Goal: Information Seeking & Learning: Learn about a topic

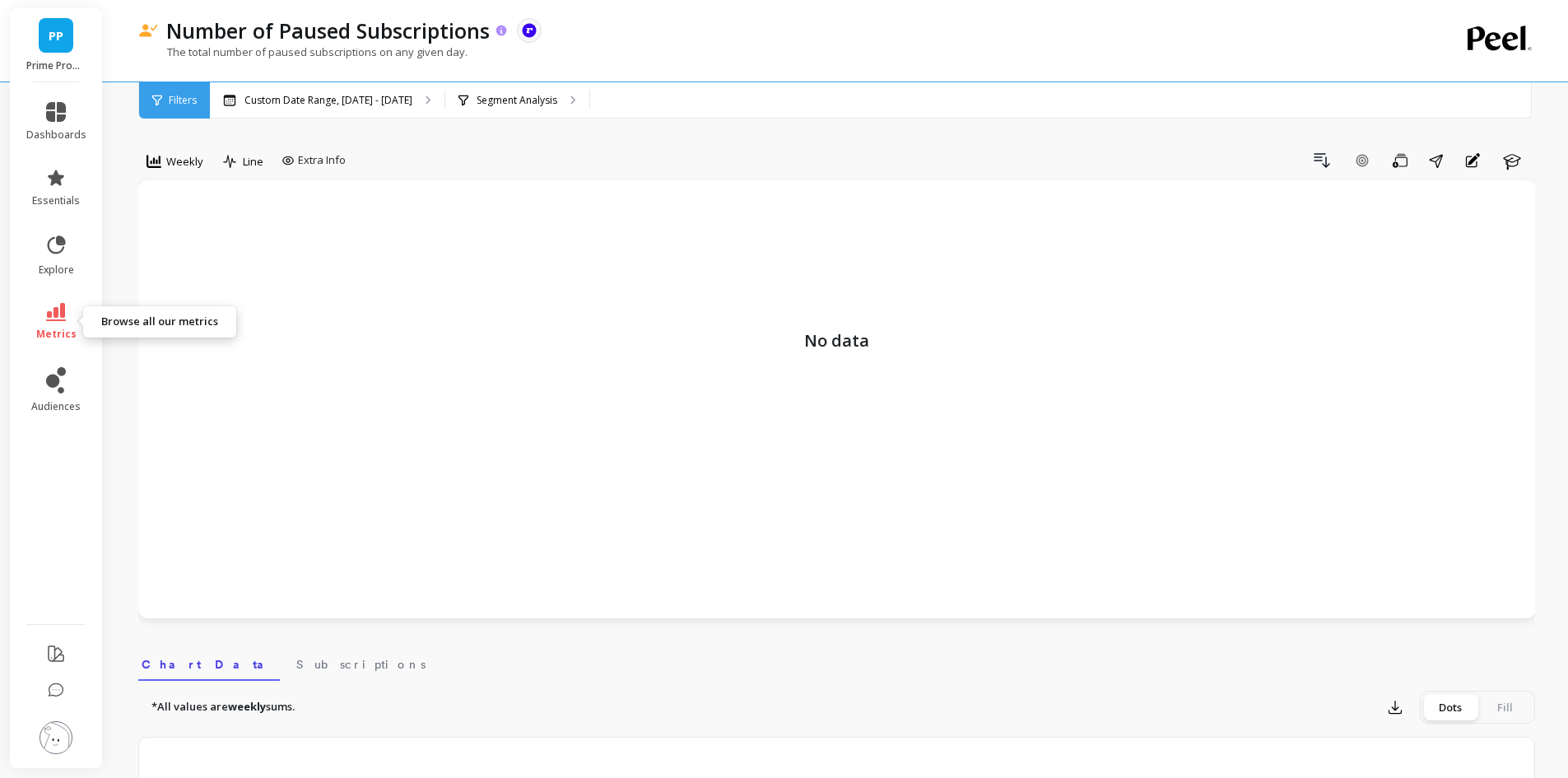
click at [50, 321] on link "metrics" at bounding box center [57, 322] width 60 height 38
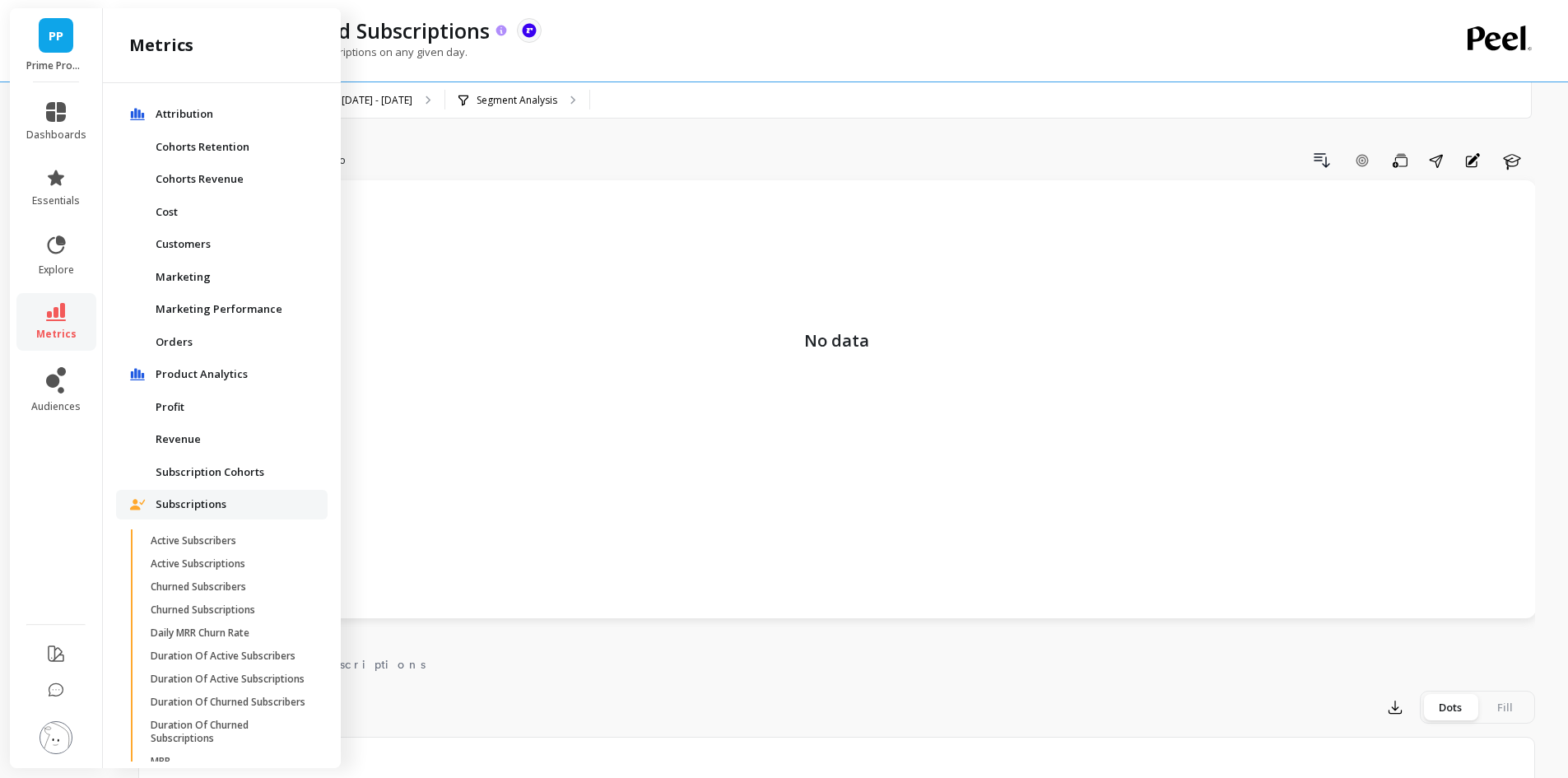
scroll to position [609, 0]
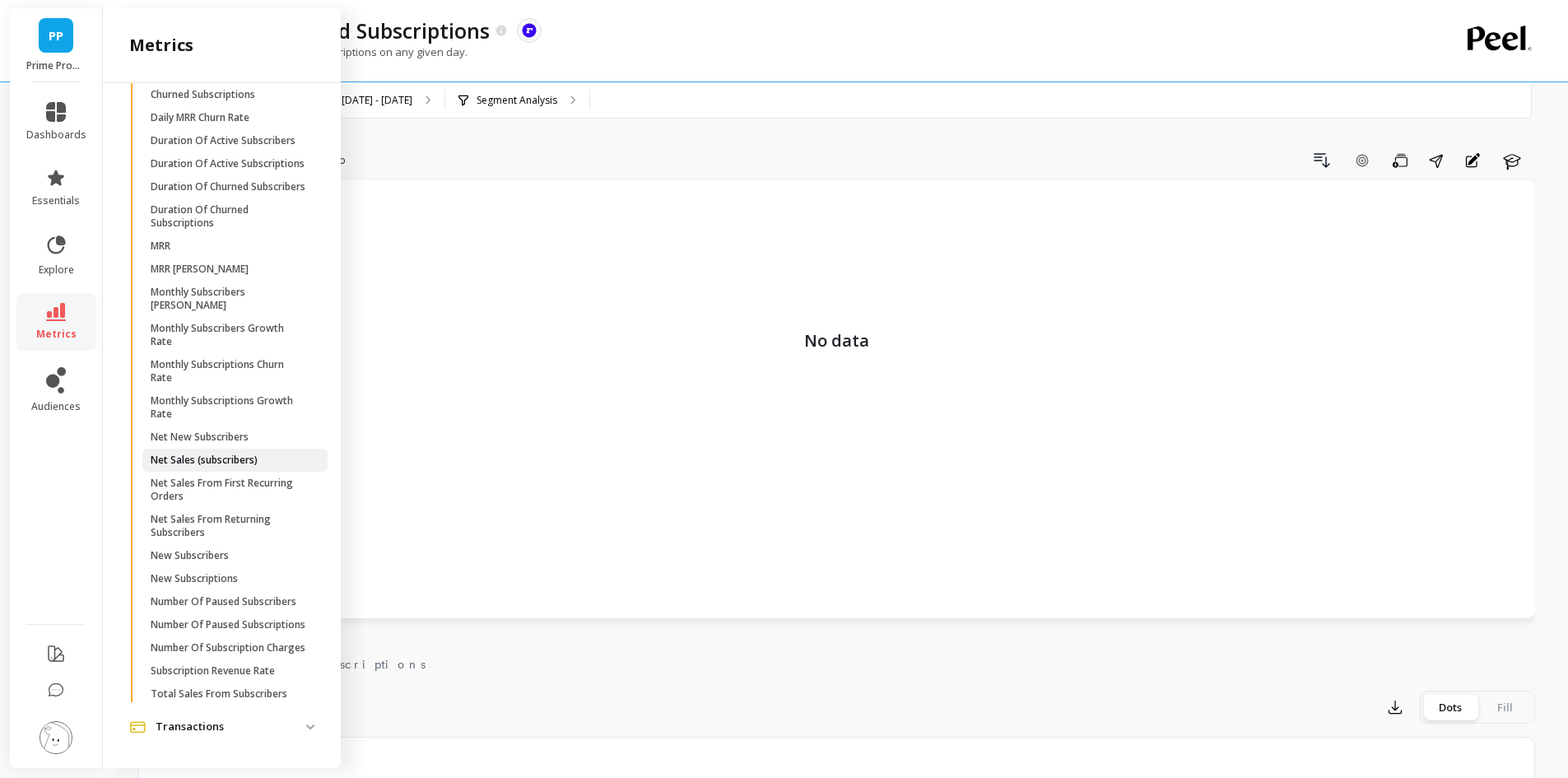
click at [259, 453] on span "Net Sales (subscribers)" at bounding box center [229, 460] width 157 height 13
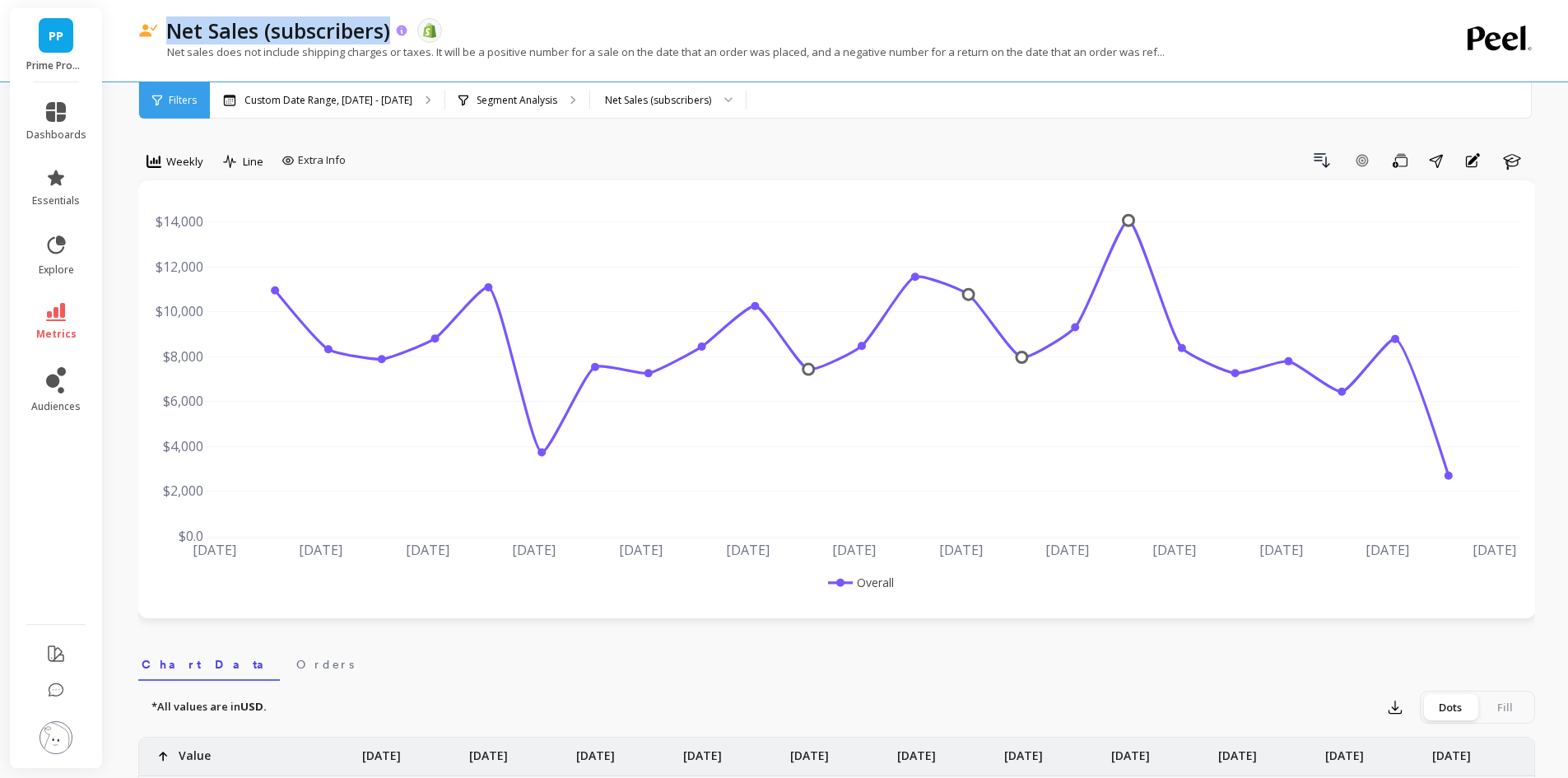
drag, startPoint x: 168, startPoint y: 28, endPoint x: 392, endPoint y: 33, distance: 224.1
click at [392, 33] on div "Net Sales (subscribers)" at bounding box center [283, 30] width 251 height 28
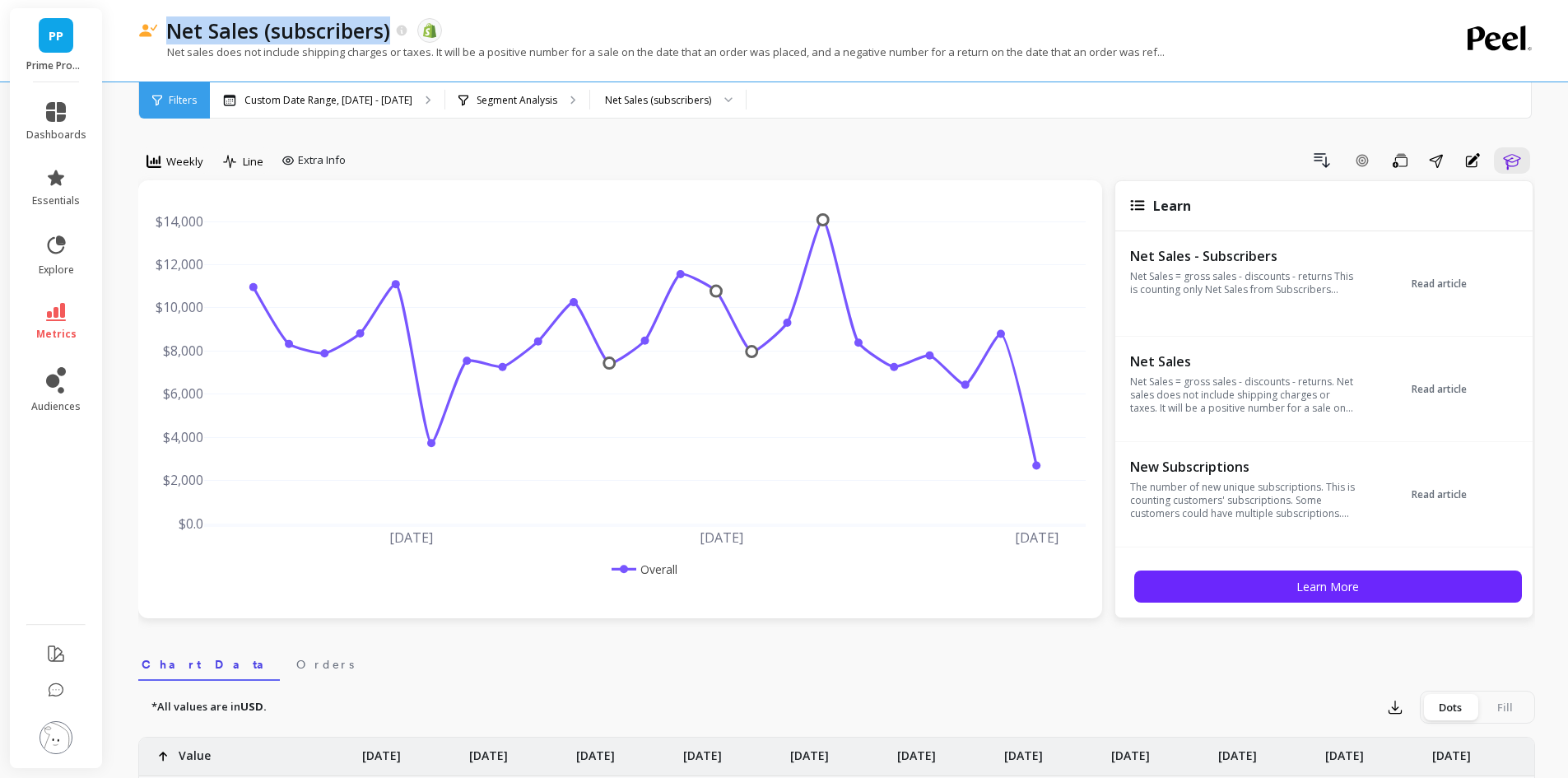
copy p "Net Sales (subscribers)"
click at [598, 91] on div "Net Sales (subscribers)" at bounding box center [667, 100] width 156 height 36
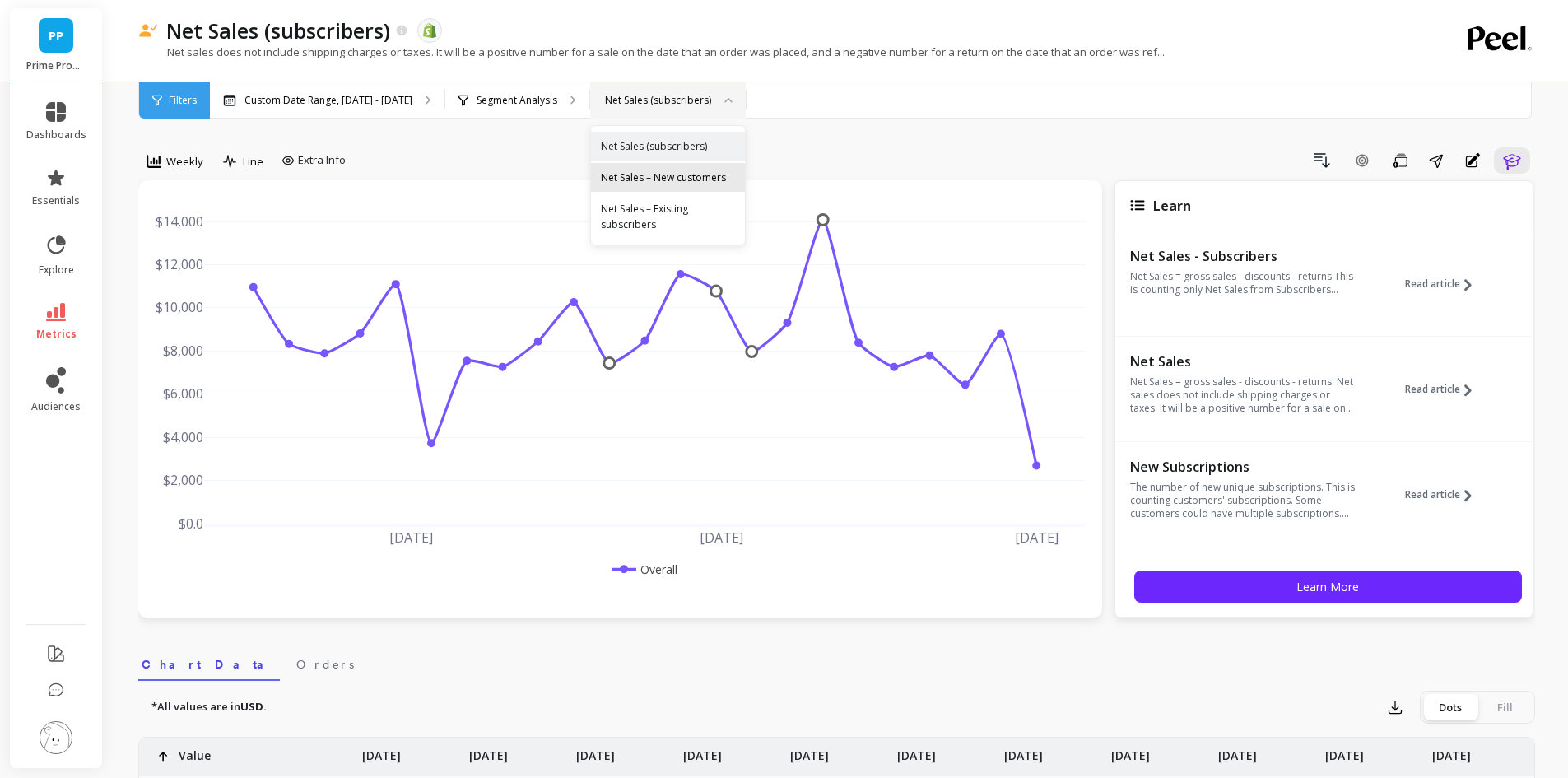
click at [656, 178] on div "Net Sales – New customers" at bounding box center [667, 177] width 134 height 16
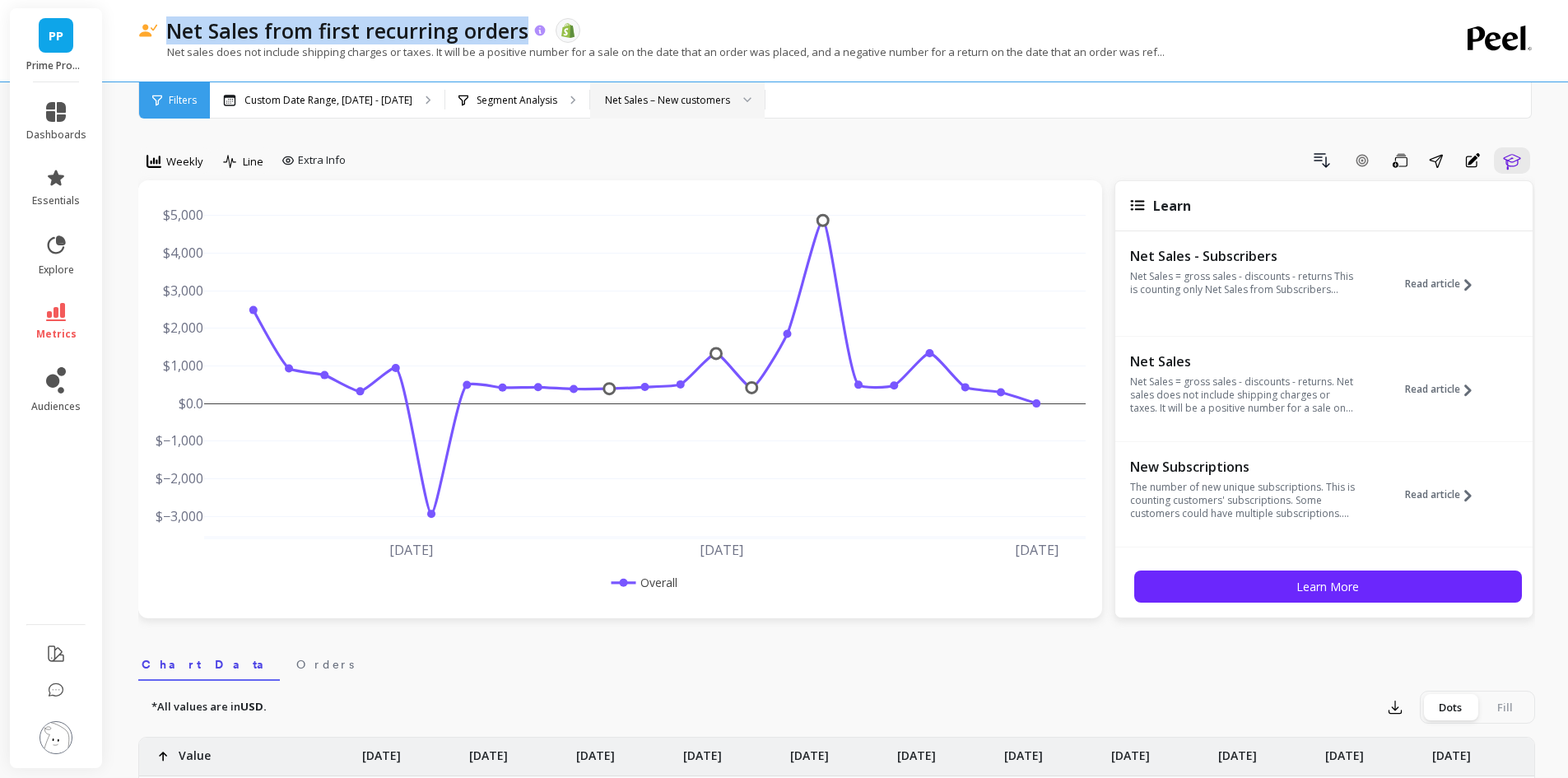
drag, startPoint x: 521, startPoint y: 29, endPoint x: 170, endPoint y: 22, distance: 351.1
click at [170, 22] on p "Net Sales from first recurring orders" at bounding box center [346, 30] width 362 height 28
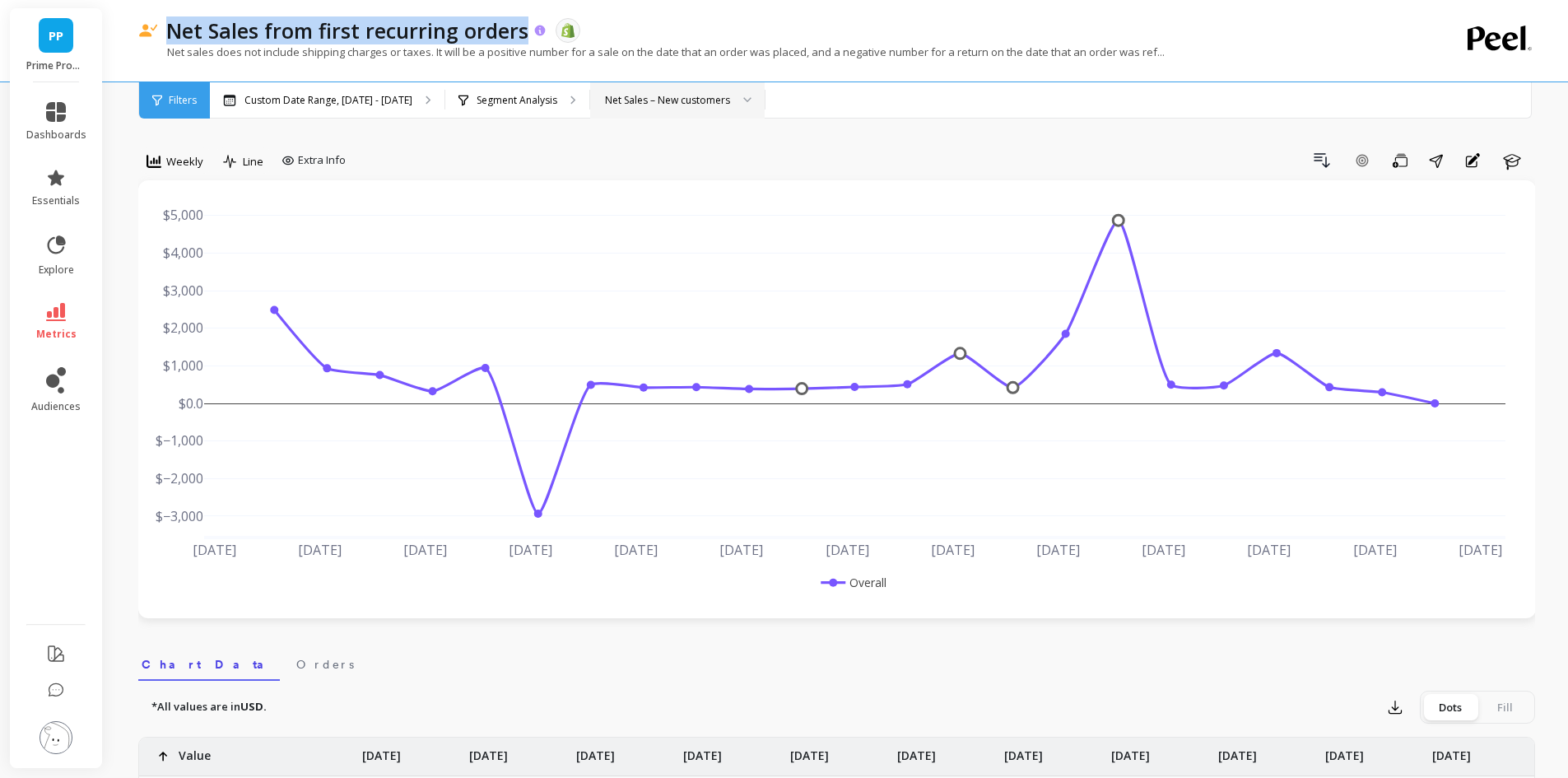
copy p "Net Sales from first recurring orders"
click at [637, 101] on div "Net Sales – New customers" at bounding box center [667, 99] width 125 height 16
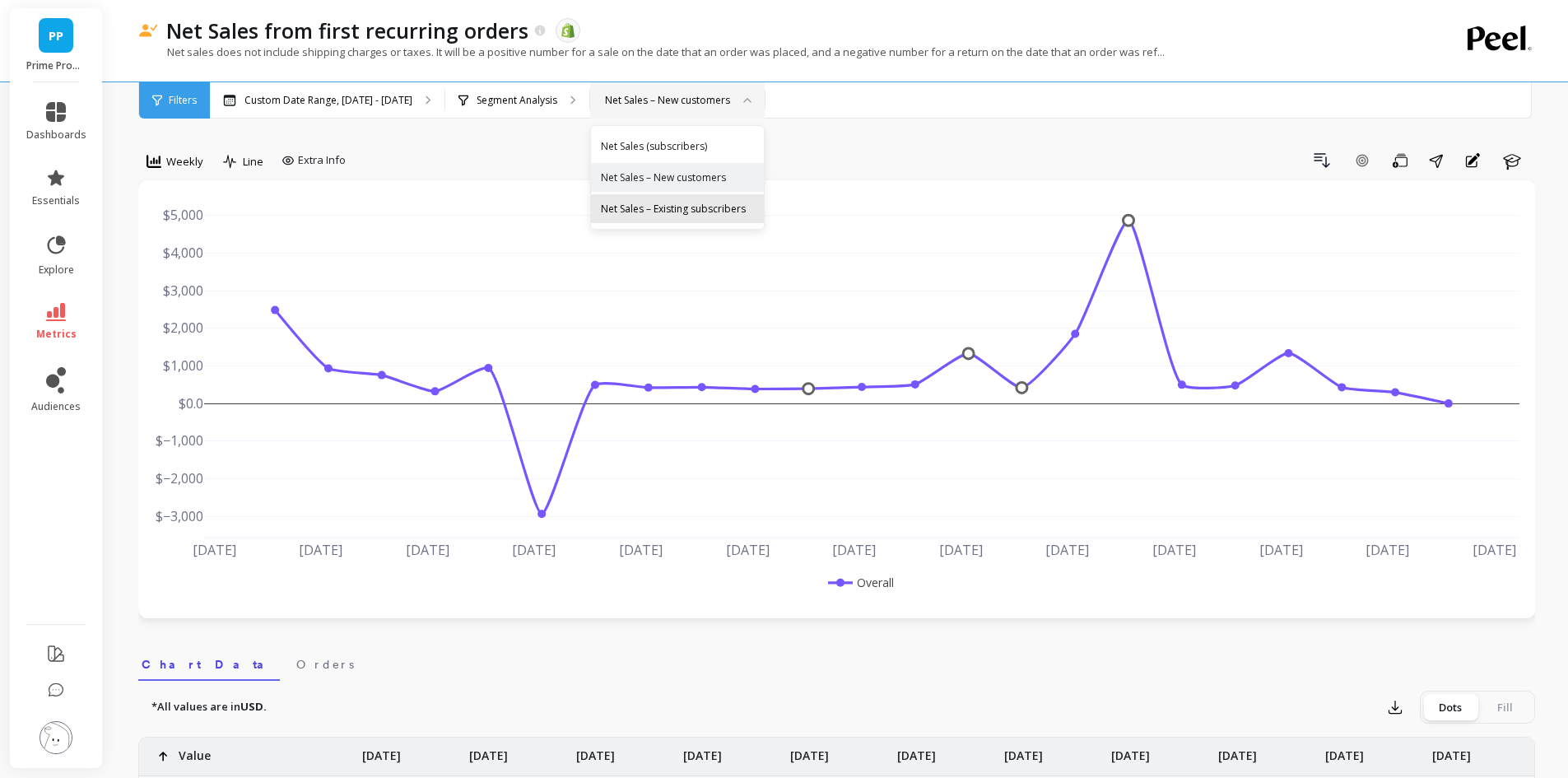
click at [648, 207] on div "Net Sales – Existing subscribers" at bounding box center [677, 208] width 153 height 16
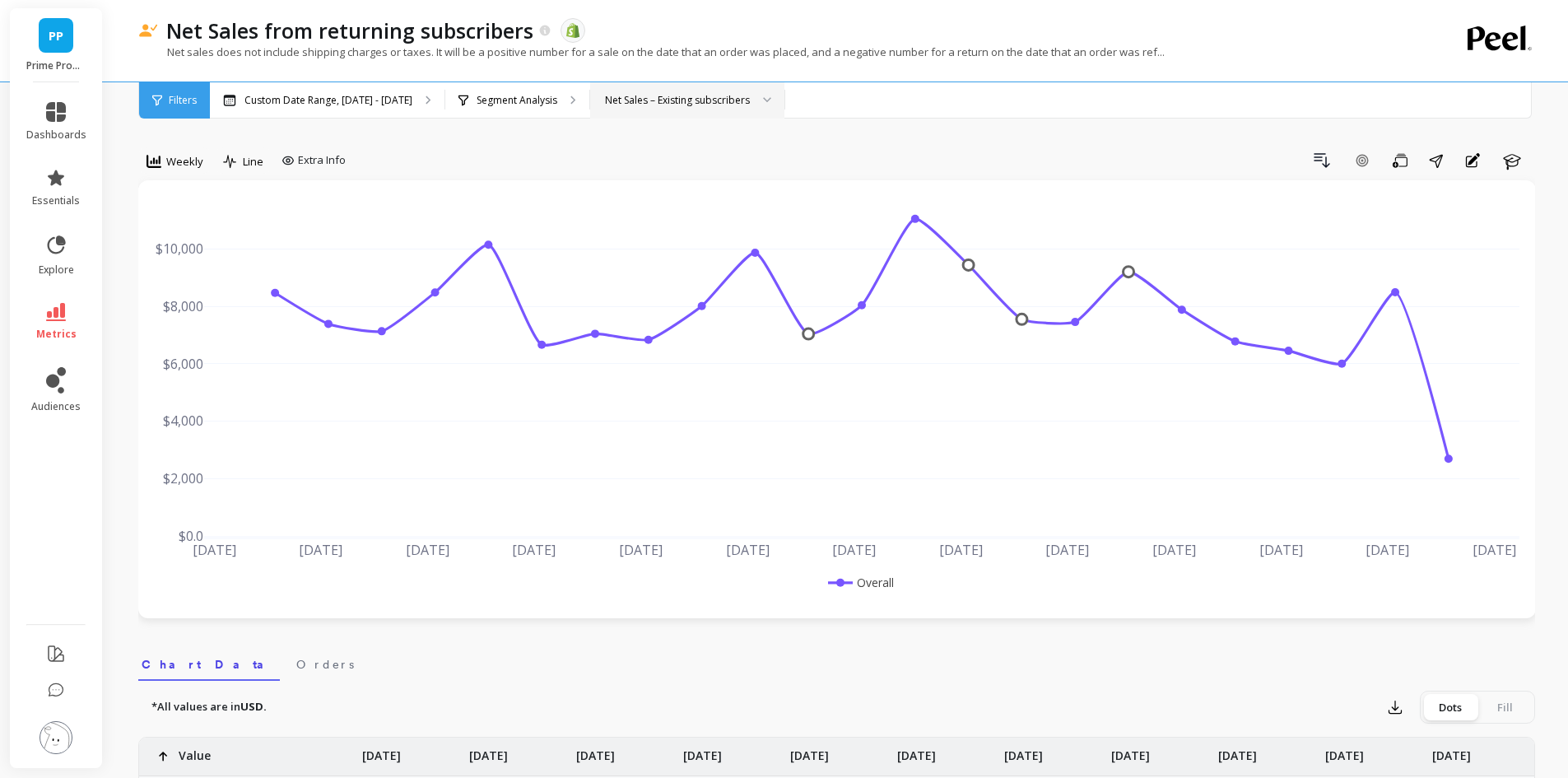
click at [55, 301] on li "metrics" at bounding box center [57, 321] width 80 height 57
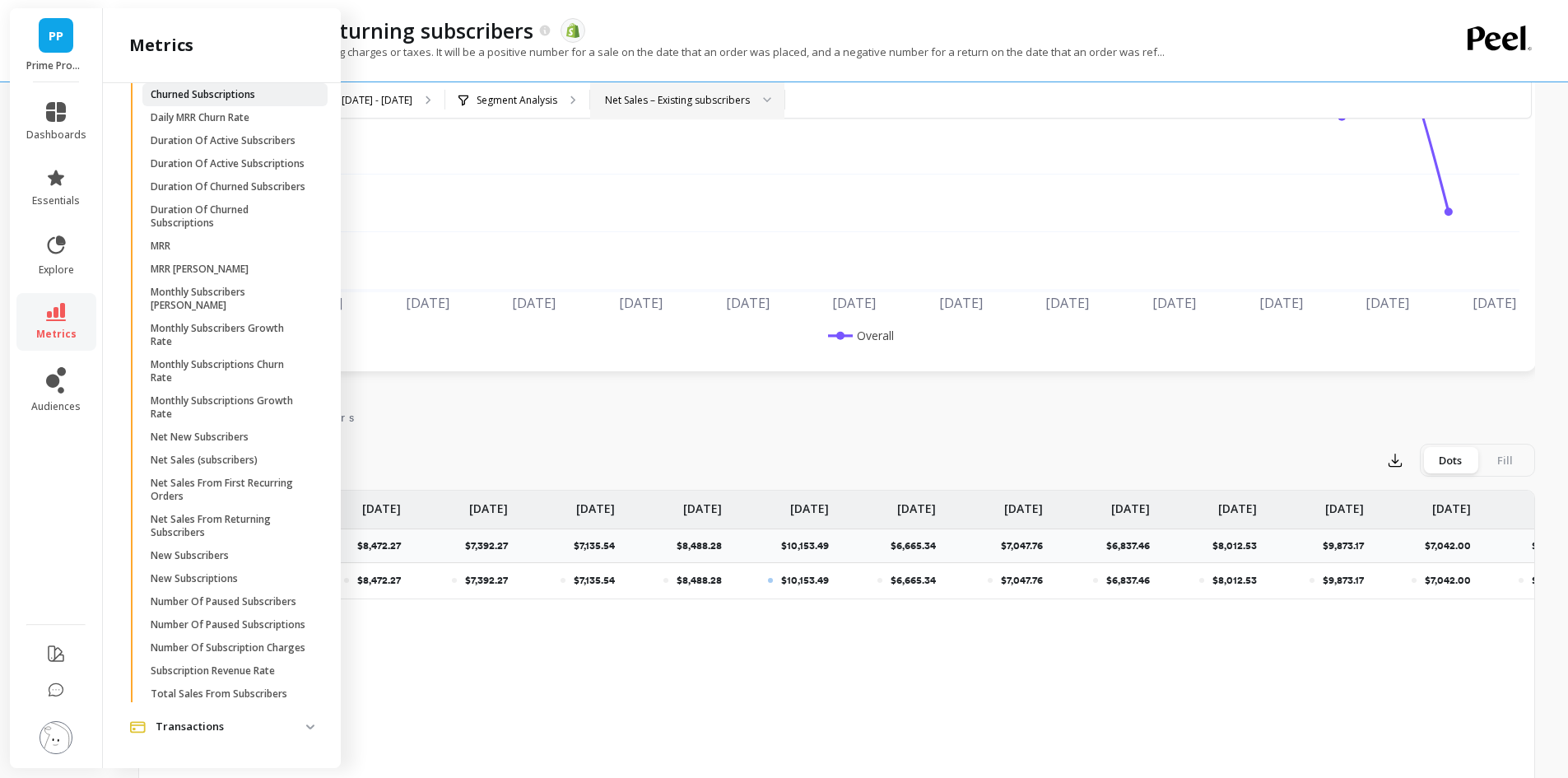
scroll to position [609, 0]
click at [265, 667] on p "Subscription Revenue Rate" at bounding box center [212, 671] width 124 height 13
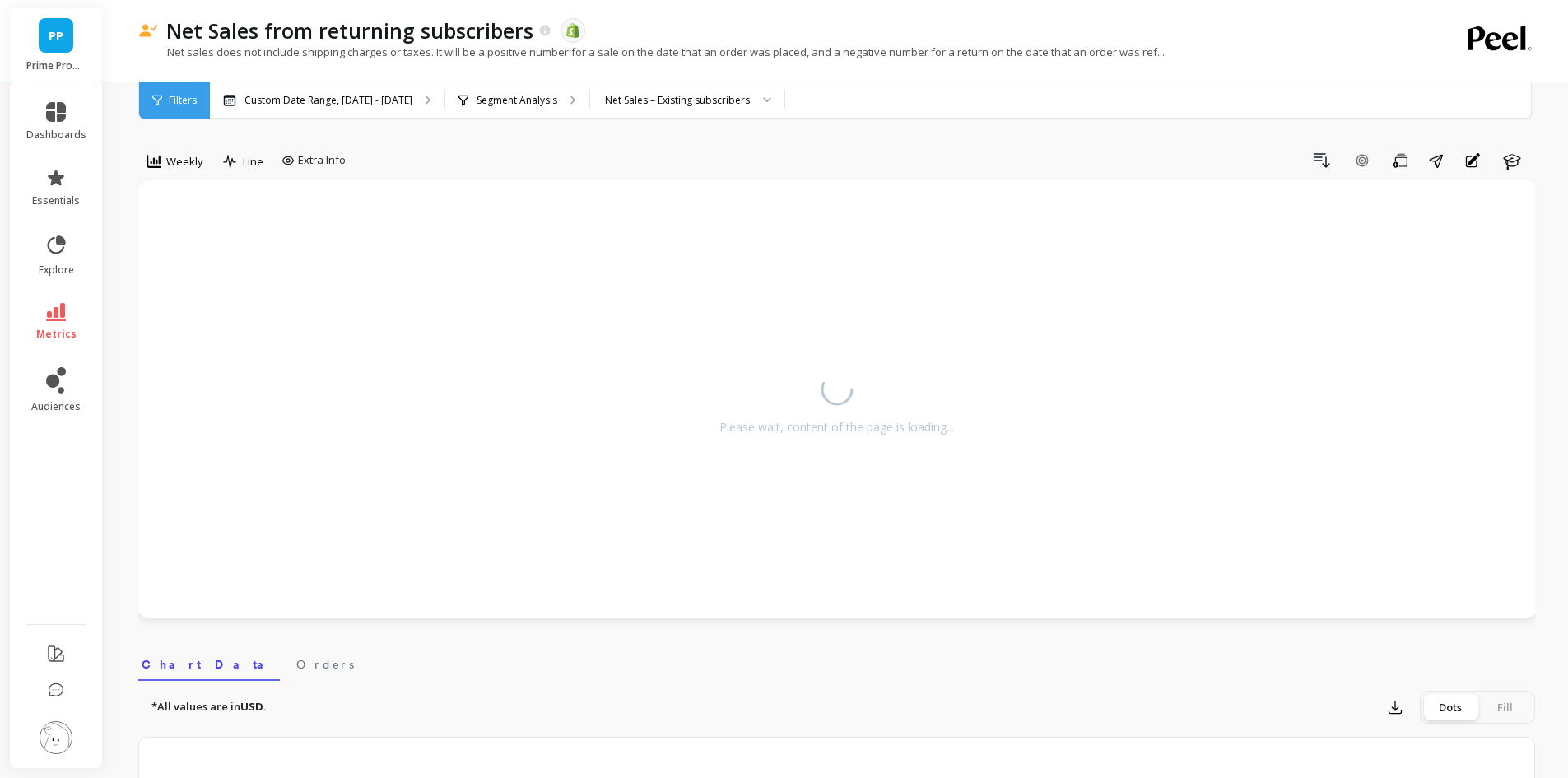
scroll to position [247, 0]
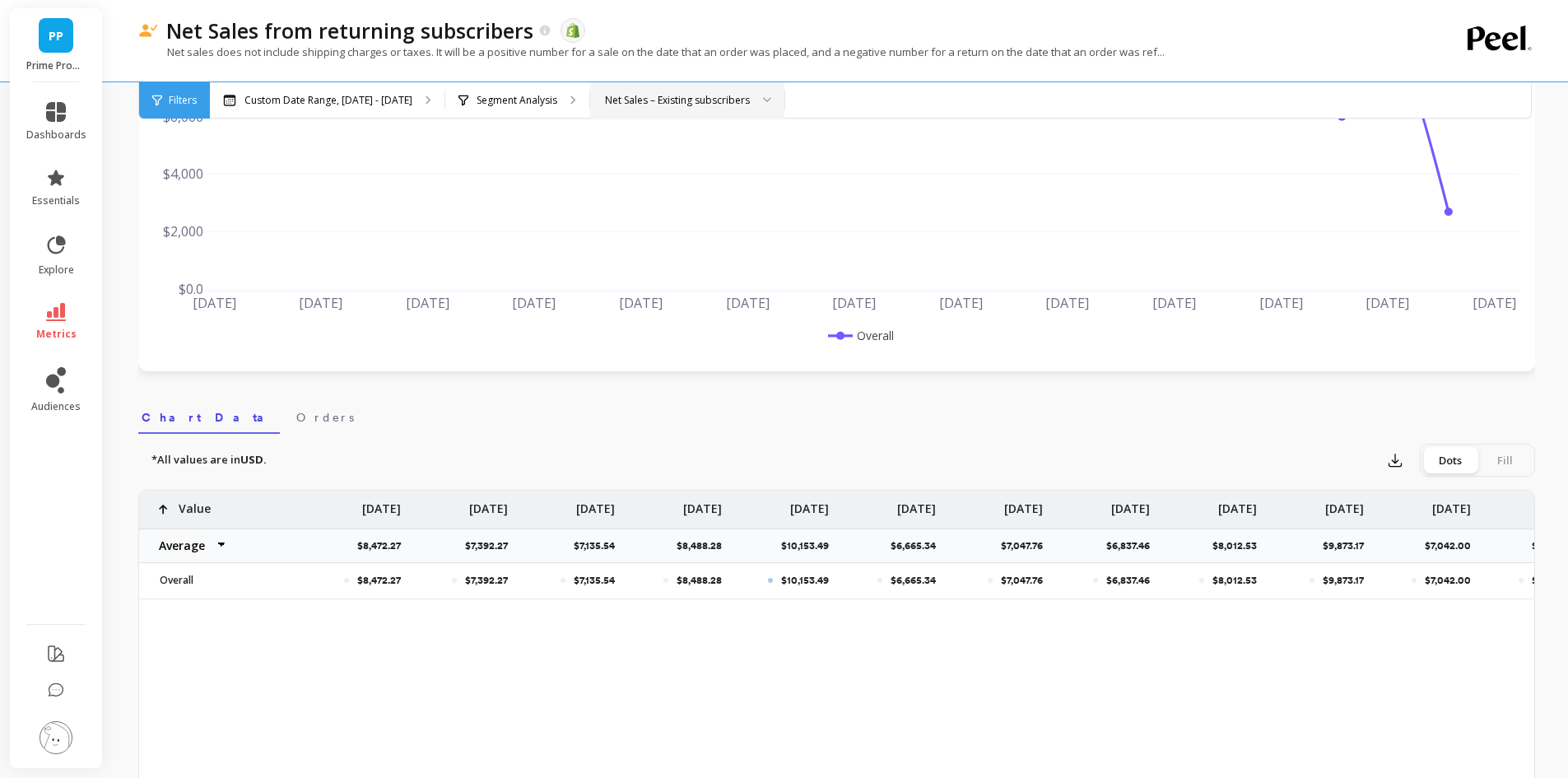
click at [703, 104] on div "Net Sales – Existing subscribers" at bounding box center [677, 99] width 145 height 16
click at [691, 150] on div "Net Sales (subscribers)" at bounding box center [687, 146] width 173 height 16
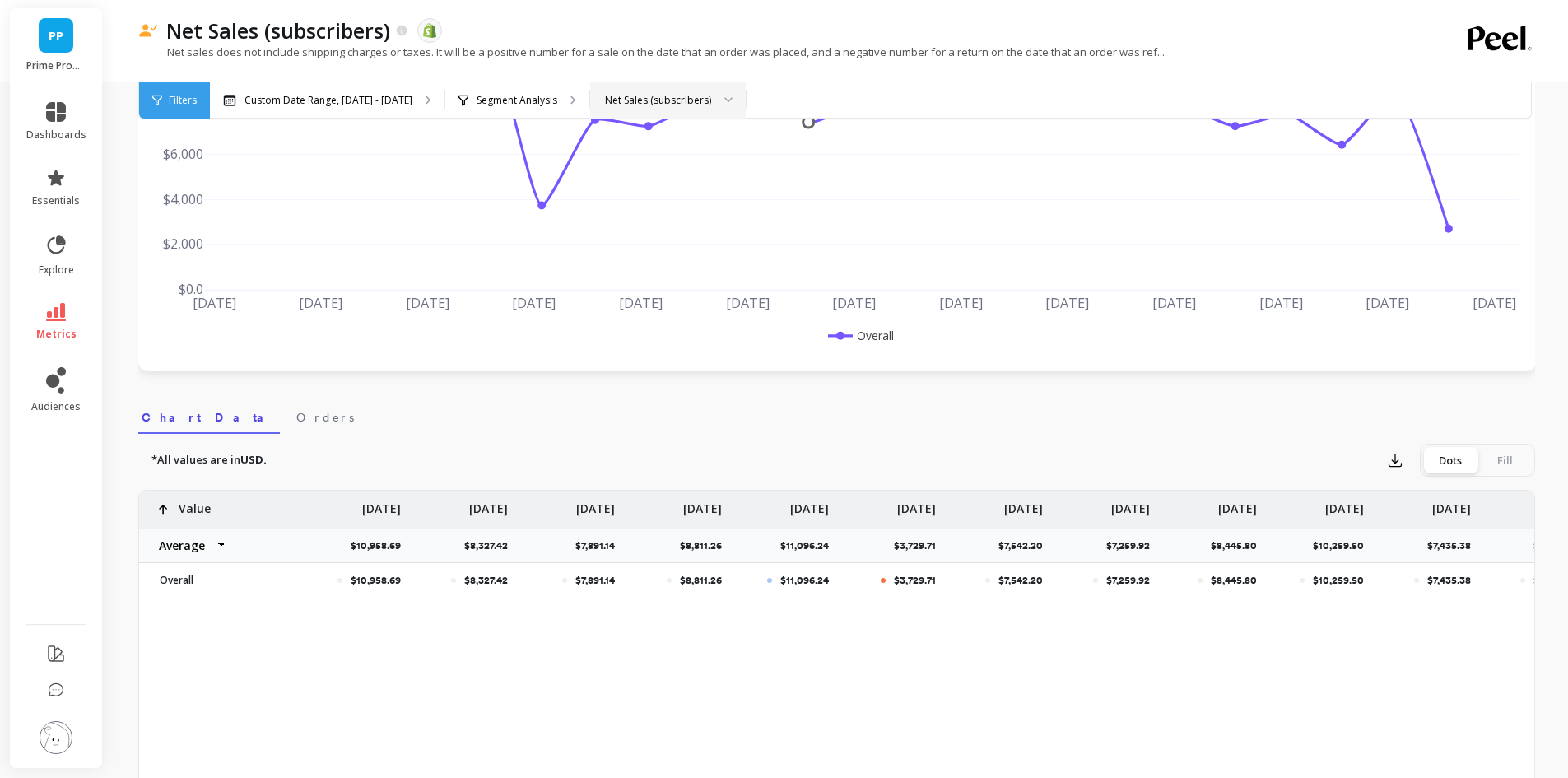
click at [663, 99] on div "Net Sales (subscribers)" at bounding box center [658, 99] width 106 height 16
click at [691, 171] on div "Net Sales – New customers" at bounding box center [667, 177] width 134 height 16
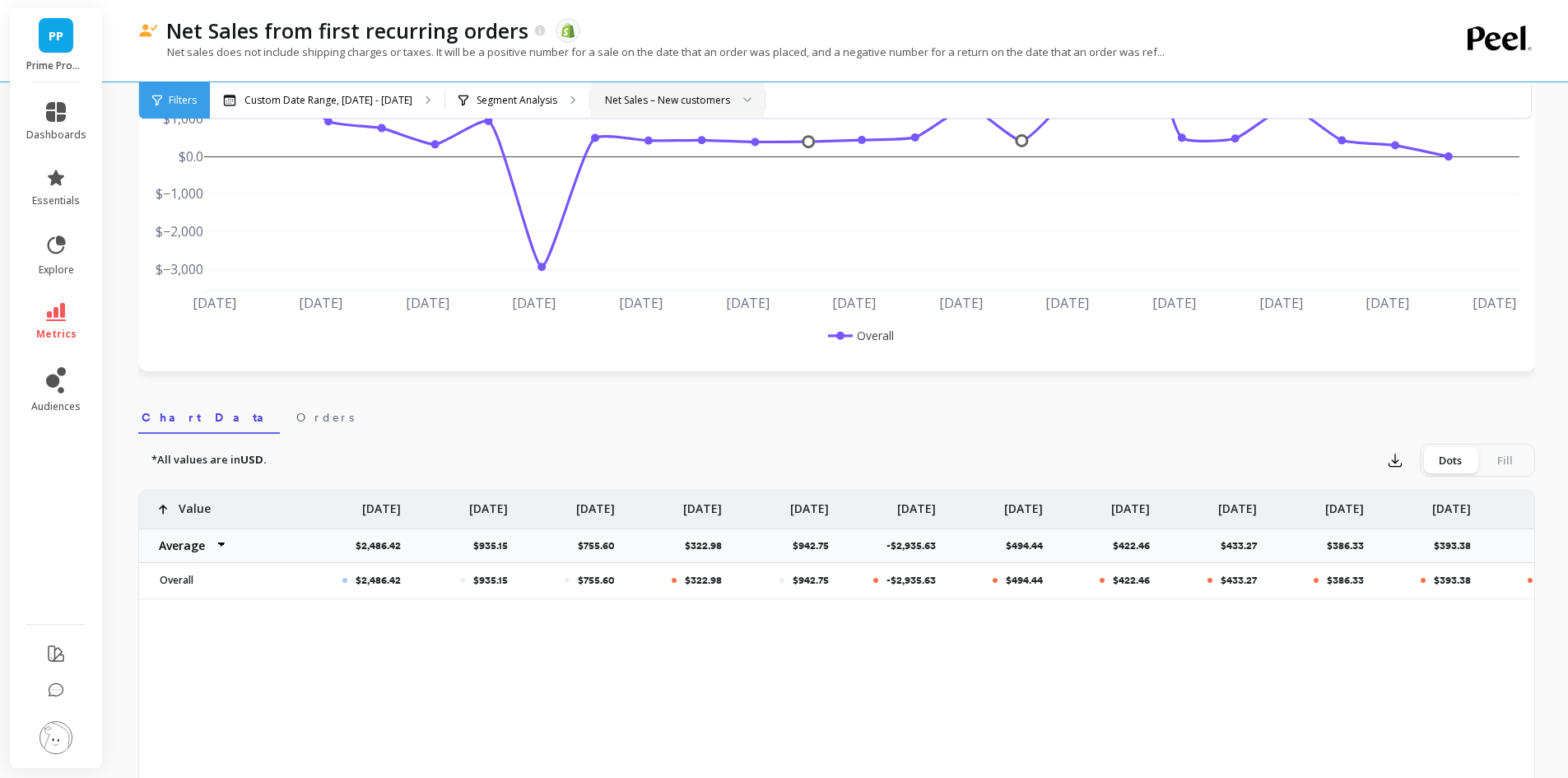
click at [698, 100] on div "Net Sales – New customers" at bounding box center [667, 99] width 125 height 16
click at [709, 203] on div "Net Sales – Existing subscribers" at bounding box center [677, 208] width 153 height 16
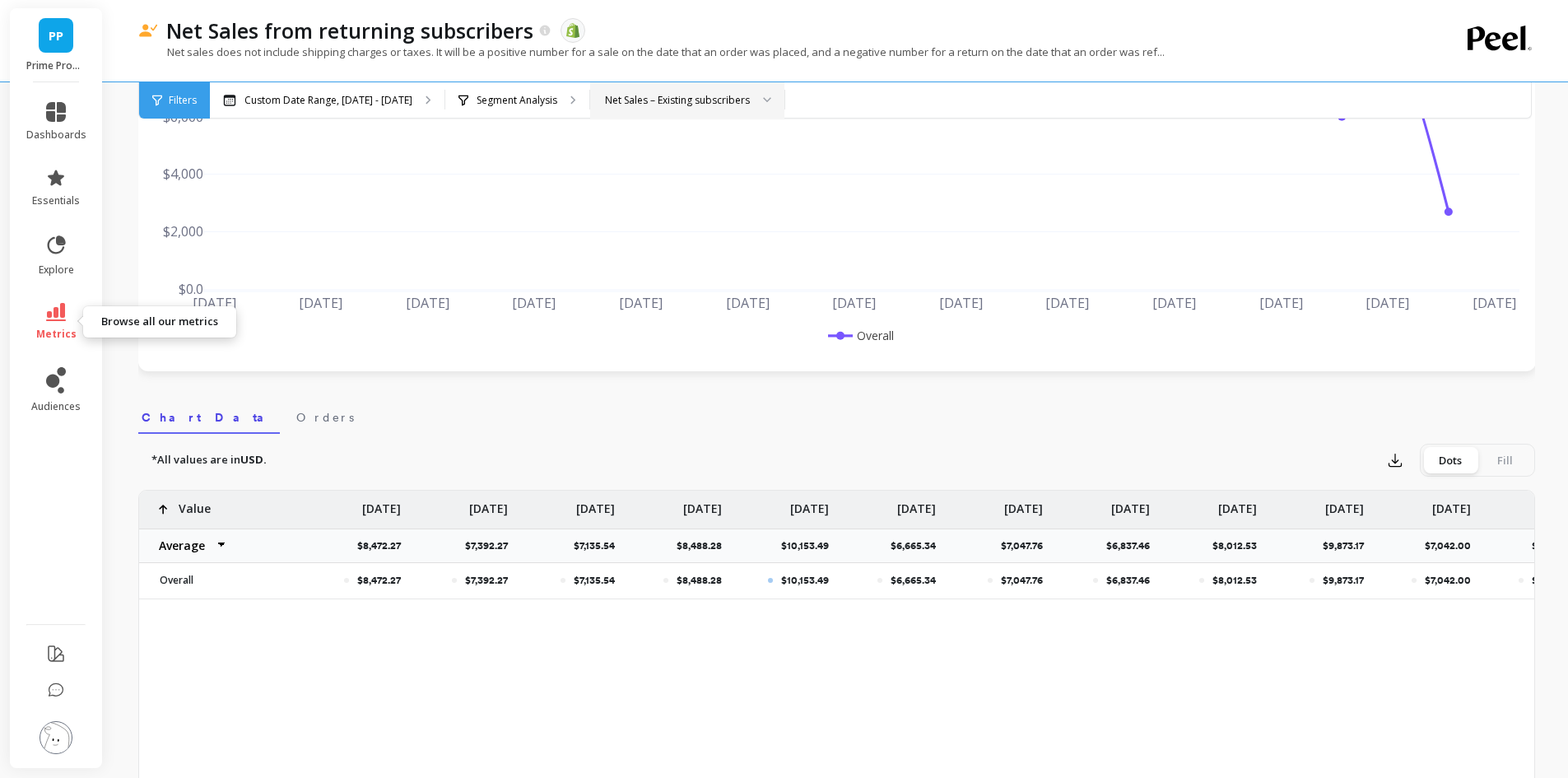
click at [68, 305] on link "metrics" at bounding box center [57, 322] width 60 height 38
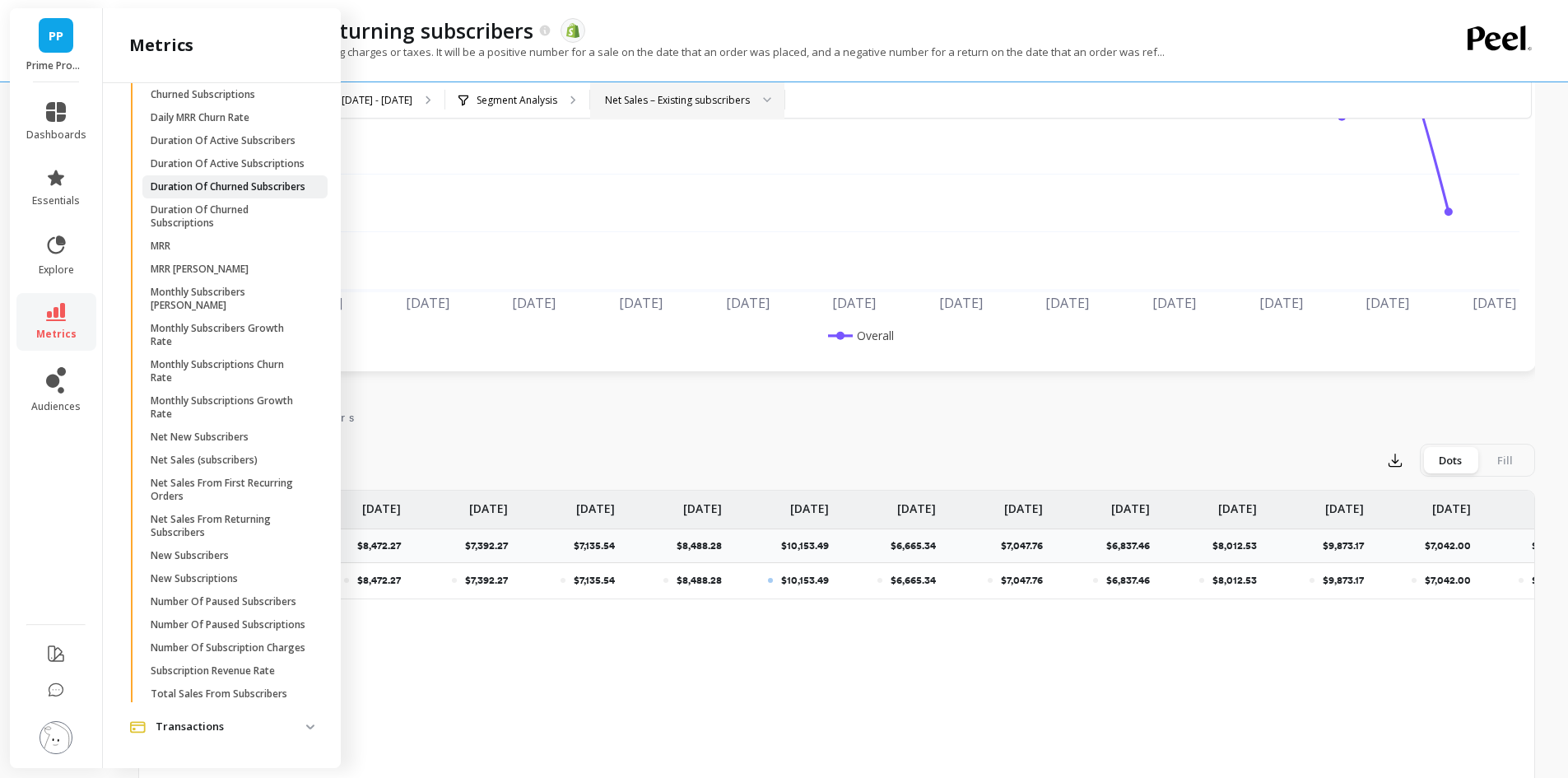
scroll to position [527, 0]
click at [275, 233] on p "Duration Of Churned Subscriptions" at bounding box center [229, 220] width 157 height 26
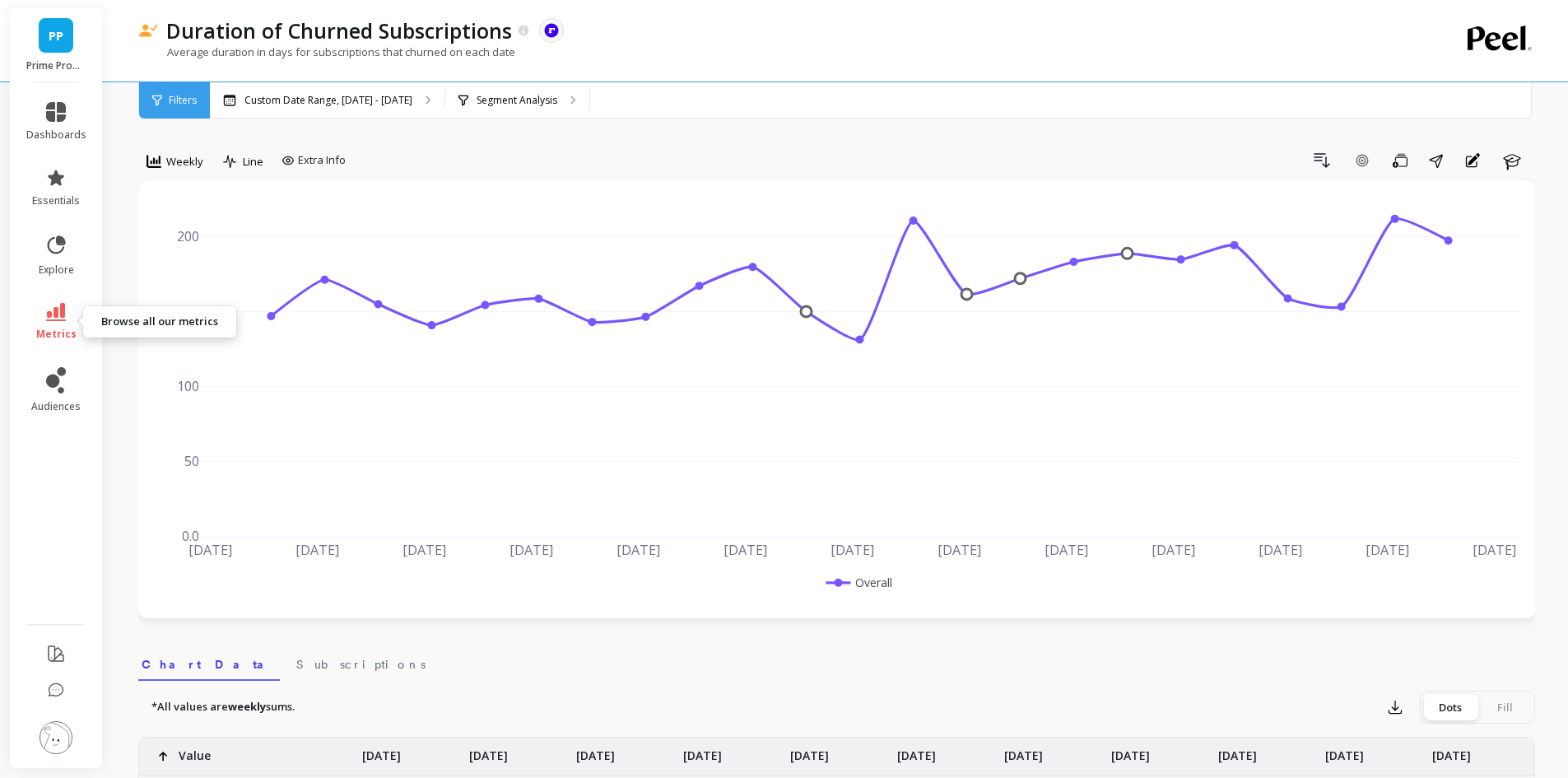
click at [62, 308] on icon at bounding box center [57, 312] width 20 height 18
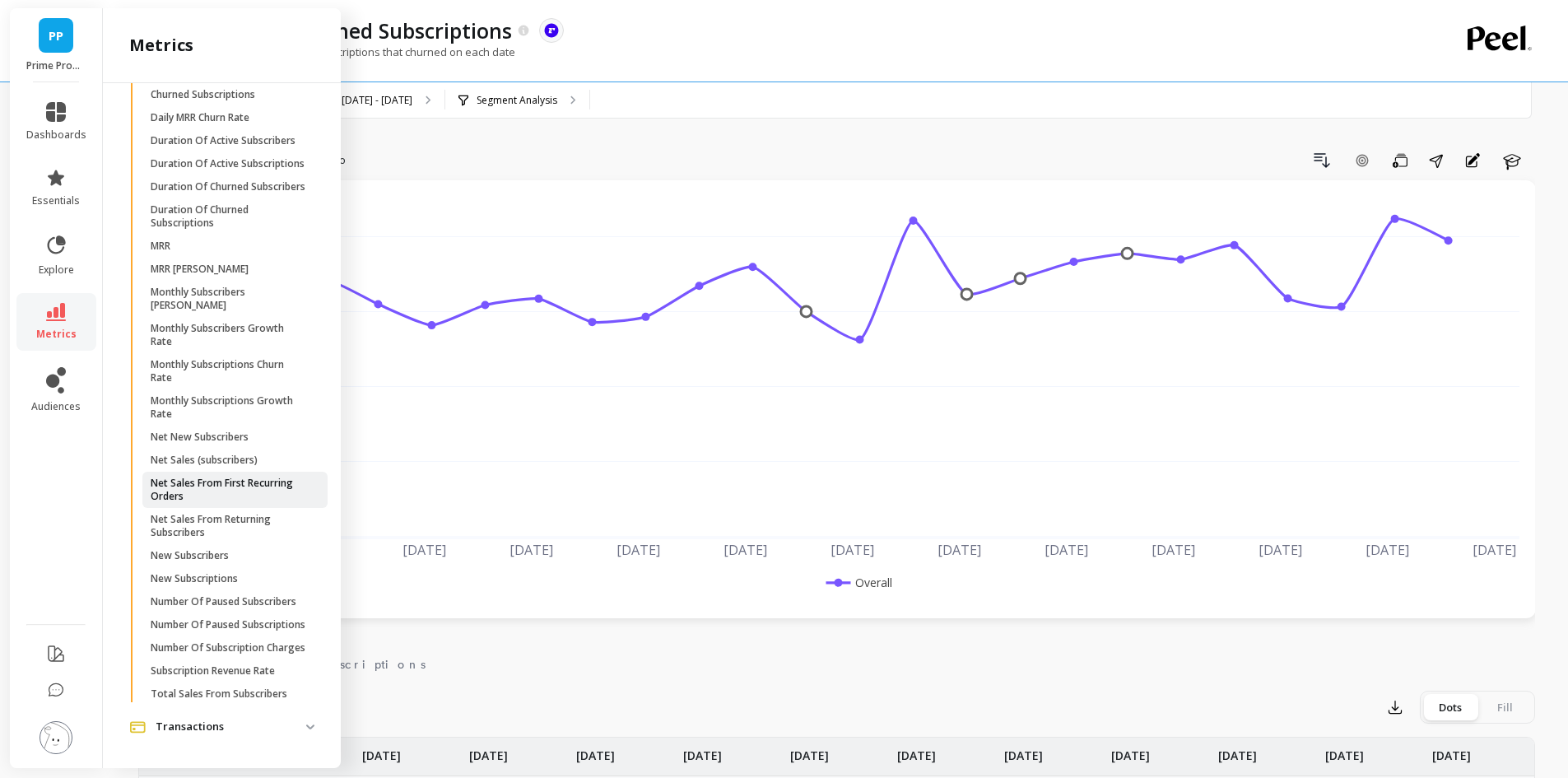
scroll to position [609, 0]
click at [250, 641] on p "Number Of Subscription Charges" at bounding box center [228, 648] width 155 height 13
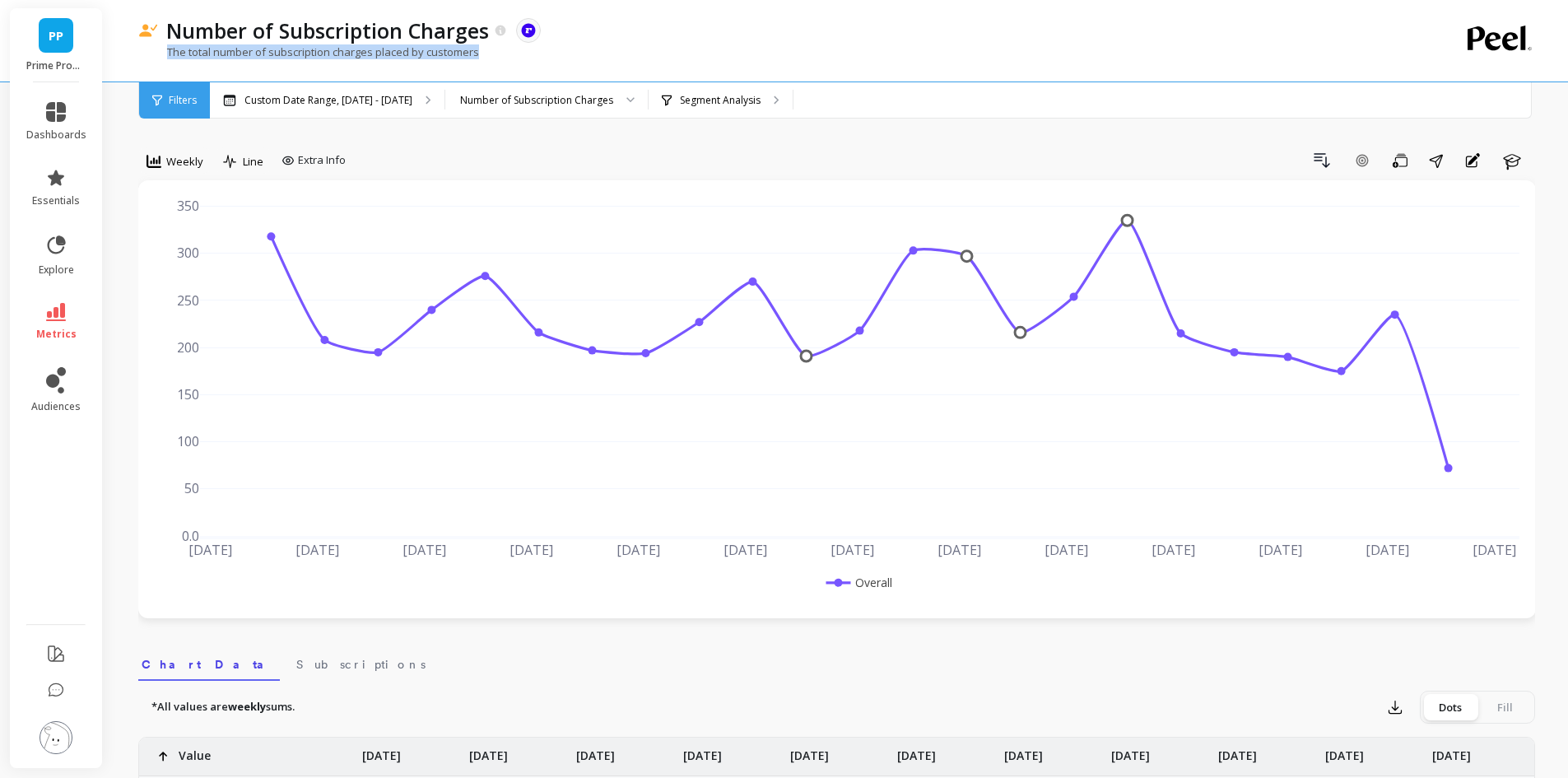
drag, startPoint x: 489, startPoint y: 51, endPoint x: 170, endPoint y: 53, distance: 319.0
click at [170, 53] on div "The total number of subscription charges placed by customers" at bounding box center [769, 60] width 1262 height 31
copy p "The total number of subscription charges placed by customers"
click at [64, 306] on icon at bounding box center [57, 312] width 20 height 18
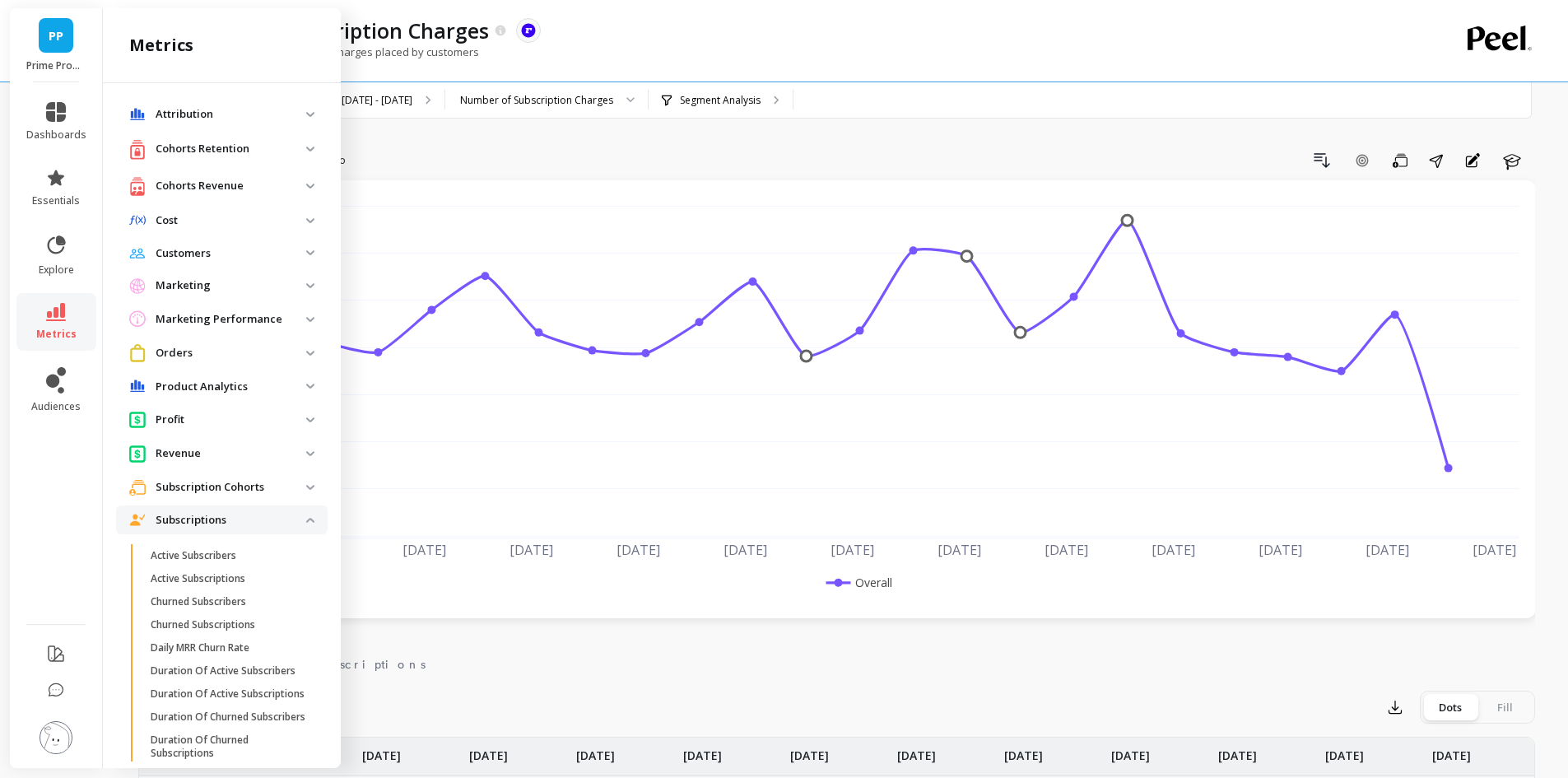
scroll to position [609, 0]
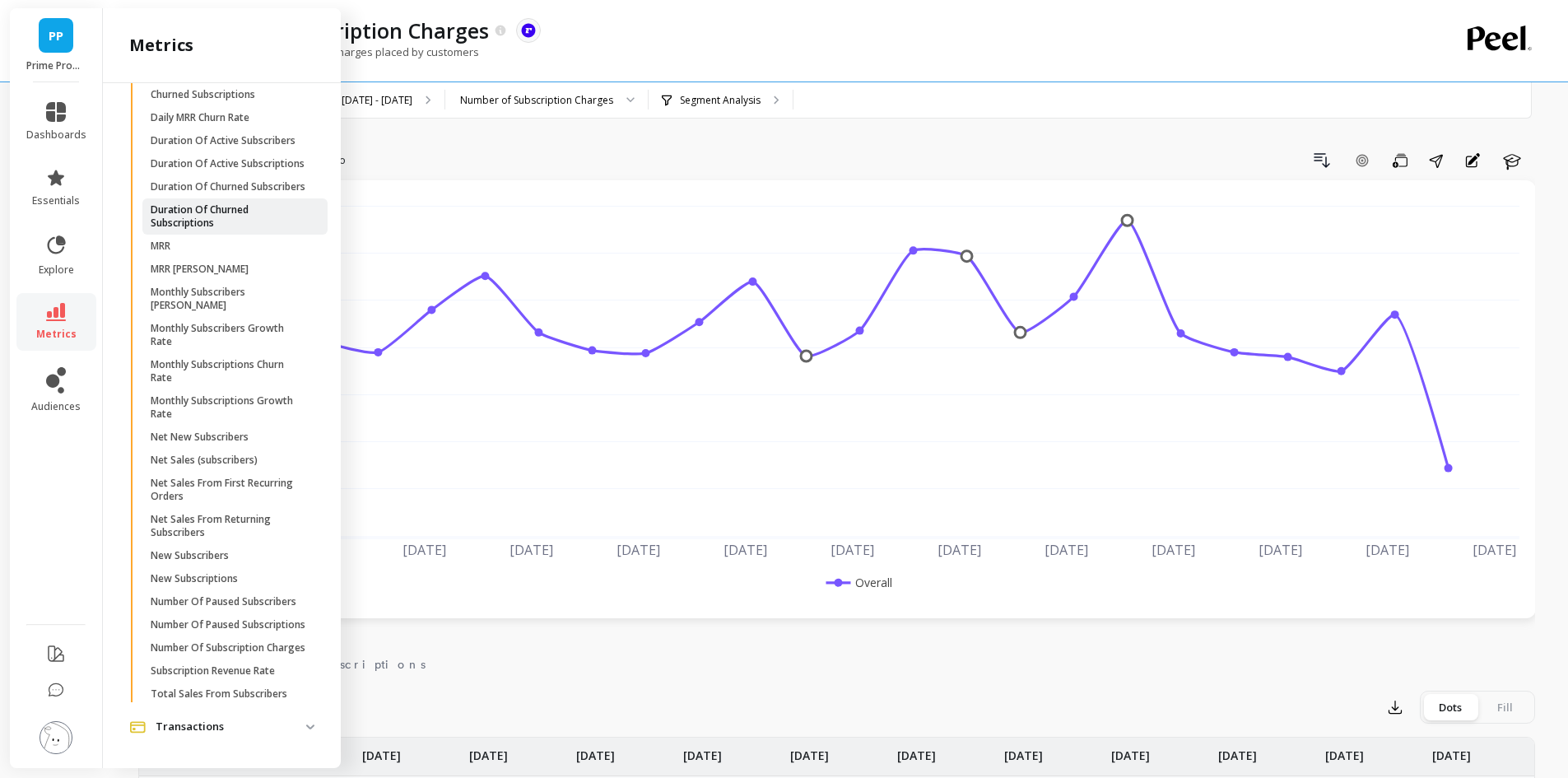
click at [262, 203] on p "Duration Of Churned Subscriptions" at bounding box center [229, 216] width 157 height 26
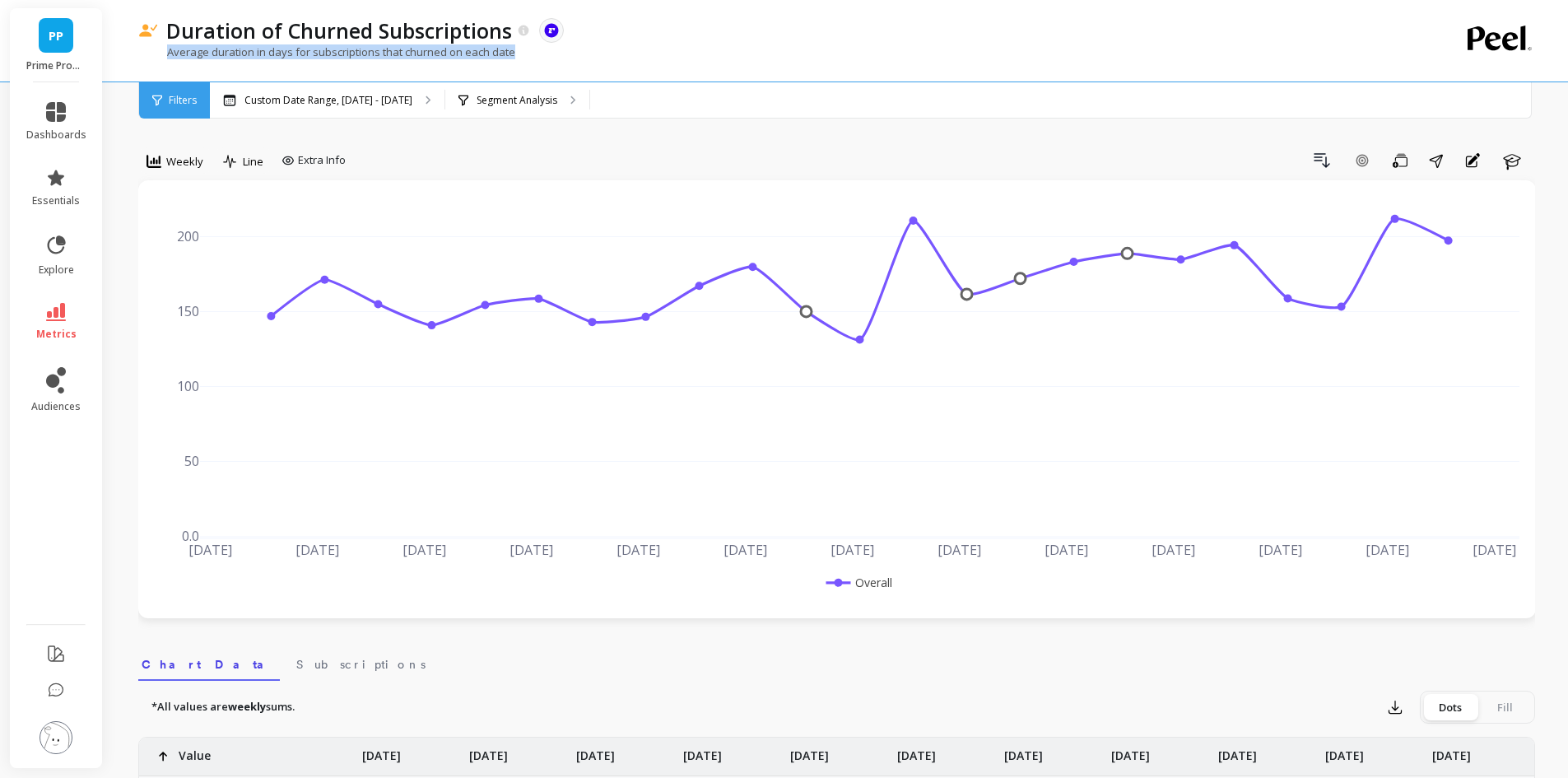
drag, startPoint x: 167, startPoint y: 51, endPoint x: 518, endPoint y: 53, distance: 351.0
click at [518, 53] on div "Average duration in days for subscriptions that churned on each date" at bounding box center [769, 60] width 1262 height 31
copy p "Average duration in days for subscriptions that churned on each date"
click at [44, 321] on link "metrics" at bounding box center [57, 322] width 60 height 38
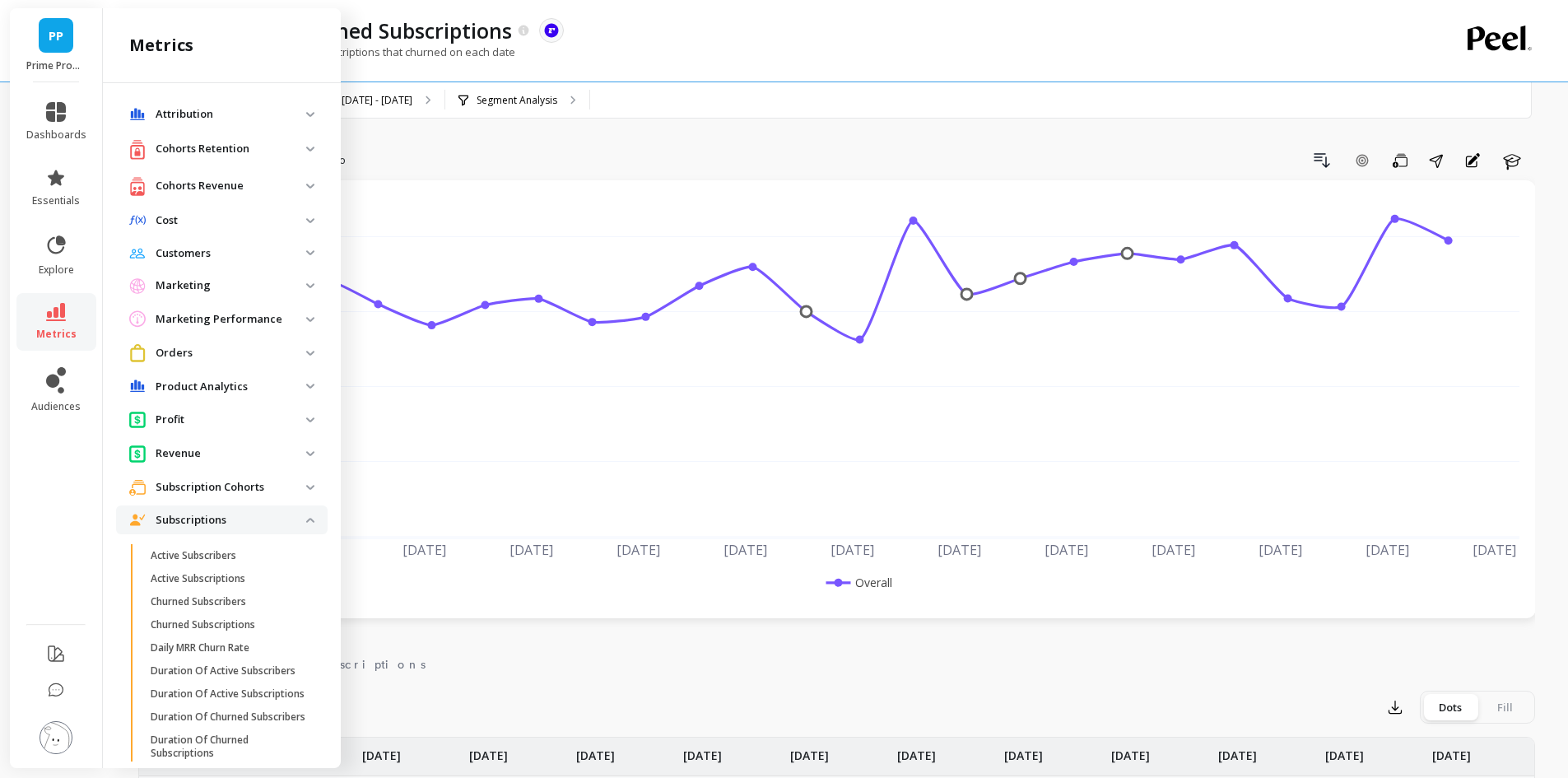
scroll to position [609, 0]
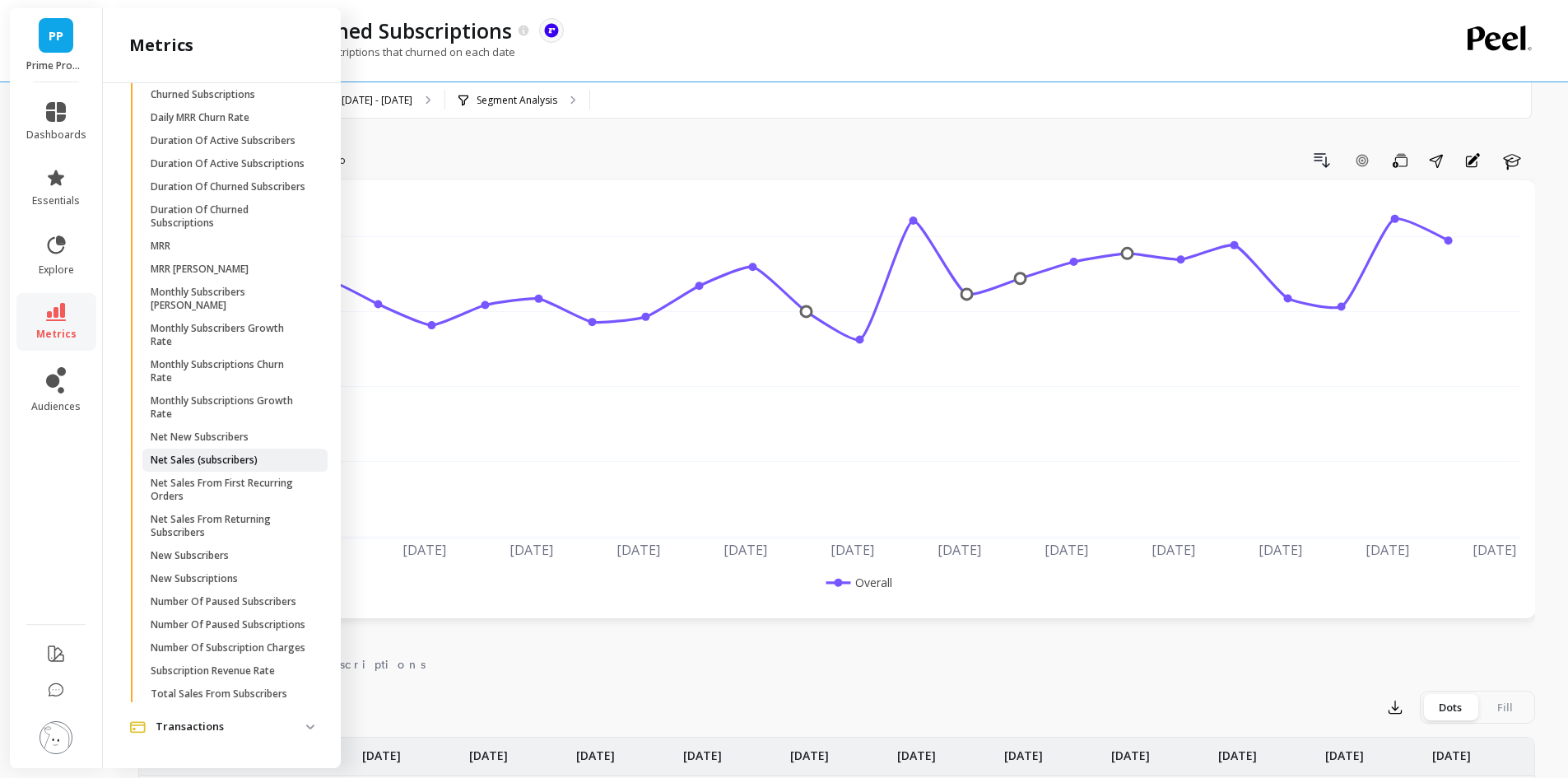
click at [262, 453] on span "Net Sales (subscribers)" at bounding box center [229, 460] width 157 height 13
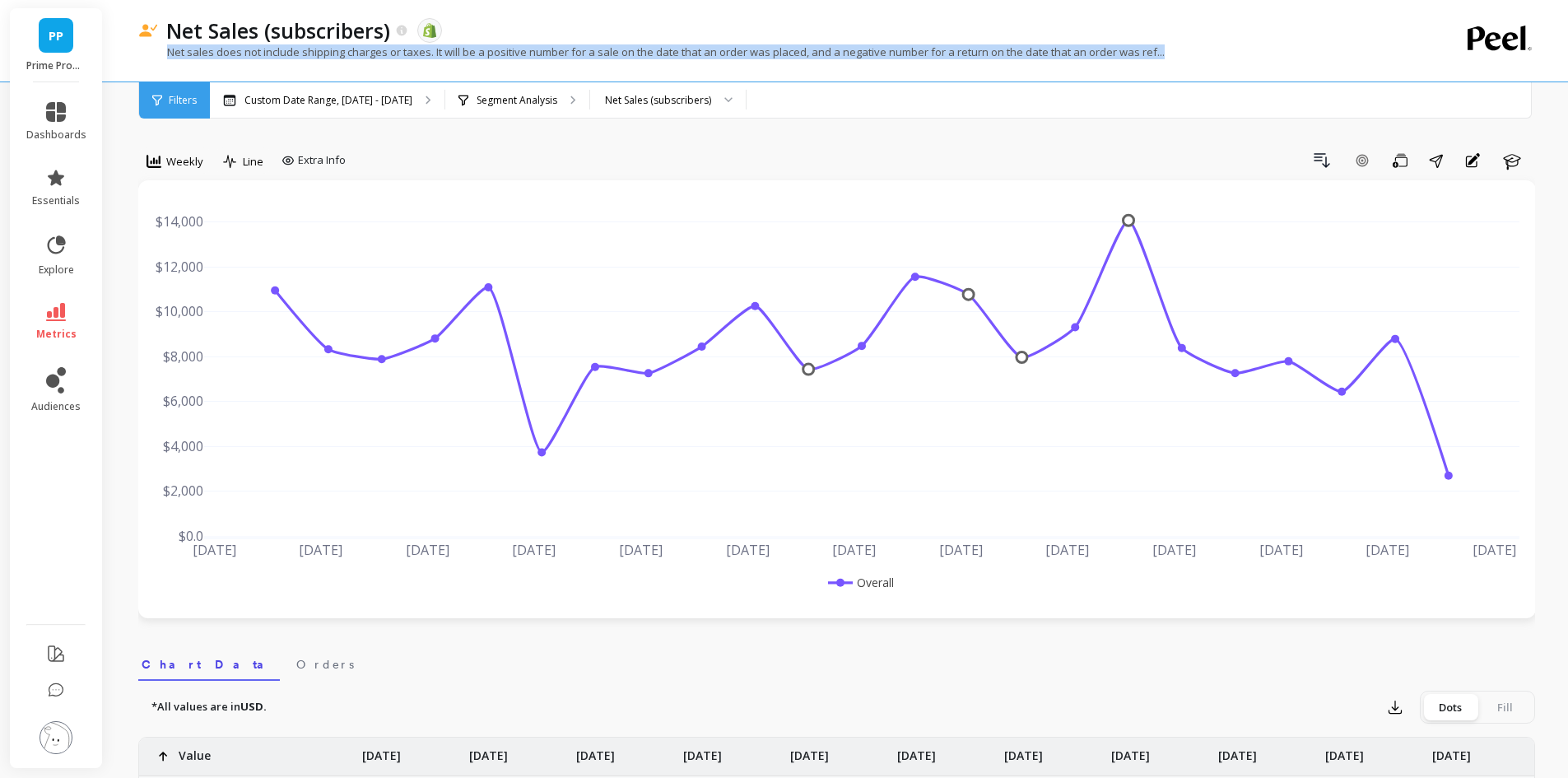
drag, startPoint x: 170, startPoint y: 50, endPoint x: 1170, endPoint y: 48, distance: 1000.0
click at [1170, 48] on div "Net sales does not include shipping charges or taxes. It will be a positive num…" at bounding box center [769, 60] width 1262 height 31
click at [1518, 149] on button "Learn" at bounding box center [1512, 161] width 36 height 26
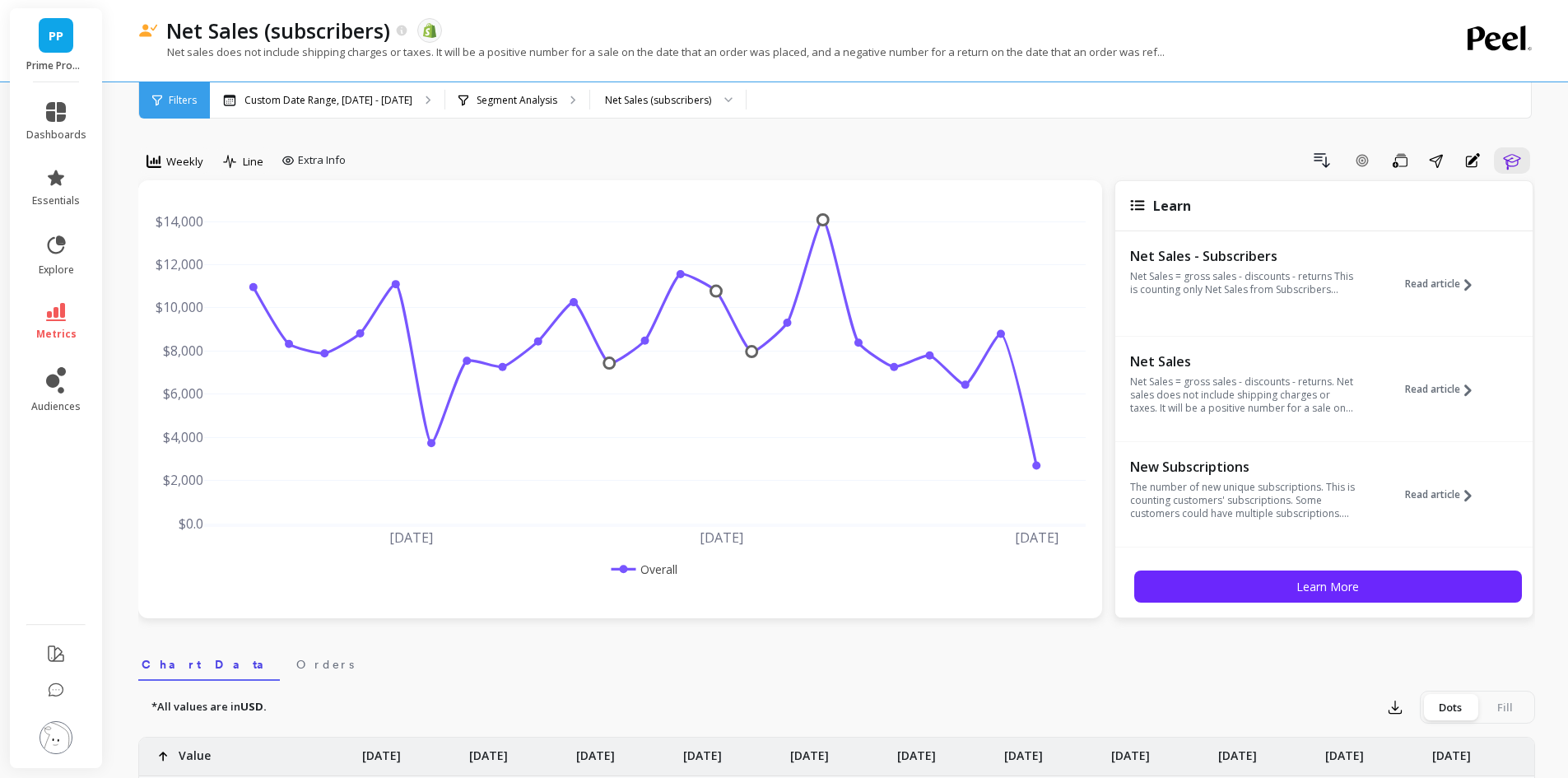
click at [1401, 279] on div "Read article" at bounding box center [1445, 284] width 88 height 76
click at [1443, 279] on span "Read article" at bounding box center [1432, 284] width 55 height 13
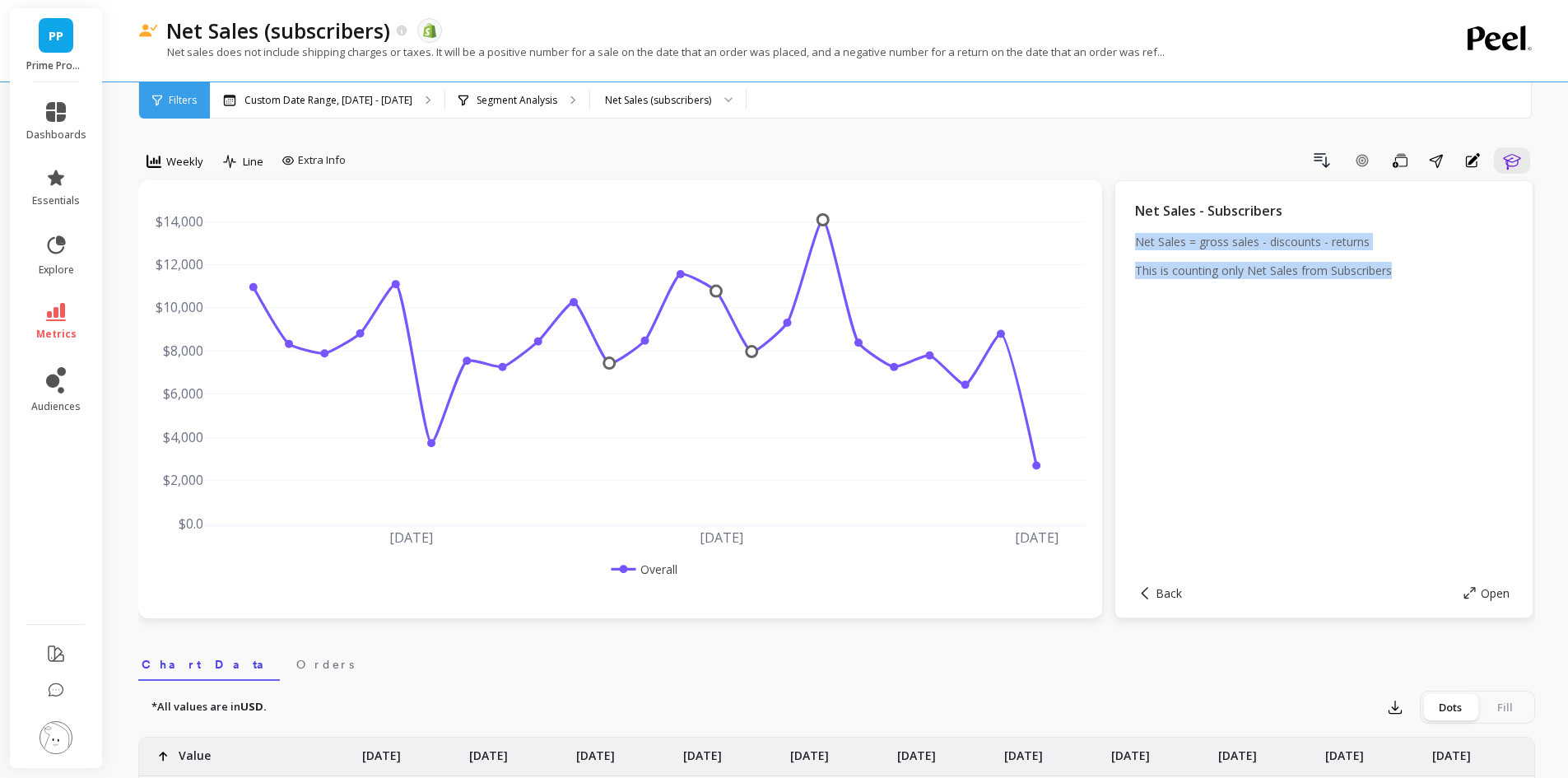
drag, startPoint x: 1428, startPoint y: 278, endPoint x: 1133, endPoint y: 240, distance: 297.4
click at [1133, 240] on div "Net Sales - Subscribers Net Sales = gross sales - discounts - returns This is c…" at bounding box center [1324, 399] width 419 height 438
copy div "Net Sales = gross sales - discounts - returns This is counting only Net Sales f…"
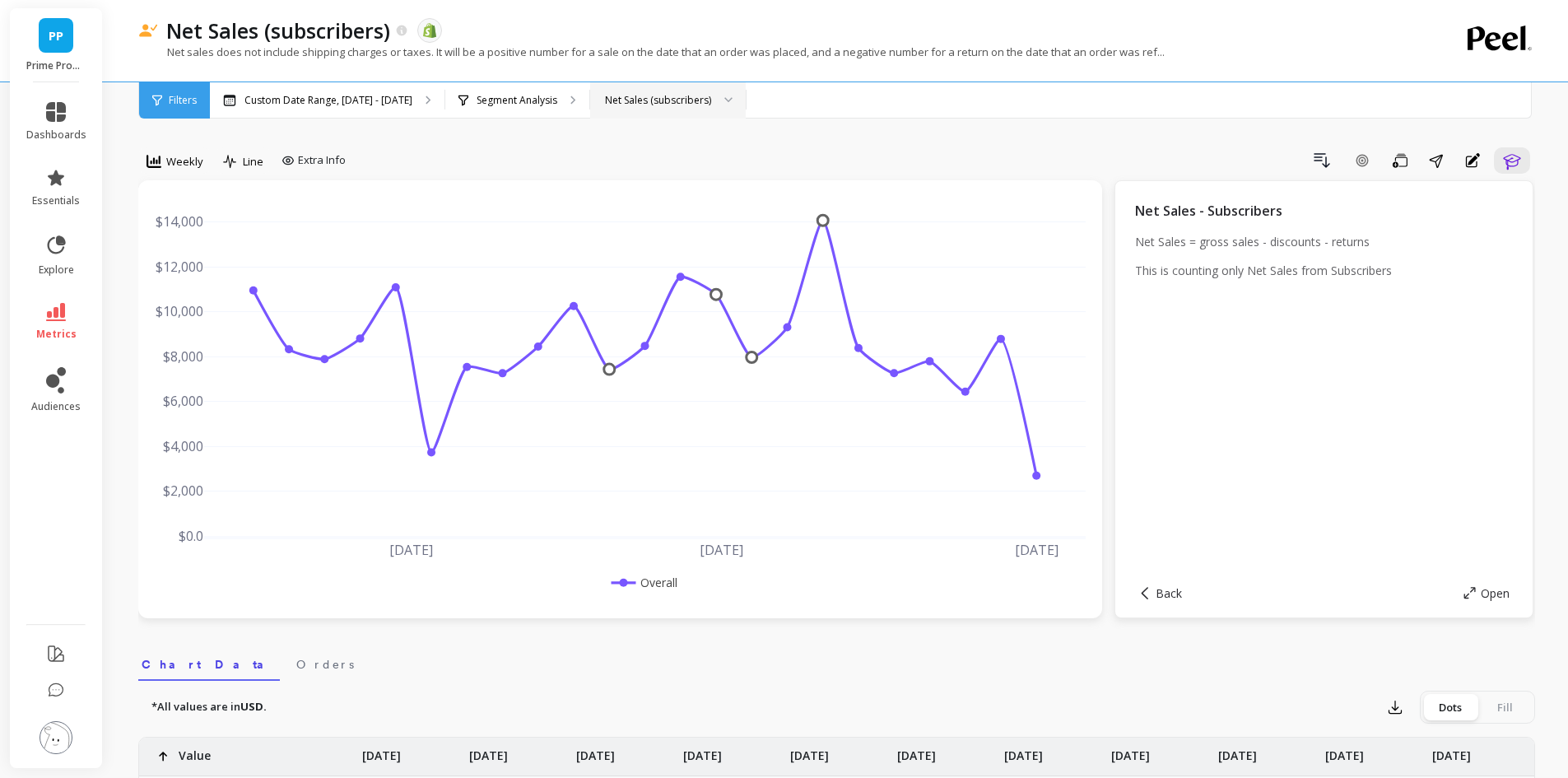
click at [695, 99] on div "Net Sales (subscribers)" at bounding box center [658, 99] width 106 height 16
click at [681, 182] on div "Net Sales – New customers" at bounding box center [667, 177] width 134 height 16
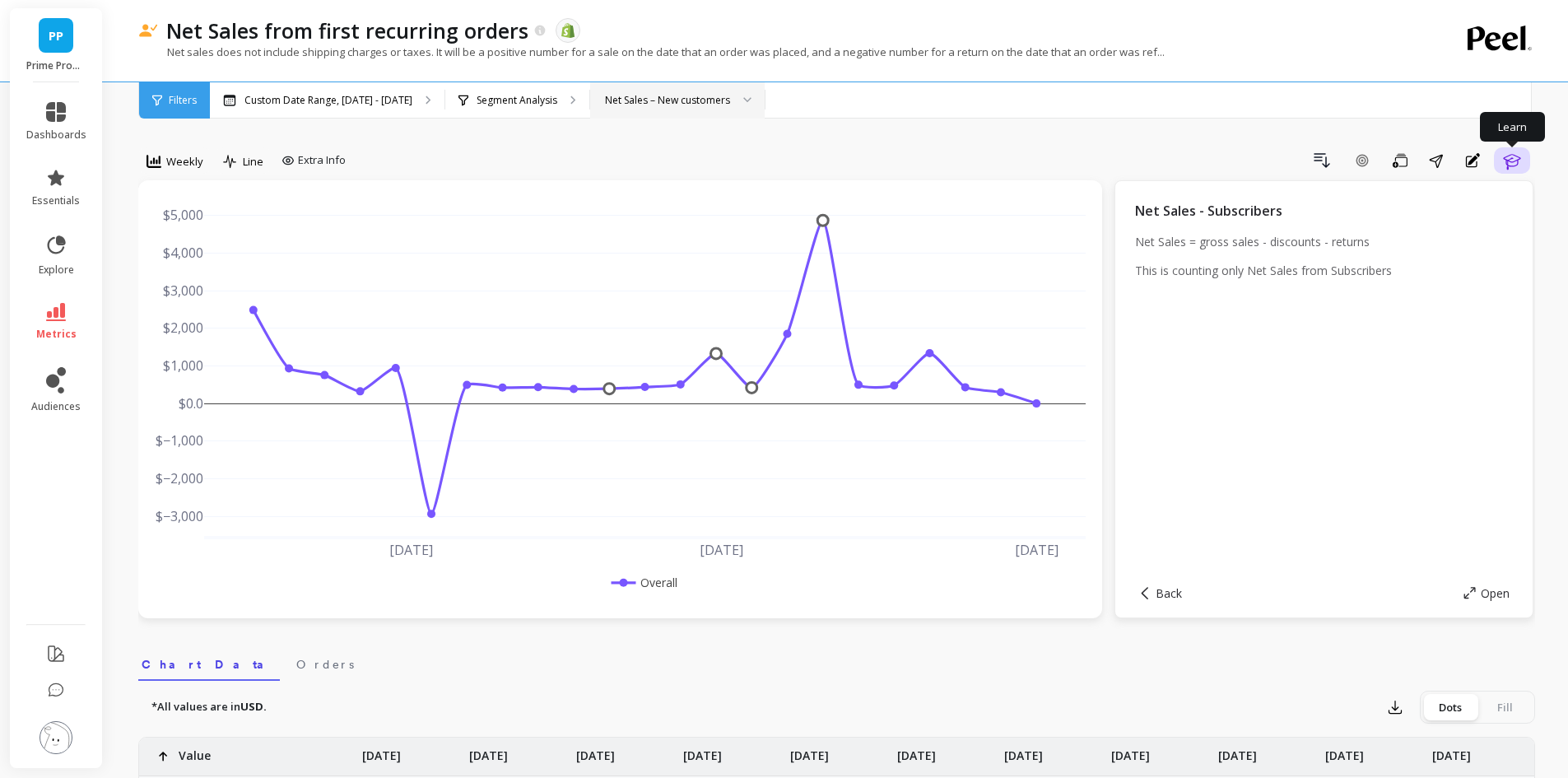
click at [1518, 166] on icon "button" at bounding box center [1512, 161] width 20 height 20
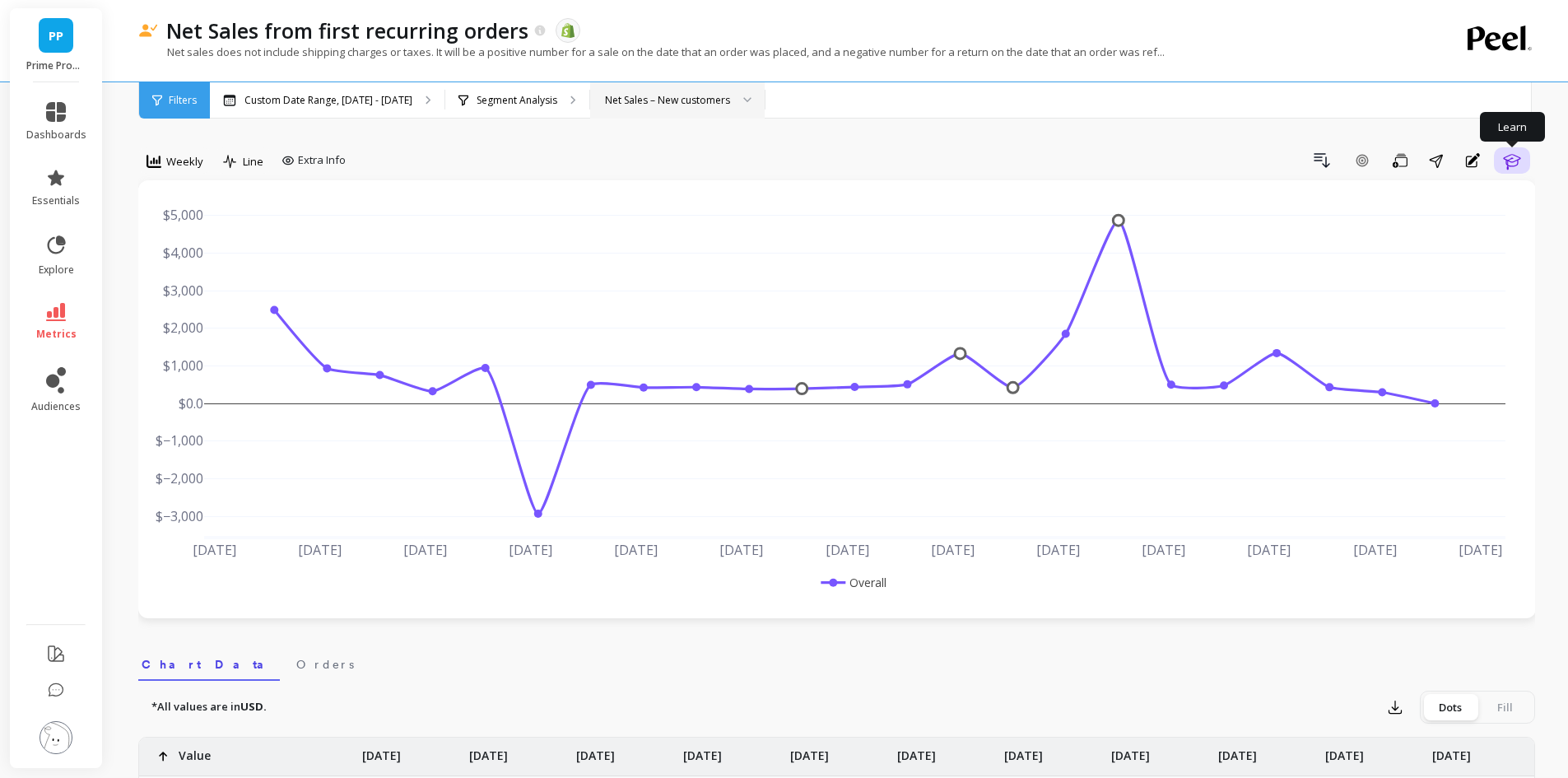
click at [1520, 166] on icon "button" at bounding box center [1512, 161] width 20 height 20
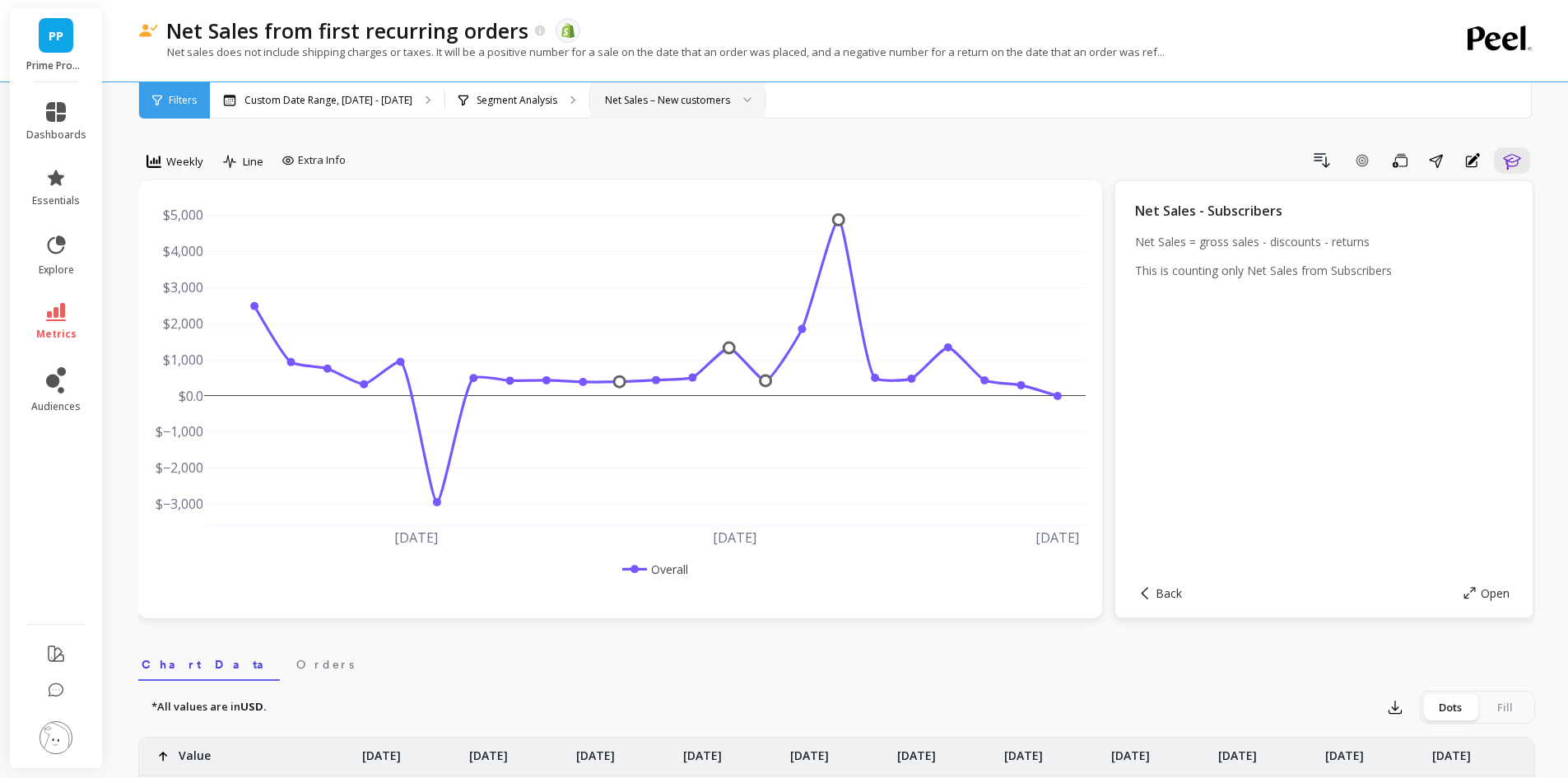
click at [732, 98] on div at bounding box center [742, 100] width 20 height 36
click at [721, 216] on div "Net Sales – Existing subscribers" at bounding box center [677, 208] width 153 height 16
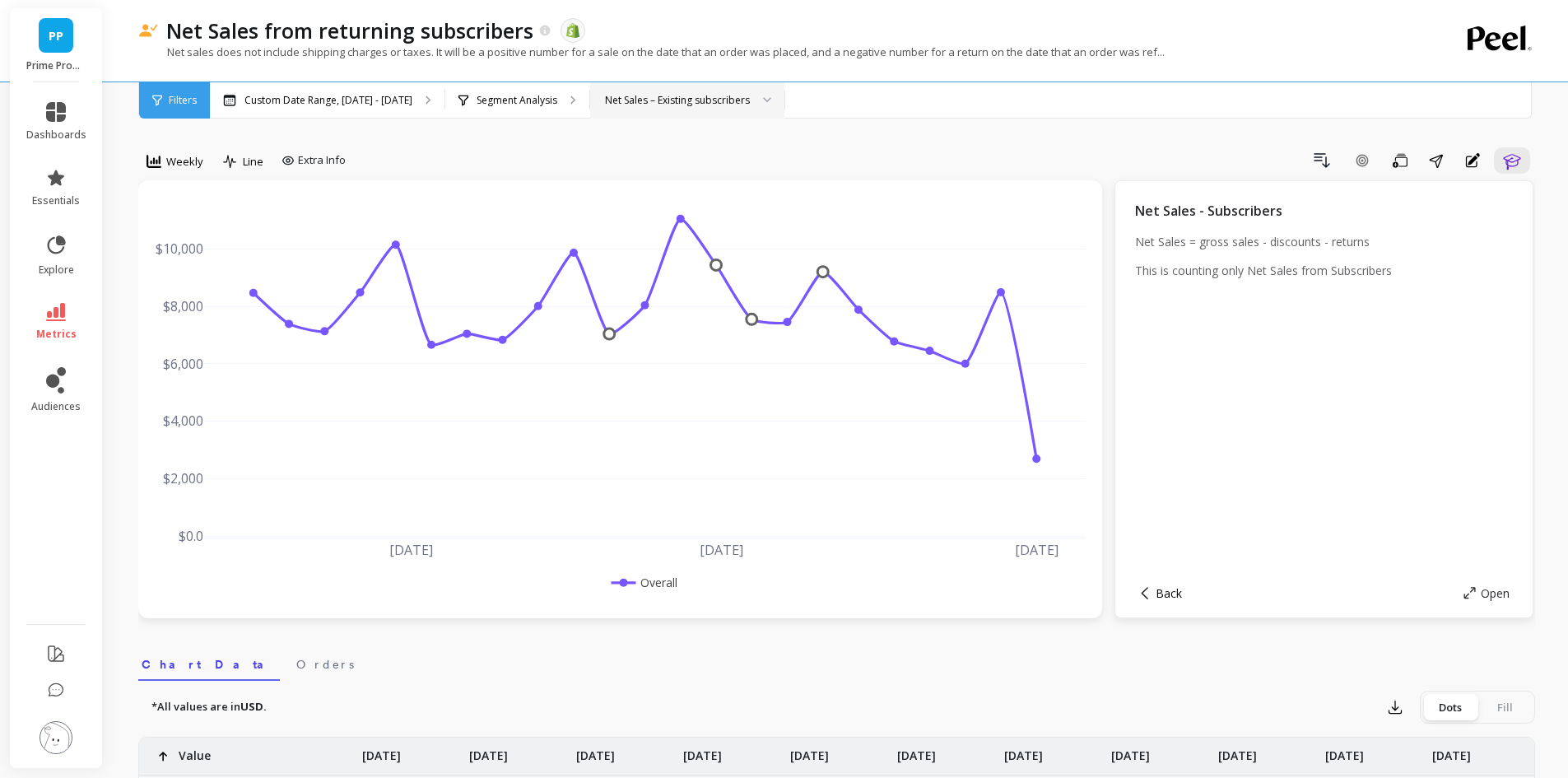
click at [1179, 600] on span "Back" at bounding box center [1169, 593] width 26 height 16
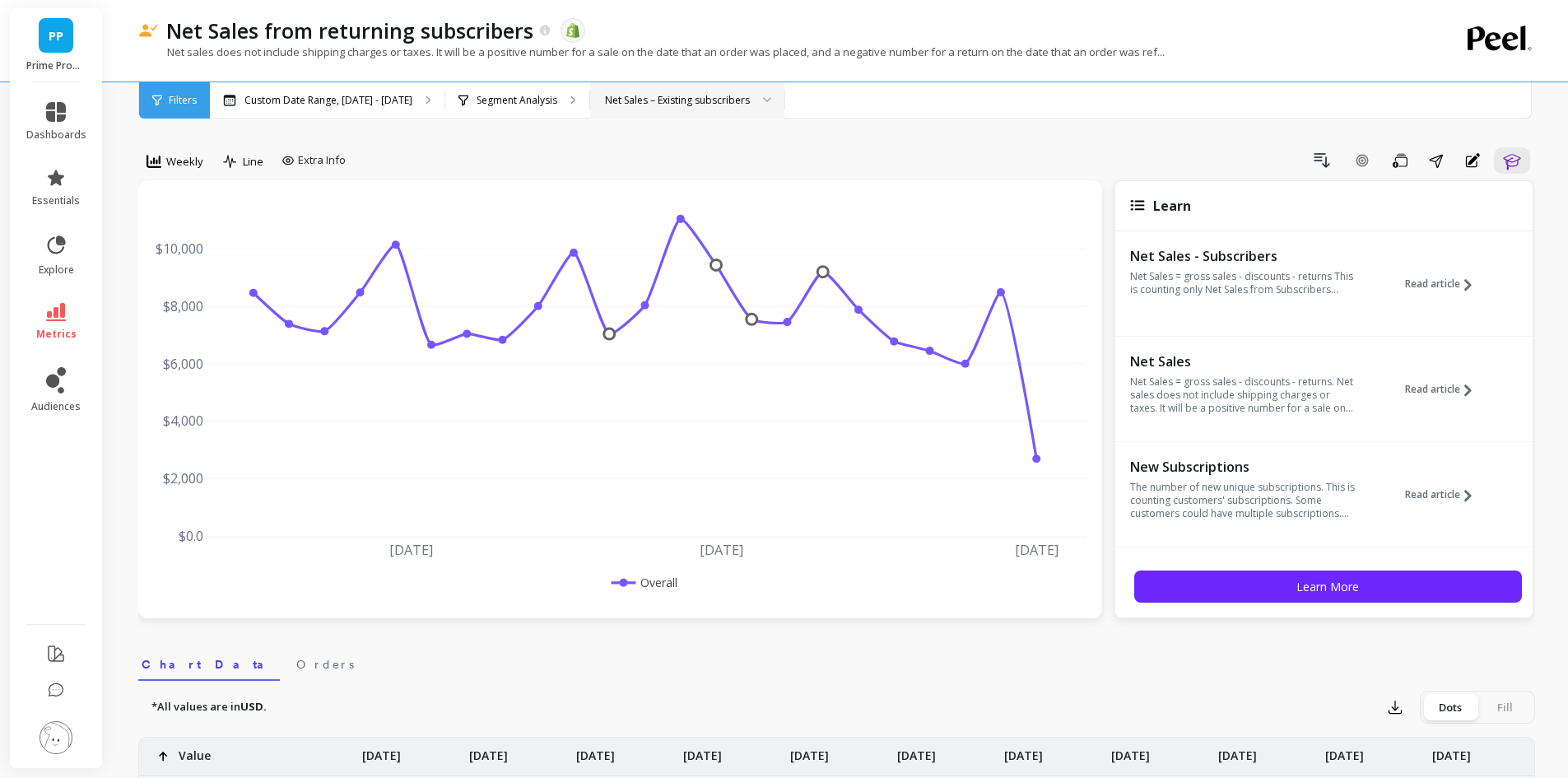
click at [724, 106] on div "Net Sales – Existing subscribers" at bounding box center [677, 99] width 145 height 16
click at [698, 177] on div "Net Sales – New customers" at bounding box center [687, 177] width 173 height 16
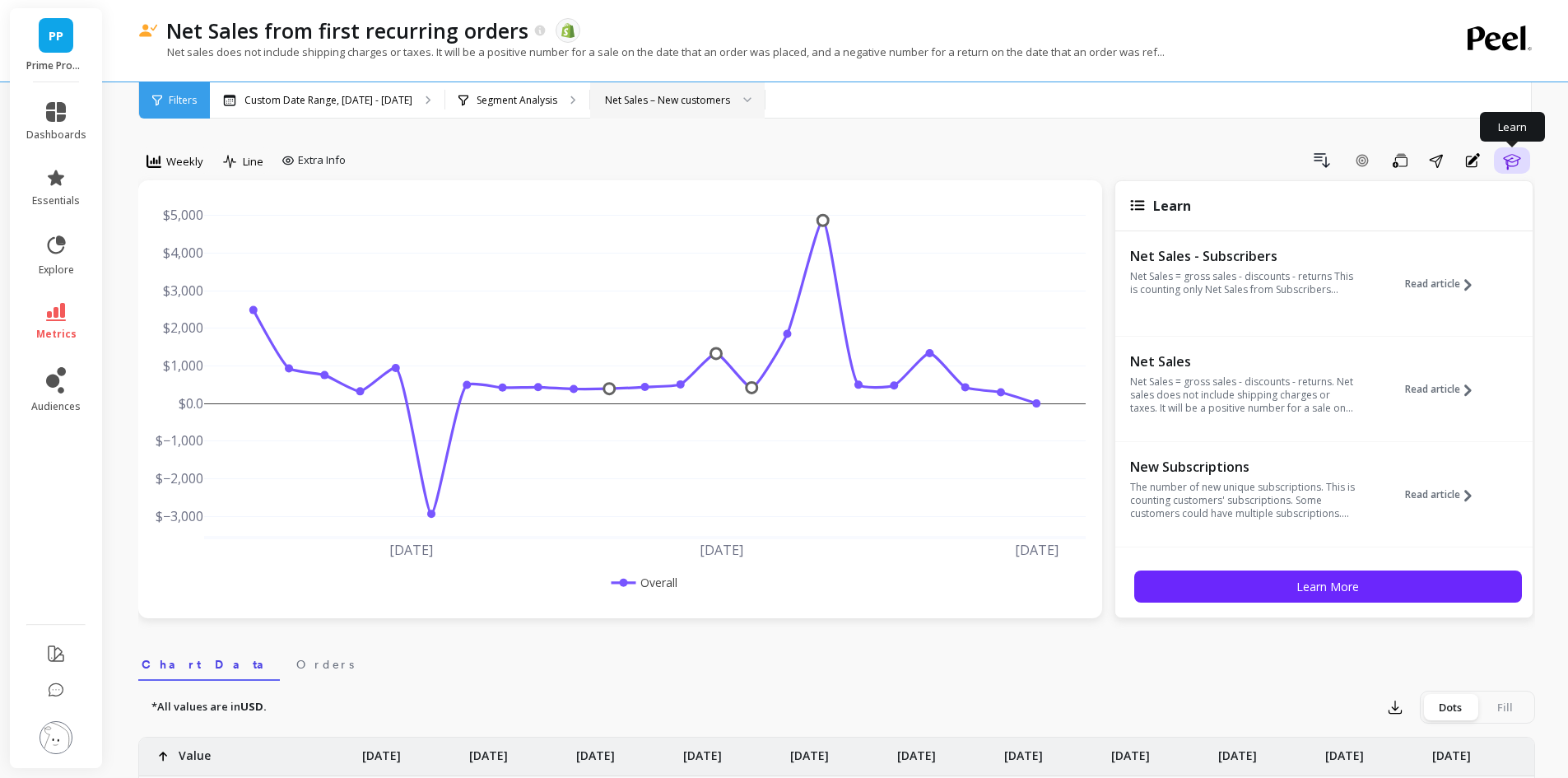
click at [1511, 159] on icon "button" at bounding box center [1511, 161] width 17 height 16
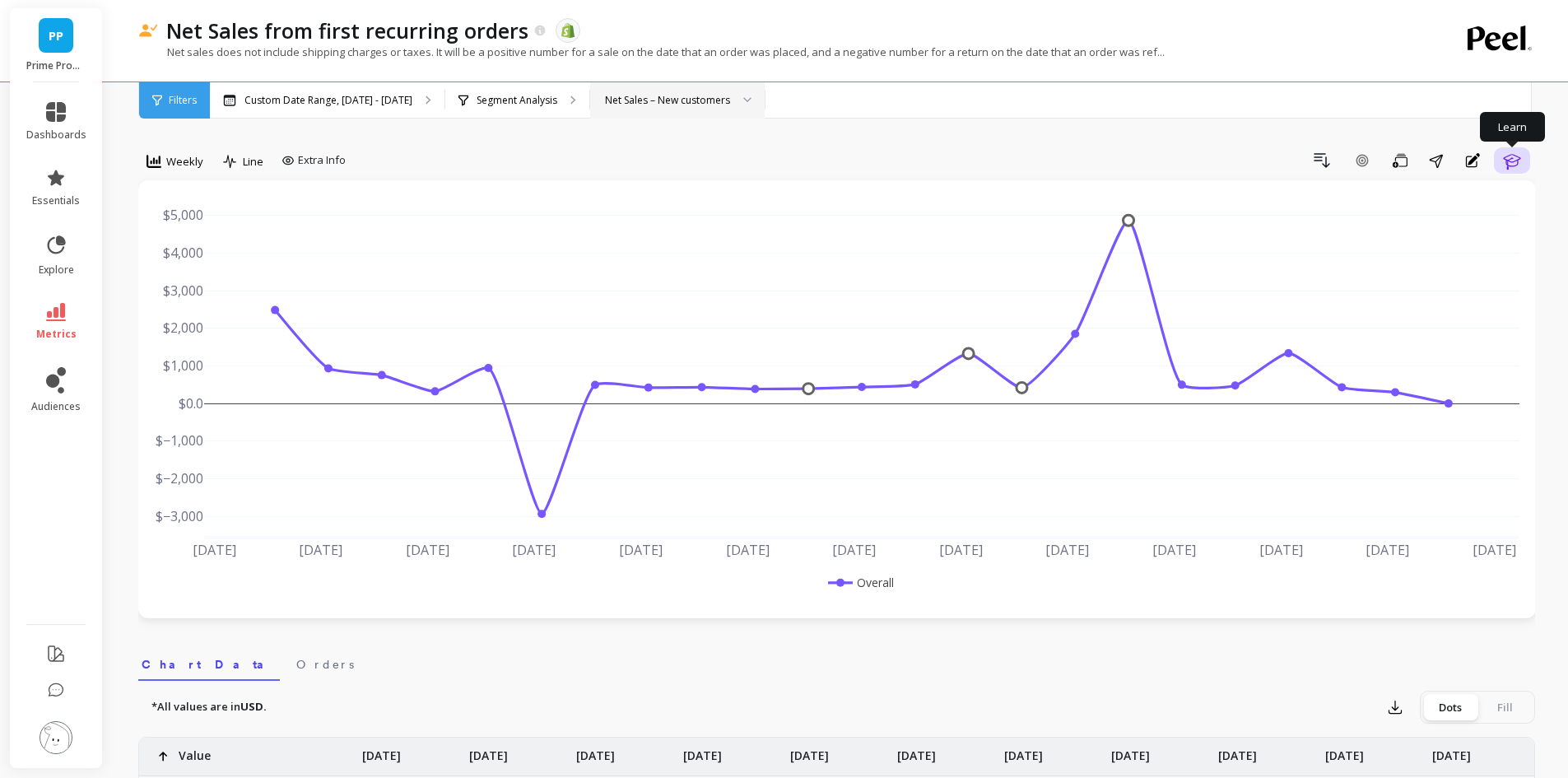
click at [1518, 160] on icon "button" at bounding box center [1511, 161] width 17 height 16
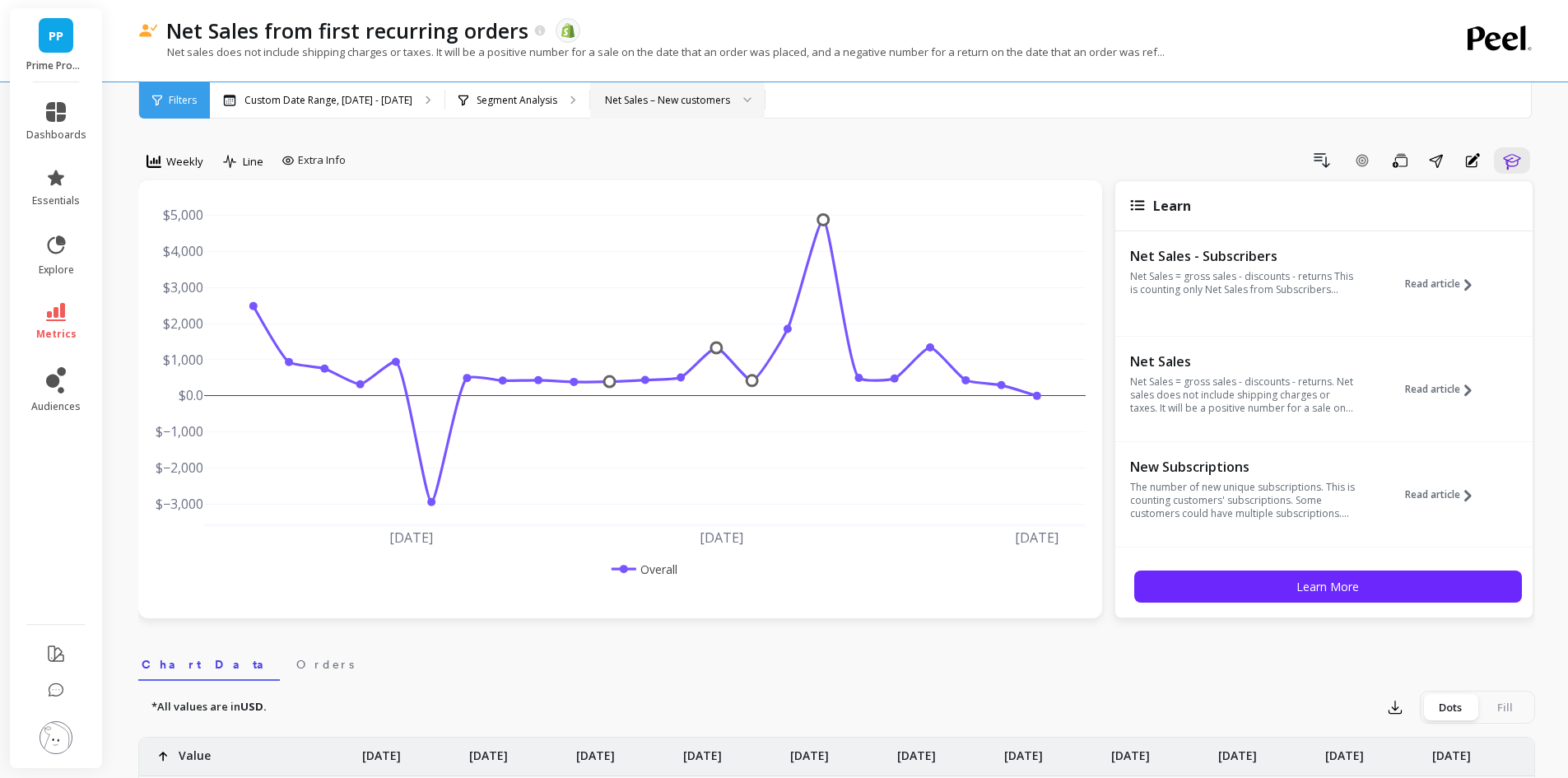
click at [1351, 282] on p "Net Sales = gross sales - discounts - returns This is counting only Net Sales f…" at bounding box center [1243, 283] width 226 height 26
click at [1464, 285] on icon at bounding box center [1468, 285] width 7 height 12
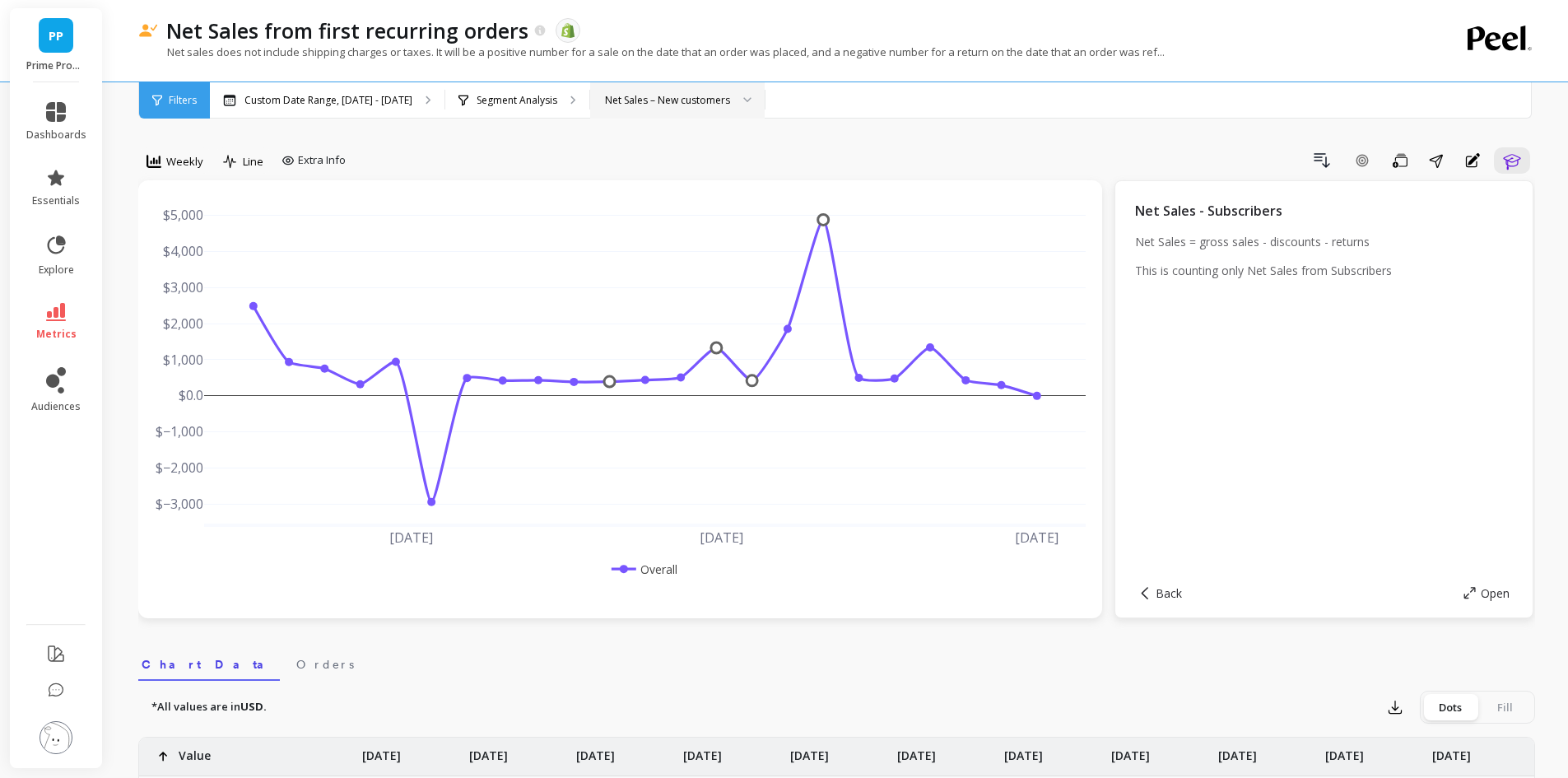
click at [732, 104] on div at bounding box center [742, 100] width 20 height 36
click at [711, 220] on div "Net Sales – Existing subscribers" at bounding box center [677, 209] width 173 height 29
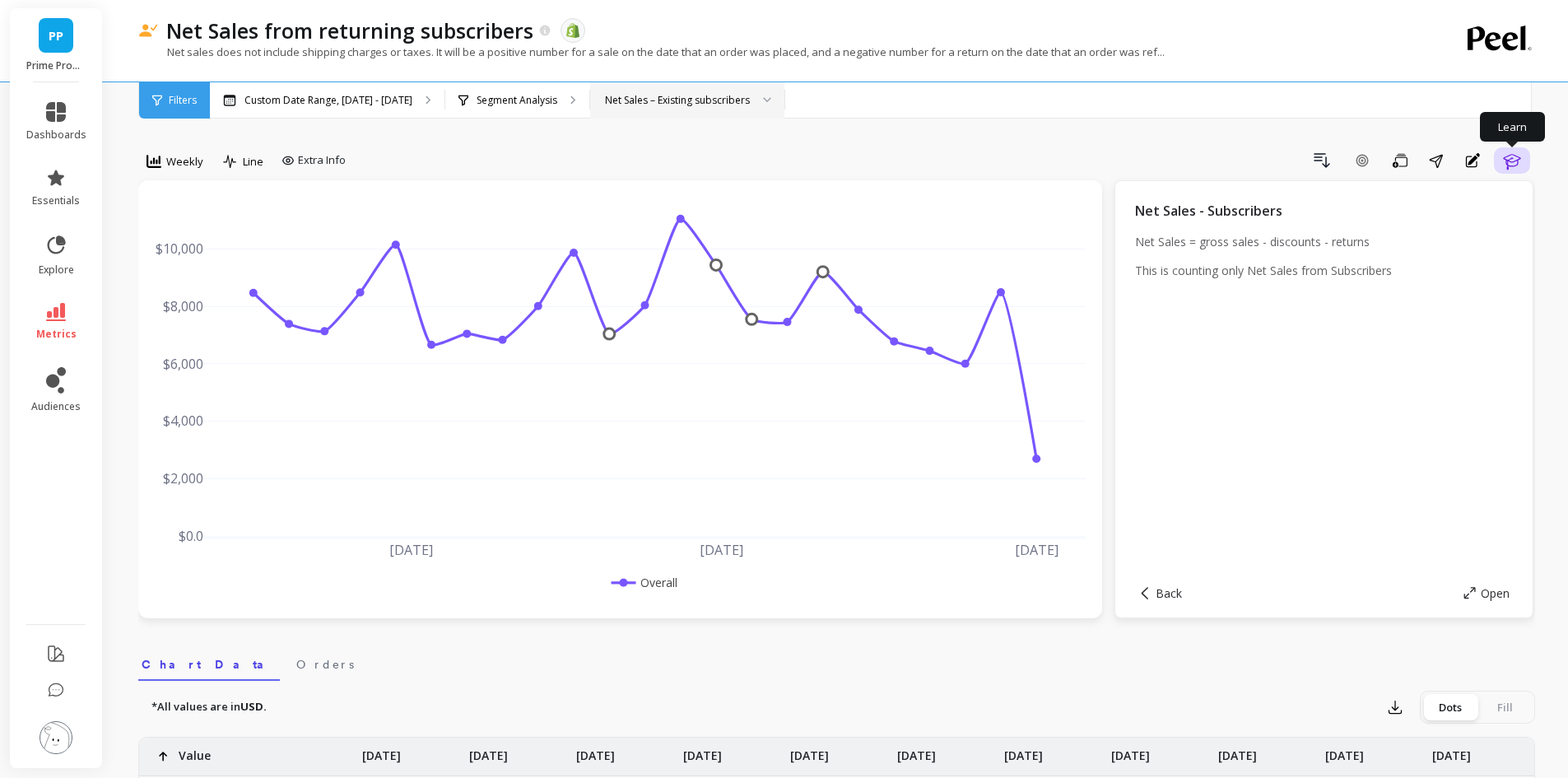
click at [1517, 163] on icon "button" at bounding box center [1512, 161] width 20 height 20
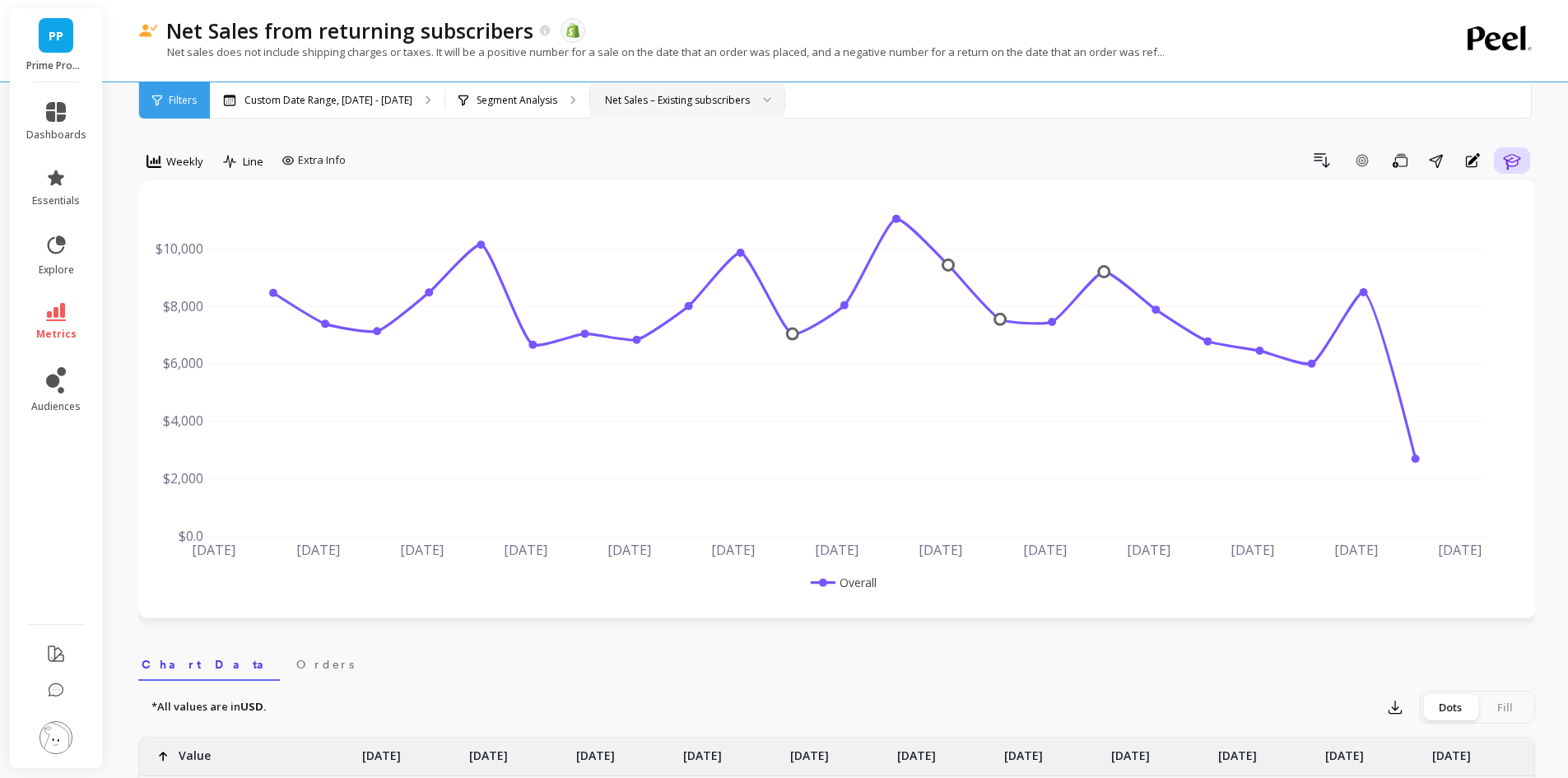
click at [1515, 161] on icon "button" at bounding box center [1511, 161] width 17 height 16
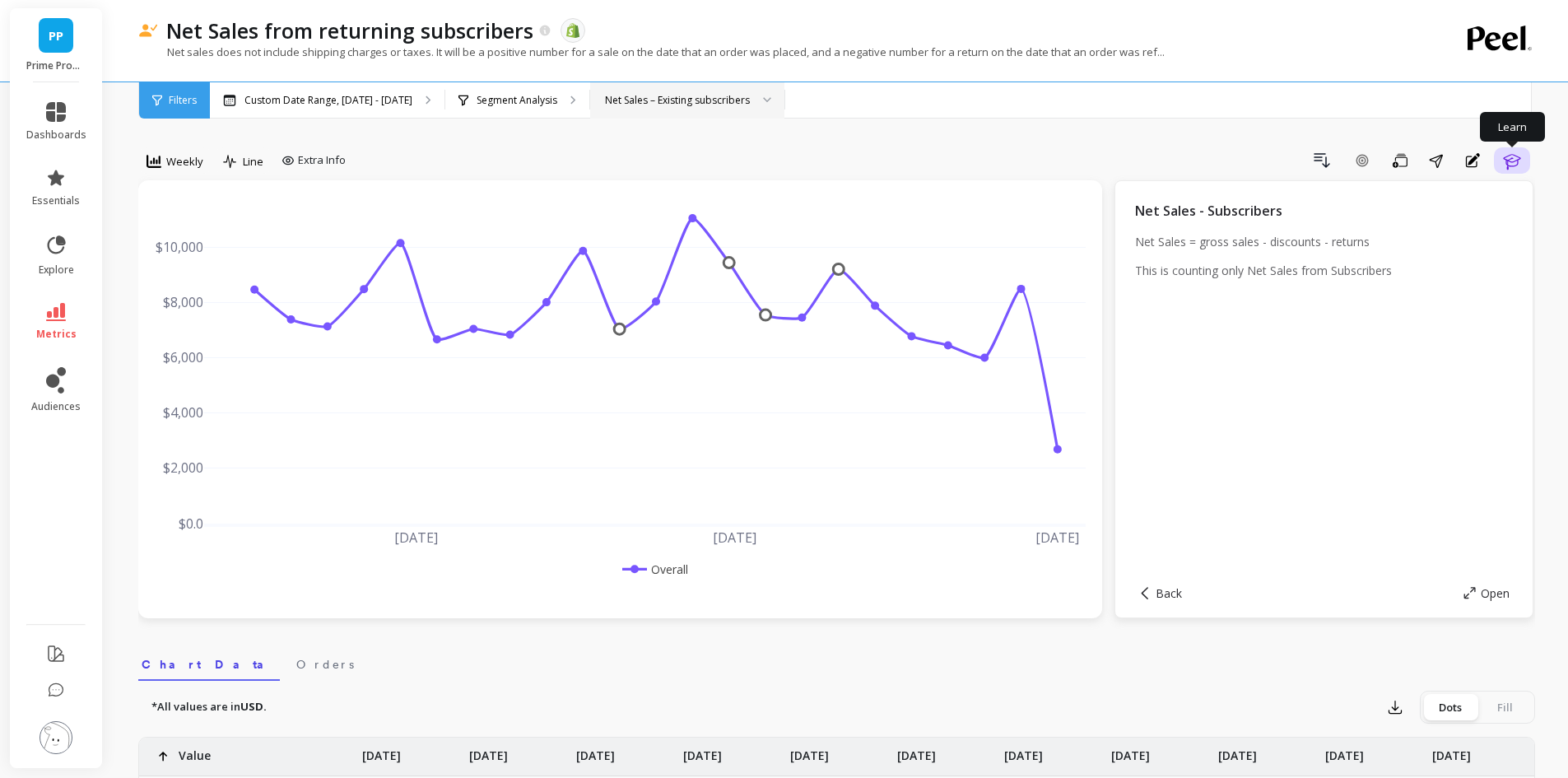
click at [1519, 159] on icon "button" at bounding box center [1512, 161] width 20 height 20
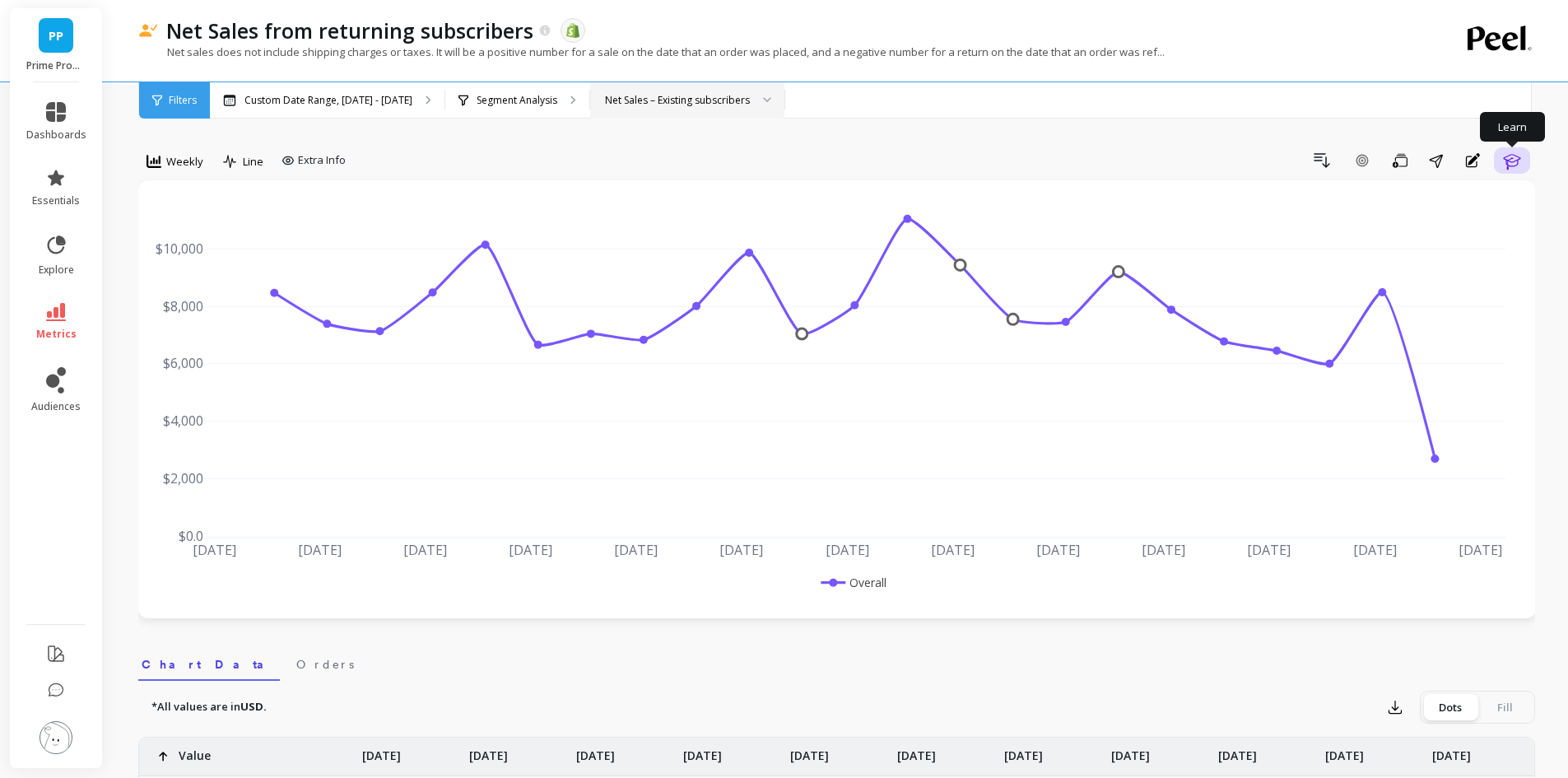
click at [1519, 159] on icon "button" at bounding box center [1512, 161] width 20 height 20
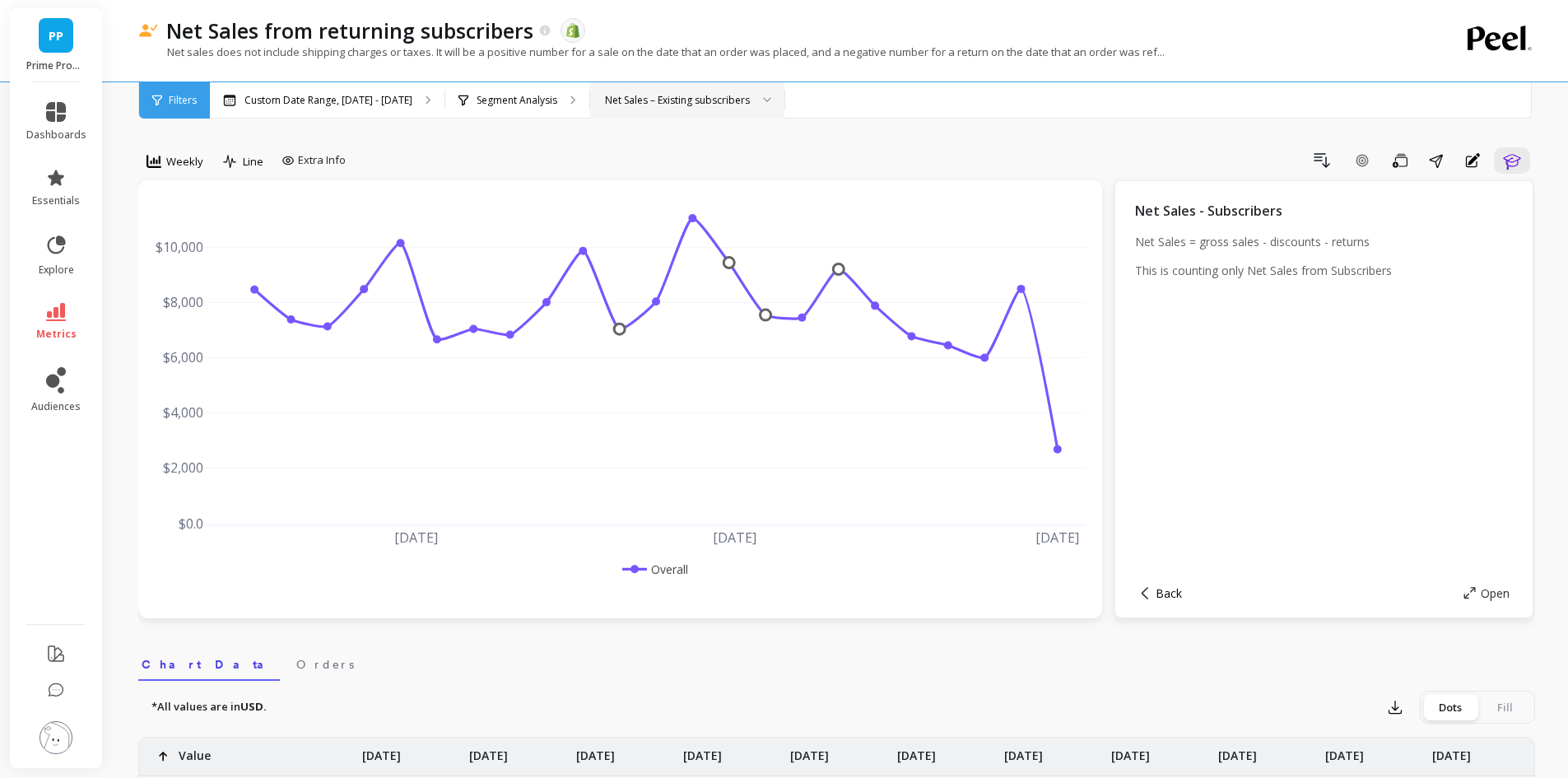
click at [1170, 592] on span "Back" at bounding box center [1169, 593] width 26 height 16
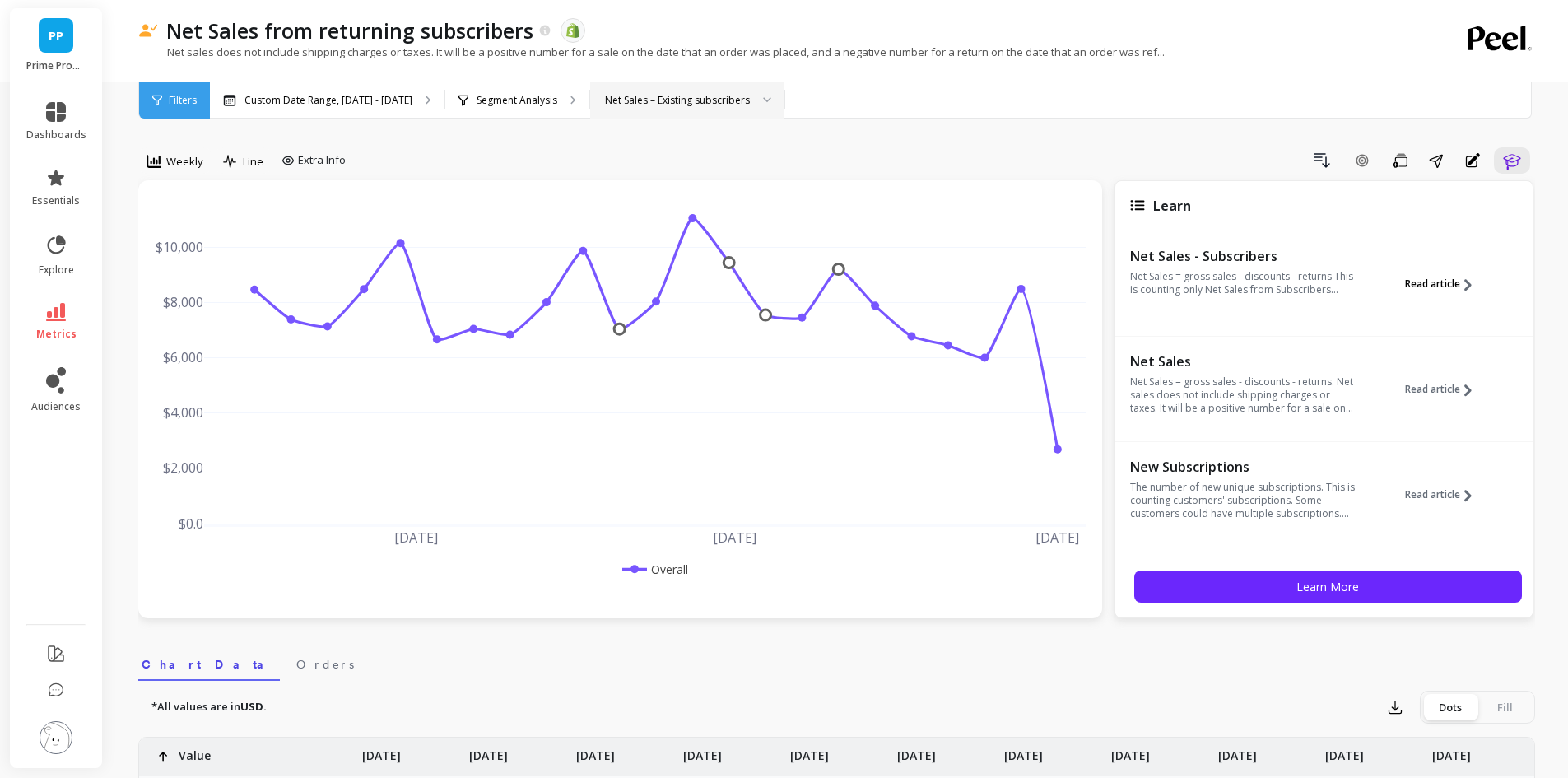
click at [1428, 280] on span "Read article" at bounding box center [1432, 284] width 55 height 13
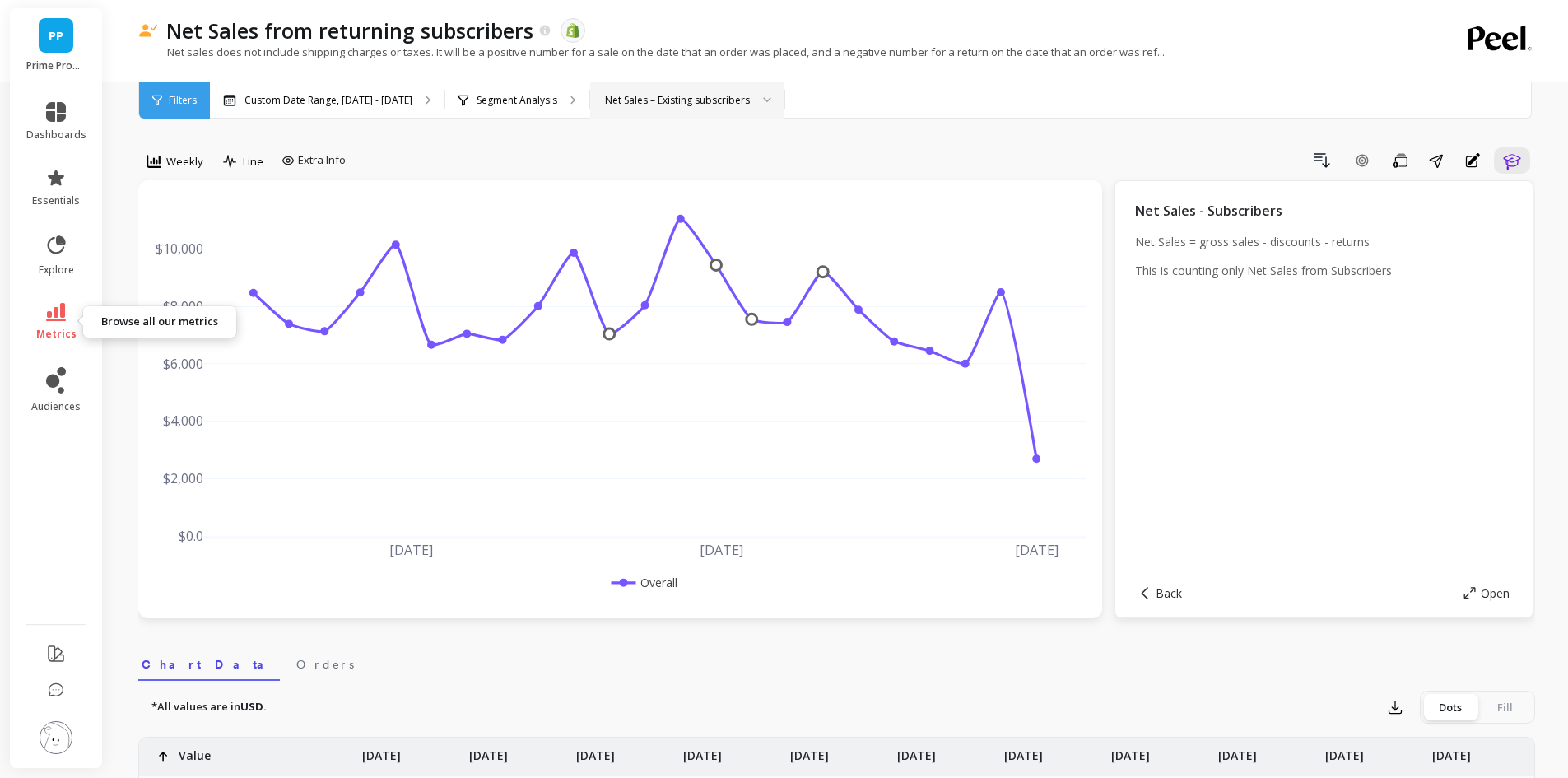
click at [54, 309] on icon at bounding box center [57, 312] width 20 height 18
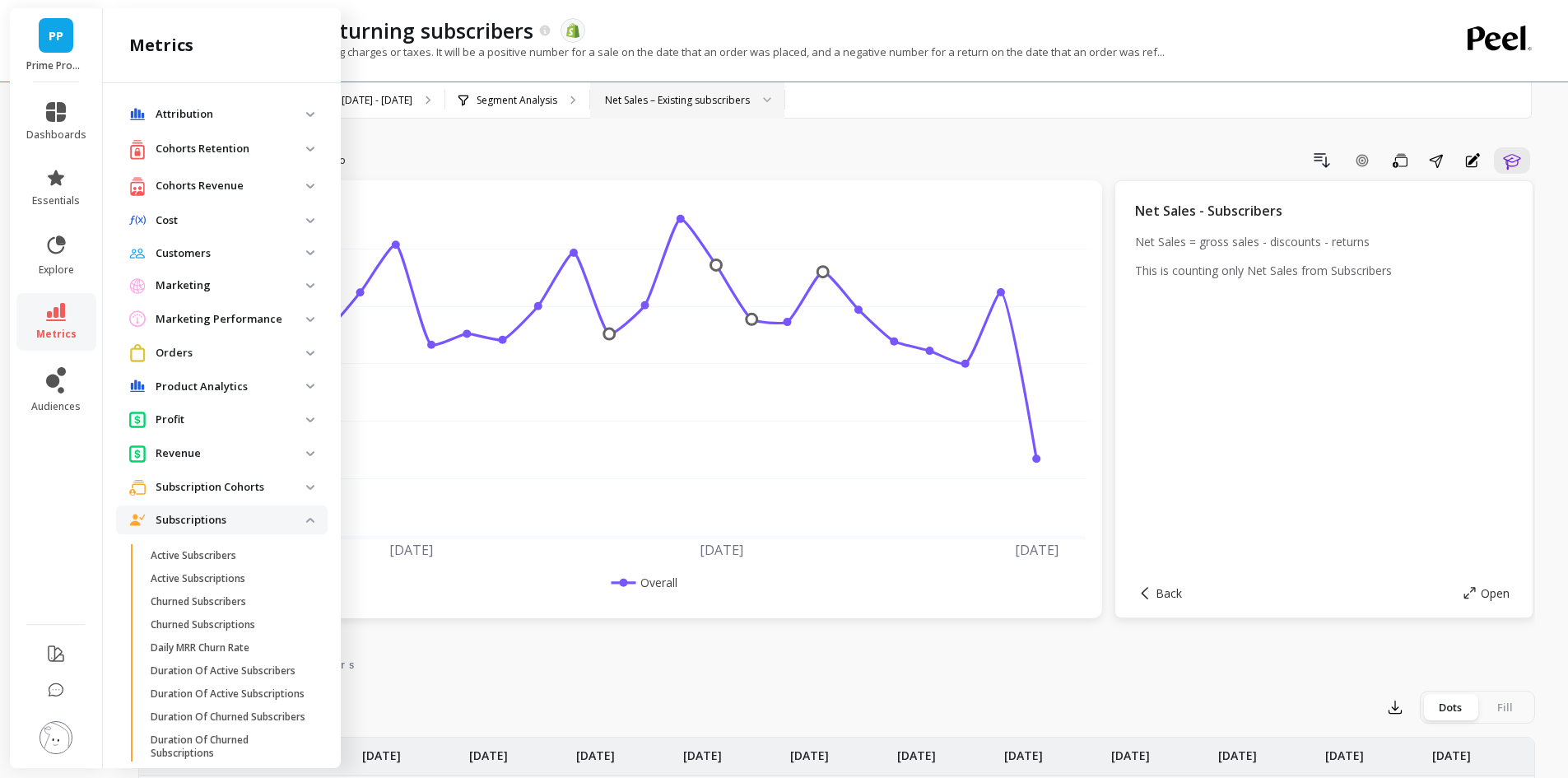
scroll to position [609, 0]
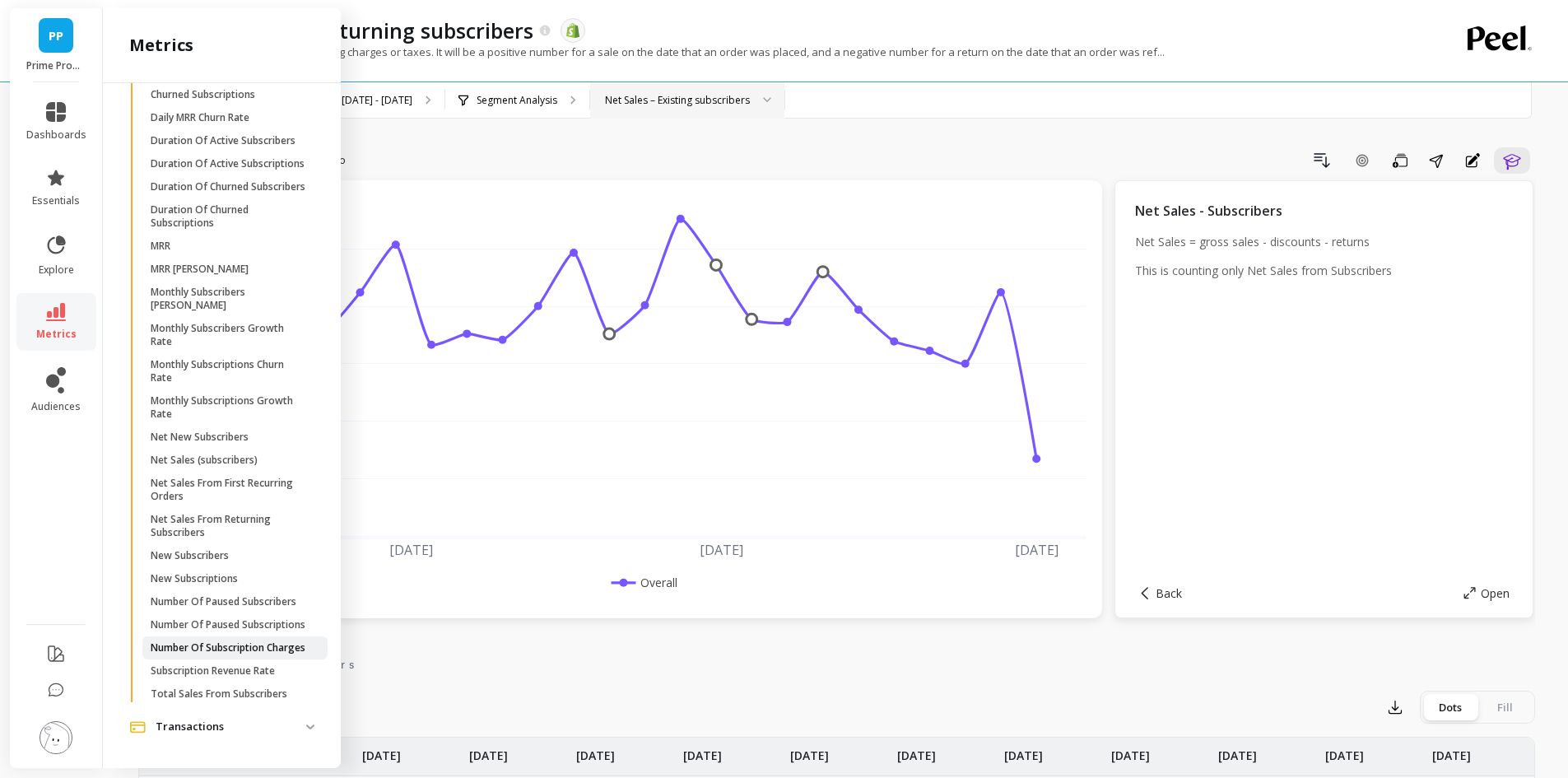
click at [246, 645] on p "Number Of Subscription Charges" at bounding box center [228, 648] width 155 height 13
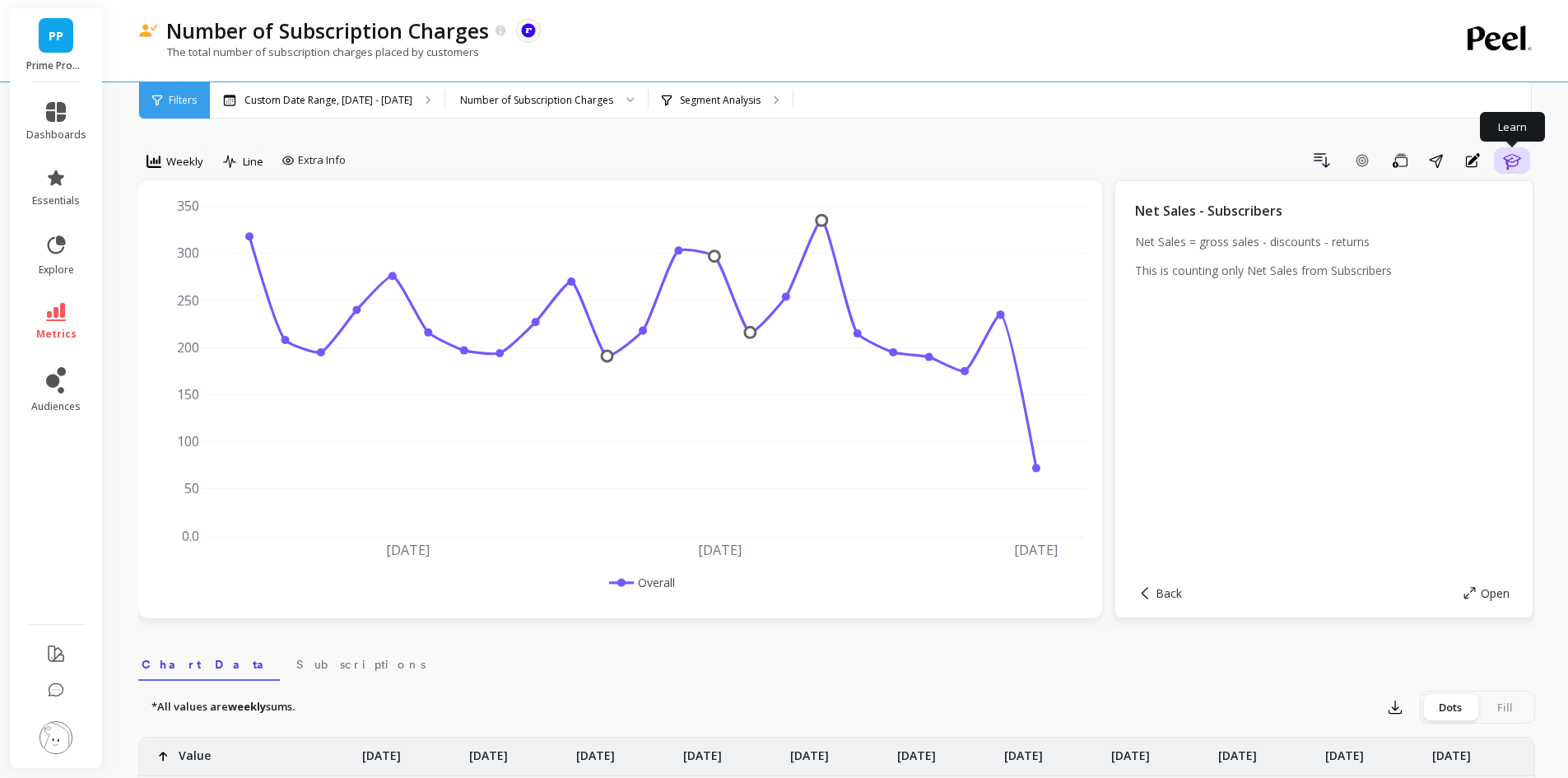
click at [1522, 161] on button "Learn" at bounding box center [1512, 161] width 36 height 26
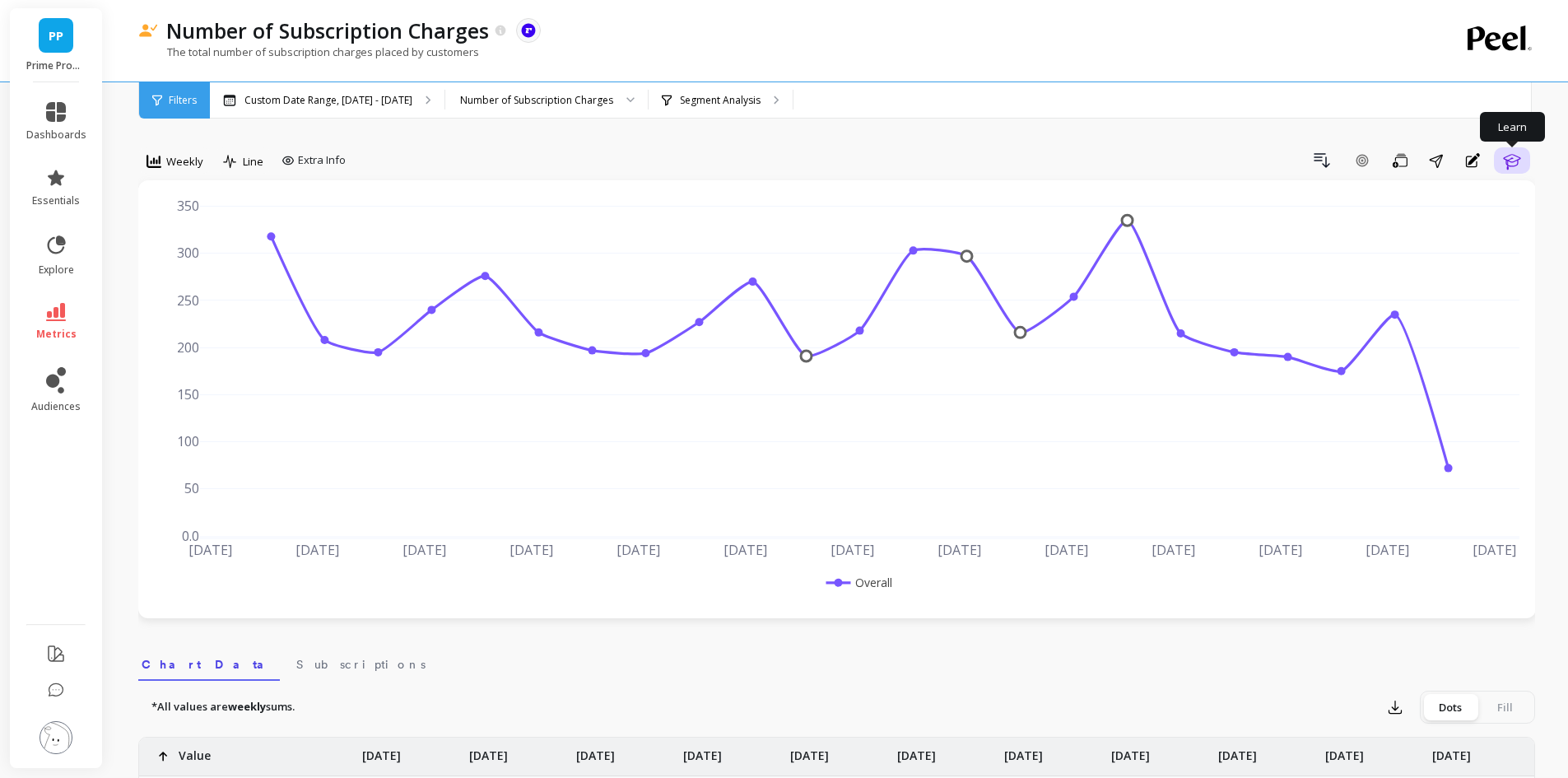
click at [1501, 164] on button "Learn" at bounding box center [1512, 161] width 36 height 26
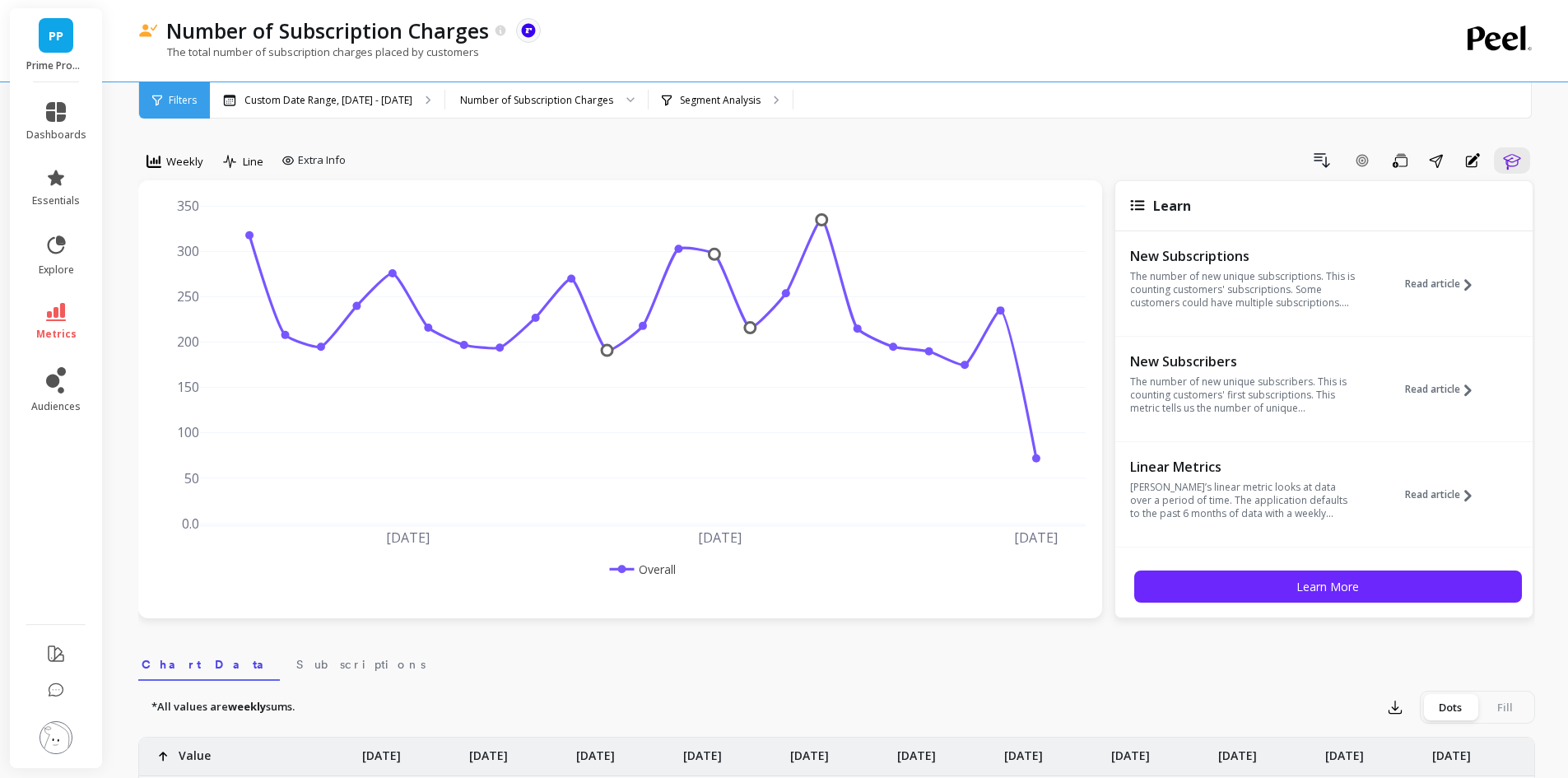
click at [1523, 168] on button "Learn" at bounding box center [1512, 161] width 36 height 26
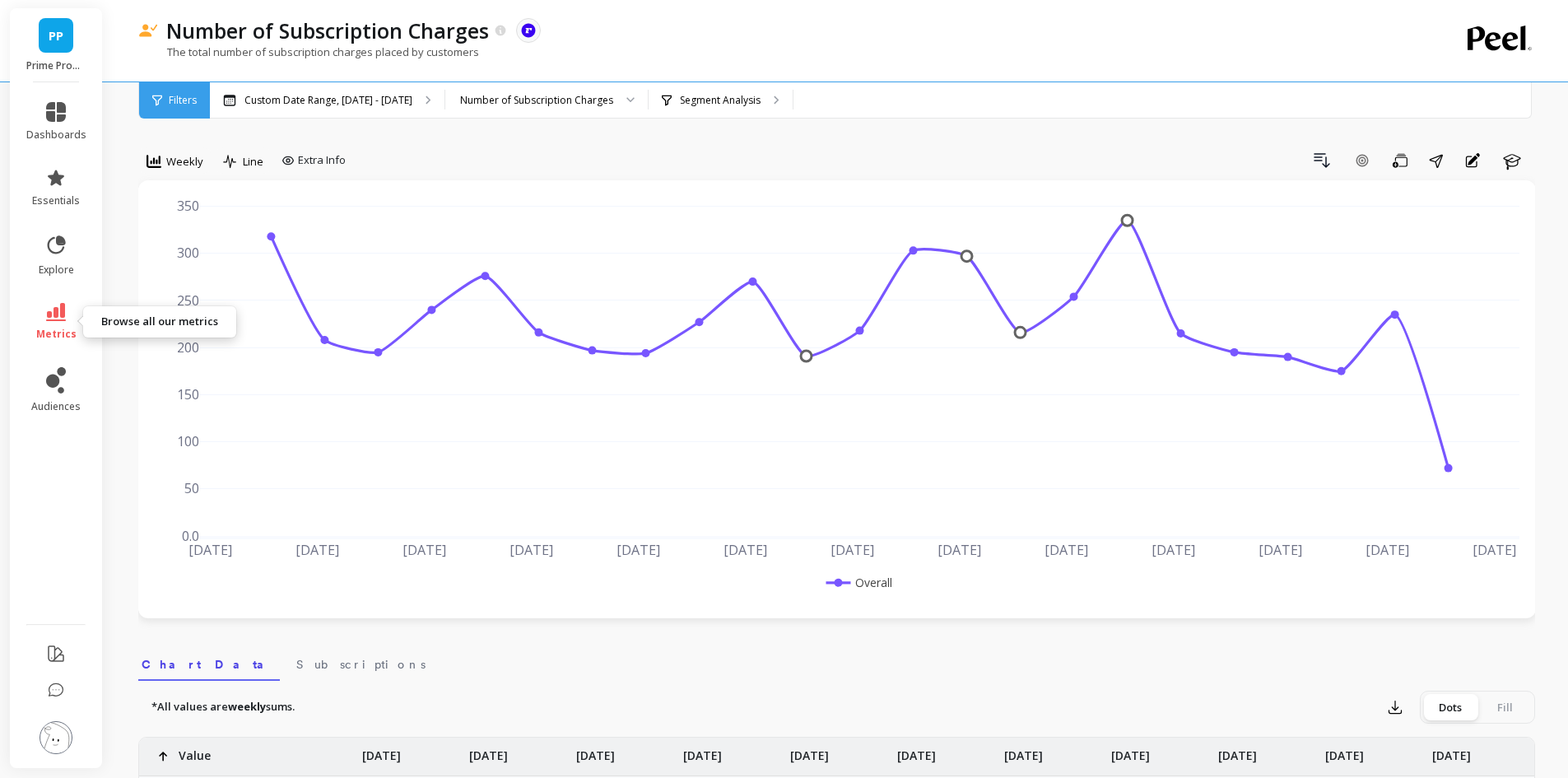
click at [57, 319] on icon at bounding box center [57, 312] width 20 height 18
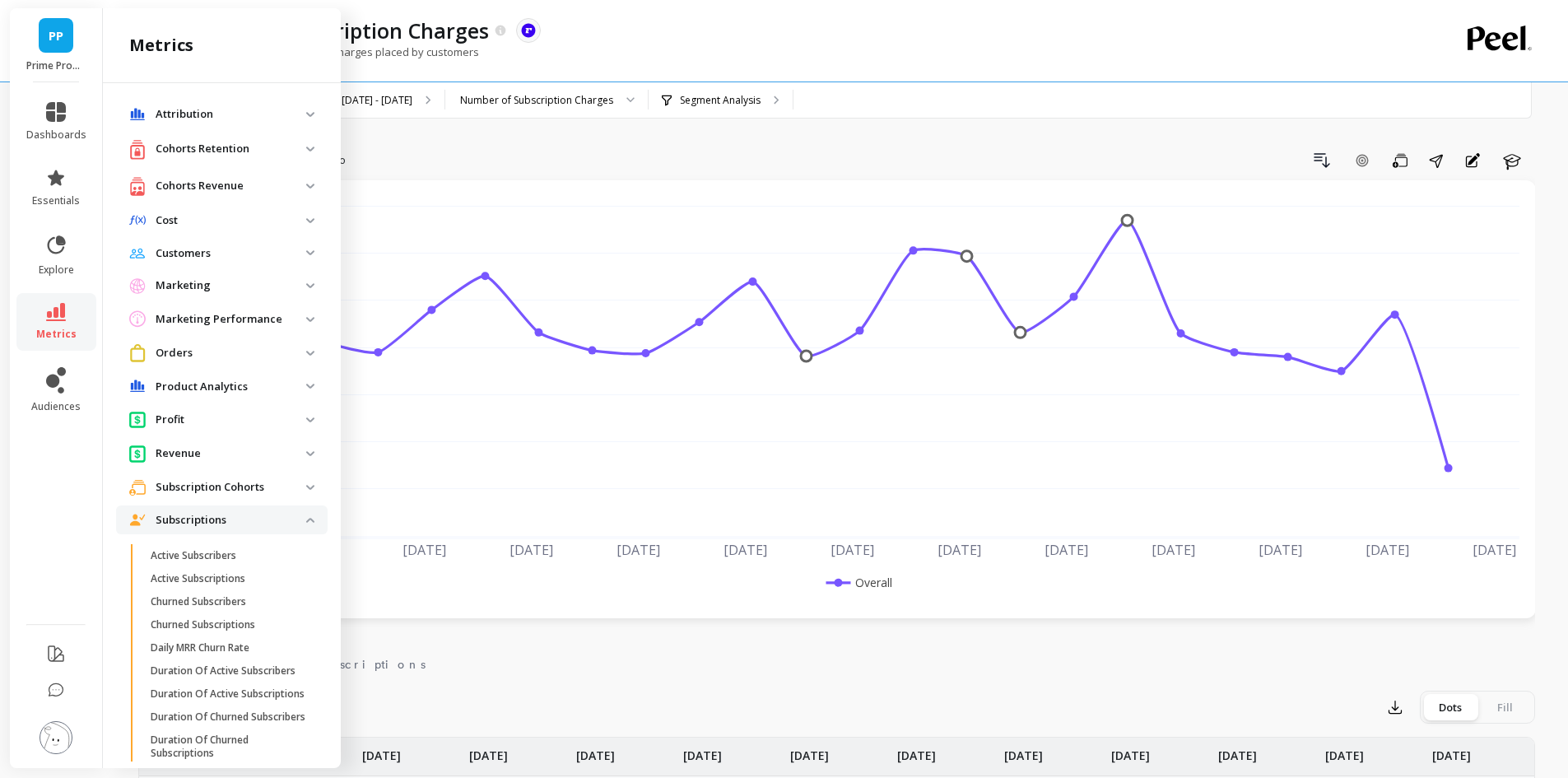
scroll to position [609, 0]
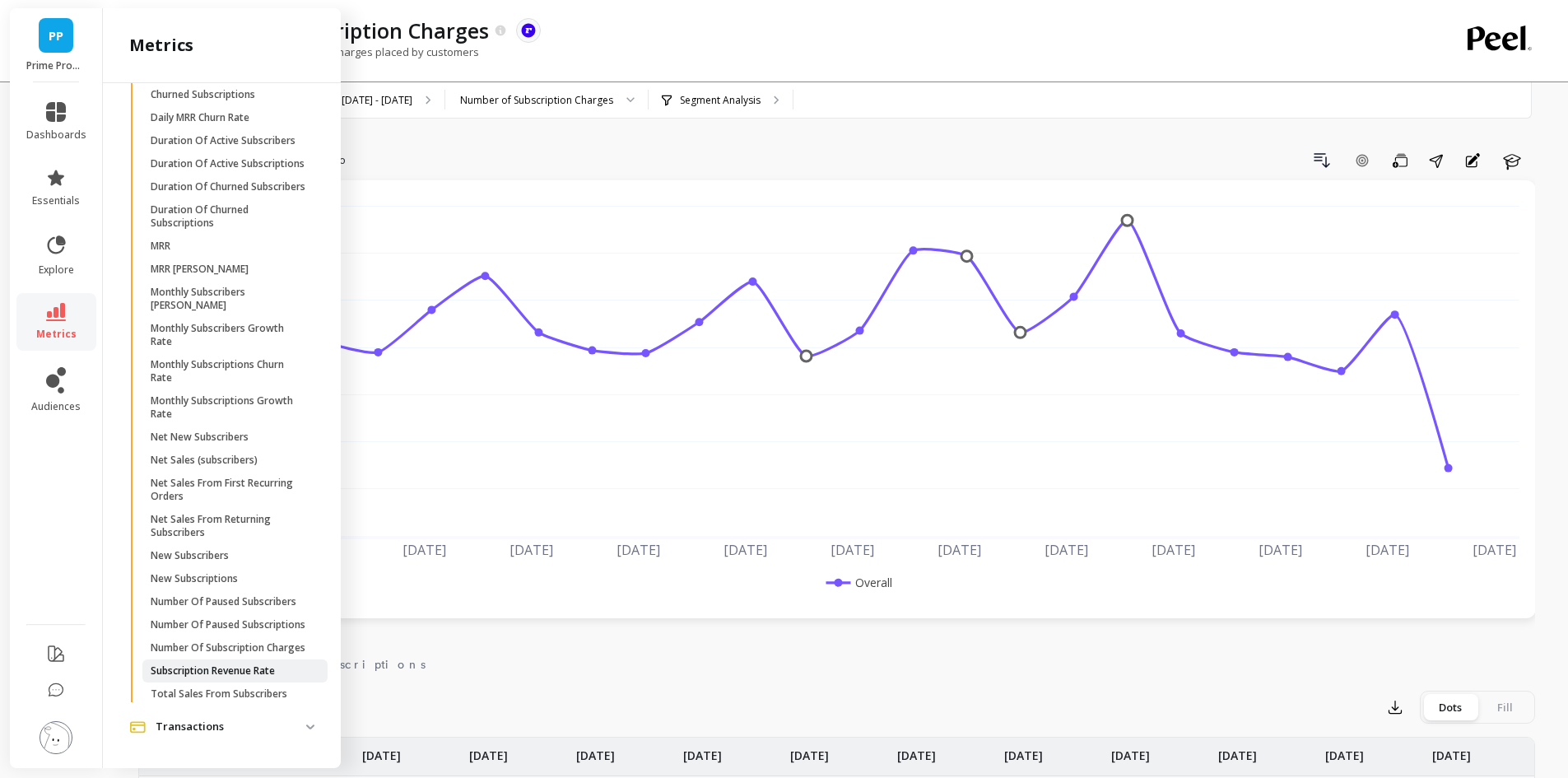
click at [251, 664] on link "Subscription Revenue Rate" at bounding box center [234, 670] width 185 height 23
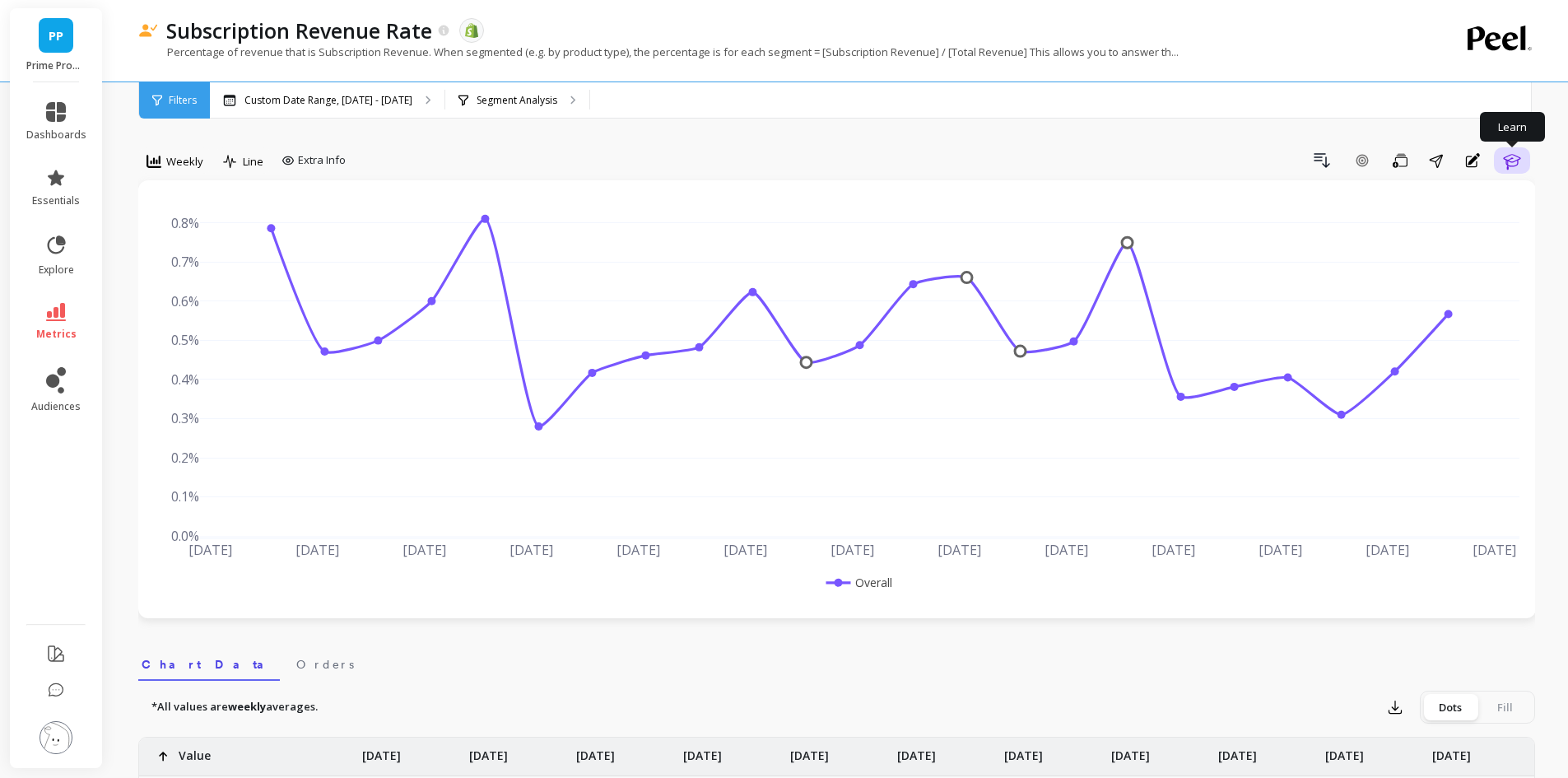
click at [1510, 158] on icon "button" at bounding box center [1512, 161] width 20 height 20
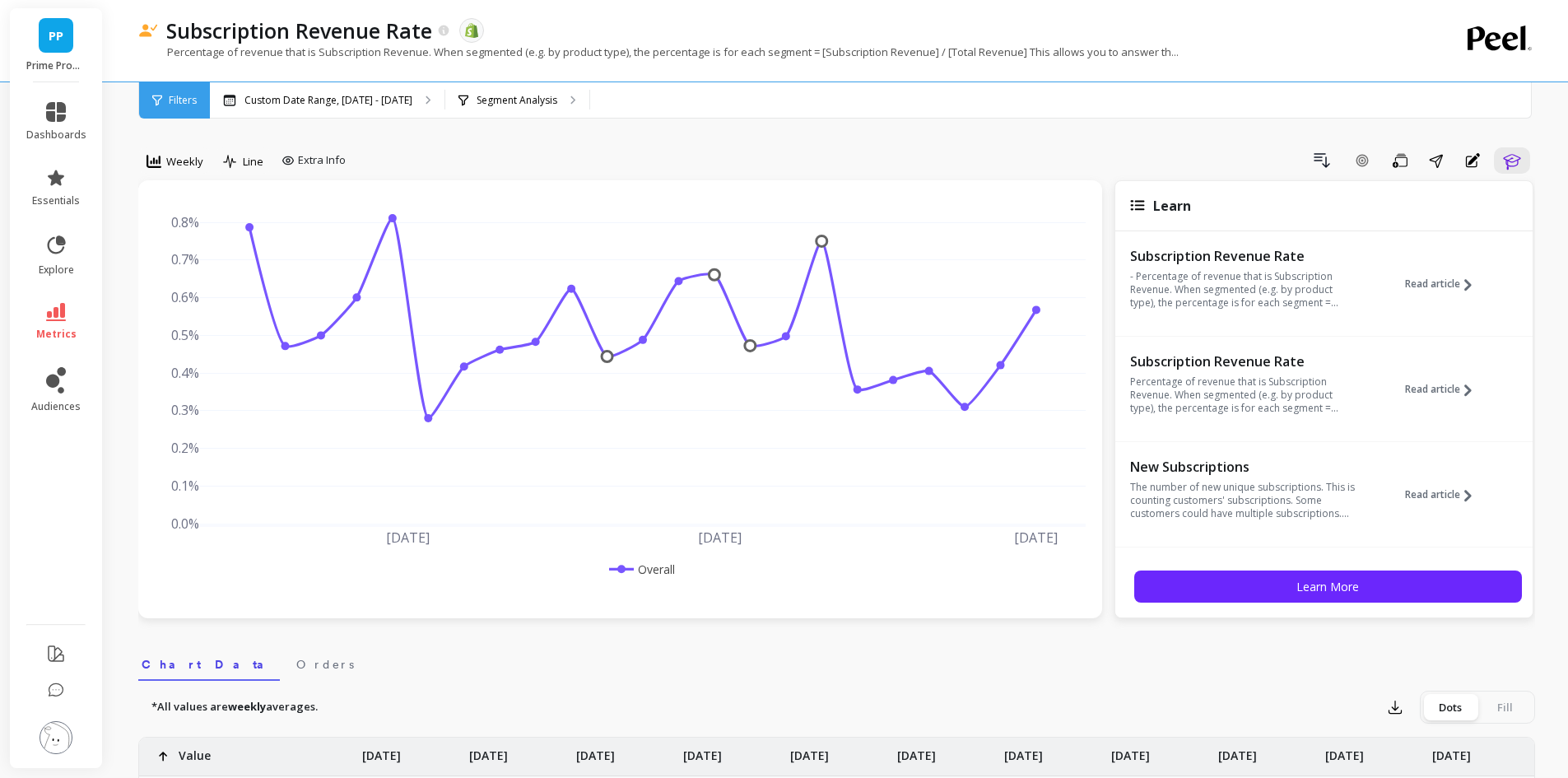
click at [1376, 278] on div "Subscription Revenue Rate - Percentage of revenue that is Subscription Revenue.…" at bounding box center [1324, 291] width 418 height 90
click at [1418, 284] on span "Read article" at bounding box center [1432, 284] width 55 height 13
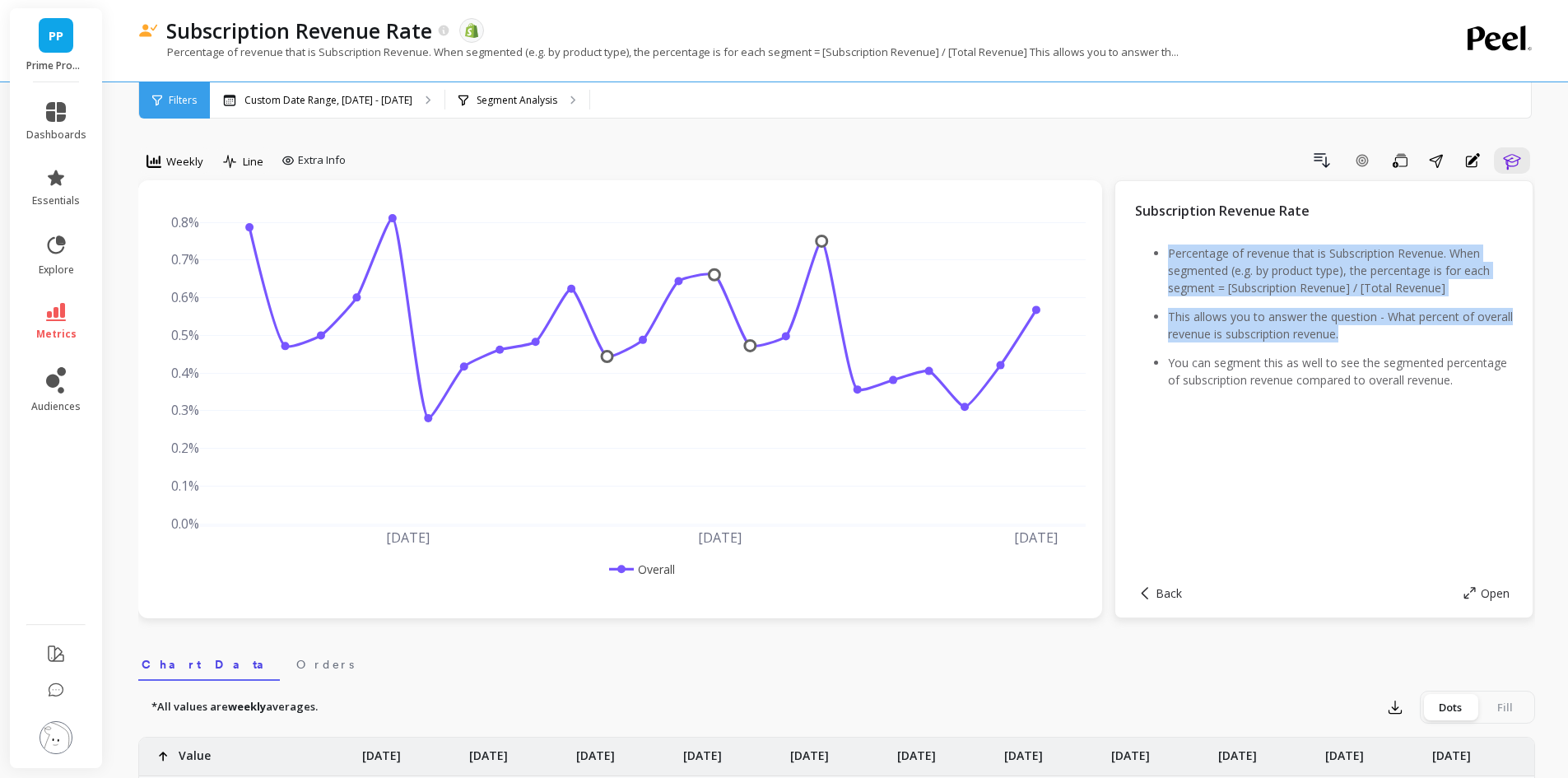
drag, startPoint x: 1398, startPoint y: 332, endPoint x: 1164, endPoint y: 254, distance: 246.7
click at [1164, 254] on ul "Percentage of revenue that is Subscription Revenue. When segmented (e.g. by pro…" at bounding box center [1324, 316] width 377 height 144
copy ul "Percentage of revenue that is Subscription Revenue. When segmented (e.g. by pro…"
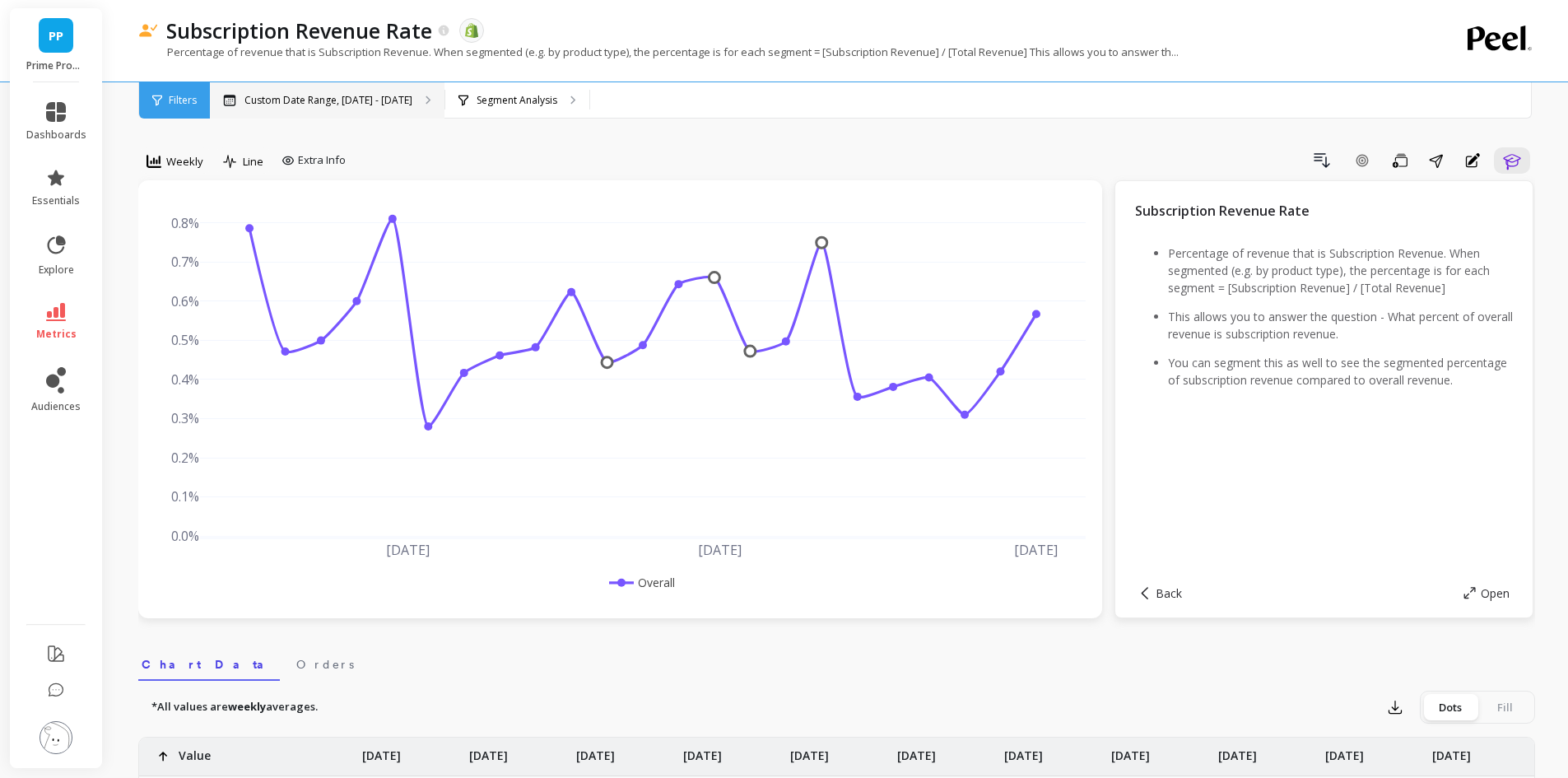
click at [369, 106] on p "Custom Date Range, [DATE] - [DATE]" at bounding box center [328, 100] width 168 height 13
drag, startPoint x: 38, startPoint y: 302, endPoint x: 55, endPoint y: 302, distance: 17.0
click at [39, 302] on li "metrics" at bounding box center [57, 321] width 80 height 57
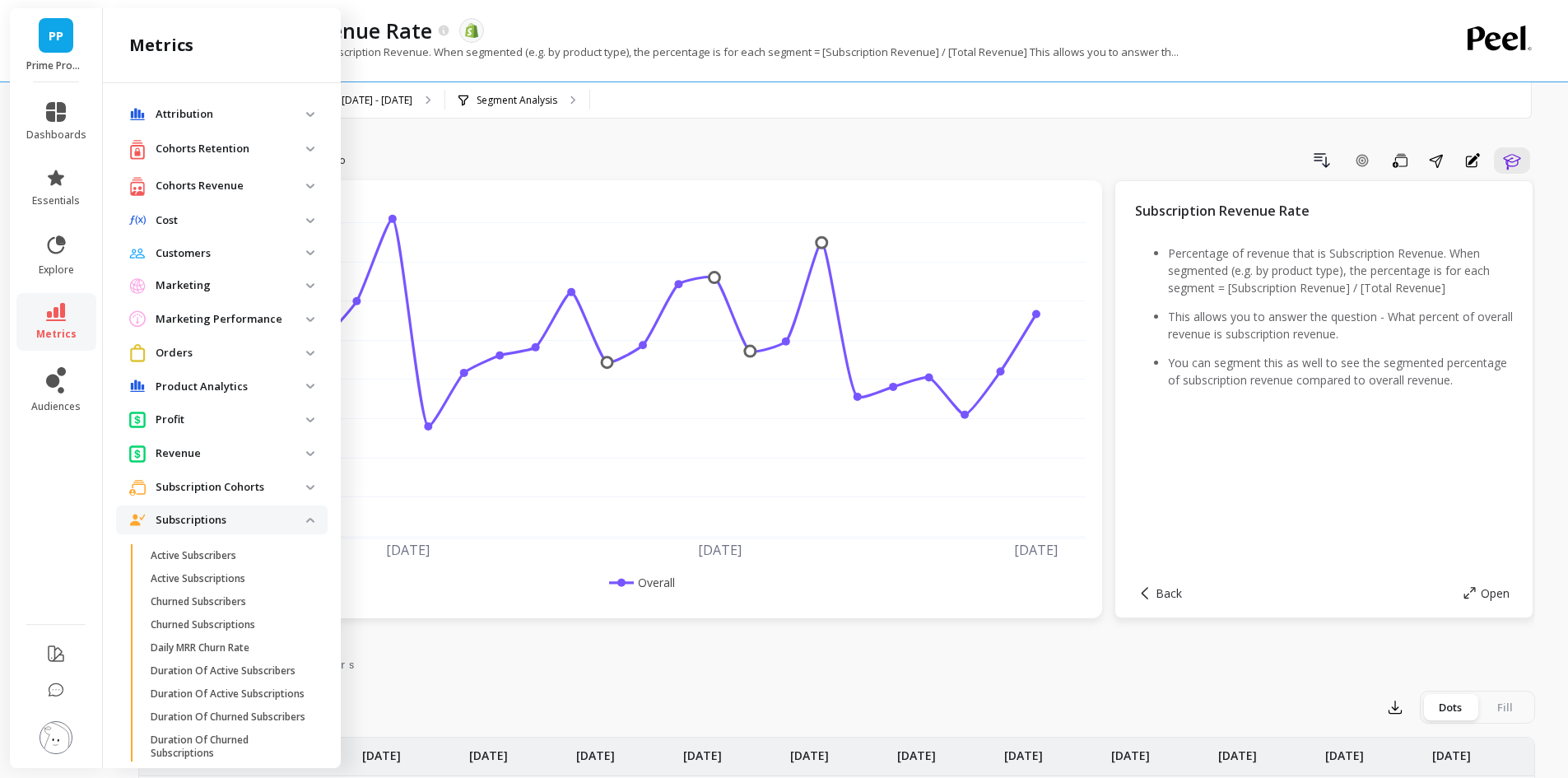
scroll to position [609, 0]
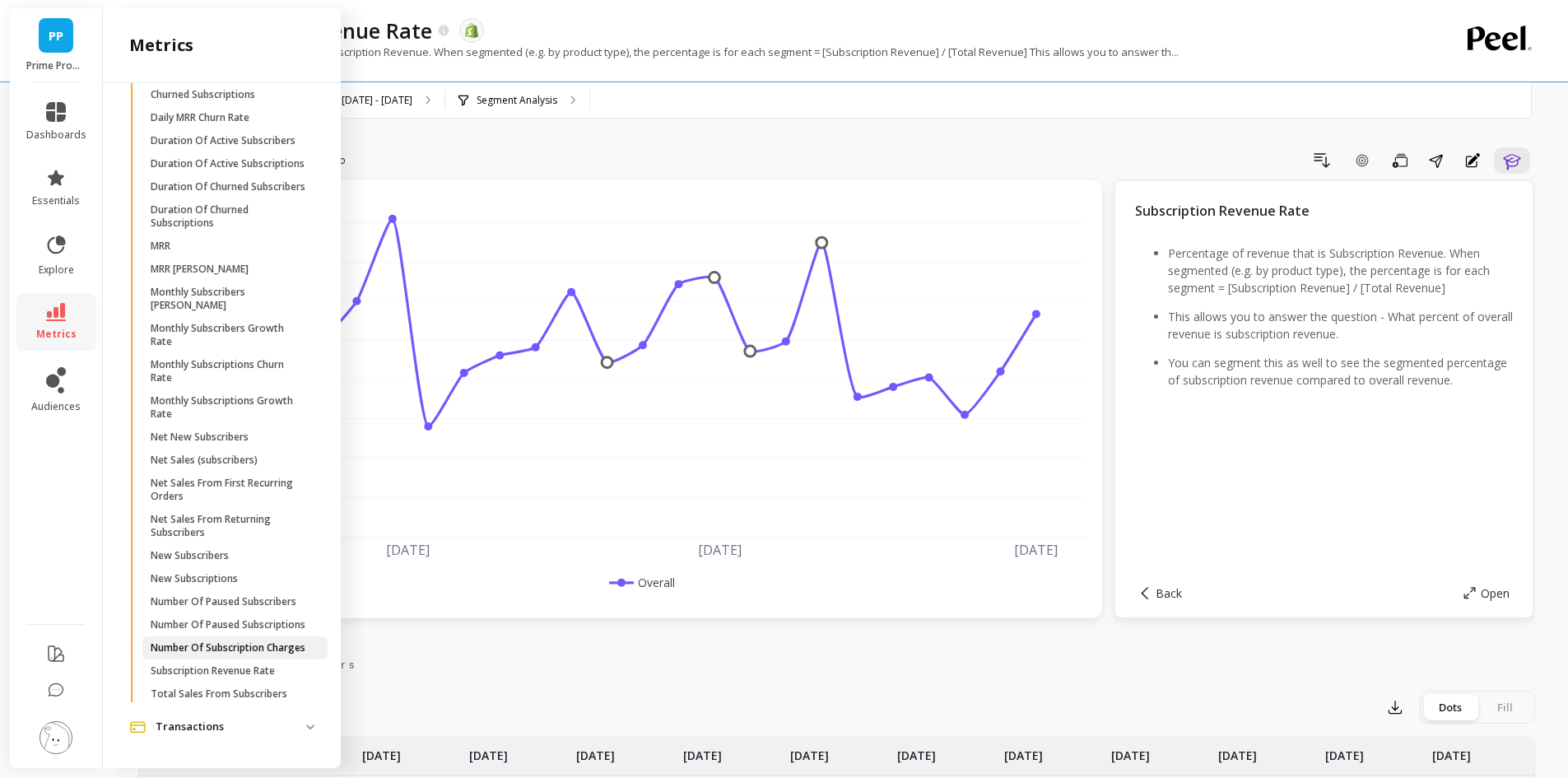
click at [227, 637] on link "Number Of Subscription Charges" at bounding box center [234, 648] width 185 height 23
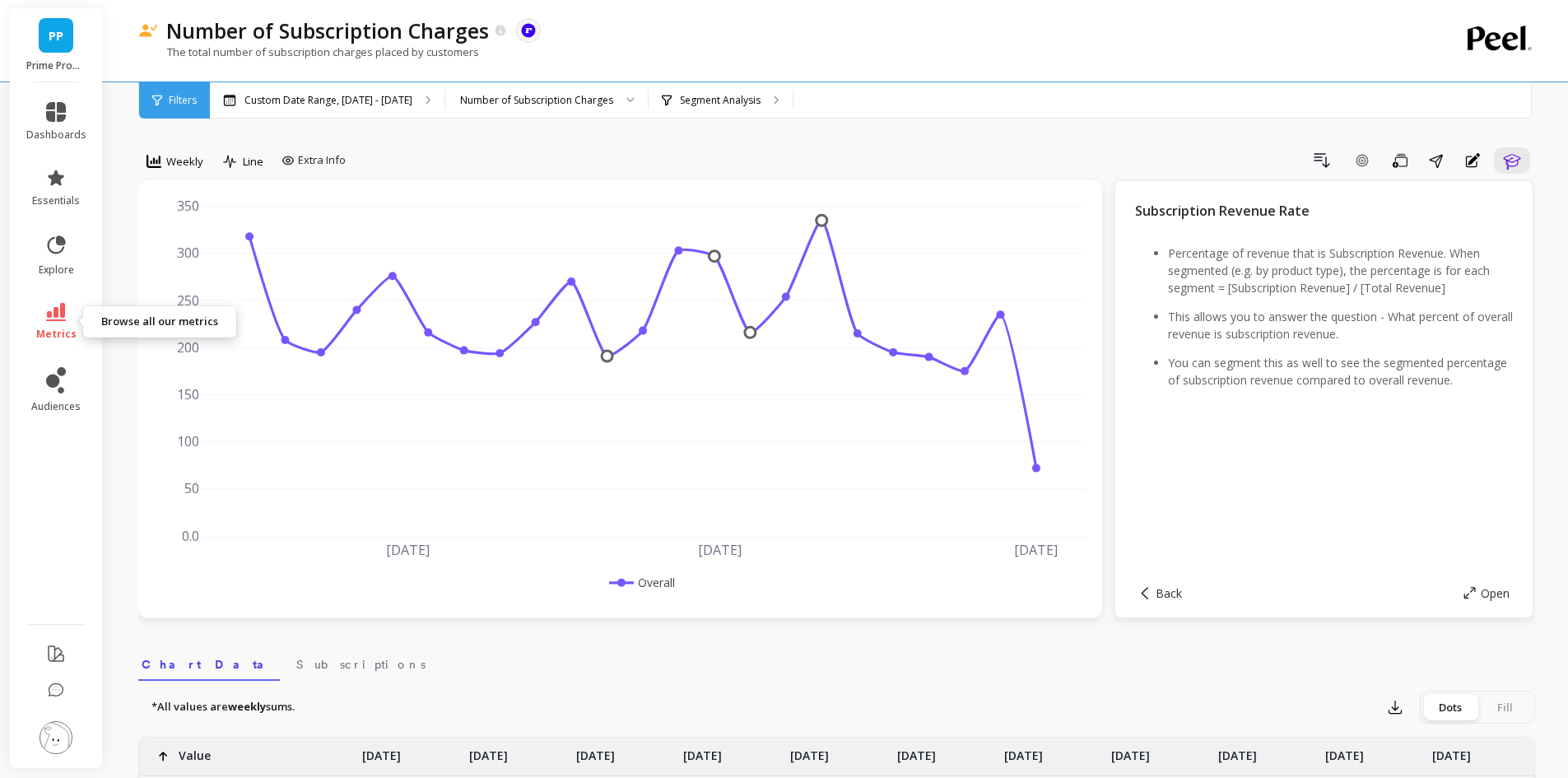
click at [52, 320] on icon at bounding box center [57, 312] width 20 height 18
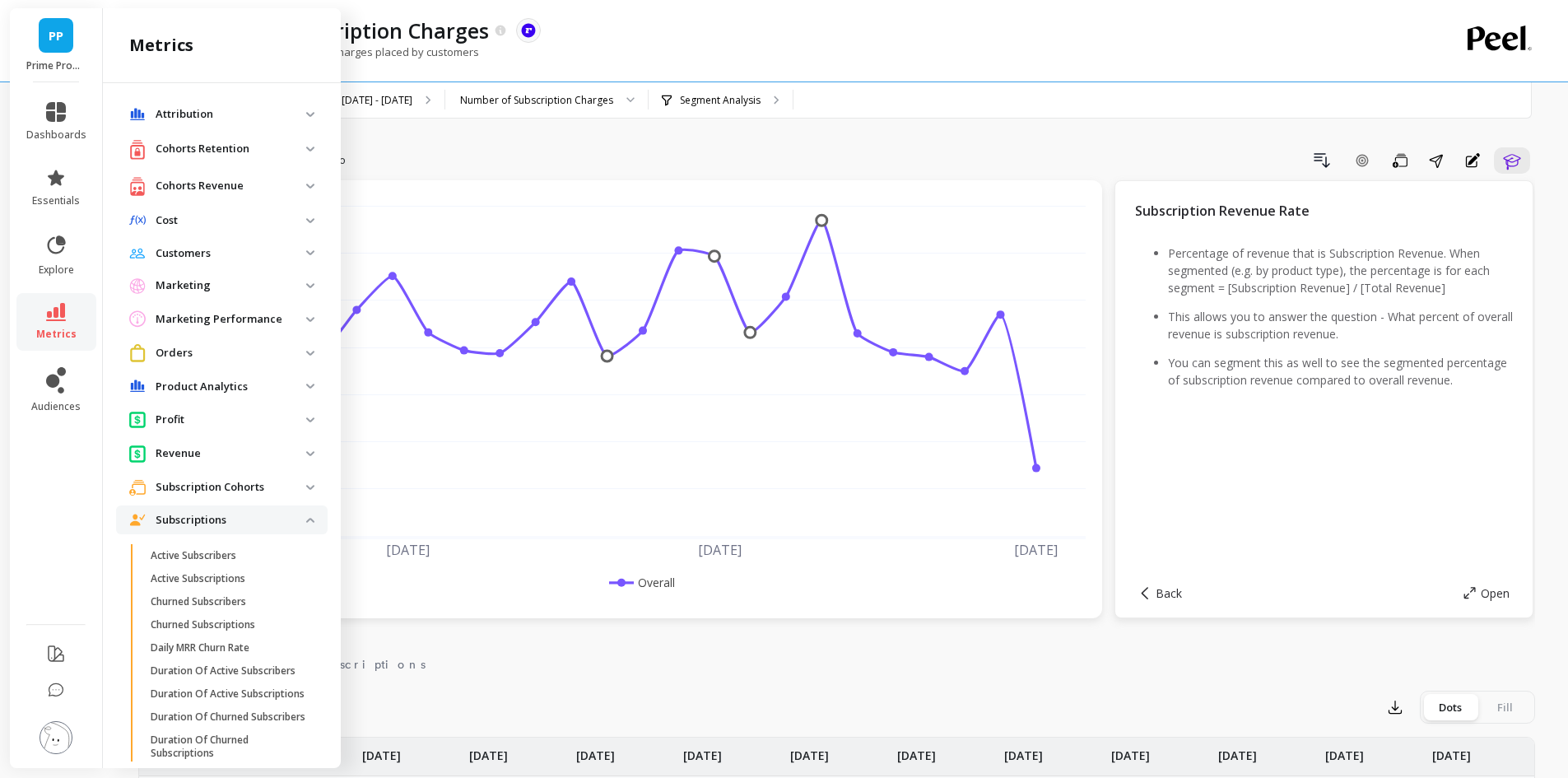
scroll to position [609, 0]
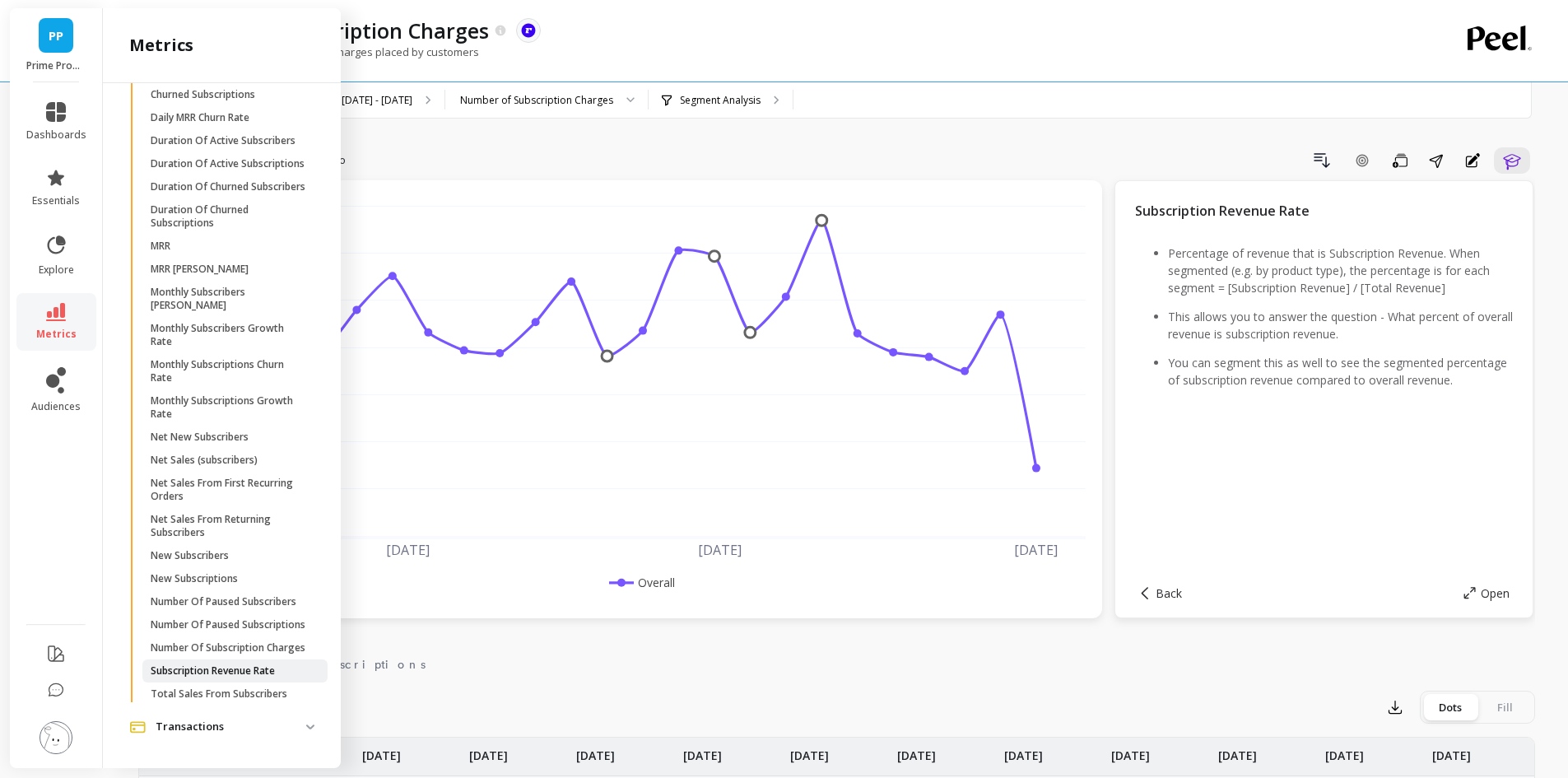
click at [274, 673] on p "Subscription Revenue Rate" at bounding box center [212, 671] width 124 height 13
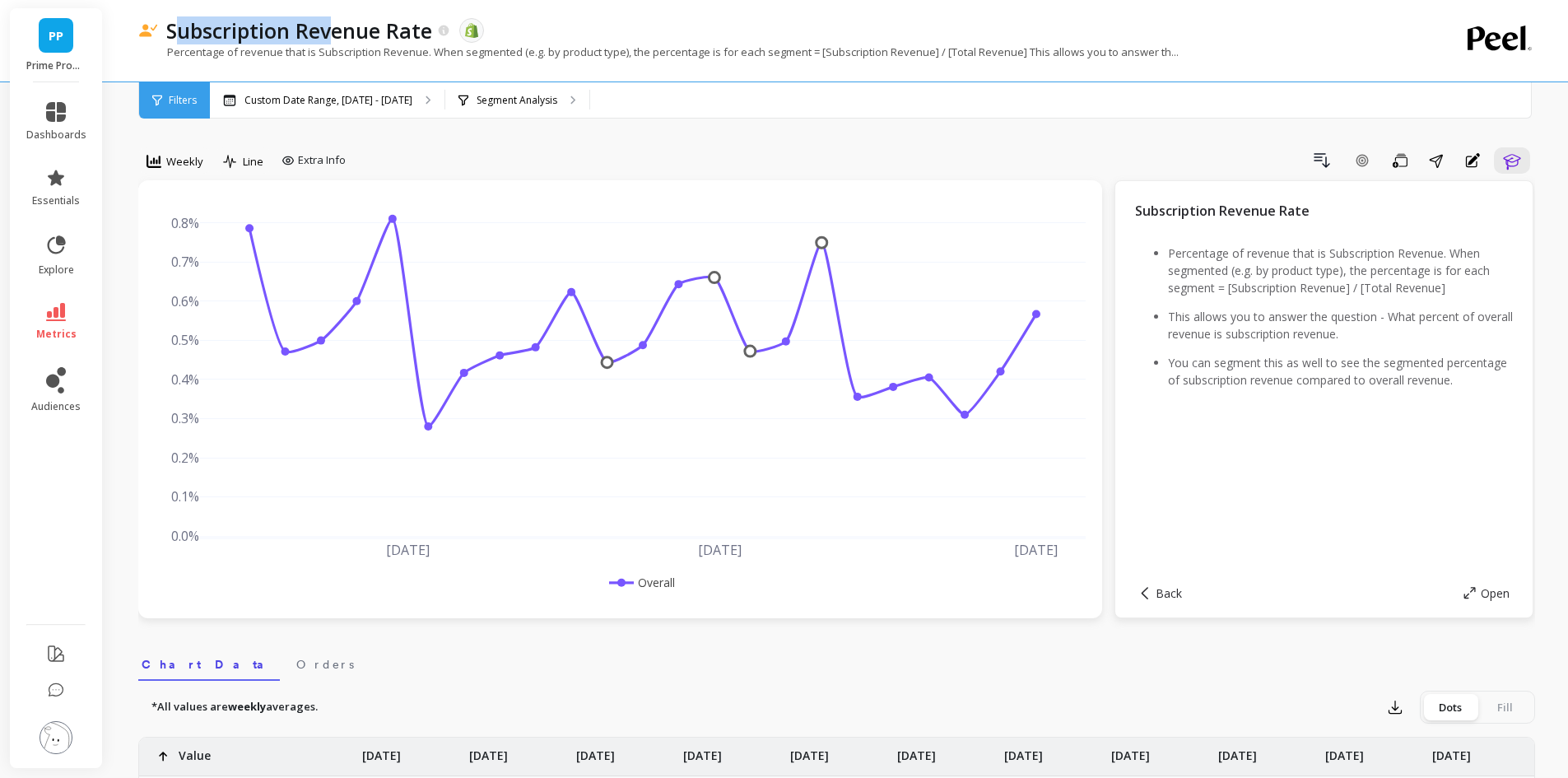
drag, startPoint x: 173, startPoint y: 29, endPoint x: 336, endPoint y: 15, distance: 163.6
click at [336, 15] on div "Subscription Revenue Rate The data you are viewing comes from: Shopify Percenta…" at bounding box center [769, 40] width 1262 height 81
drag, startPoint x: 162, startPoint y: 33, endPoint x: 432, endPoint y: 27, distance: 270.1
click at [432, 27] on div "Subscription Revenue Rate" at bounding box center [304, 30] width 293 height 28
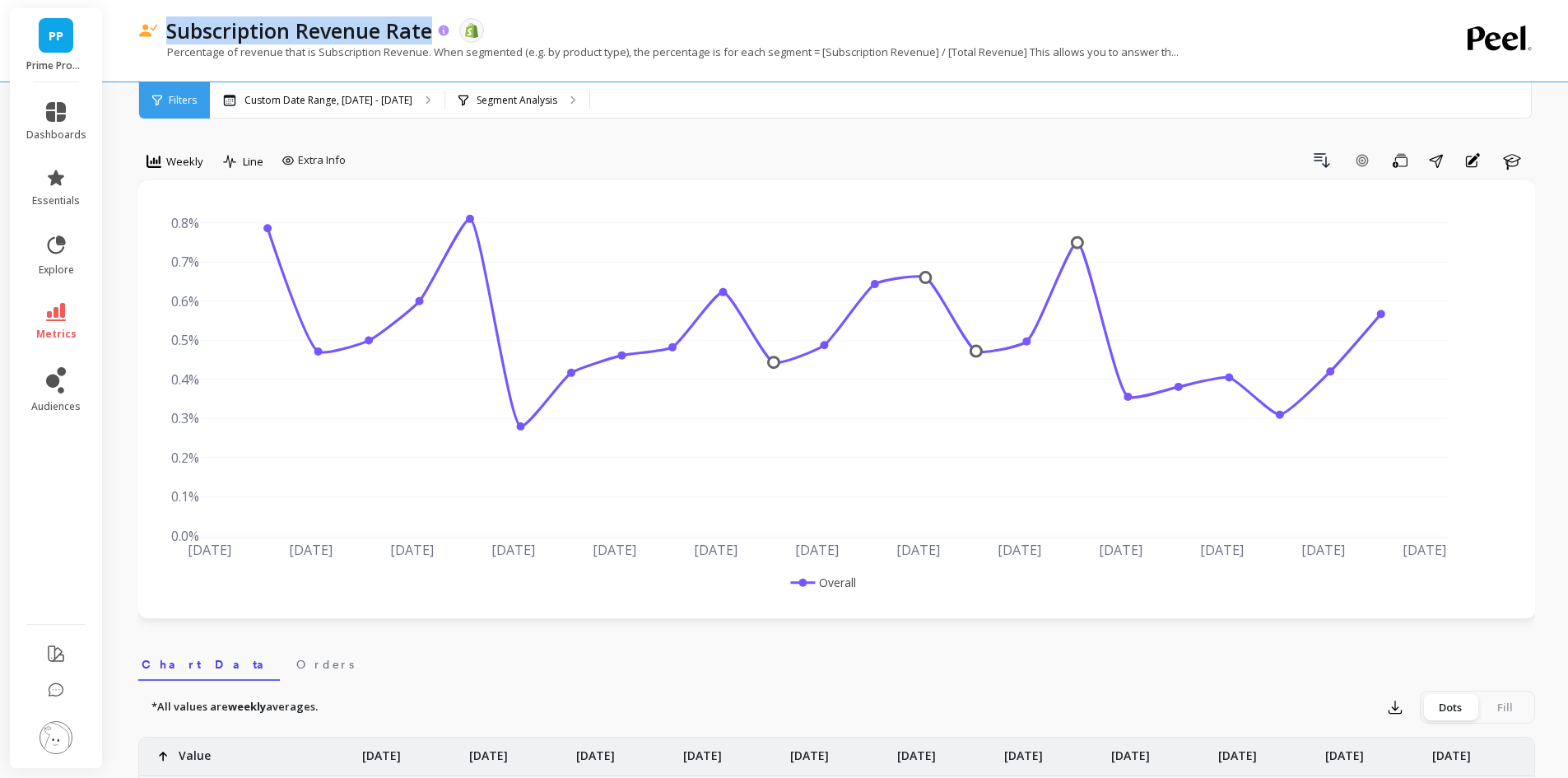
copy p "Subscription Revenue Rate"
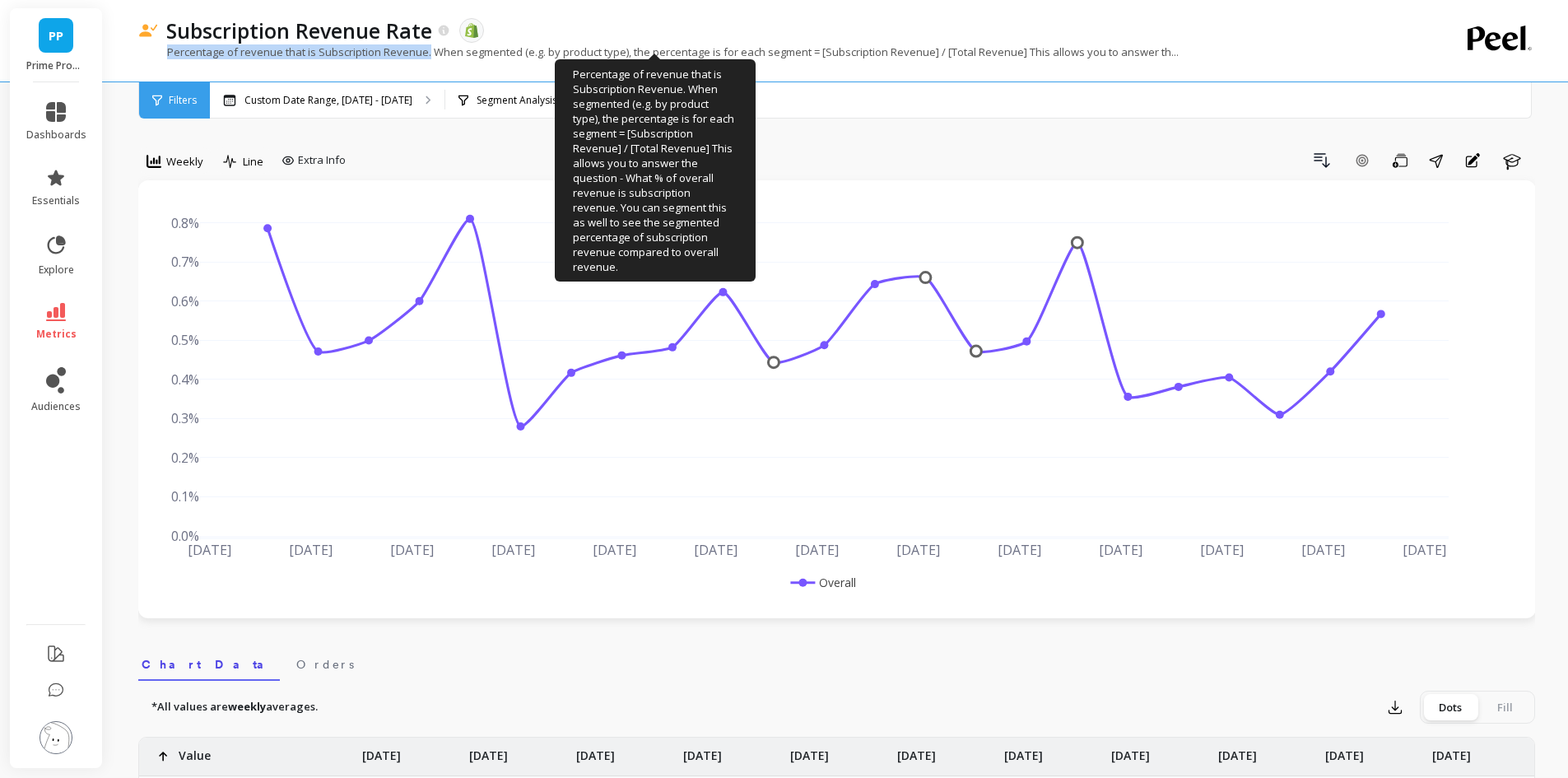
drag, startPoint x: 167, startPoint y: 55, endPoint x: 427, endPoint y: 50, distance: 260.0
click at [427, 50] on p "Percentage of revenue that is Subscription Revenue. When segmented (e.g. by pro…" at bounding box center [658, 52] width 1040 height 15
copy p "Percentage of revenue that is Subscription Revenue."
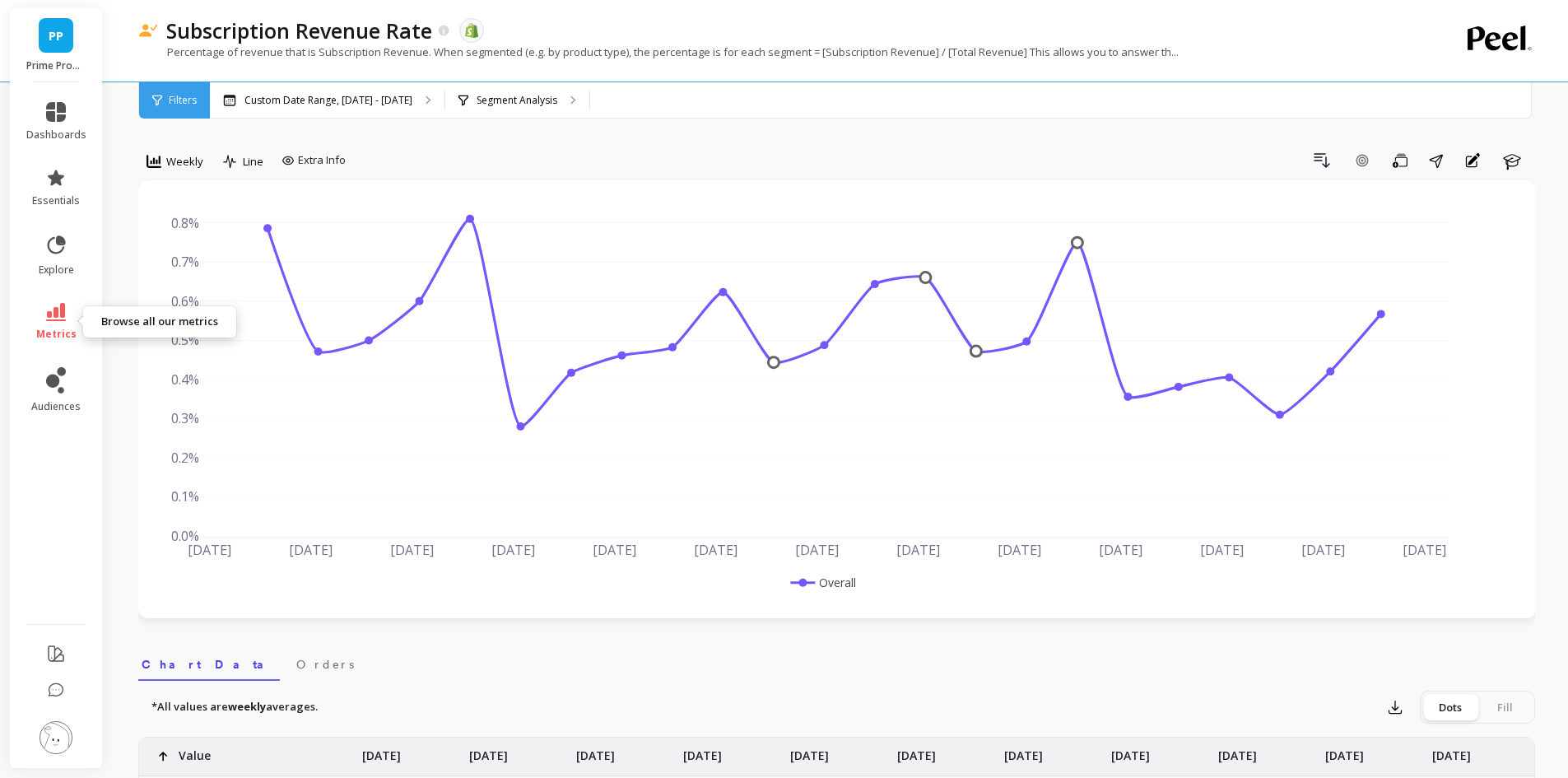
click at [59, 330] on span "metrics" at bounding box center [57, 334] width 40 height 13
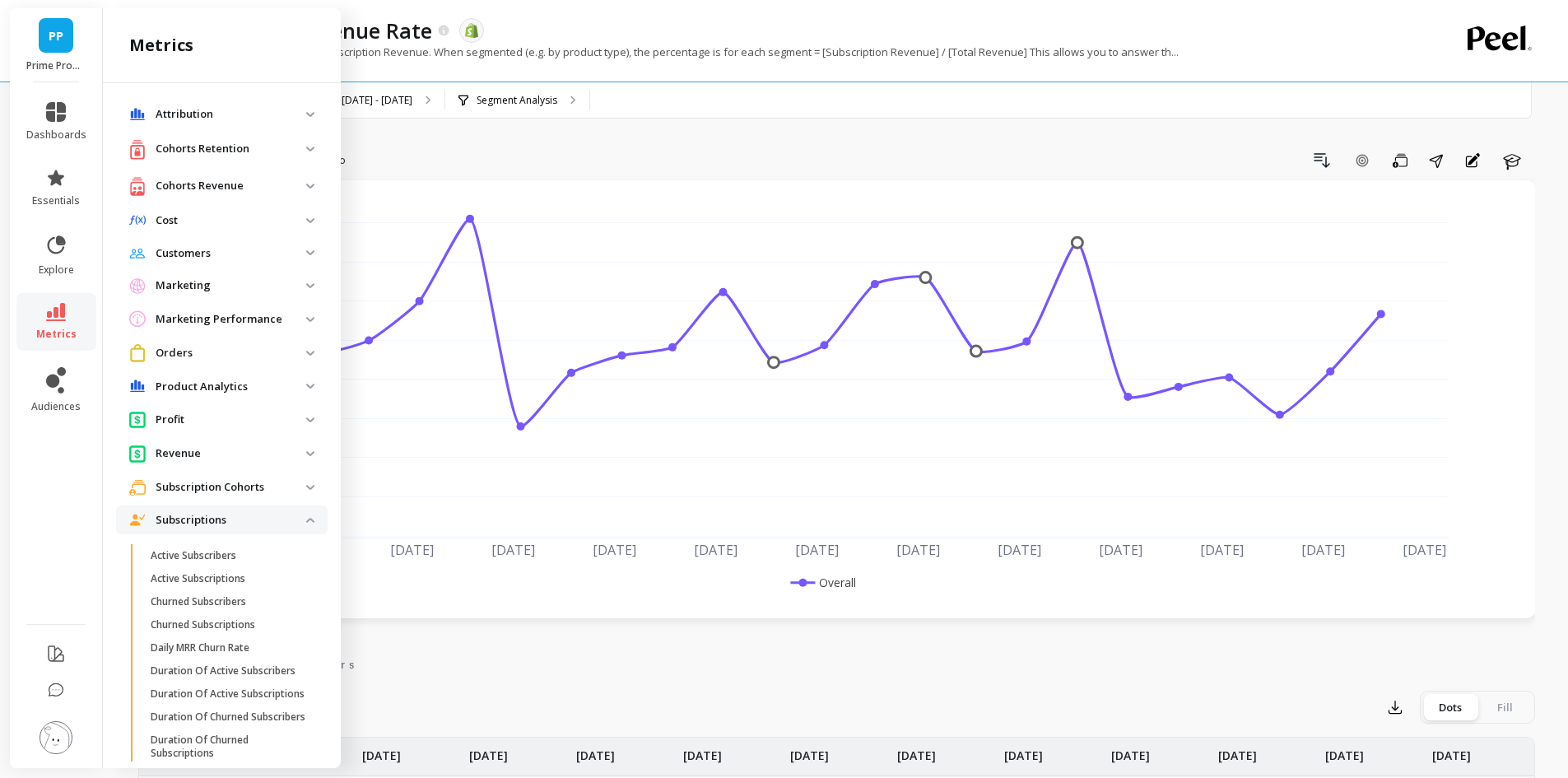
scroll to position [609, 0]
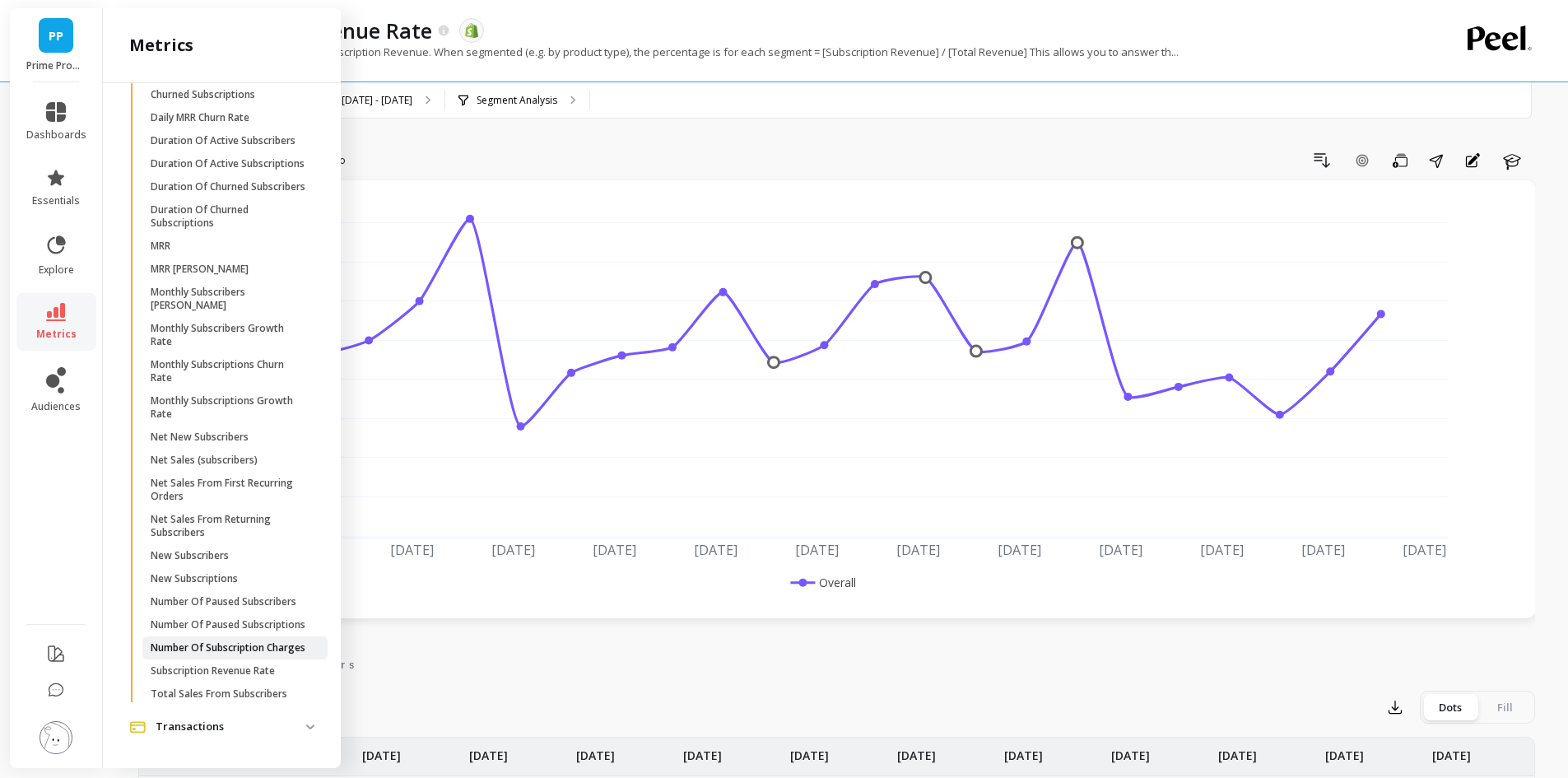
click at [241, 641] on p "Number Of Subscription Charges" at bounding box center [228, 648] width 155 height 13
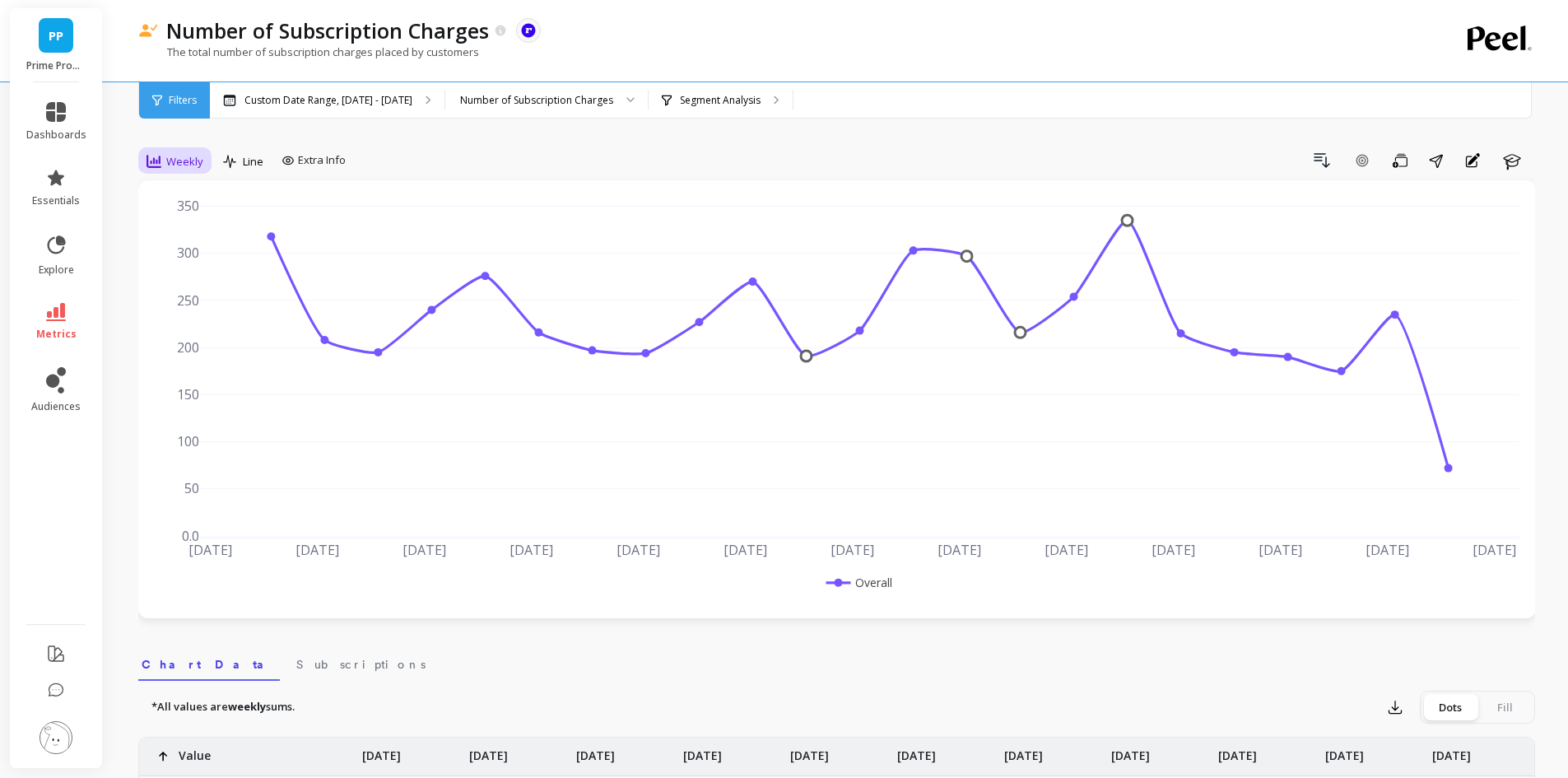
click at [172, 172] on div "Weekly" at bounding box center [174, 161] width 67 height 28
click at [203, 218] on div "Daily" at bounding box center [199, 231] width 114 height 29
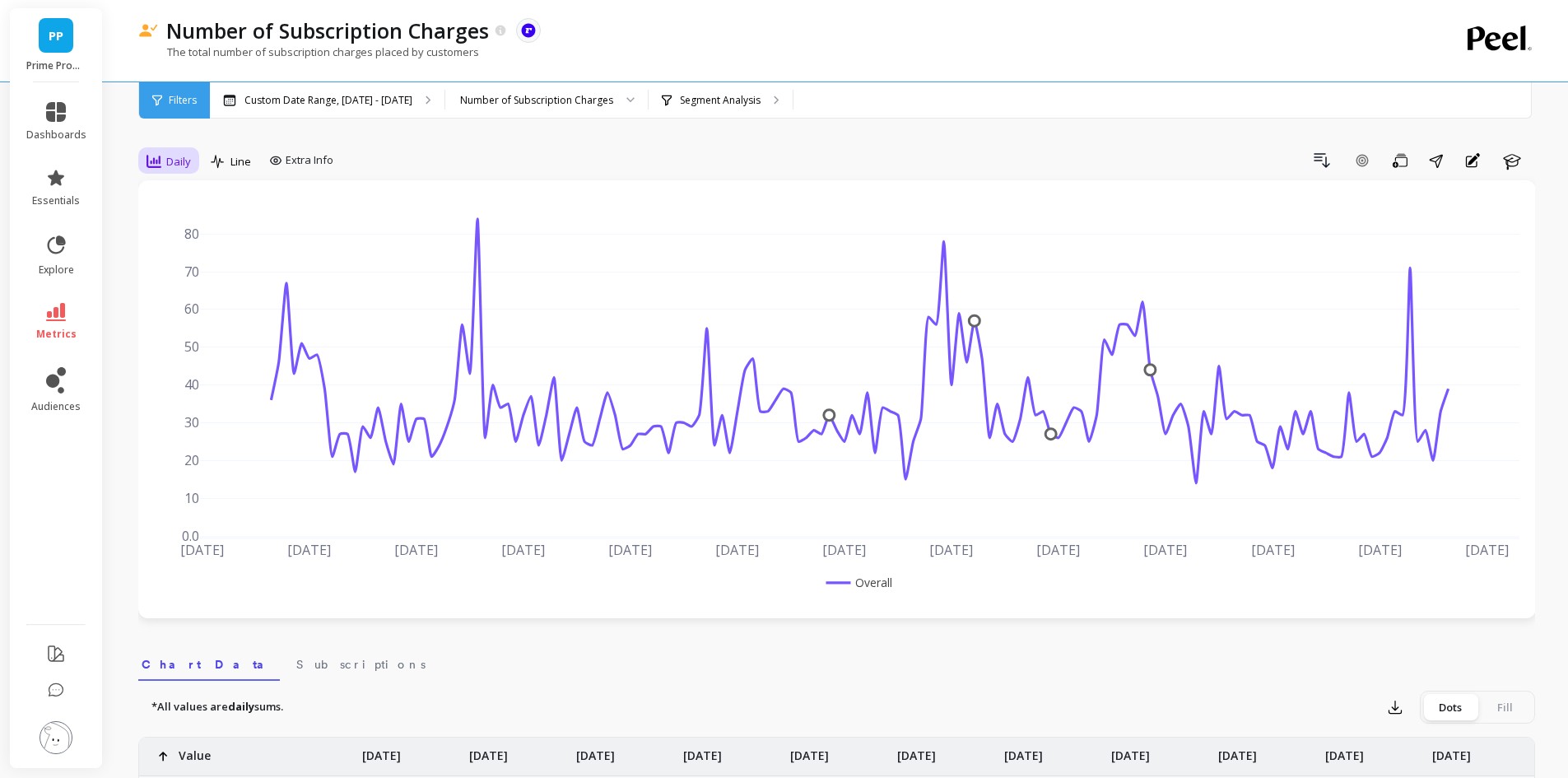
click at [173, 157] on span "Daily" at bounding box center [178, 161] width 25 height 16
click at [168, 253] on div "Weekly" at bounding box center [199, 262] width 114 height 29
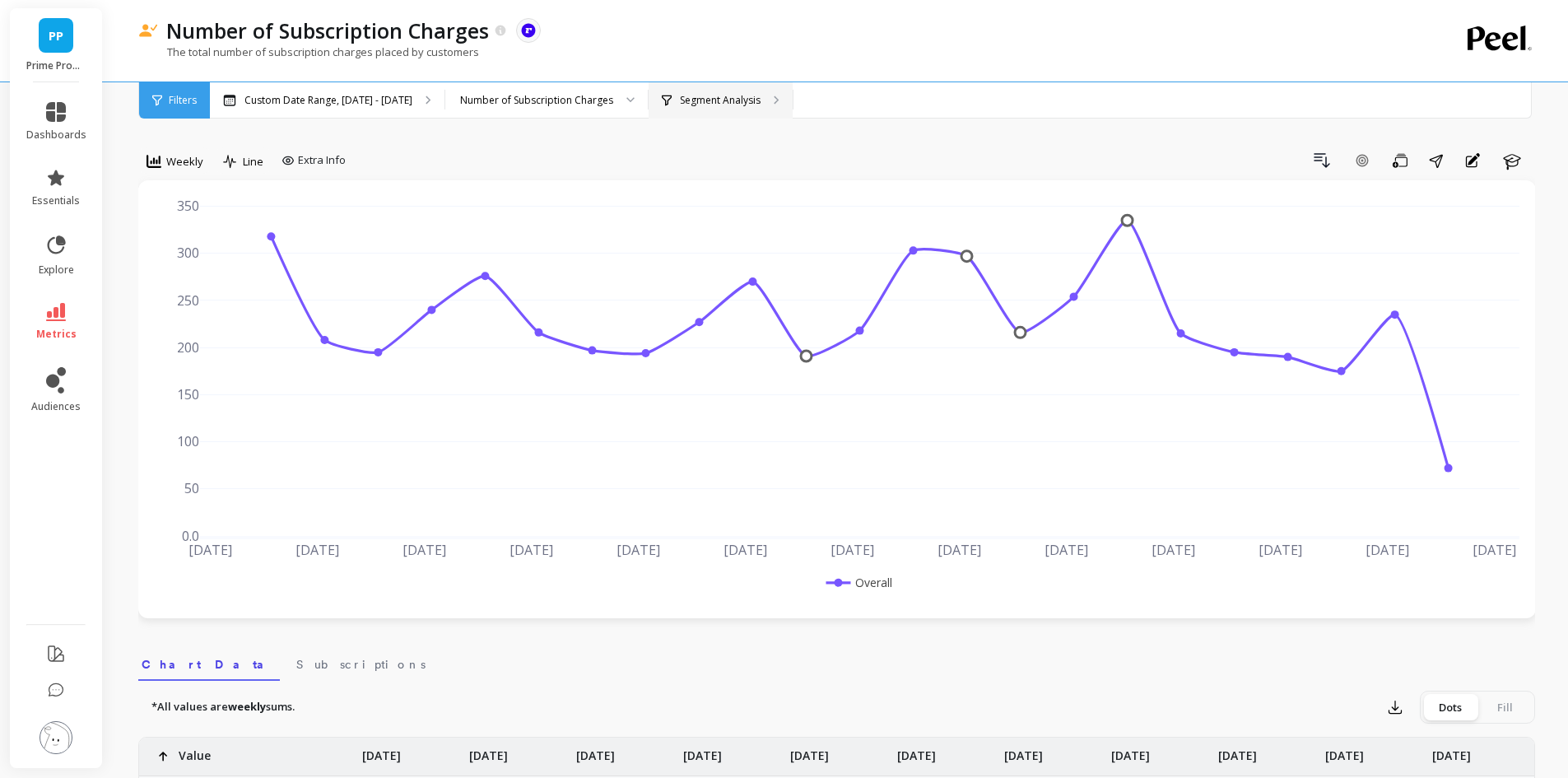
click at [740, 90] on div "Segment Analysis" at bounding box center [720, 100] width 144 height 36
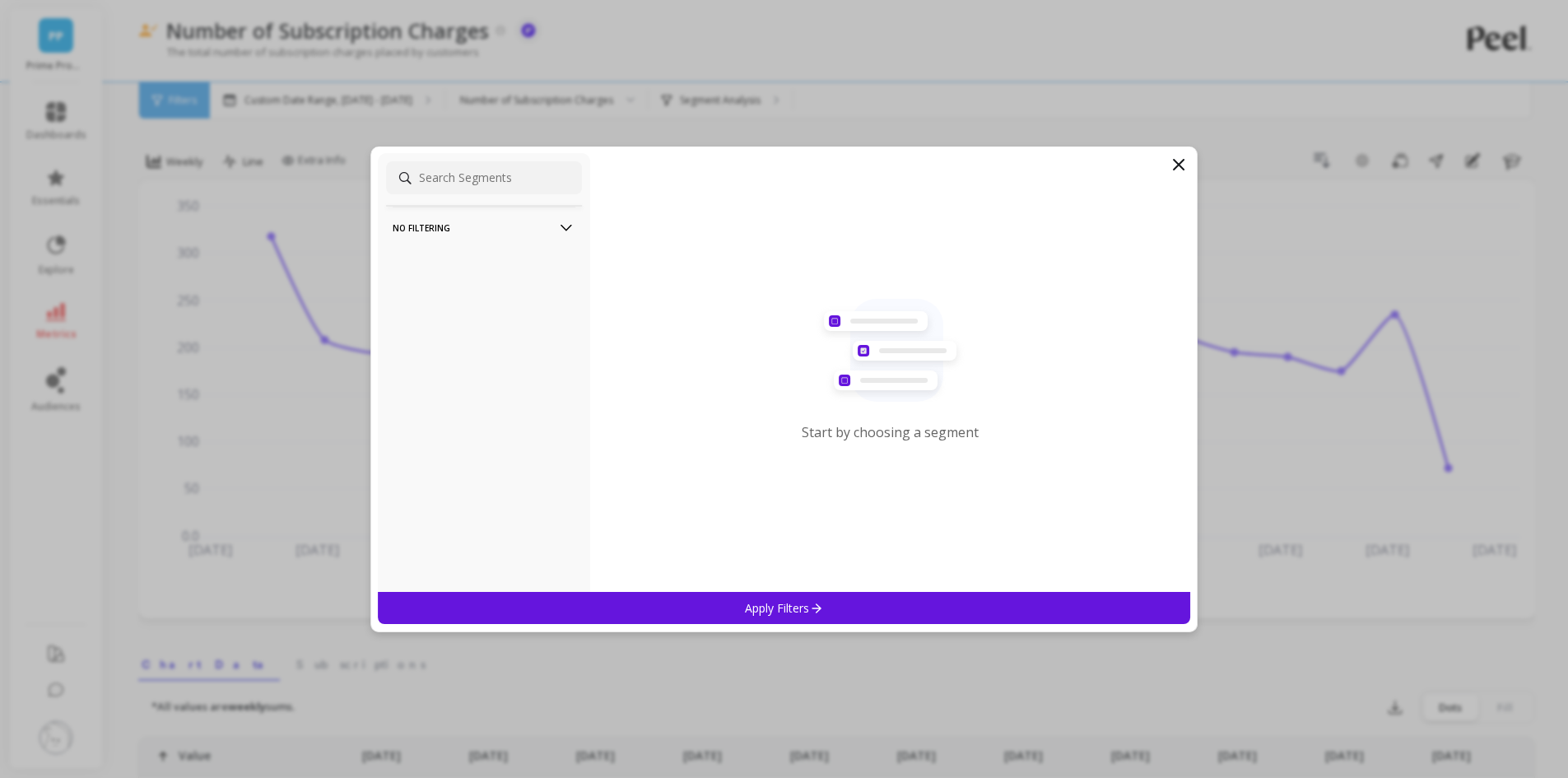
click at [1187, 164] on icon at bounding box center [1179, 165] width 20 height 20
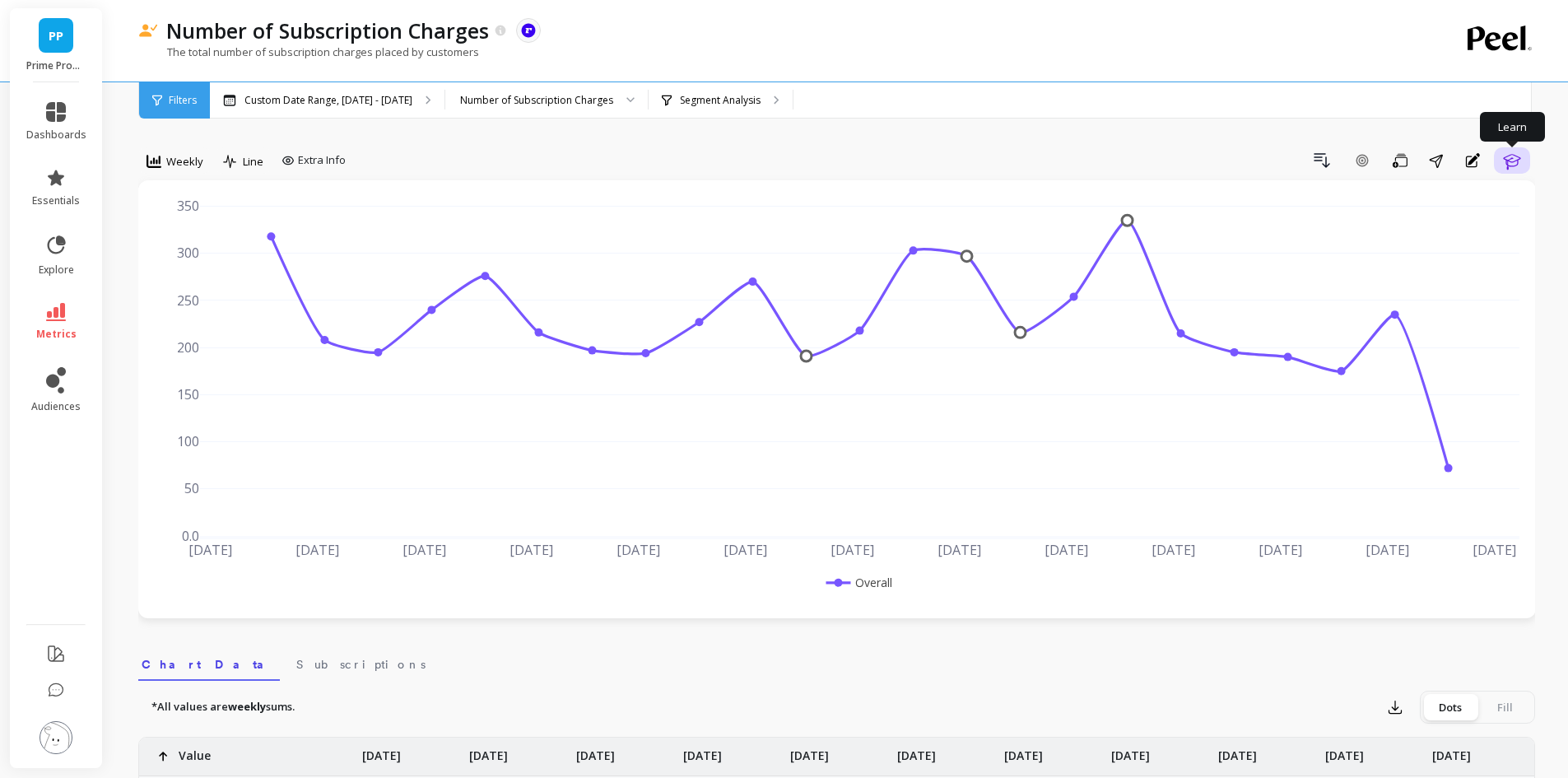
click at [1523, 157] on button "Learn" at bounding box center [1512, 161] width 36 height 26
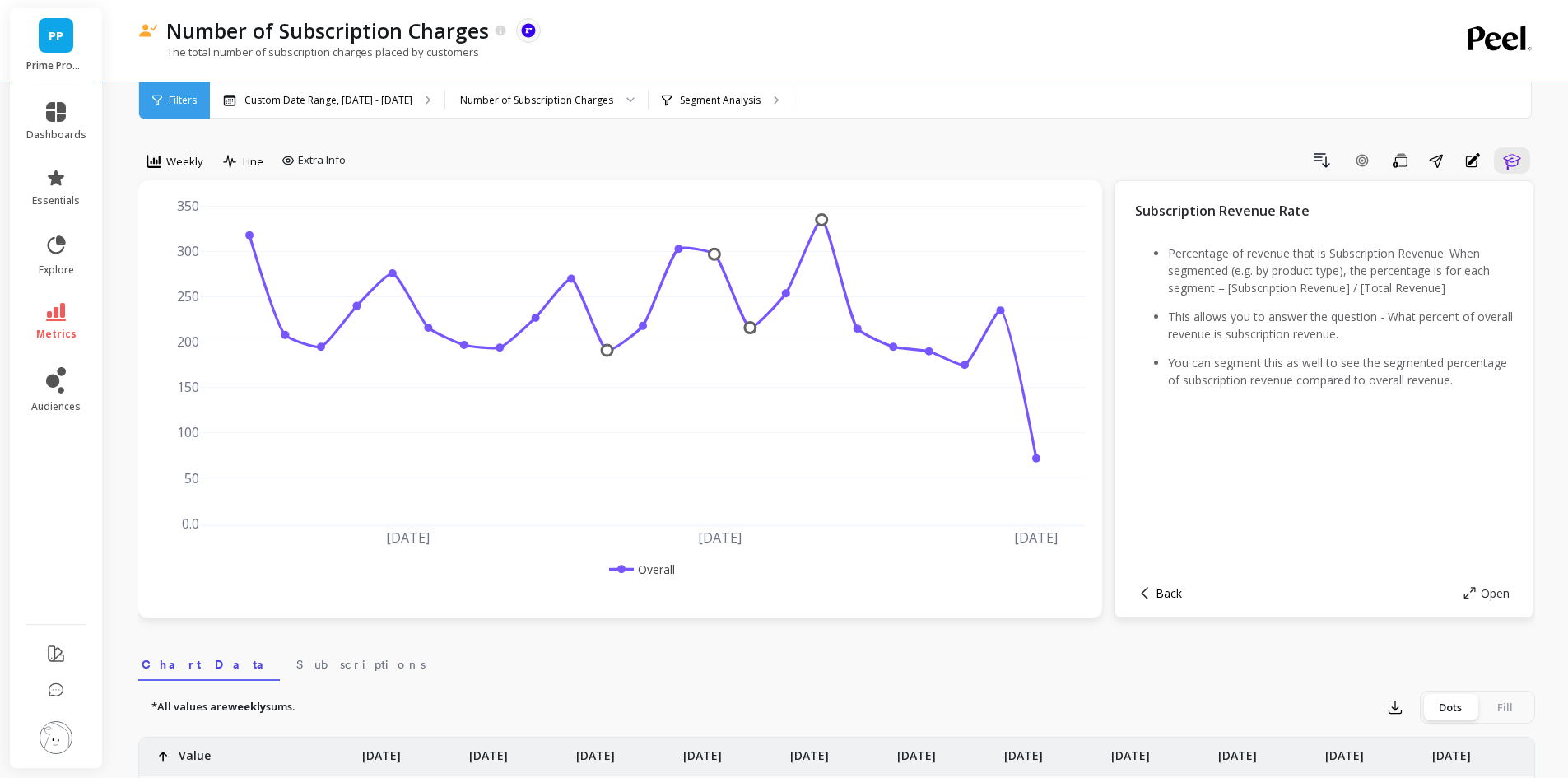
click at [1158, 600] on span "Back" at bounding box center [1169, 593] width 26 height 16
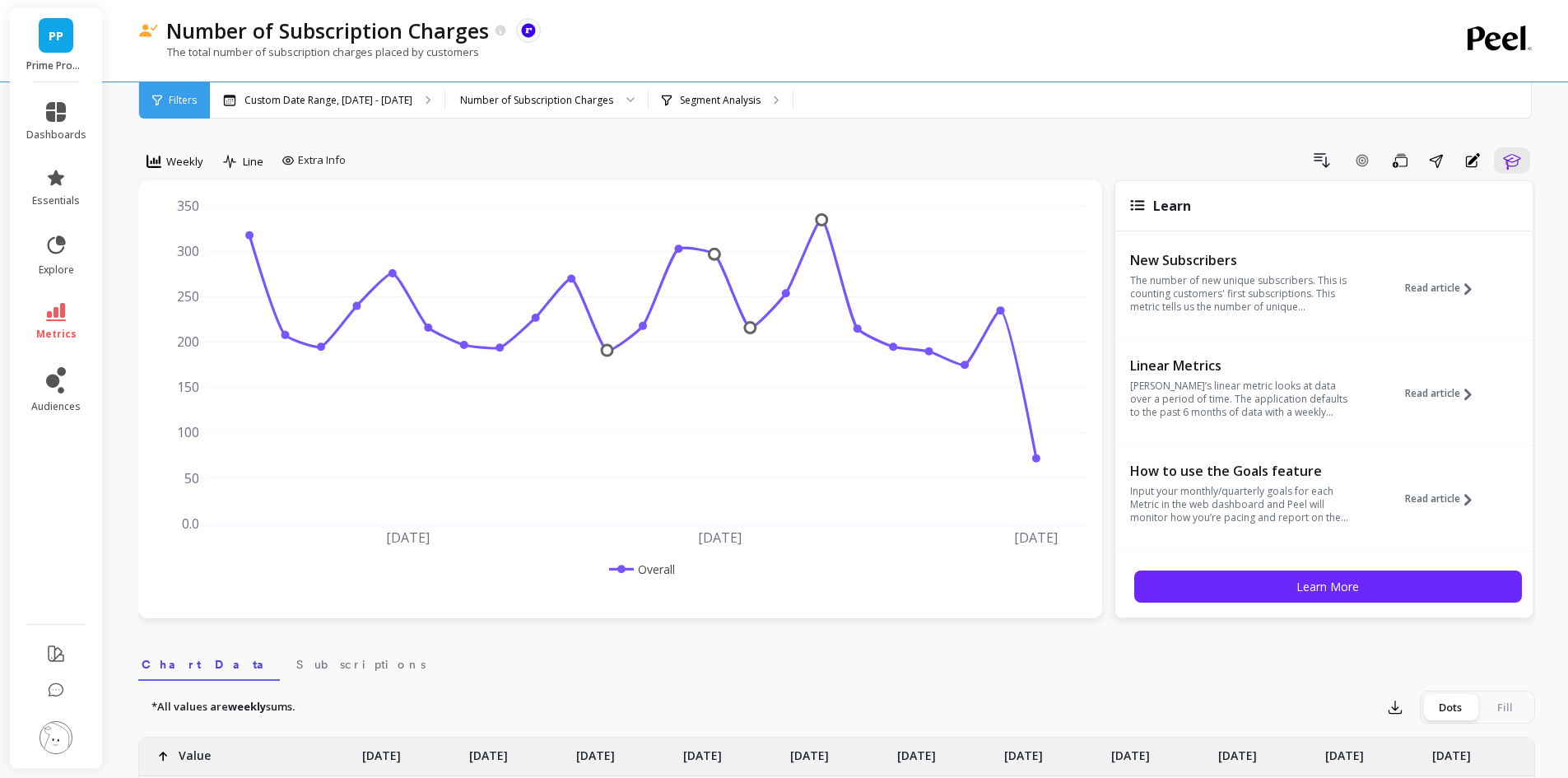
scroll to position [114, 0]
click at [1516, 165] on icon "button" at bounding box center [1512, 161] width 20 height 20
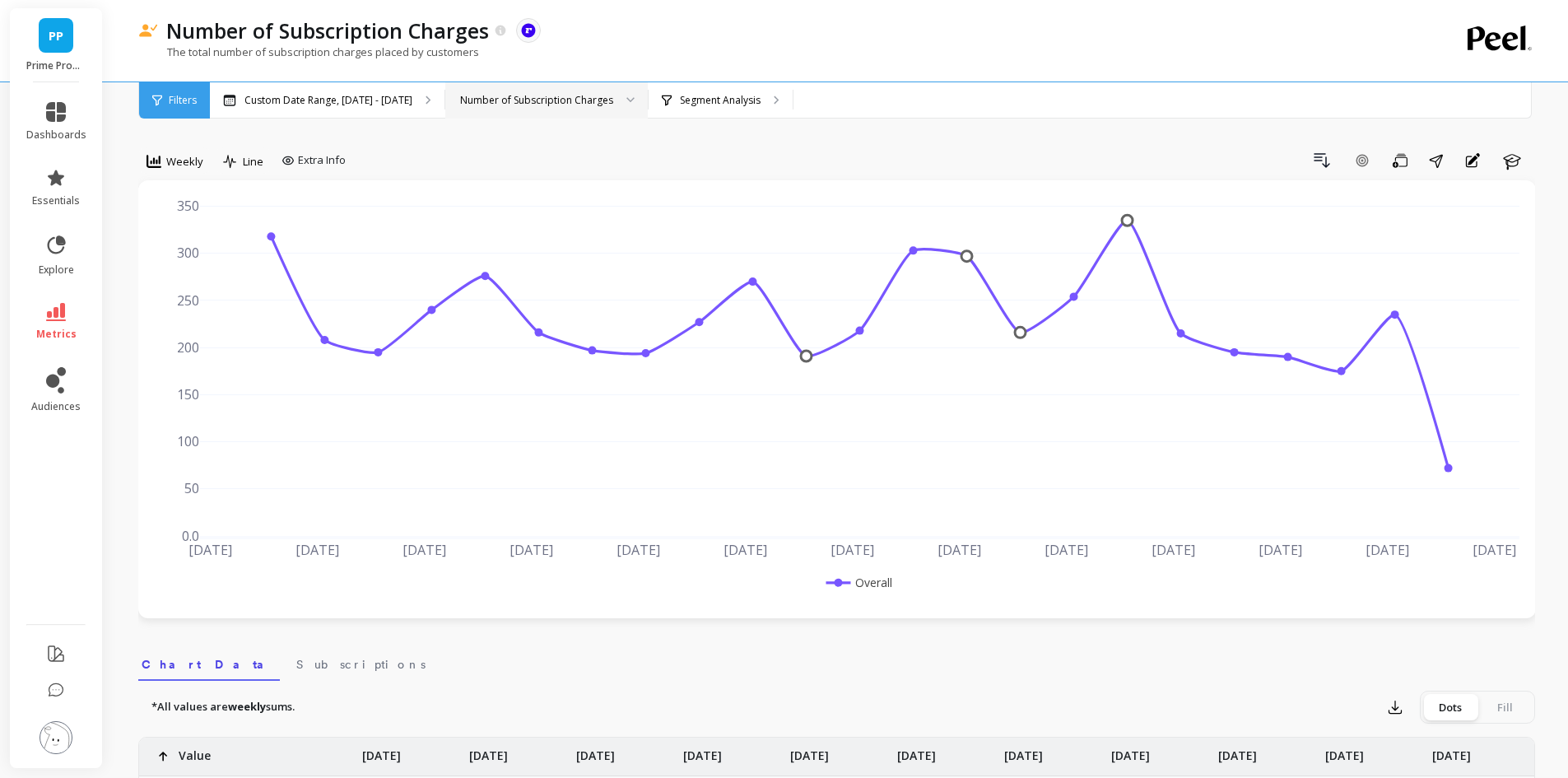
click at [614, 102] on div at bounding box center [624, 100] width 20 height 36
click at [73, 324] on link "metrics" at bounding box center [57, 322] width 60 height 38
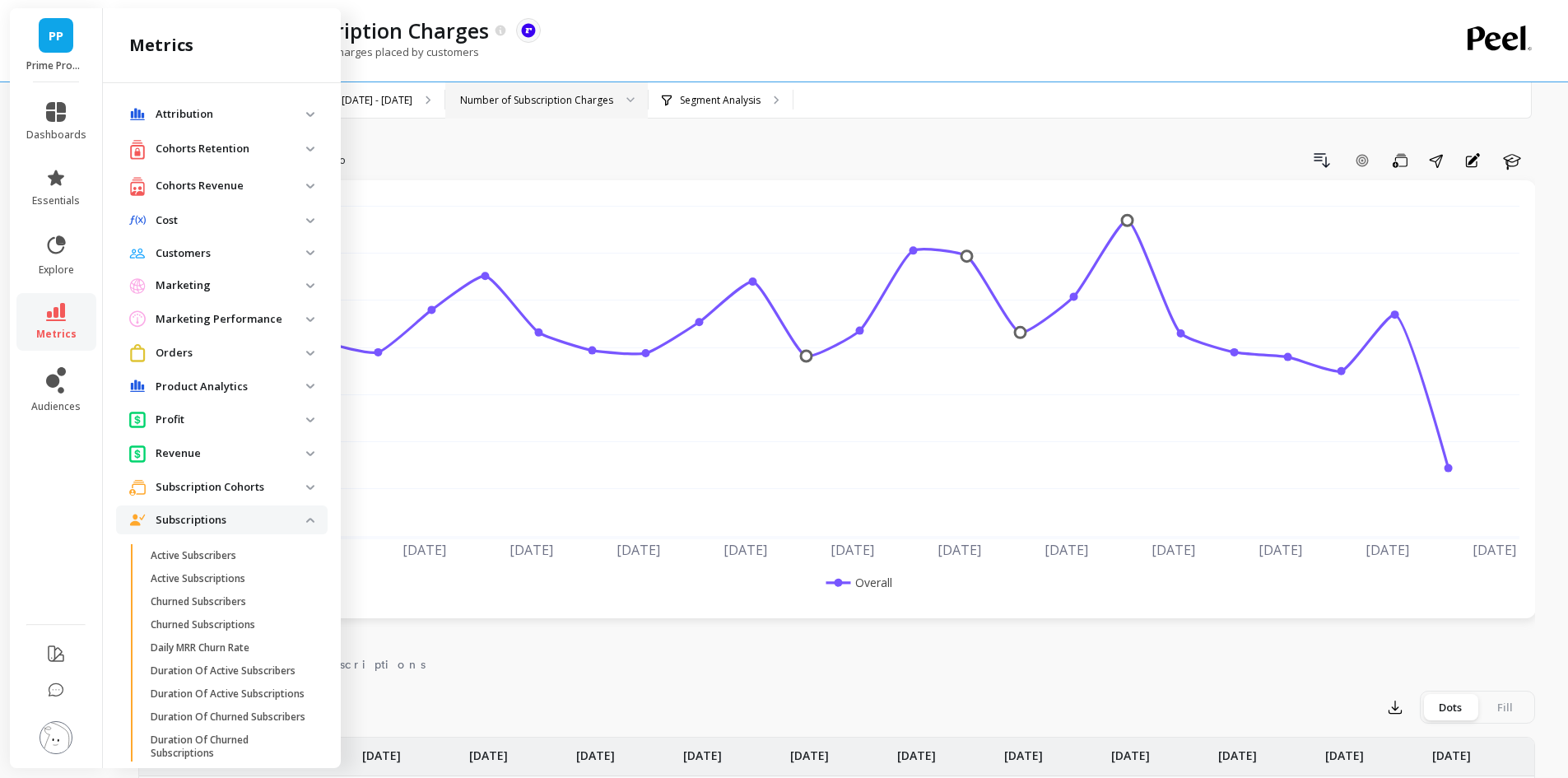
scroll to position [609, 0]
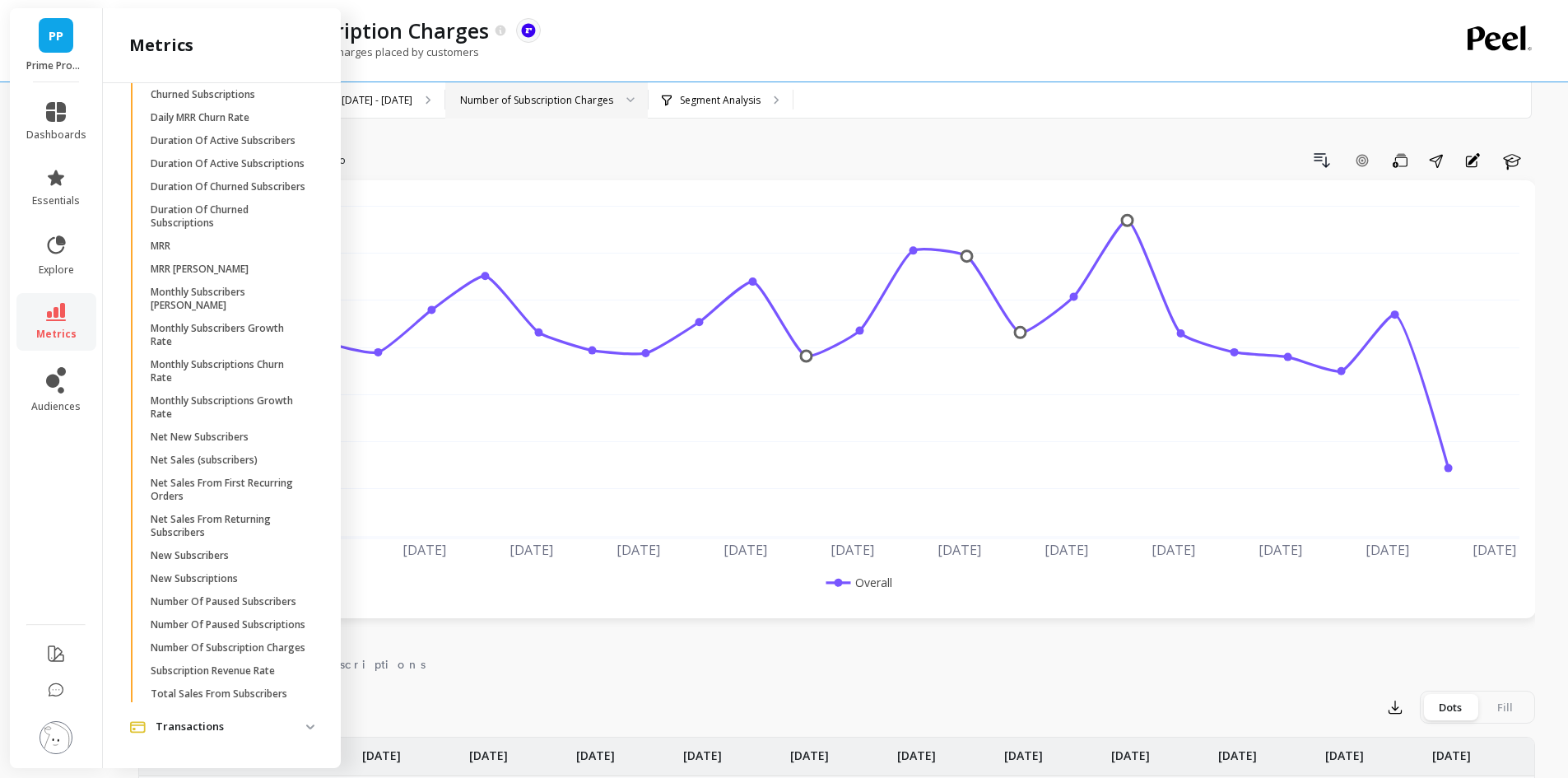
click at [72, 323] on link "metrics" at bounding box center [57, 322] width 60 height 38
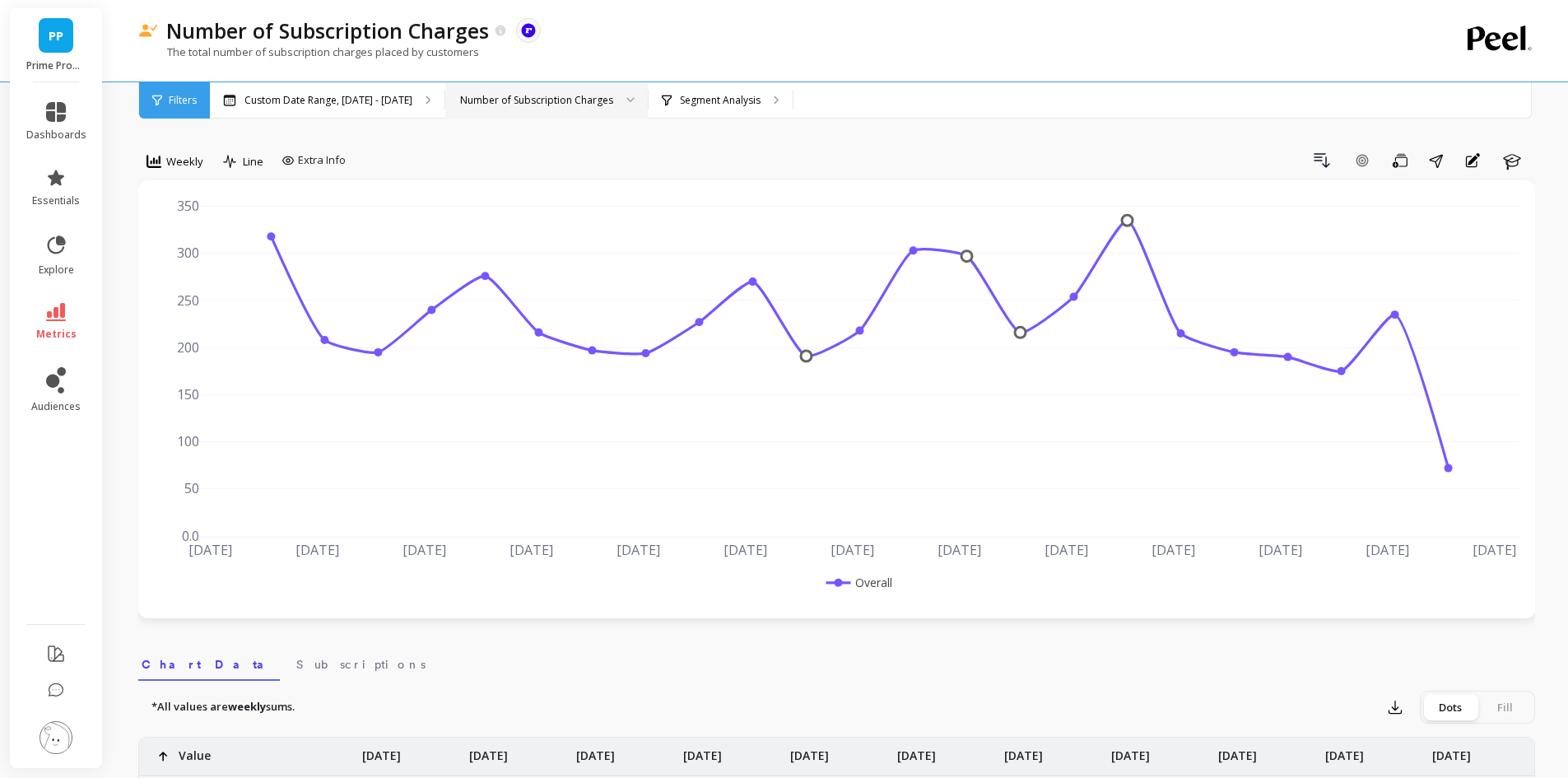
scroll to position [0, 0]
click at [552, 88] on div "Number of Subscription Charges" at bounding box center [546, 100] width 202 height 36
click at [550, 182] on div "Number of New Subscription Charges" at bounding box center [546, 177] width 181 height 16
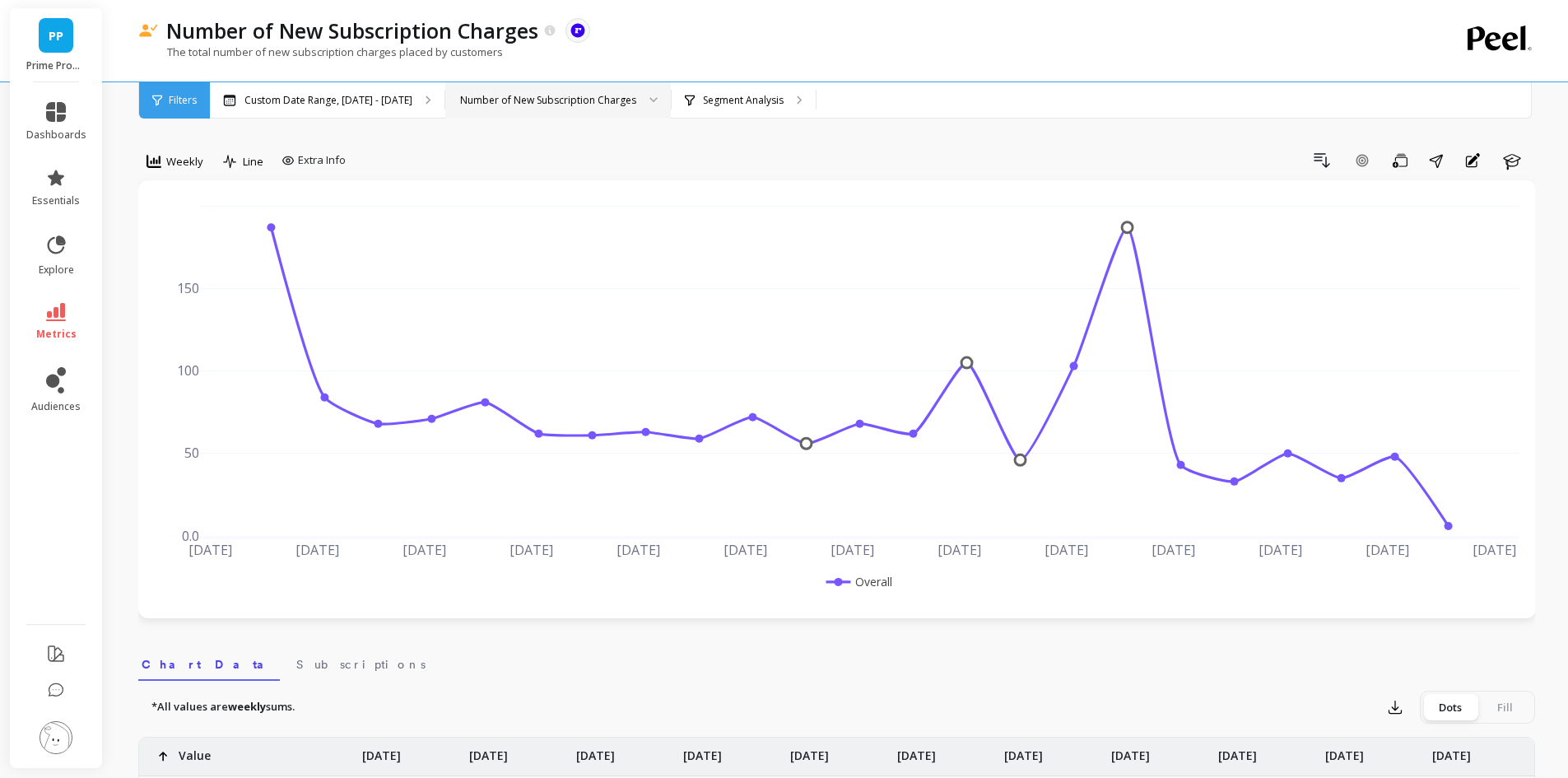
click at [607, 106] on div "Number of New Subscription Charges" at bounding box center [548, 99] width 176 height 16
click at [616, 103] on div "Number of New Subscription Charges" at bounding box center [548, 99] width 176 height 16
click at [578, 213] on div "Number of Returning Subscription Charges" at bounding box center [558, 208] width 204 height 16
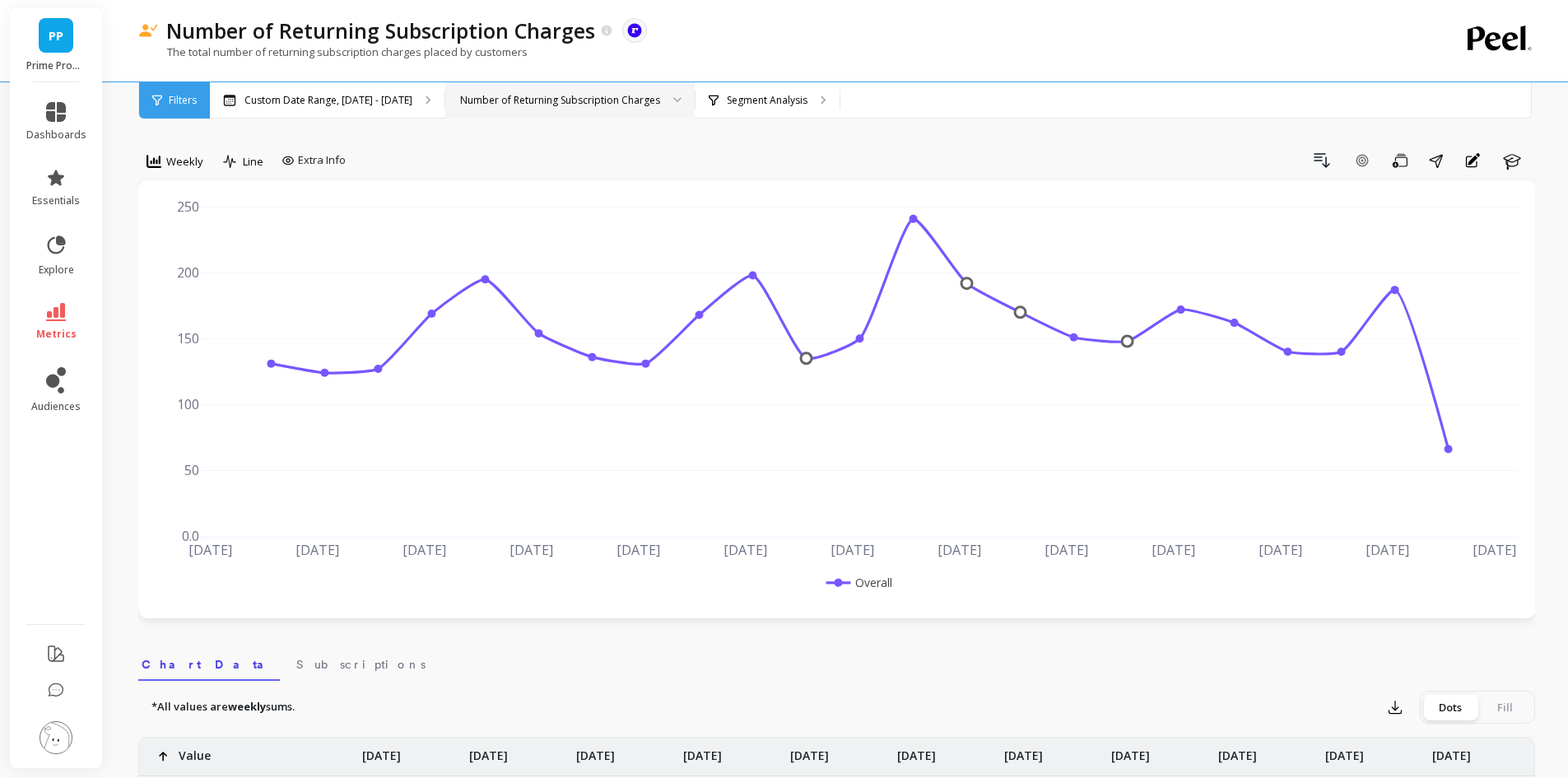
click at [595, 104] on div "Number of Returning Subscription Charges" at bounding box center [560, 99] width 200 height 16
click at [589, 175] on div "Number of New Subscription Charges" at bounding box center [570, 177] width 228 height 16
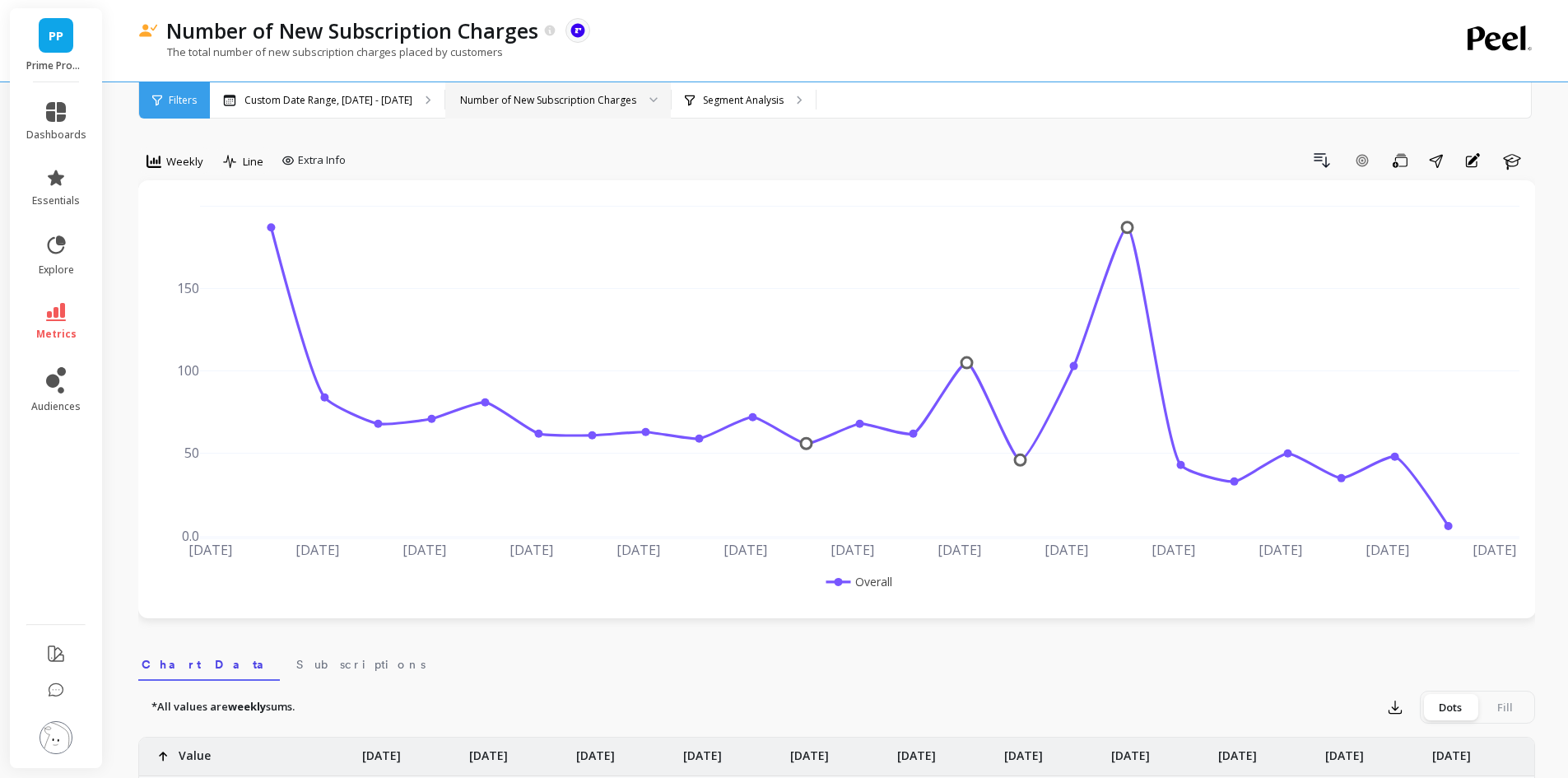
click at [589, 104] on div "Number of New Subscription Charges" at bounding box center [548, 99] width 176 height 16
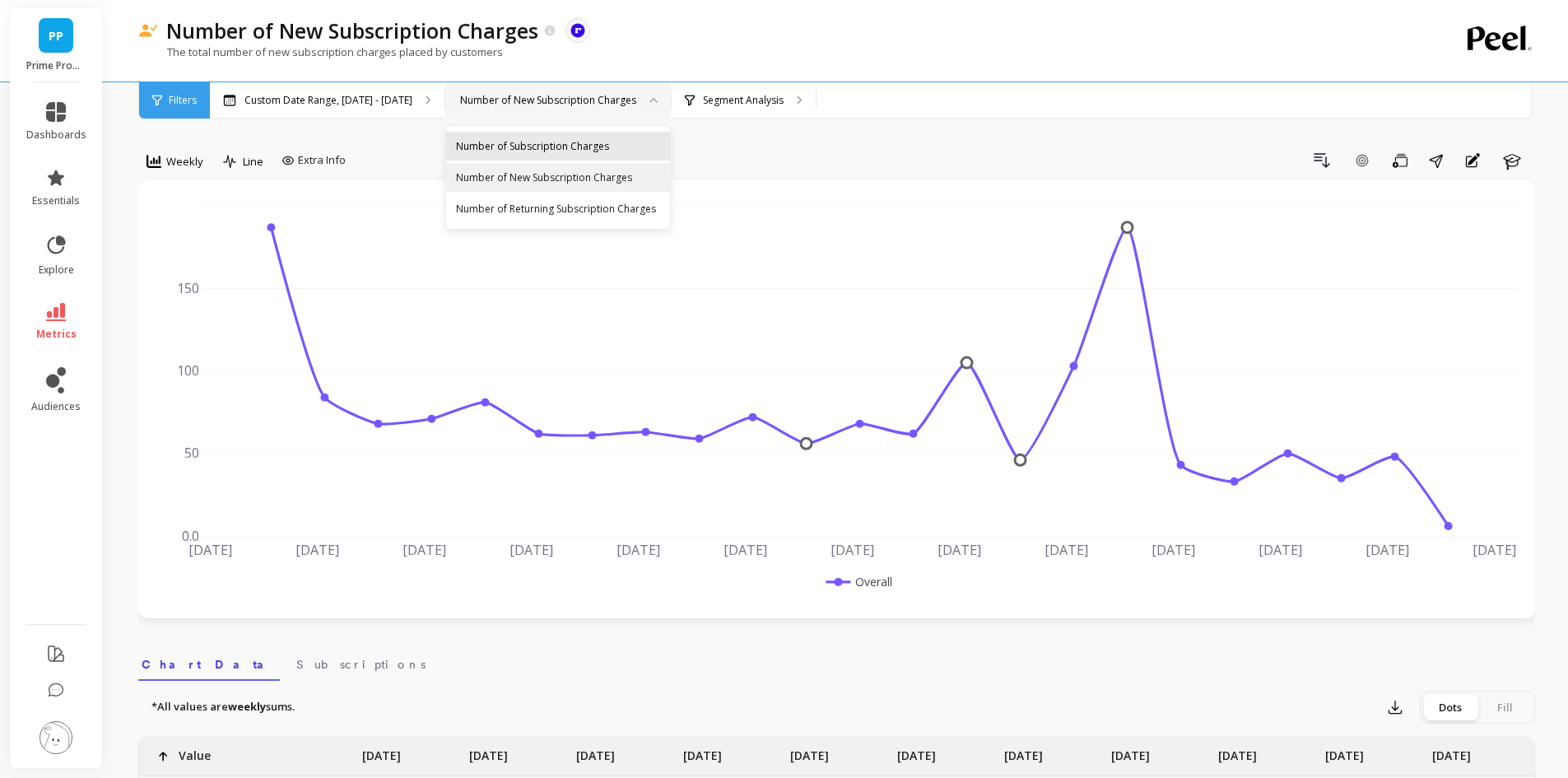
click at [586, 145] on div "Number of Subscription Charges" at bounding box center [558, 146] width 204 height 16
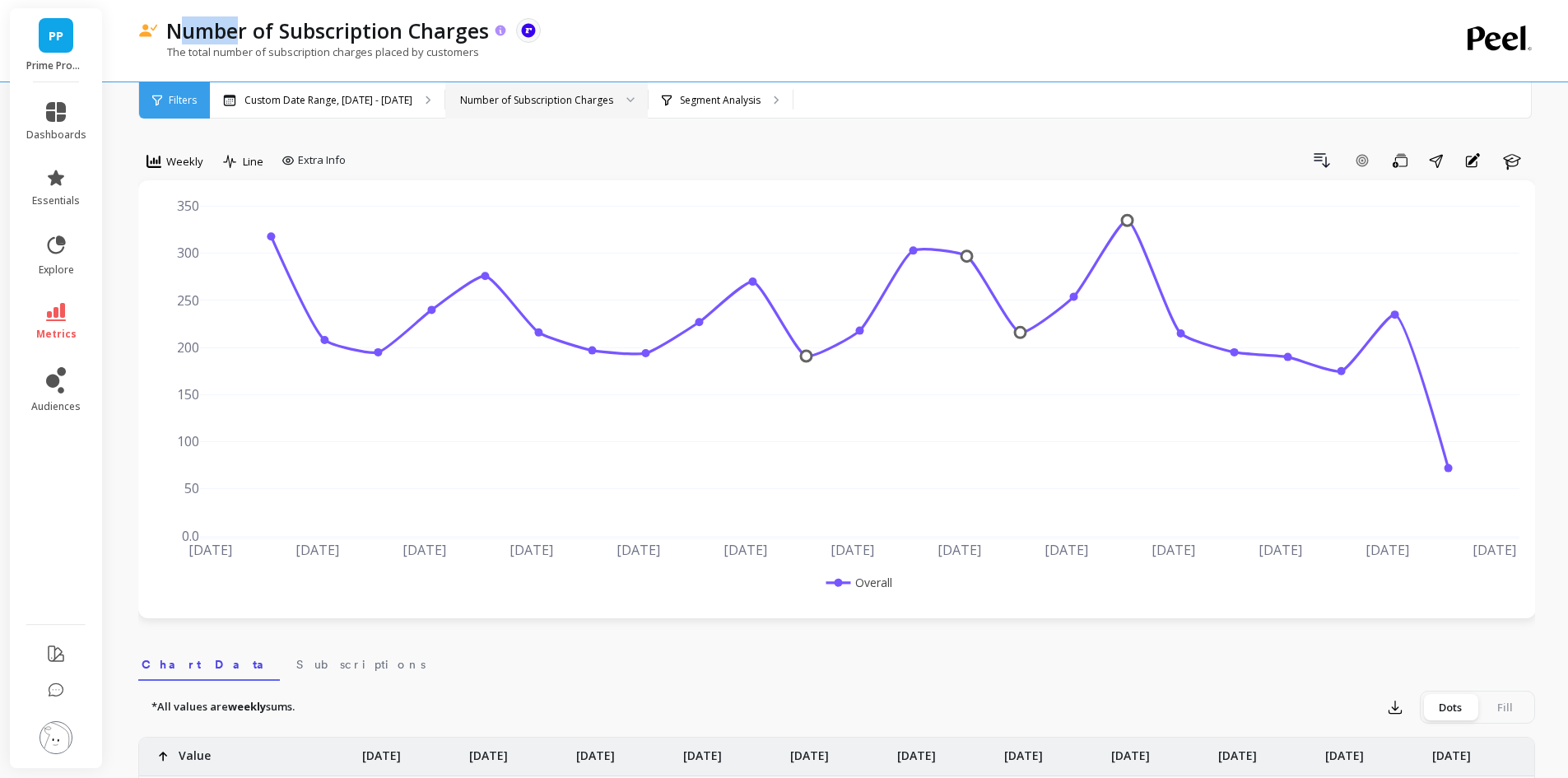
drag, startPoint x: 175, startPoint y: 33, endPoint x: 187, endPoint y: 38, distance: 13.0
click at [232, 35] on p "Number of Subscription Charges" at bounding box center [327, 30] width 323 height 28
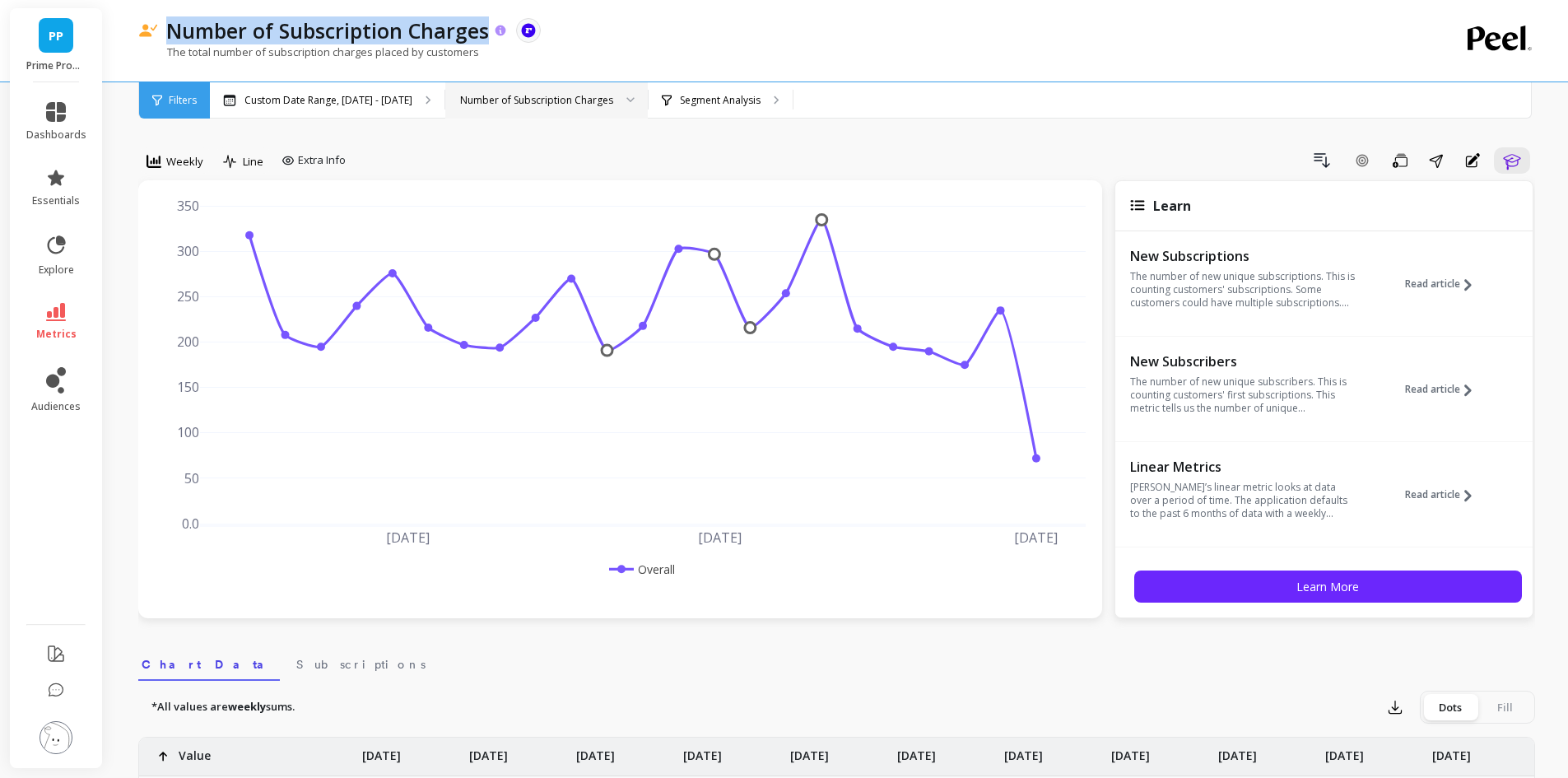
drag, startPoint x: 172, startPoint y: 34, endPoint x: 490, endPoint y: 30, distance: 318.0
click at [490, 30] on div "Number of Subscription Charges" at bounding box center [333, 30] width 350 height 28
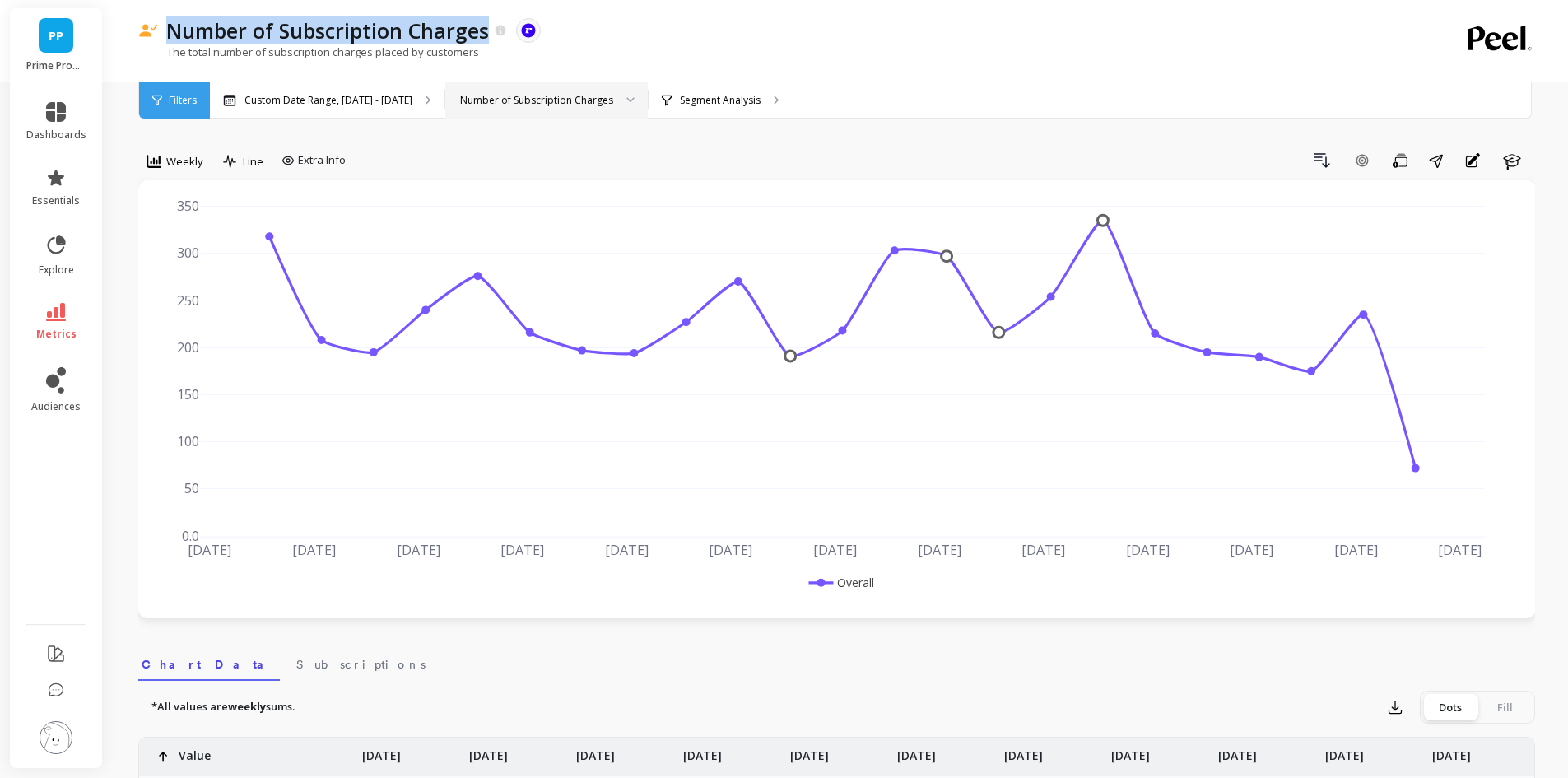
copy p "Number of Subscription Charges"
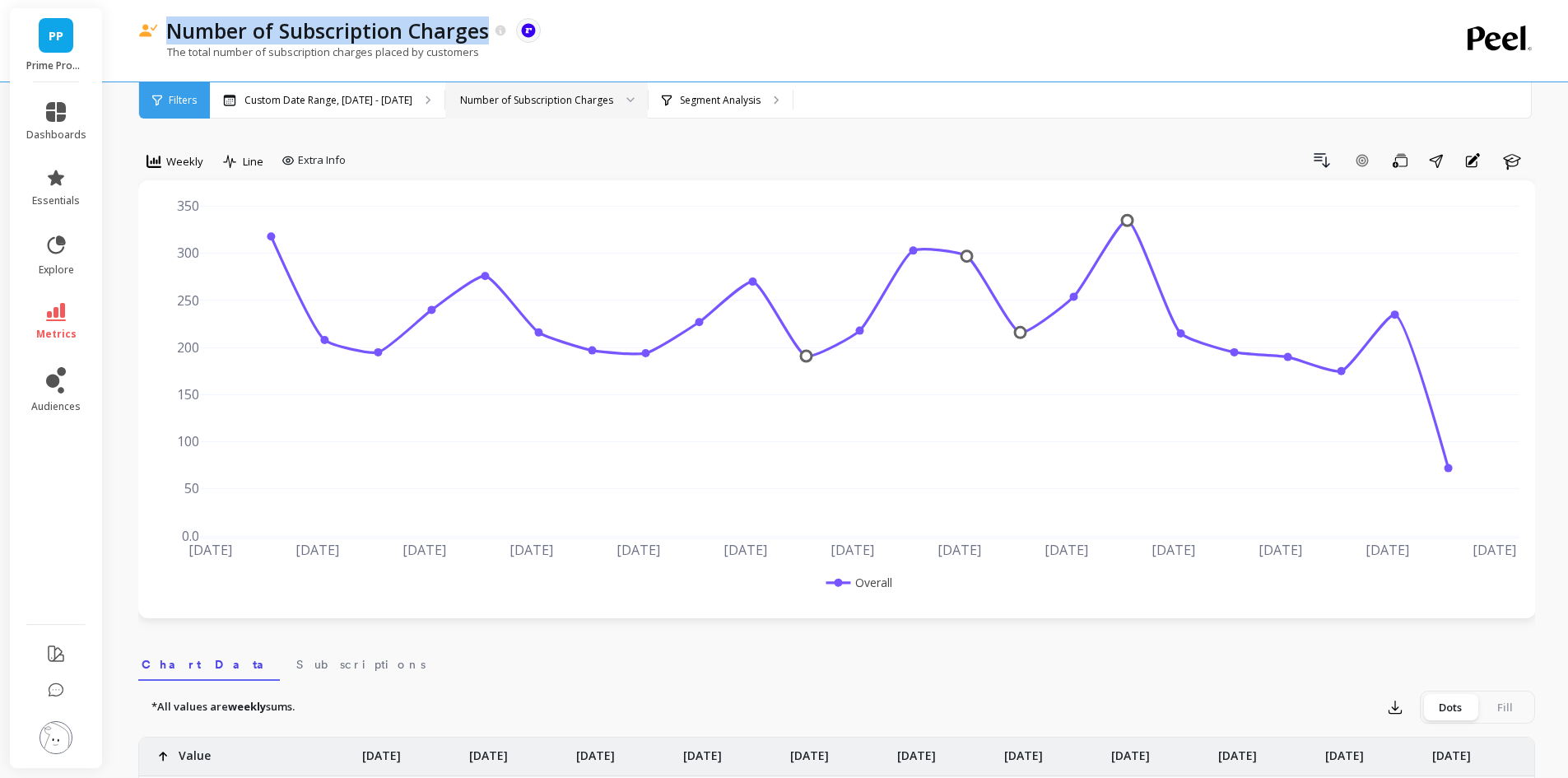
click at [578, 103] on div "Number of Subscription Charges" at bounding box center [537, 99] width 153 height 16
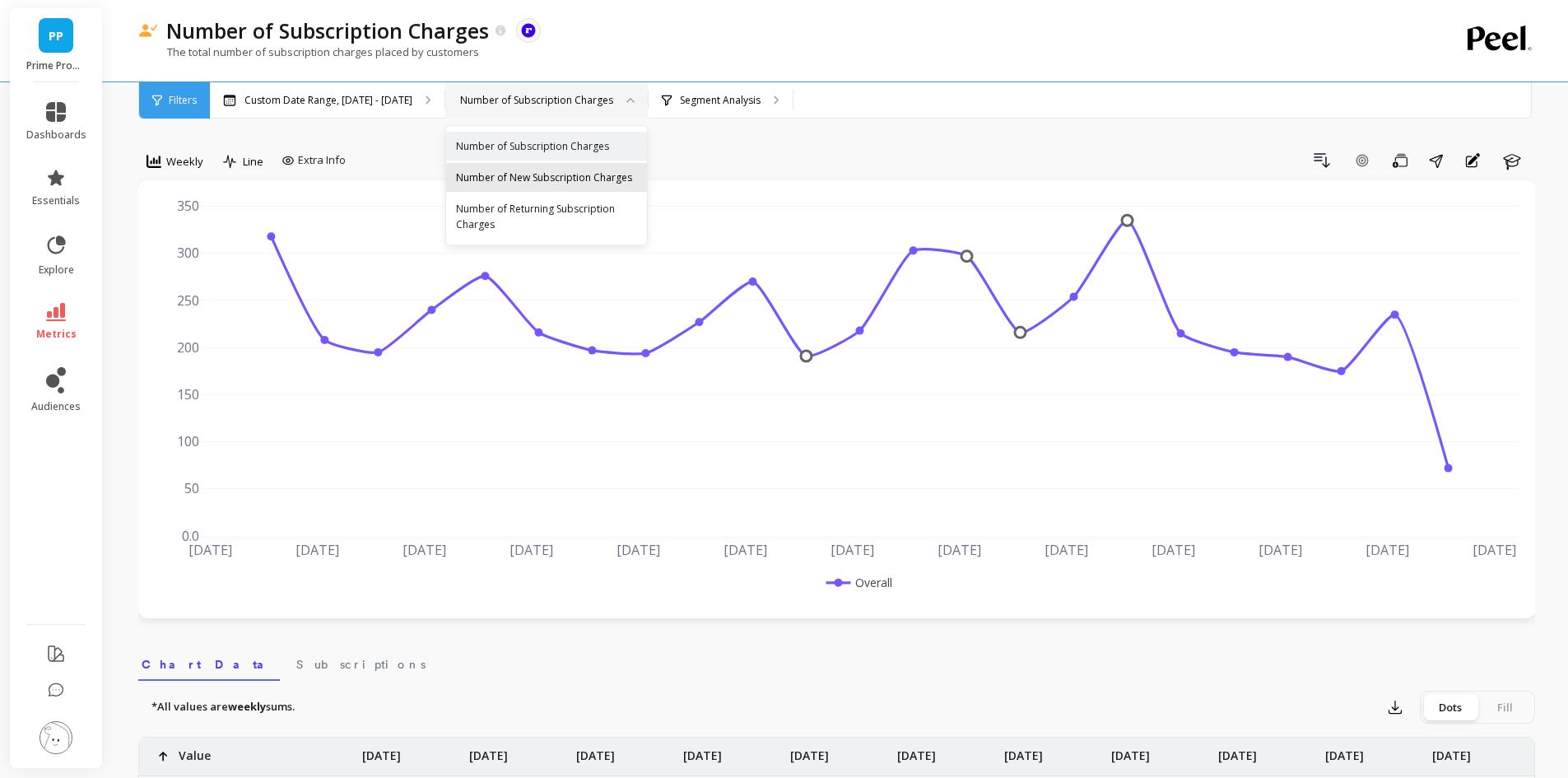
click at [577, 180] on div "Number of New Subscription Charges" at bounding box center [546, 177] width 181 height 16
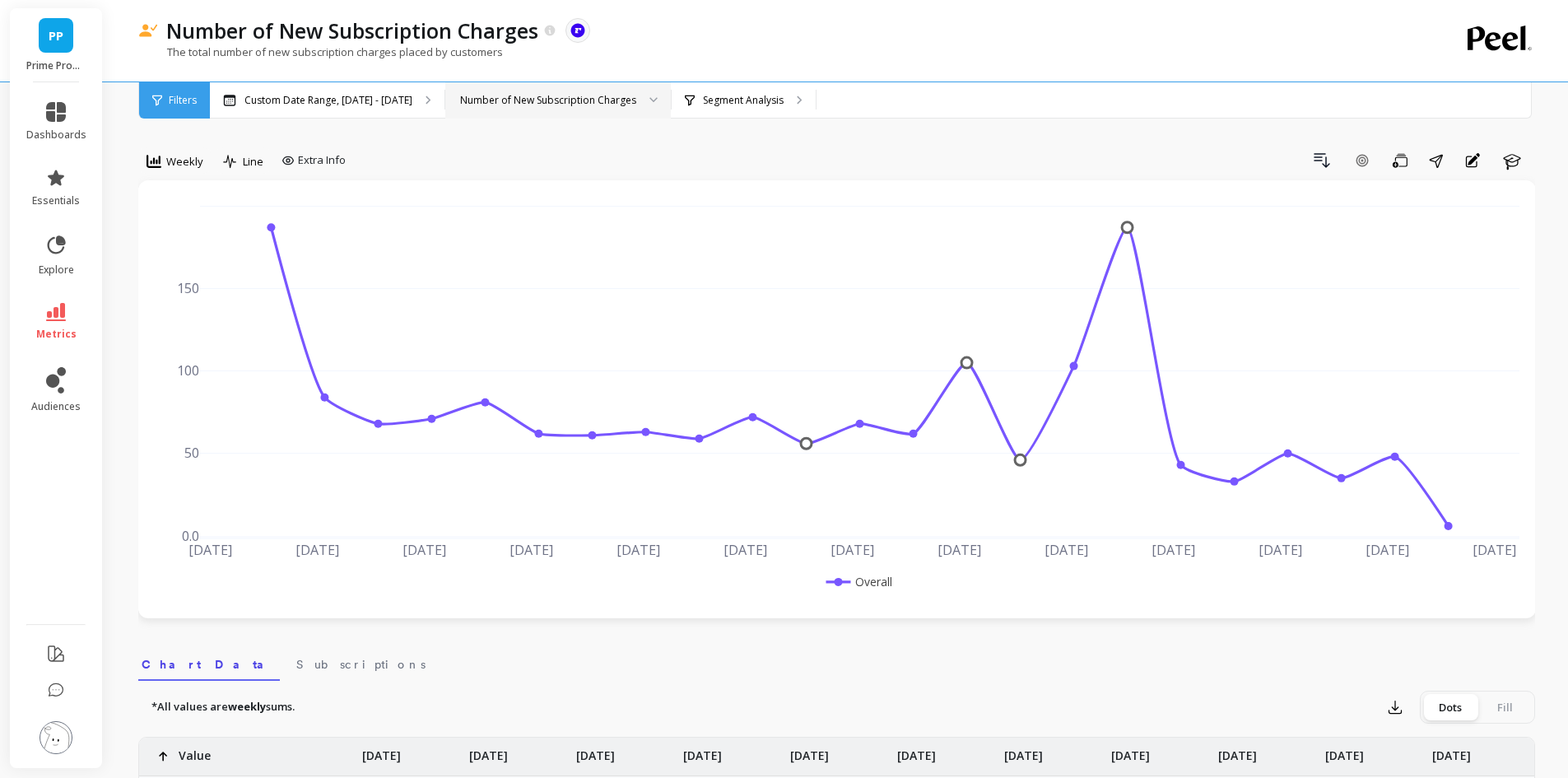
click at [594, 102] on div "Number of New Subscription Charges" at bounding box center [548, 99] width 176 height 16
click at [565, 208] on div "Number of Returning Subscription Charges" at bounding box center [558, 208] width 204 height 16
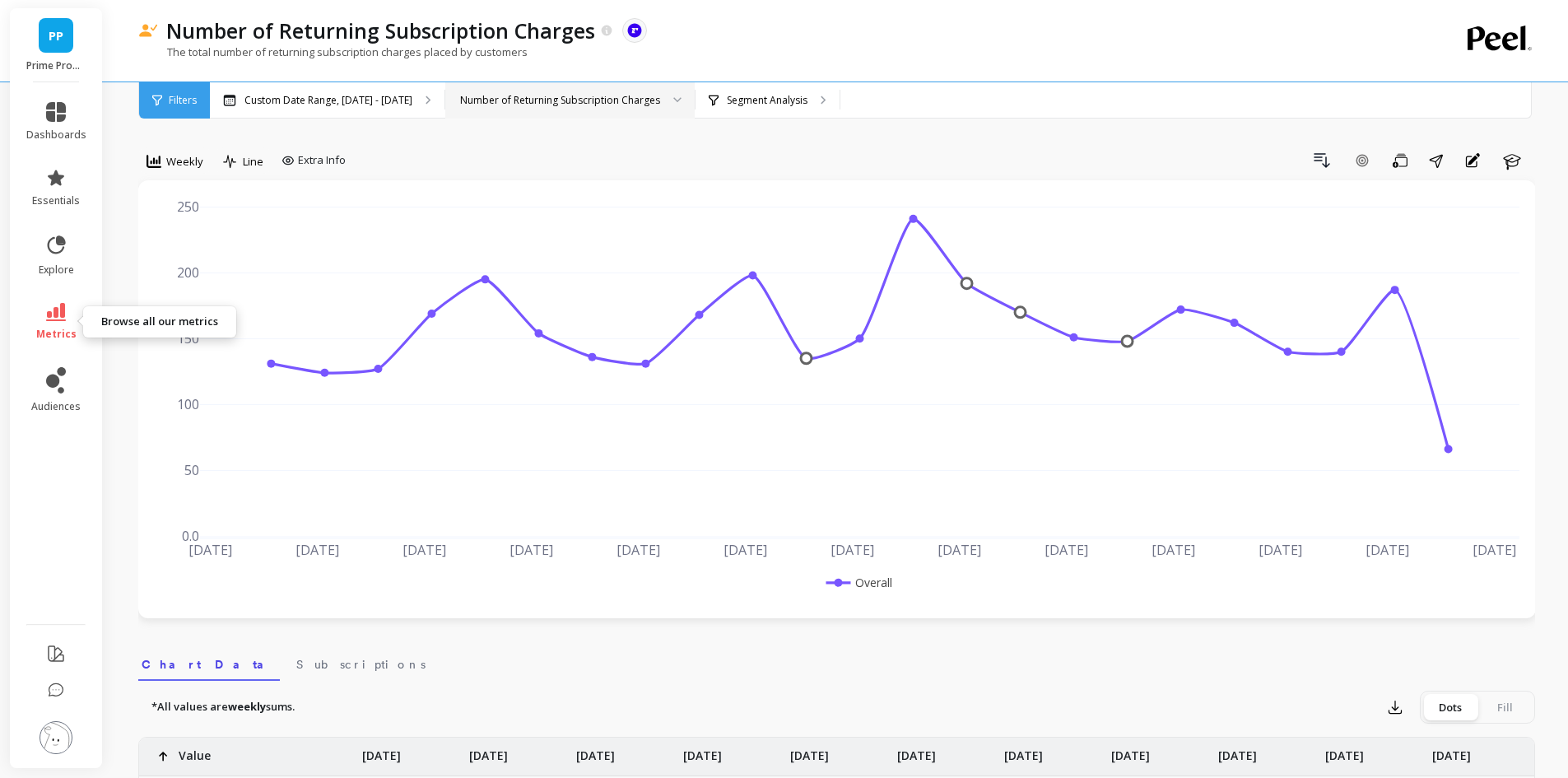
click at [50, 329] on span "metrics" at bounding box center [57, 334] width 40 height 13
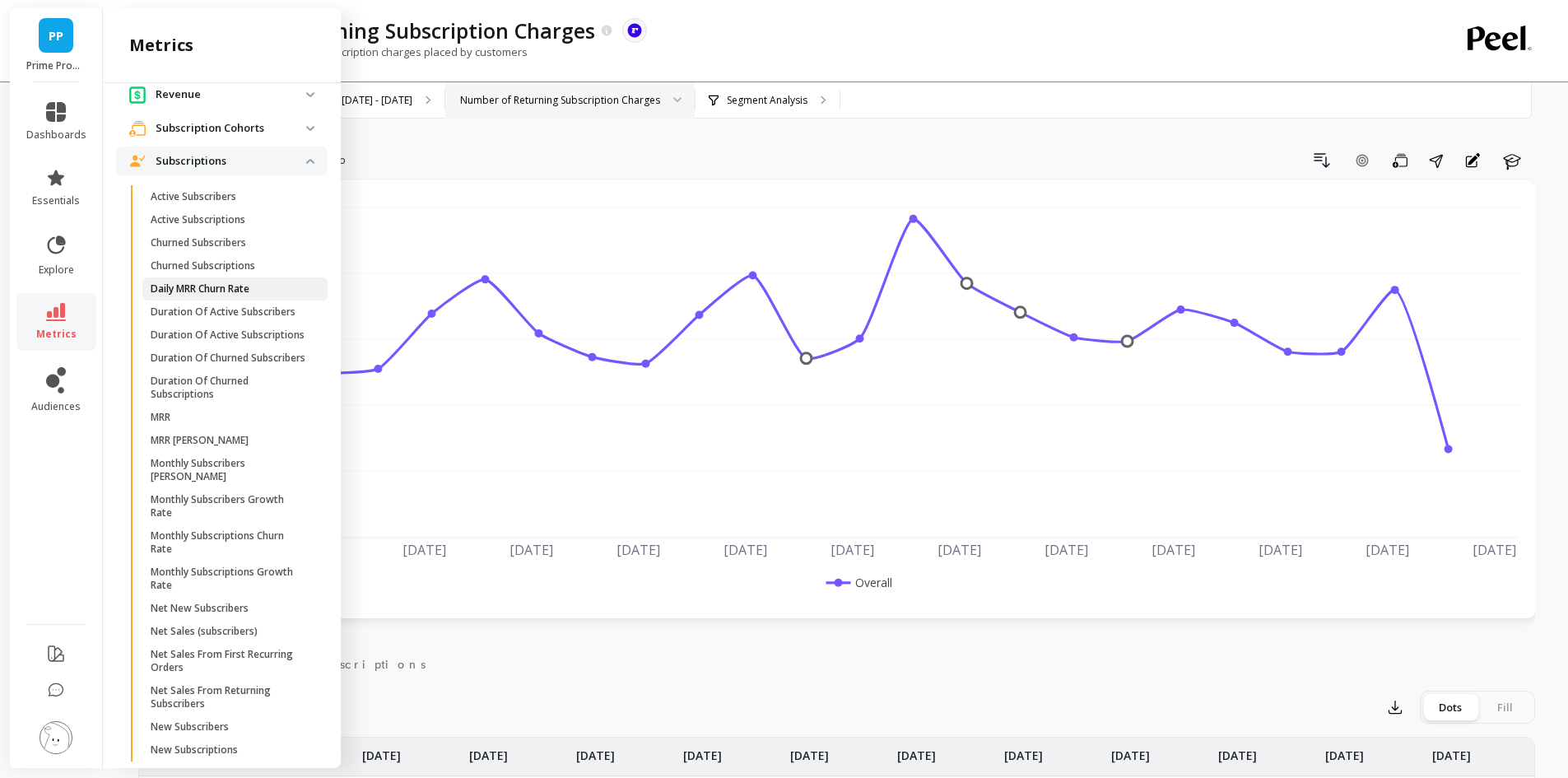
scroll to position [362, 0]
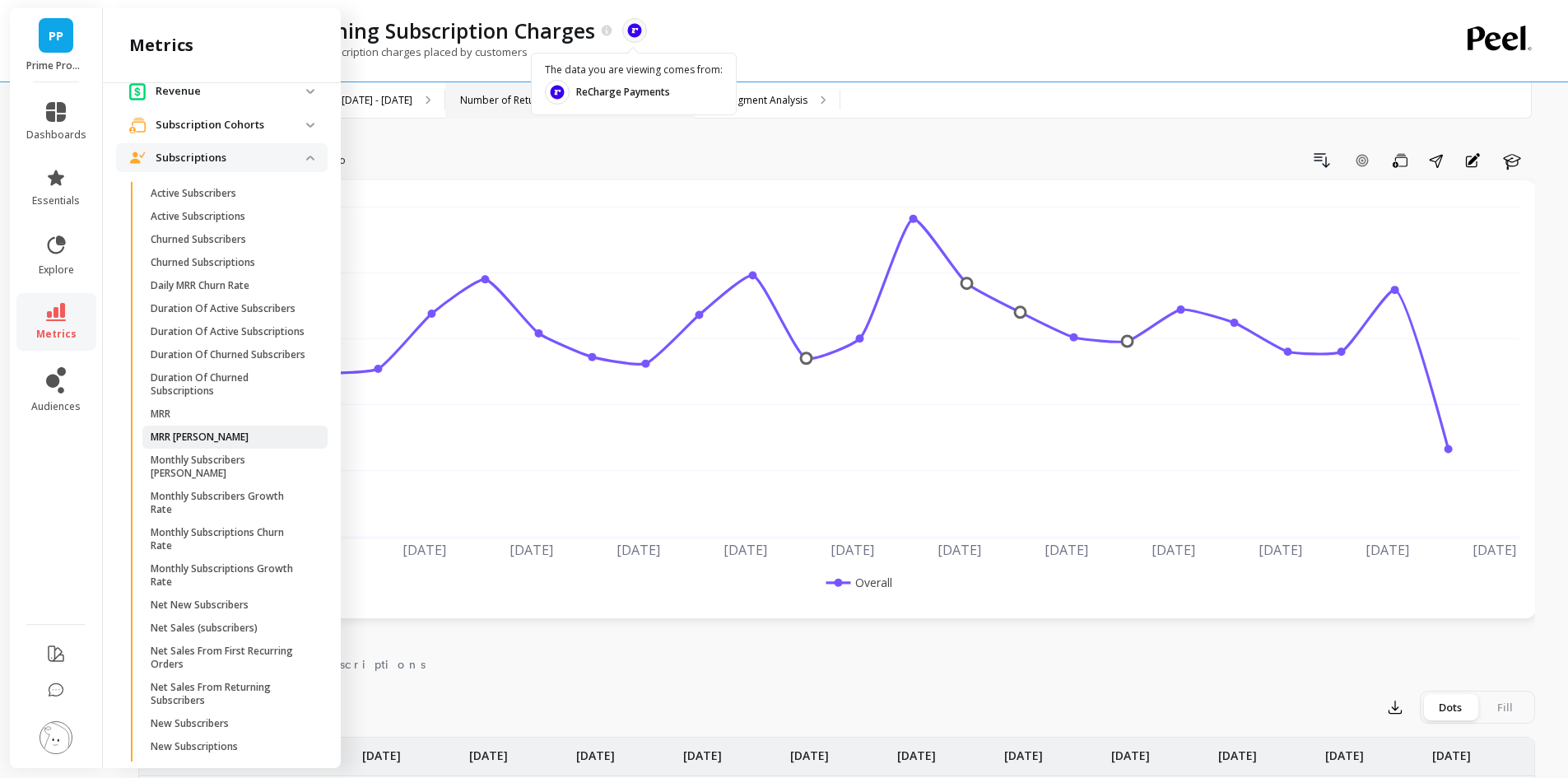
click at [222, 444] on span "MRR [PERSON_NAME]" at bounding box center [229, 437] width 157 height 13
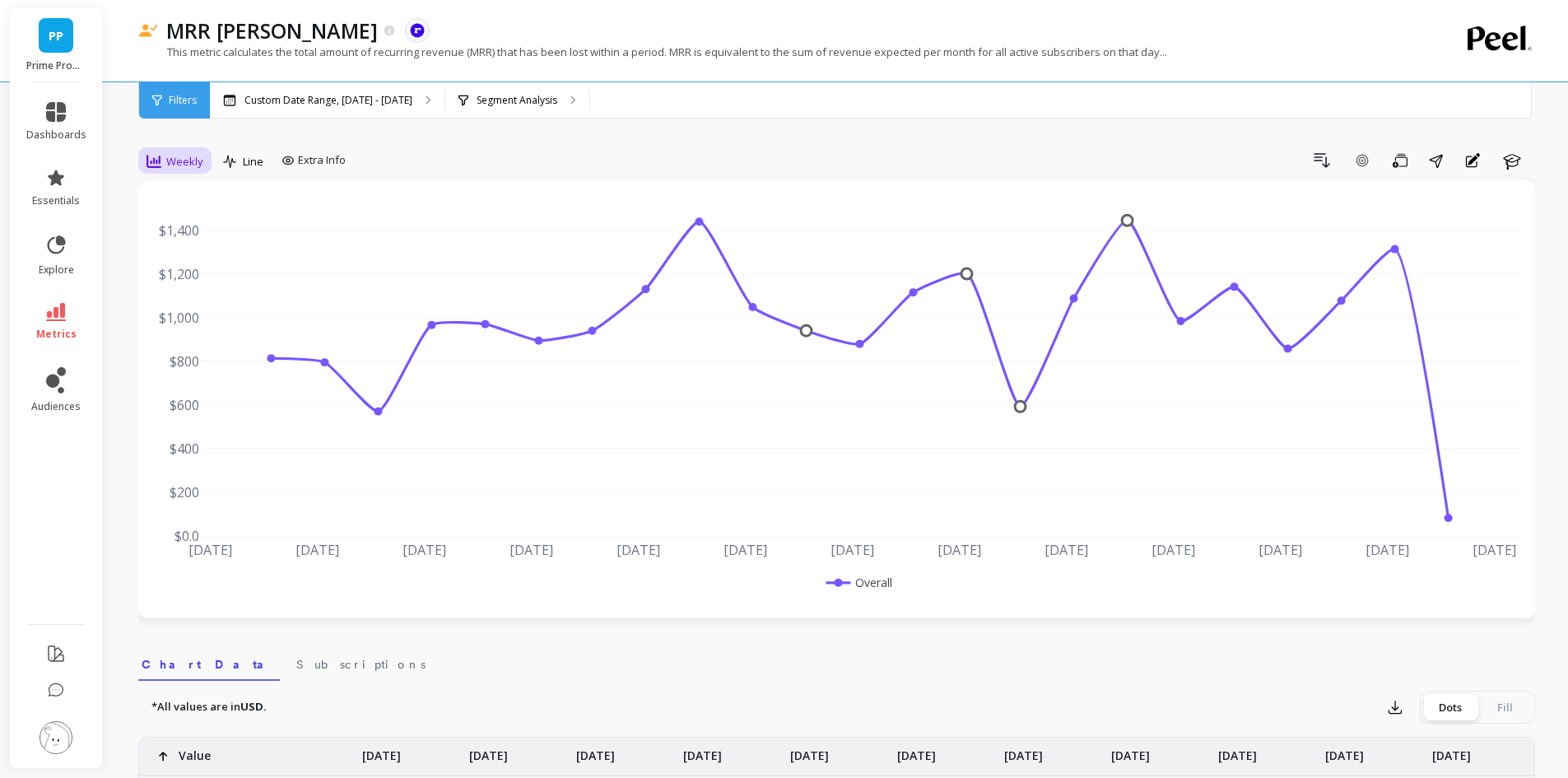
click at [183, 154] on span "Weekly" at bounding box center [184, 161] width 37 height 16
click at [181, 299] on div "Monthly" at bounding box center [199, 292] width 94 height 16
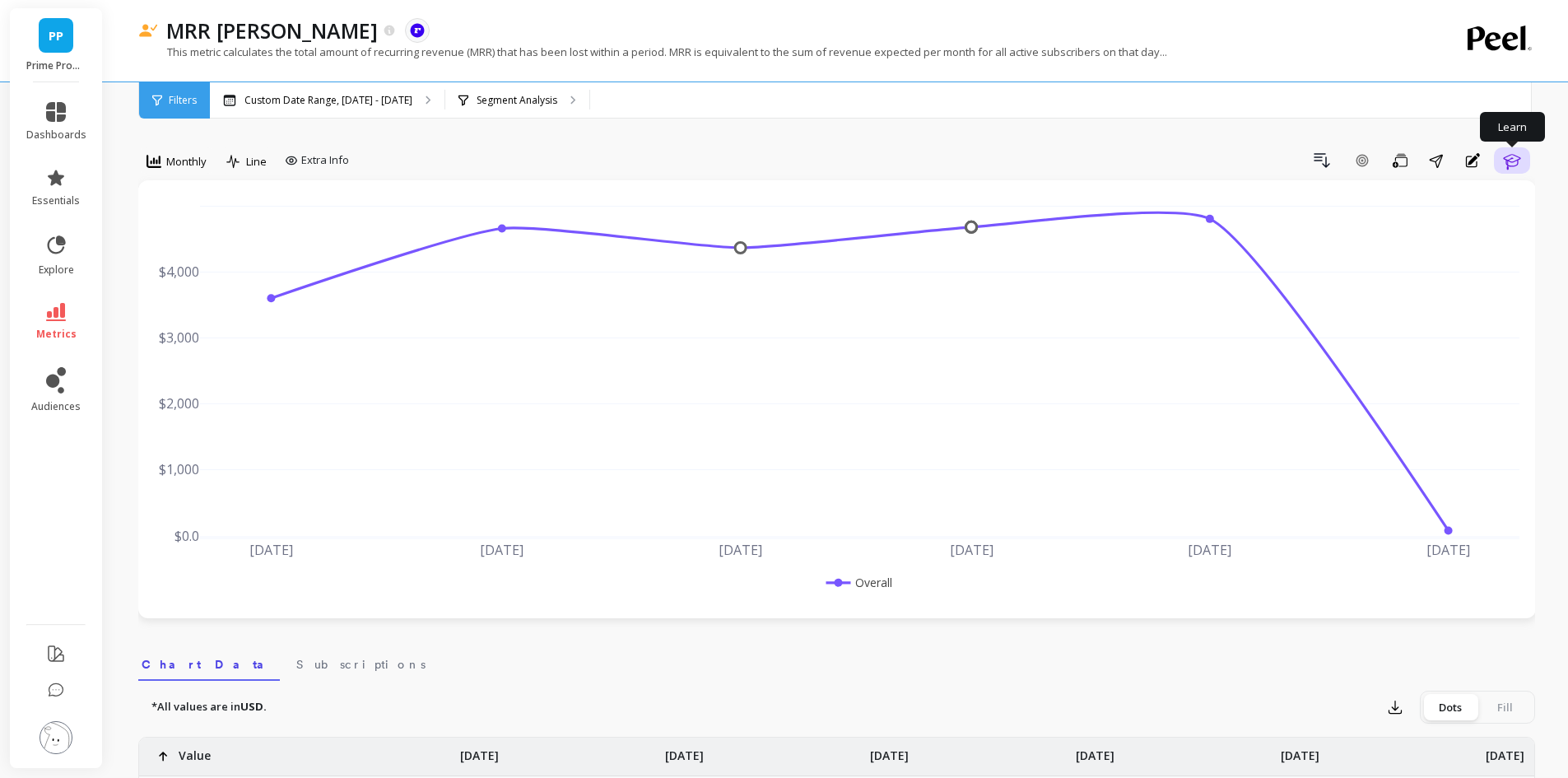
click at [1521, 162] on icon "button" at bounding box center [1512, 161] width 20 height 20
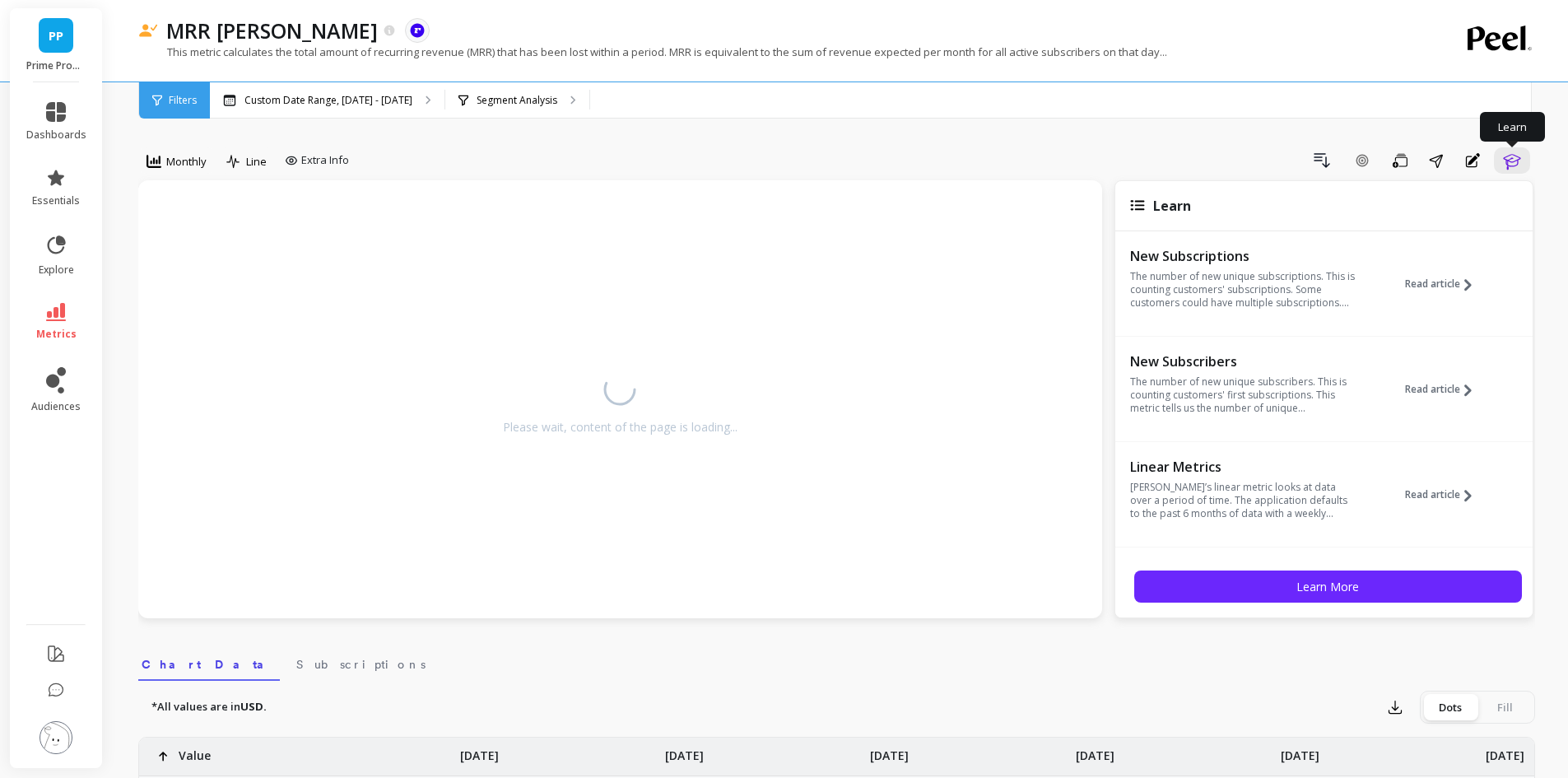
click at [1513, 166] on icon "button" at bounding box center [1511, 161] width 17 height 16
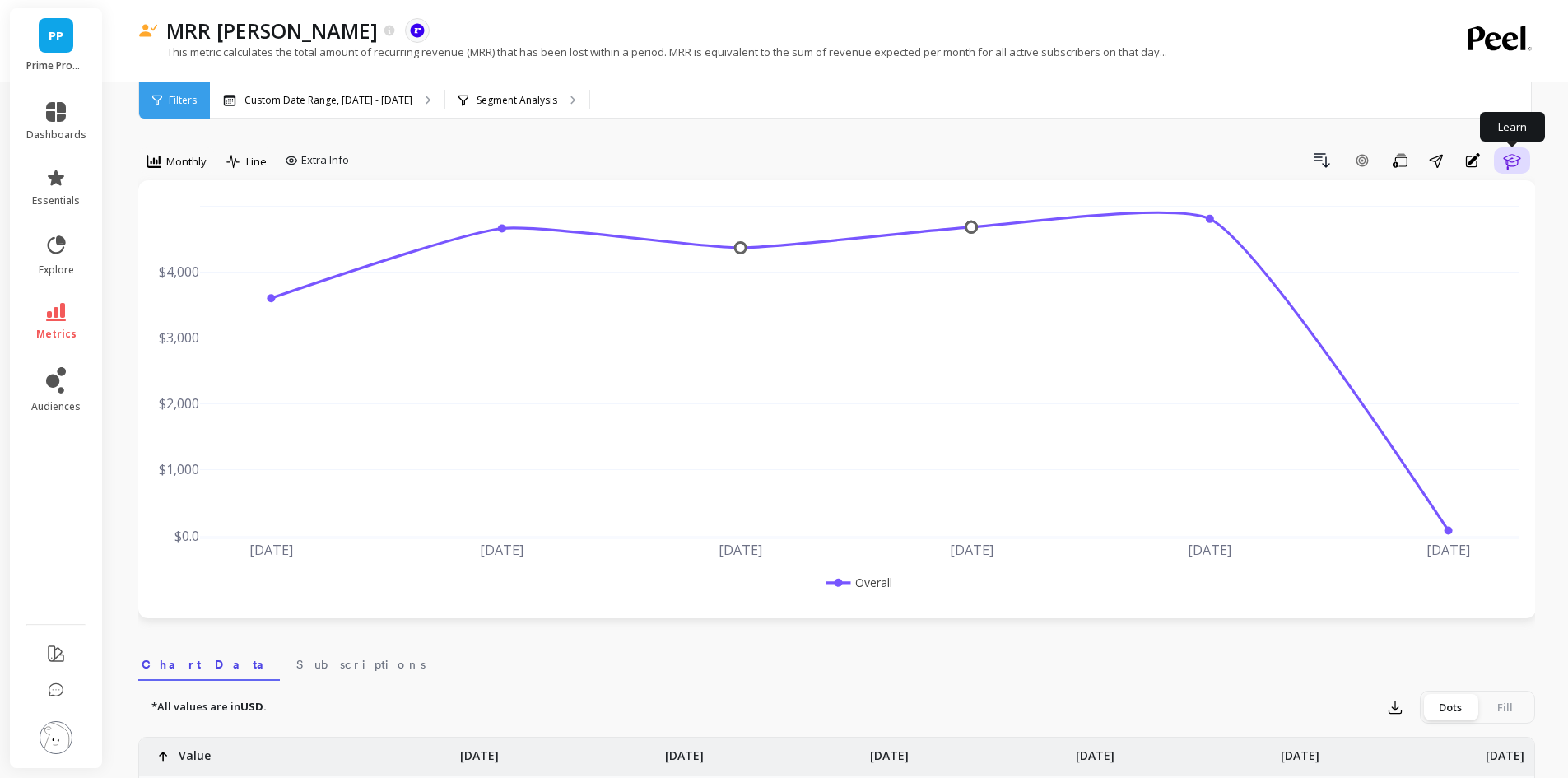
click at [1512, 165] on icon "button" at bounding box center [1512, 161] width 20 height 20
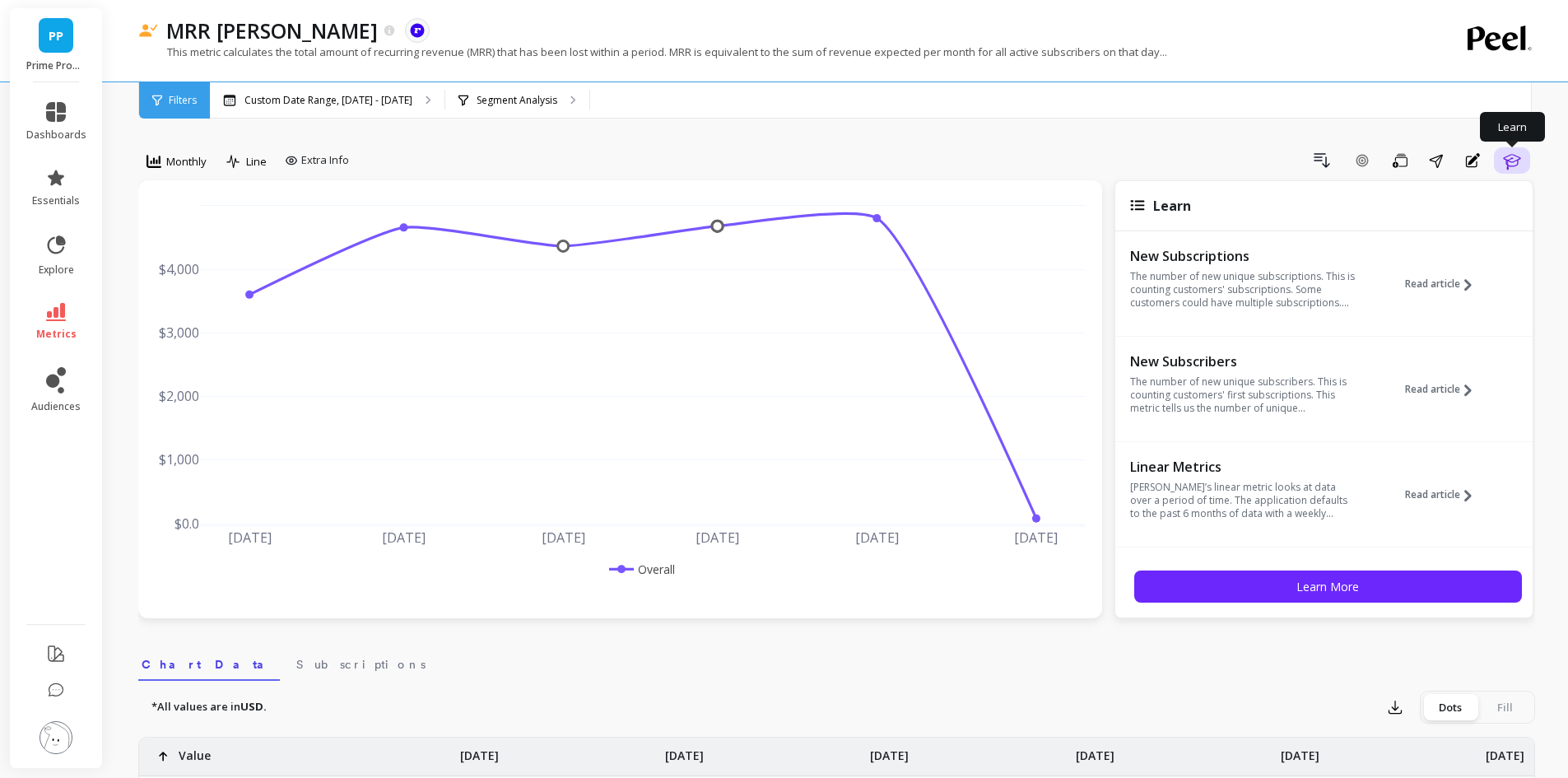
click at [1512, 165] on icon "button" at bounding box center [1512, 161] width 20 height 20
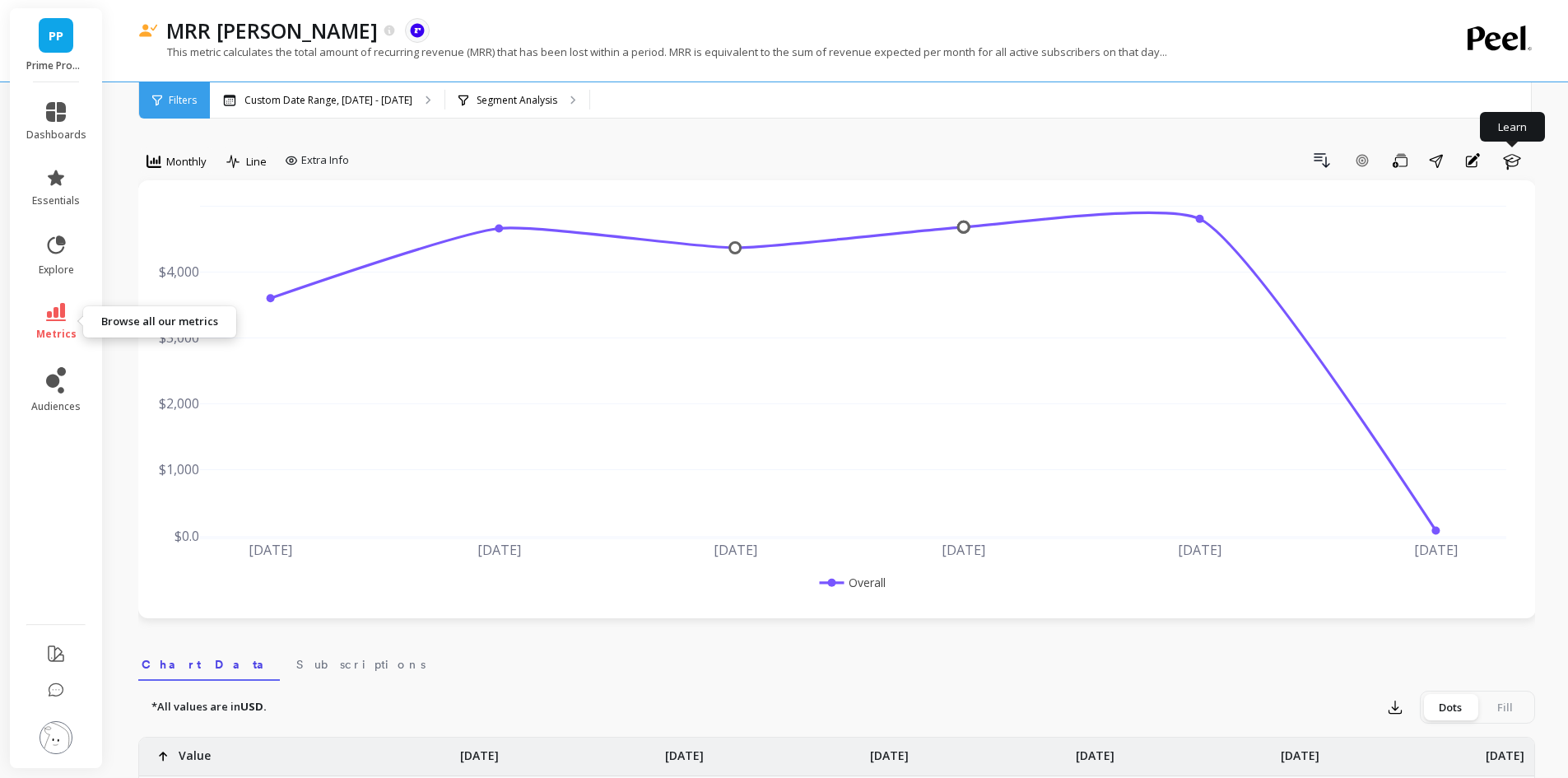
click at [46, 323] on link "metrics" at bounding box center [57, 322] width 60 height 38
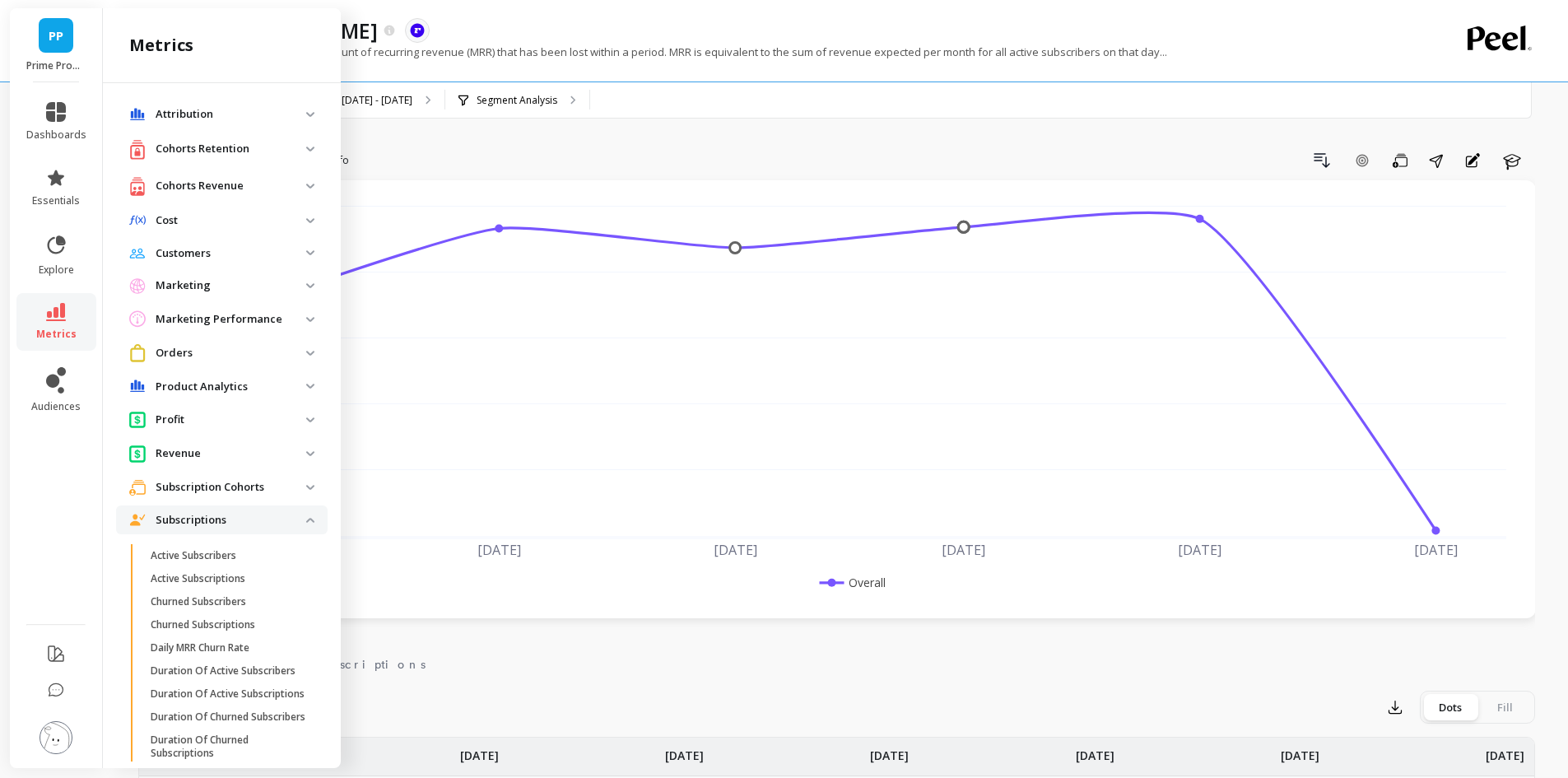
scroll to position [362, 0]
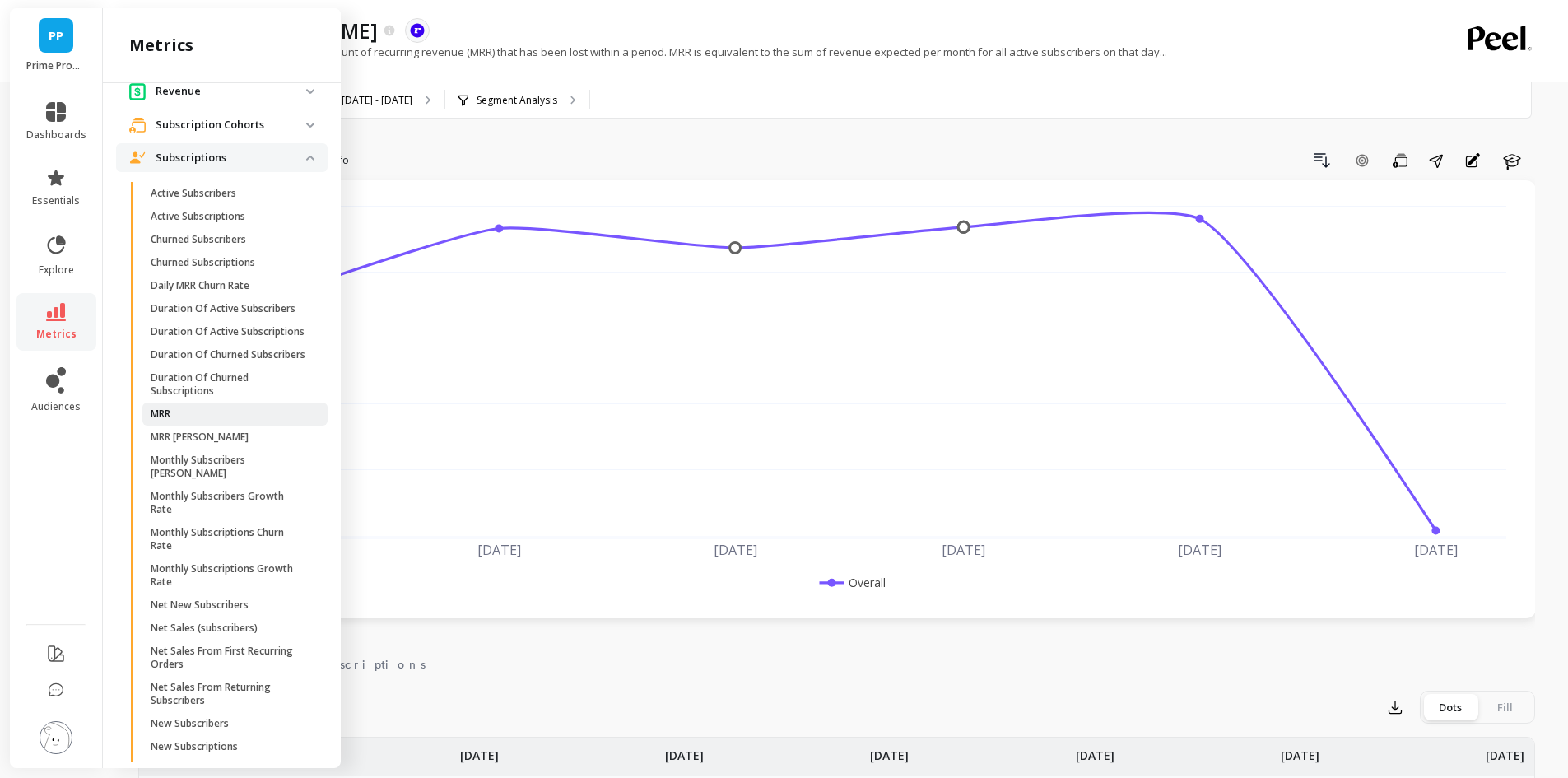
click at [168, 420] on p "MRR" at bounding box center [160, 414] width 20 height 13
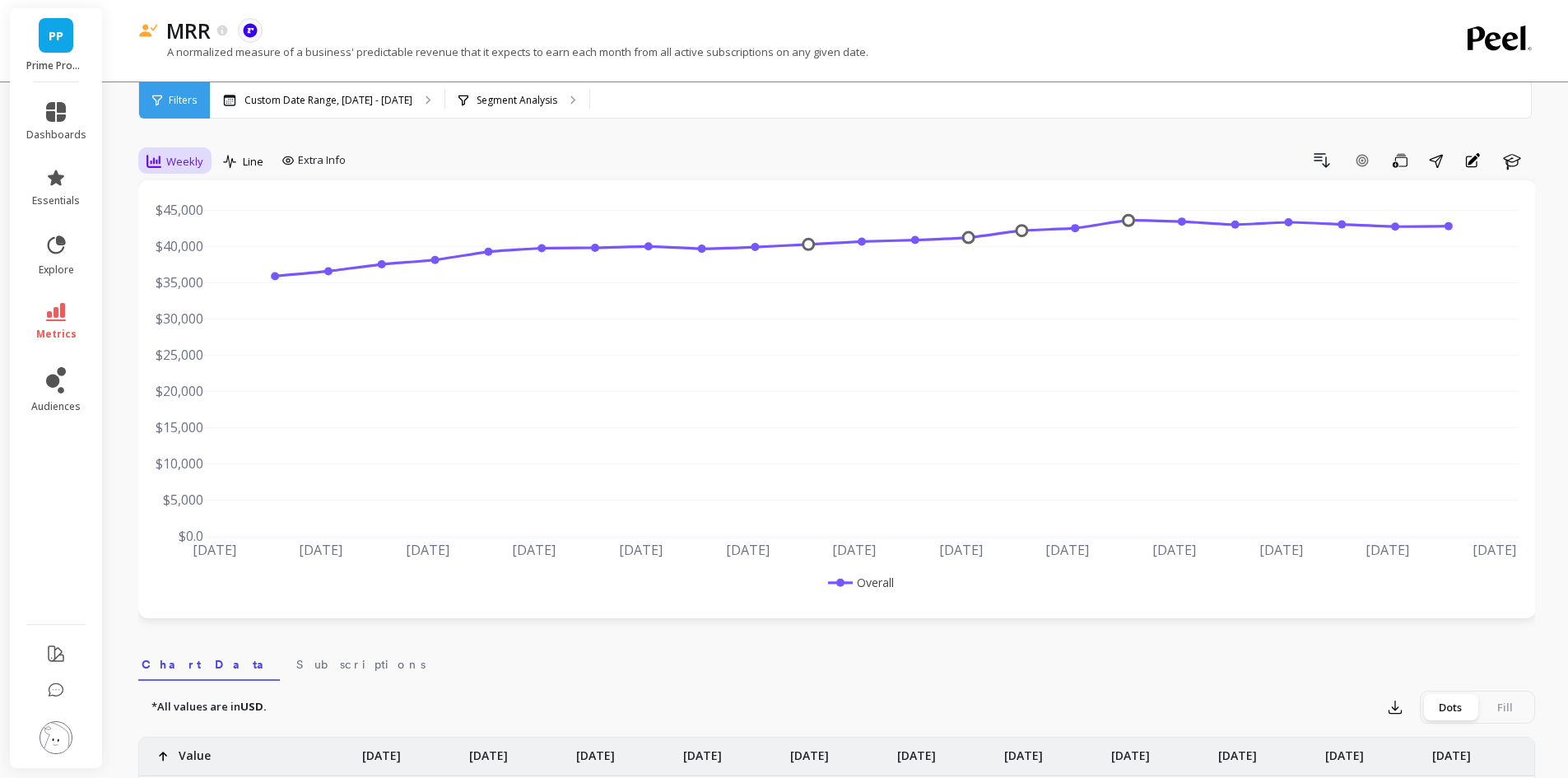
click at [177, 154] on span "Weekly" at bounding box center [184, 161] width 37 height 16
click at [195, 290] on div "Monthly" at bounding box center [199, 292] width 94 height 16
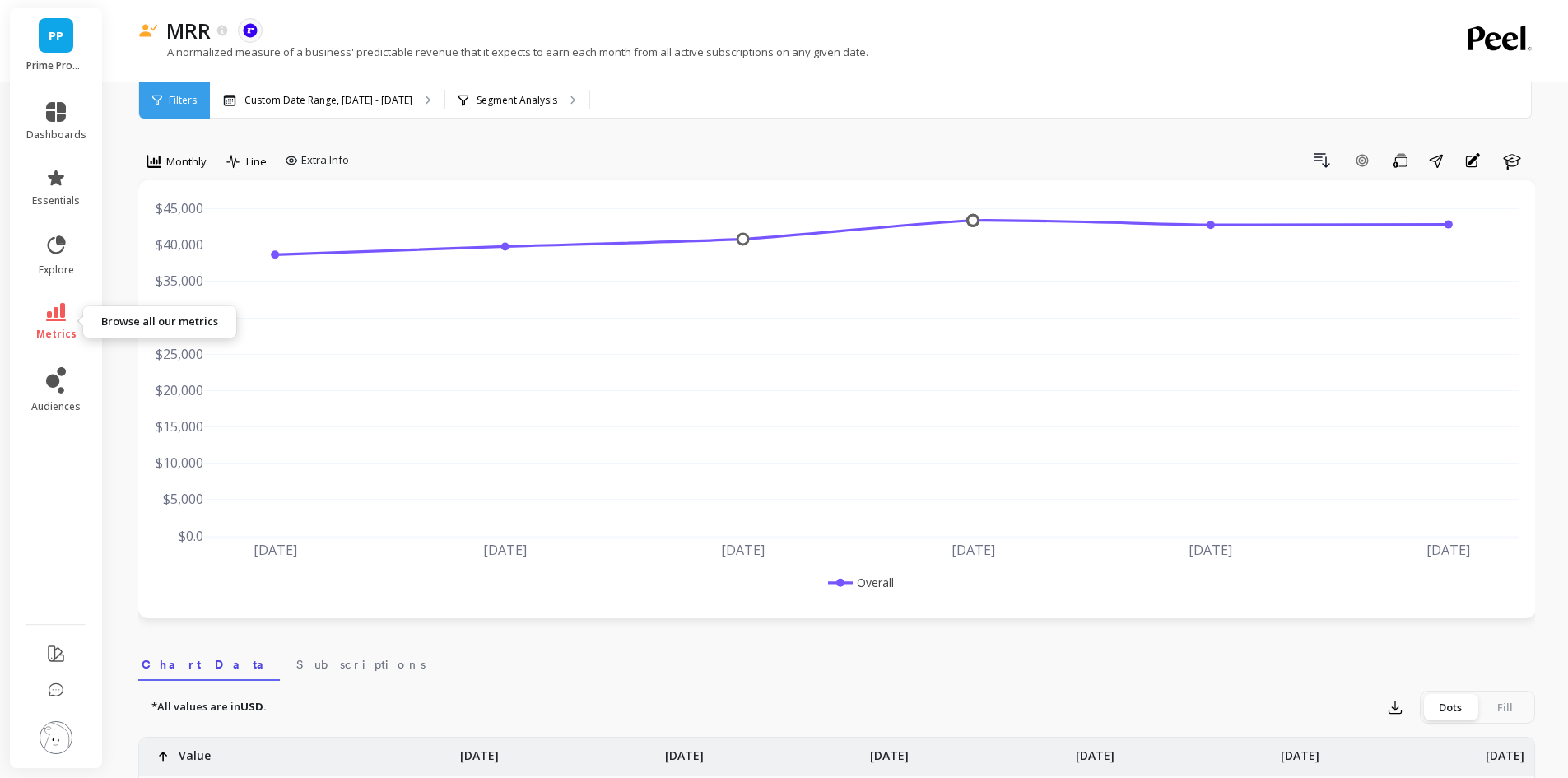
click at [57, 315] on icon at bounding box center [57, 312] width 20 height 18
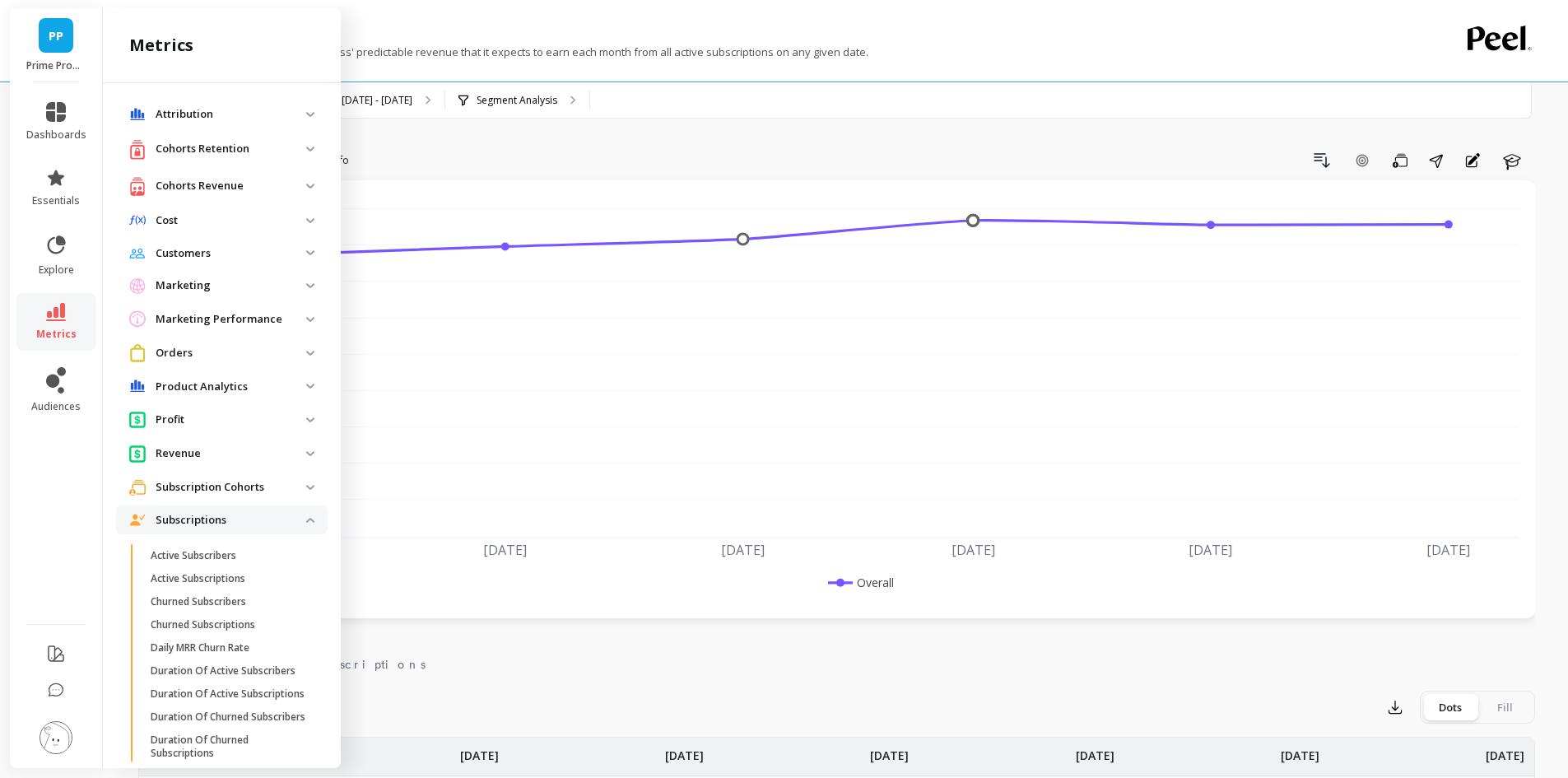
scroll to position [362, 0]
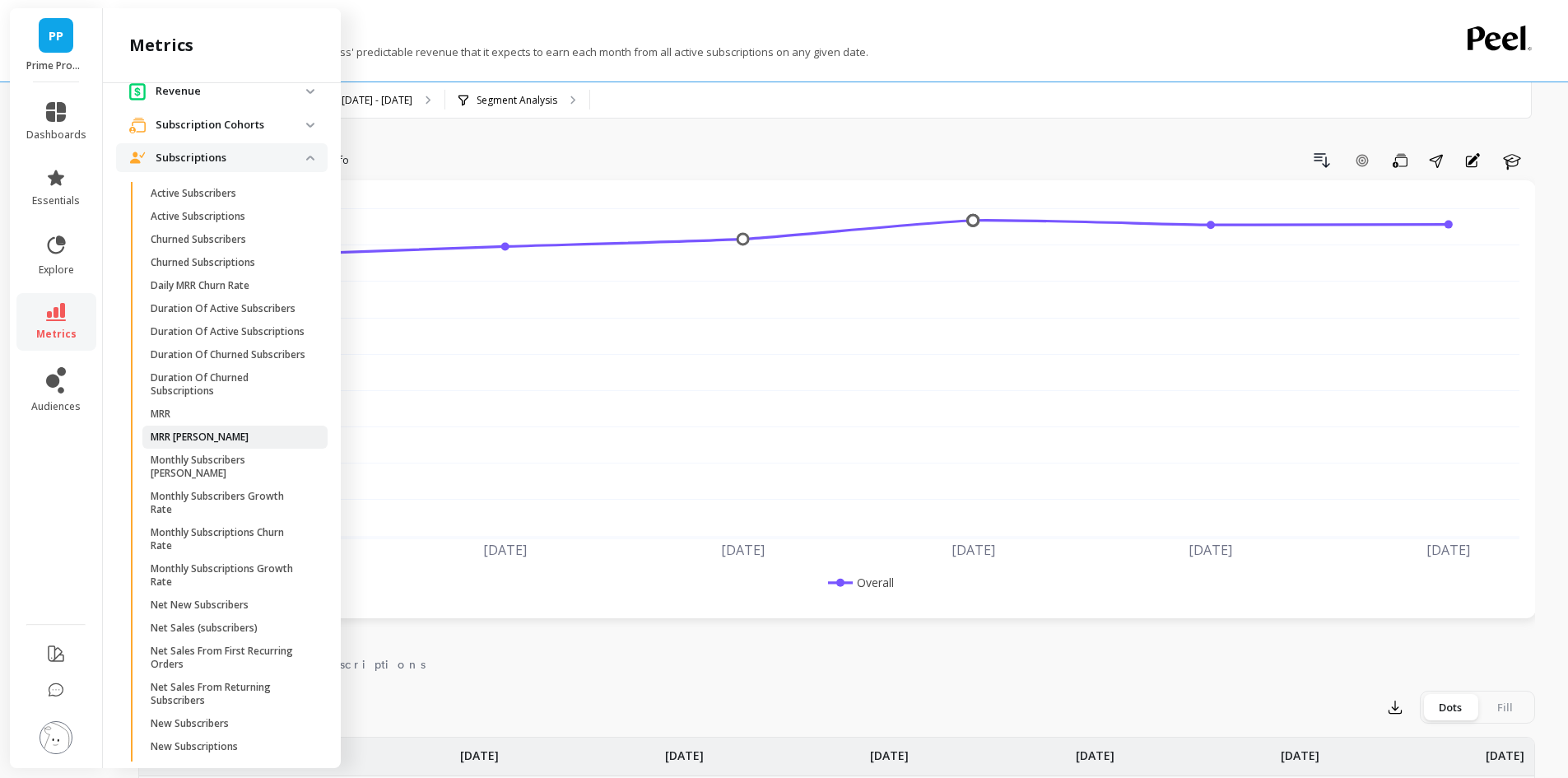
click at [176, 449] on link "MRR [PERSON_NAME]" at bounding box center [234, 437] width 185 height 23
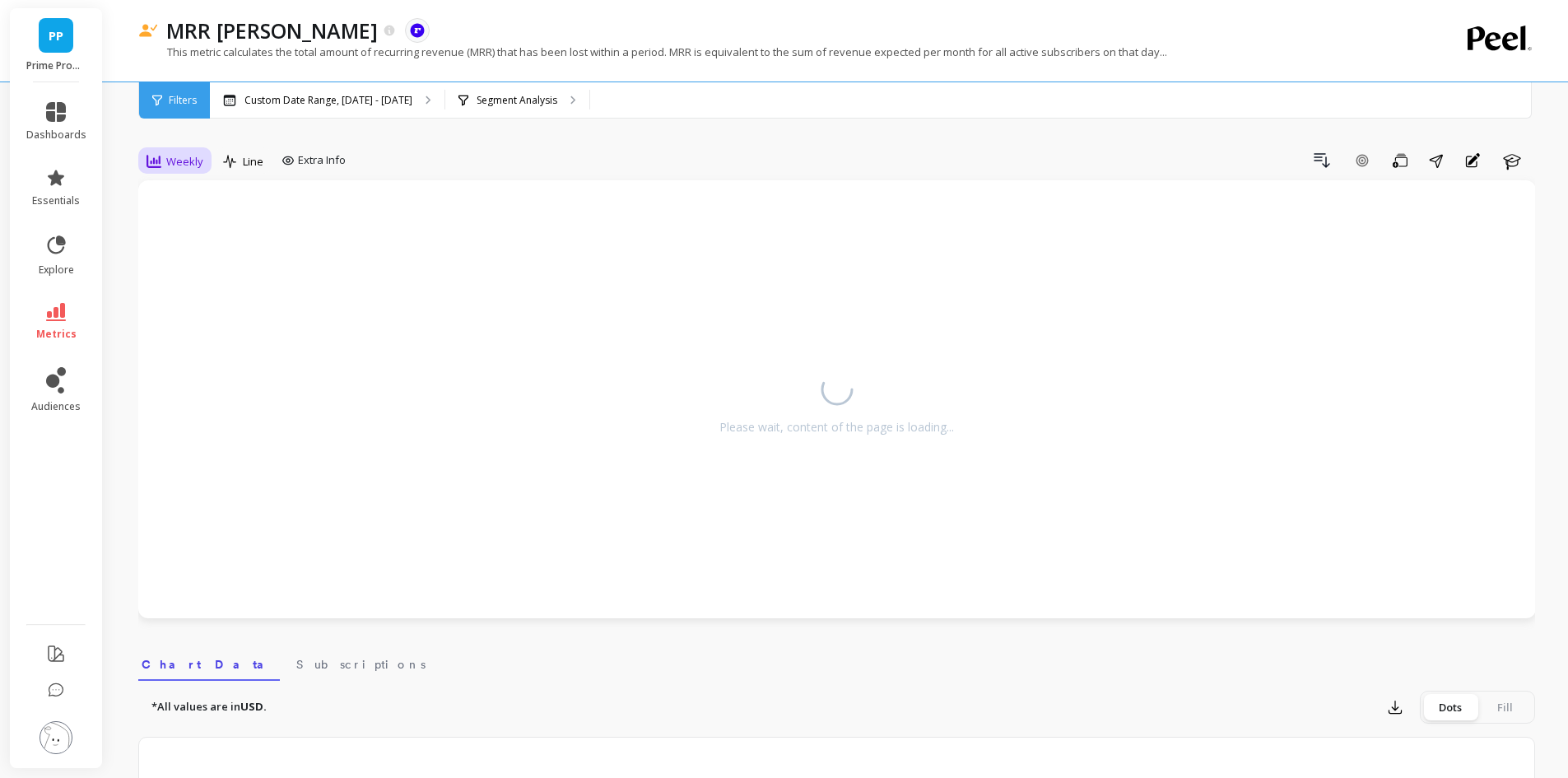
click at [180, 162] on span "Weekly" at bounding box center [184, 161] width 37 height 16
click at [177, 287] on div "Monthly" at bounding box center [199, 292] width 94 height 16
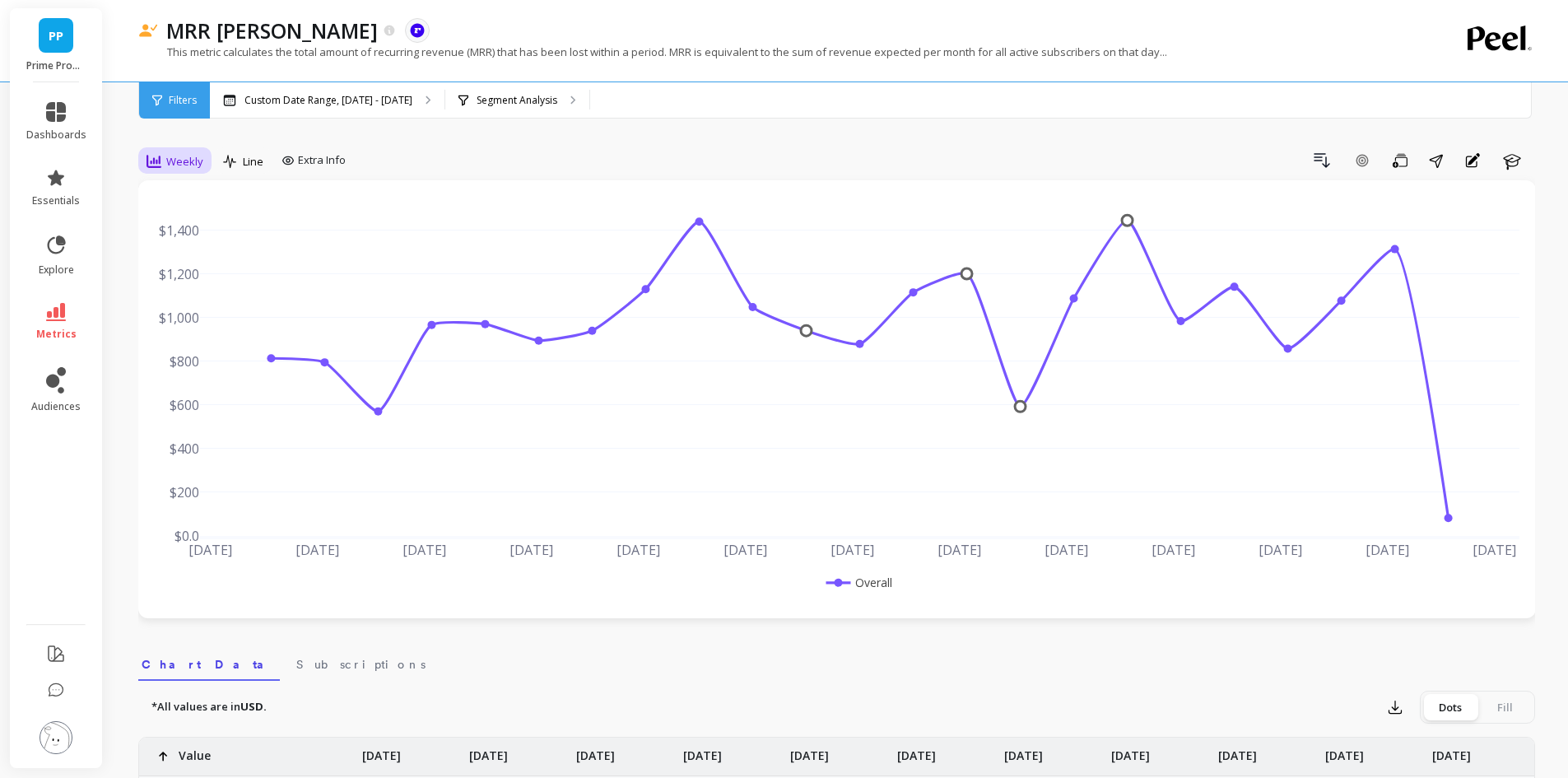
click at [183, 162] on span "Weekly" at bounding box center [184, 161] width 37 height 16
click at [187, 286] on div "Monthly" at bounding box center [199, 292] width 94 height 16
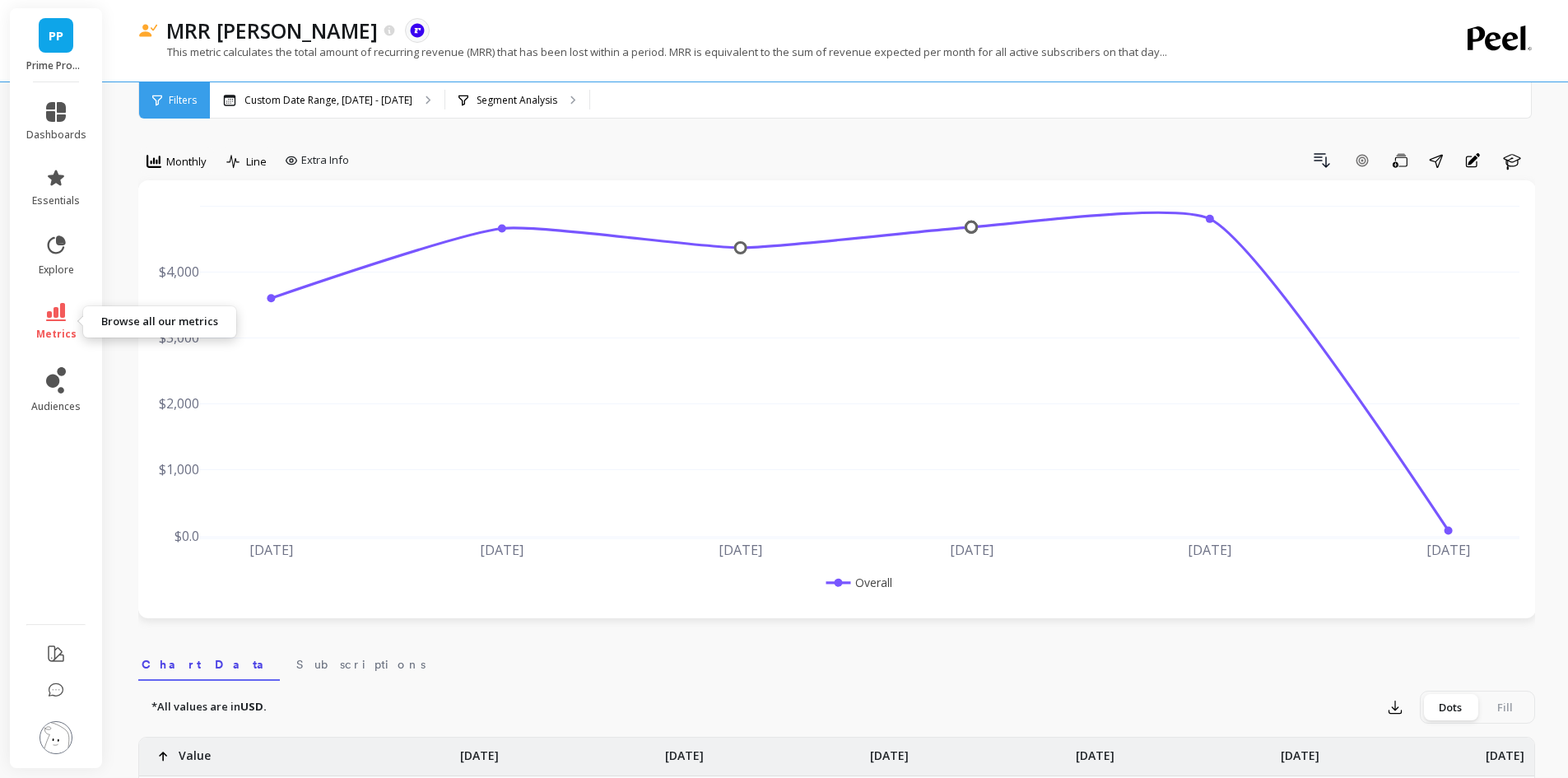
click at [59, 309] on icon at bounding box center [57, 312] width 20 height 18
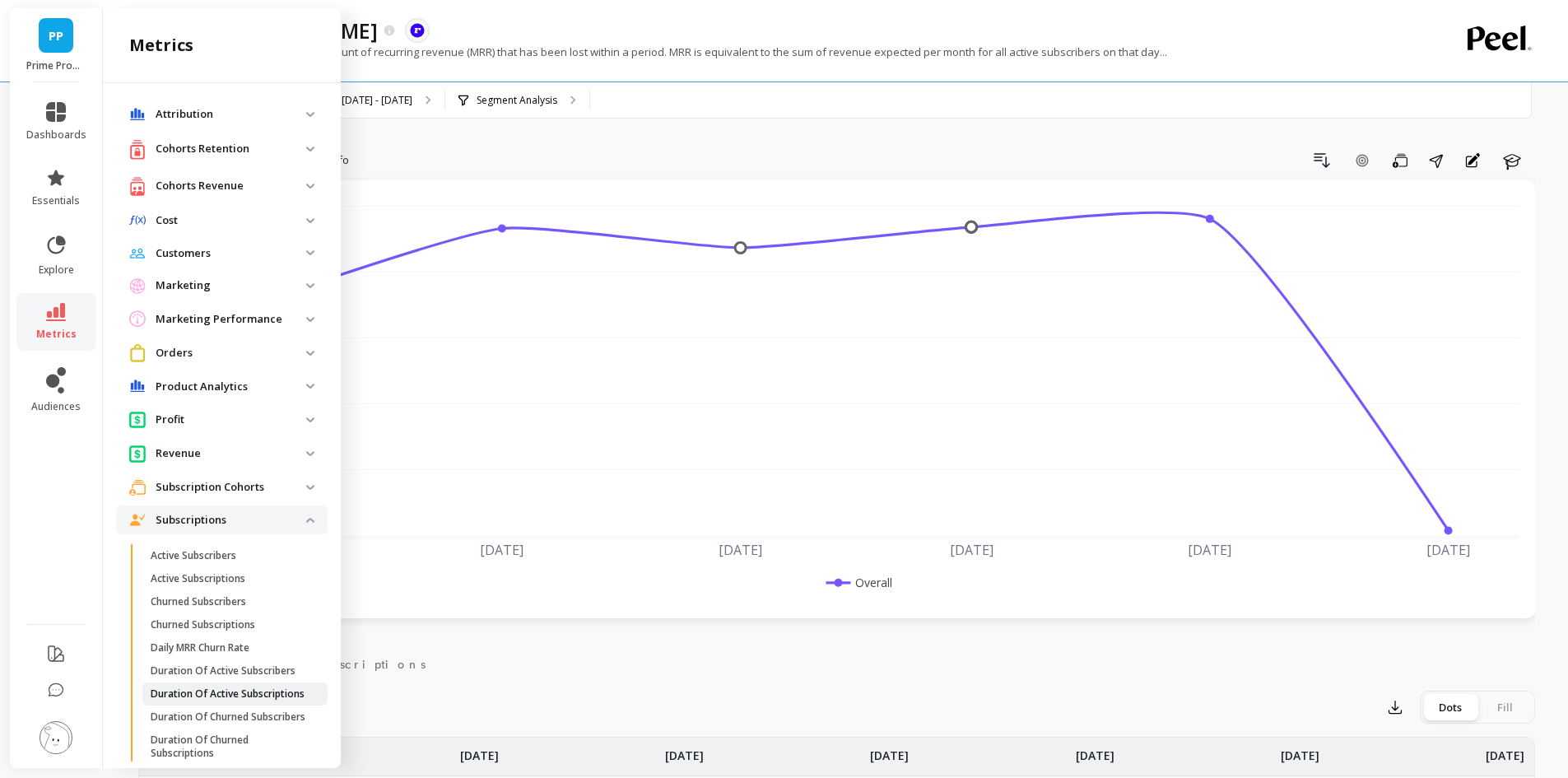
scroll to position [362, 0]
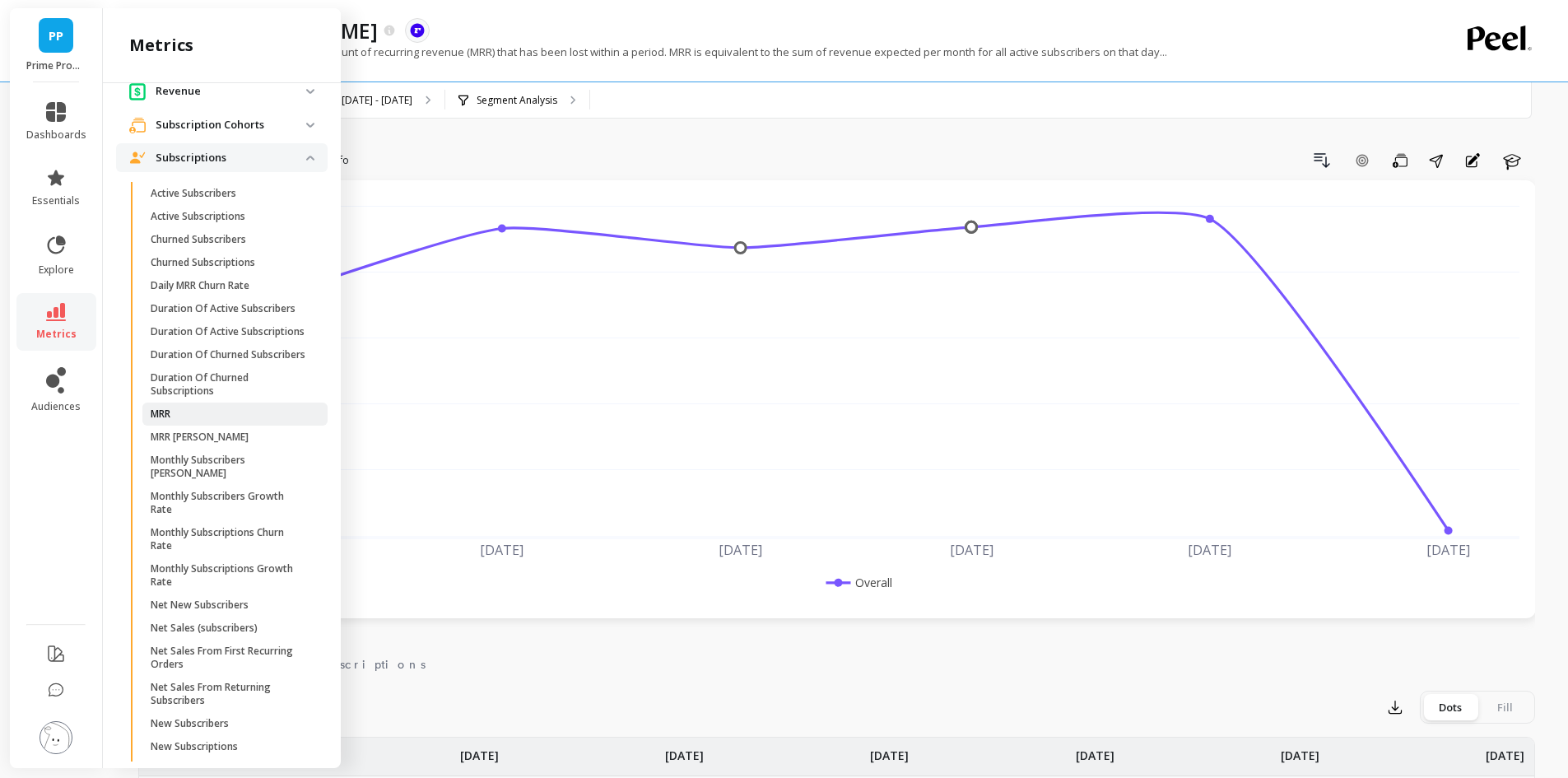
click at [224, 420] on span "MRR" at bounding box center [229, 414] width 157 height 13
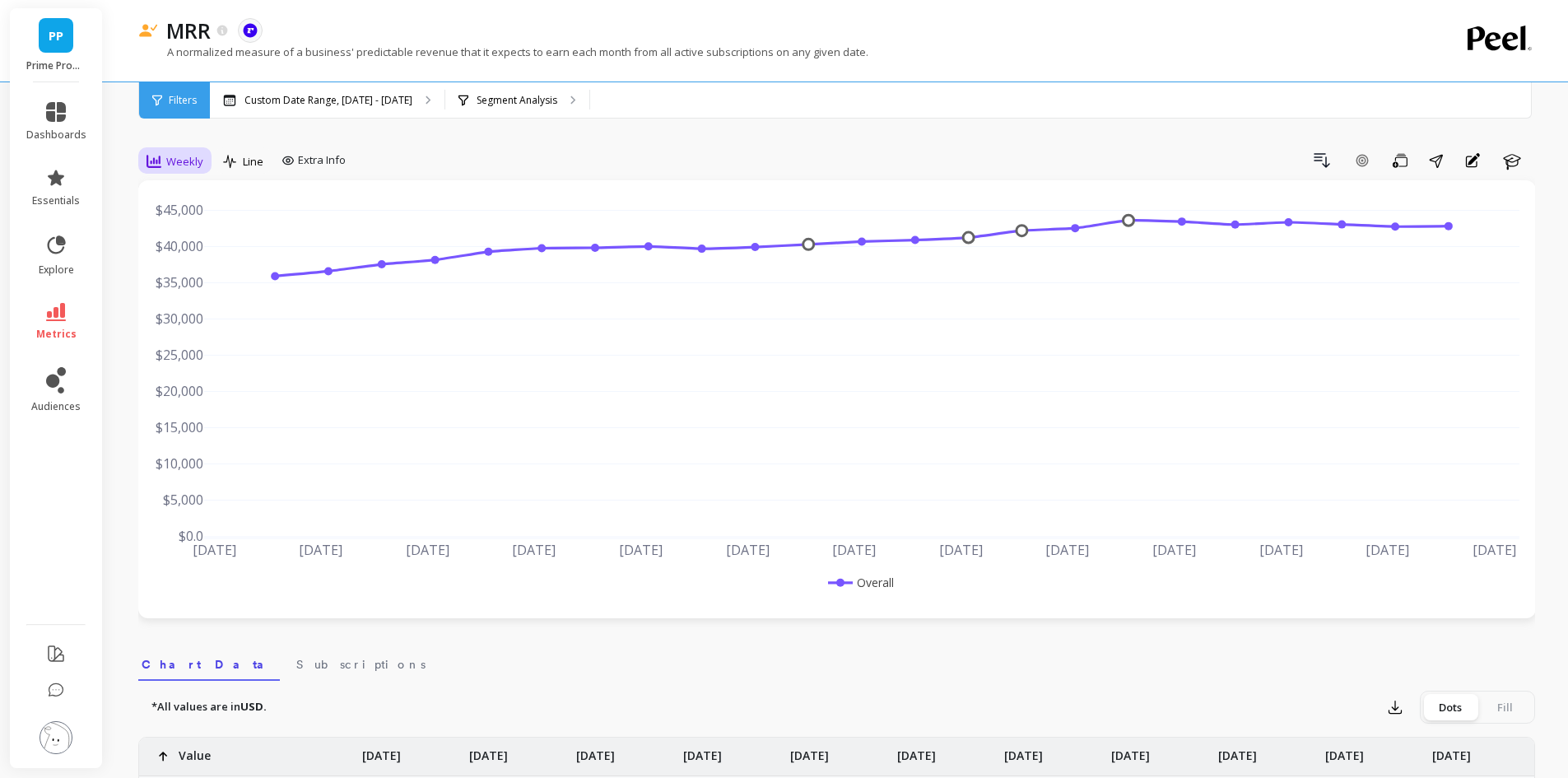
click at [173, 157] on span "Weekly" at bounding box center [184, 161] width 37 height 16
click at [191, 283] on div "Monthly" at bounding box center [199, 293] width 114 height 29
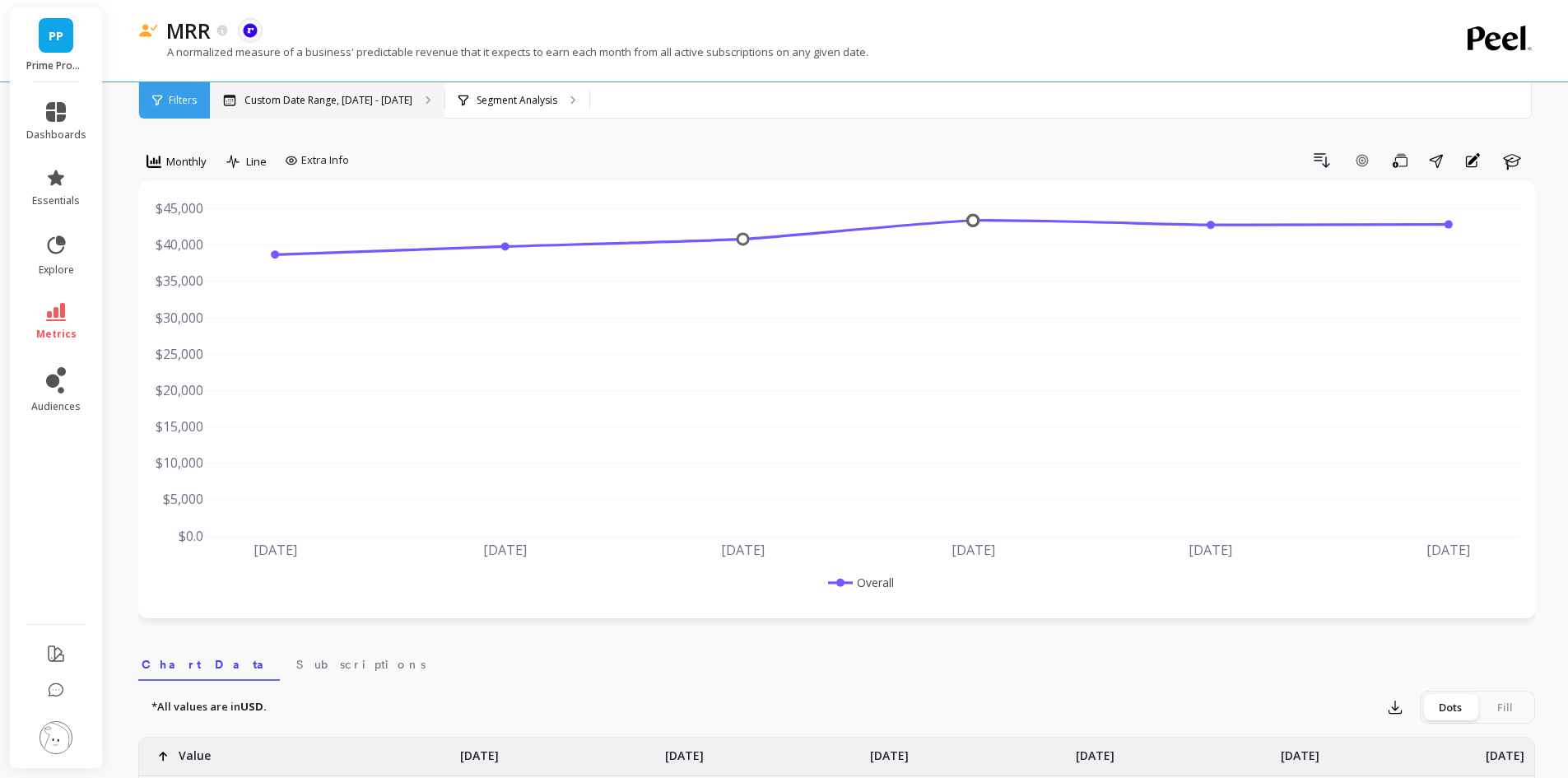
click at [318, 109] on div "Custom Date Range, [DATE] - [DATE]" at bounding box center [326, 100] width 234 height 36
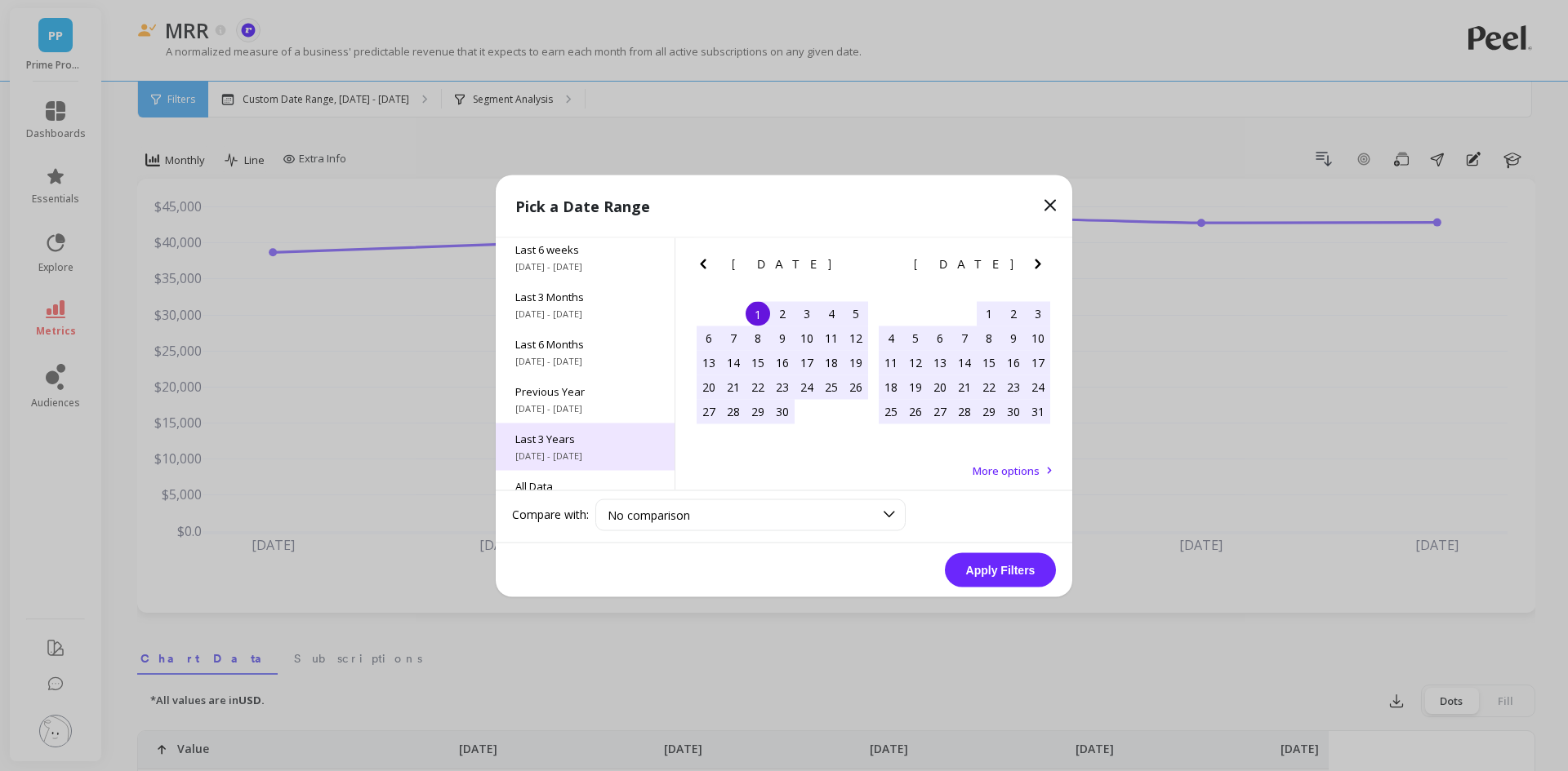
scroll to position [221, 0]
click at [562, 458] on span "All Data" at bounding box center [585, 457] width 139 height 14
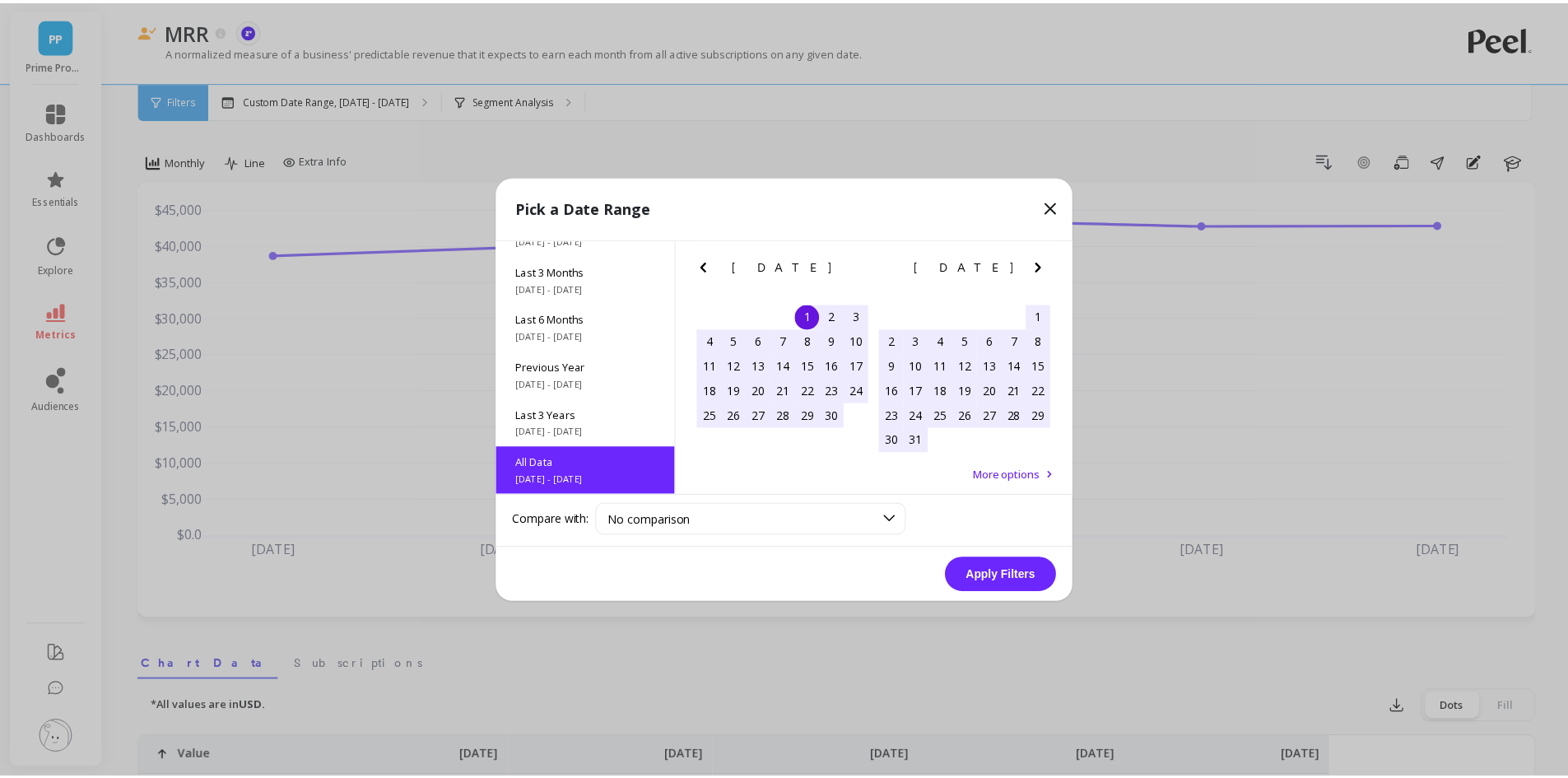
scroll to position [1, 0]
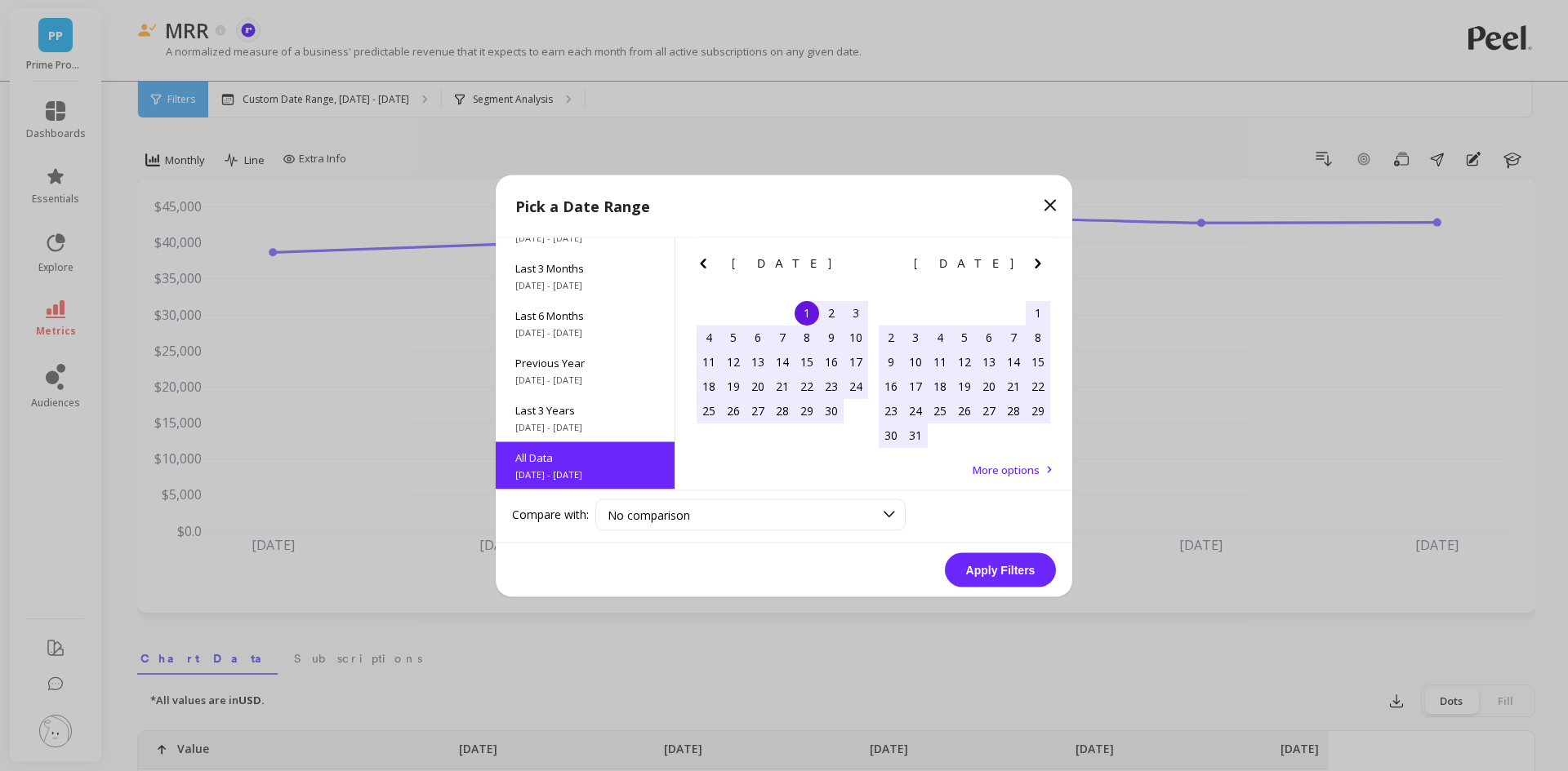
click at [989, 578] on button "Apply Filters" at bounding box center [1000, 569] width 111 height 34
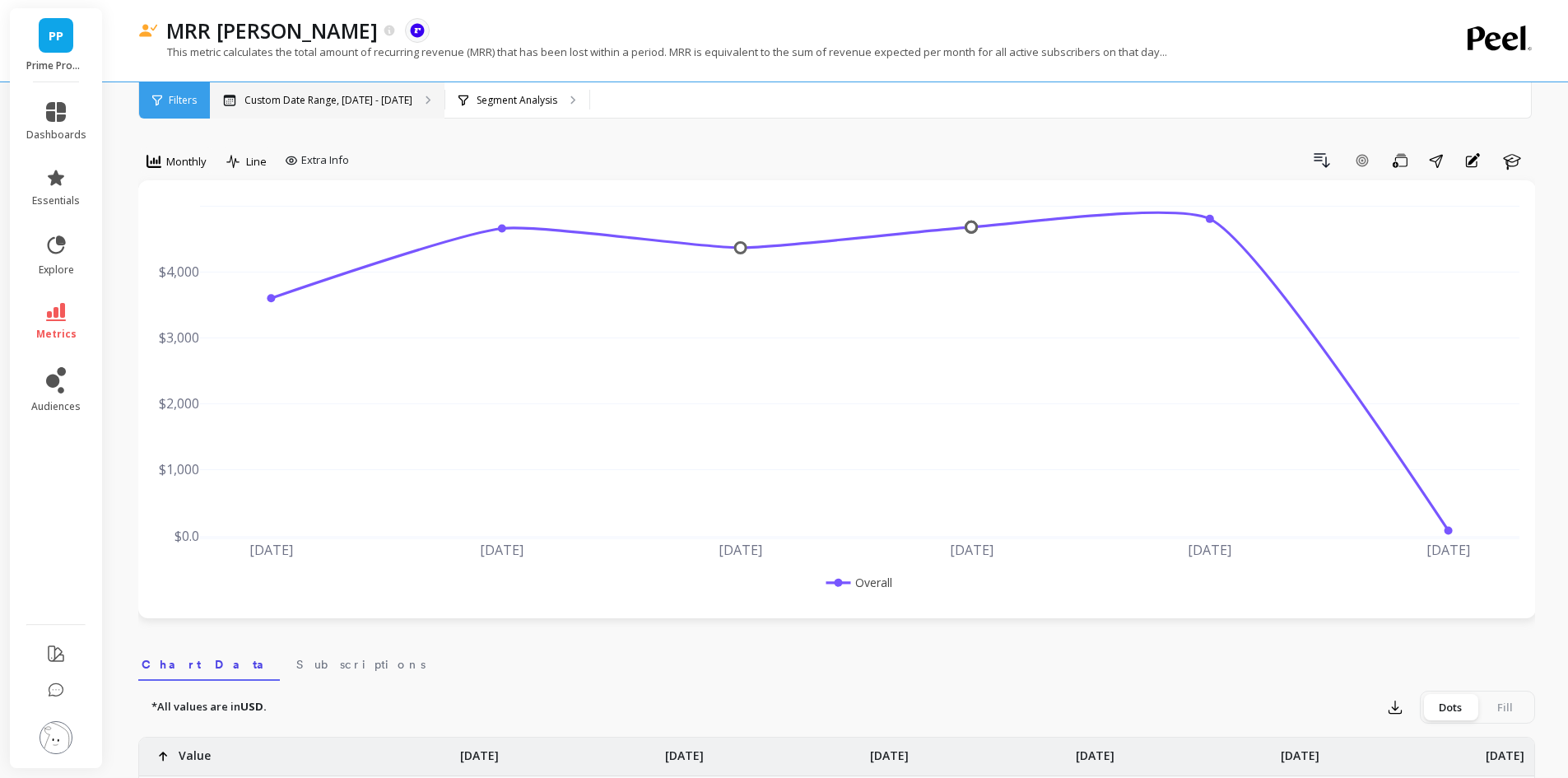
click at [368, 90] on div "Custom Date Range, [DATE] - [DATE]" at bounding box center [326, 100] width 234 height 36
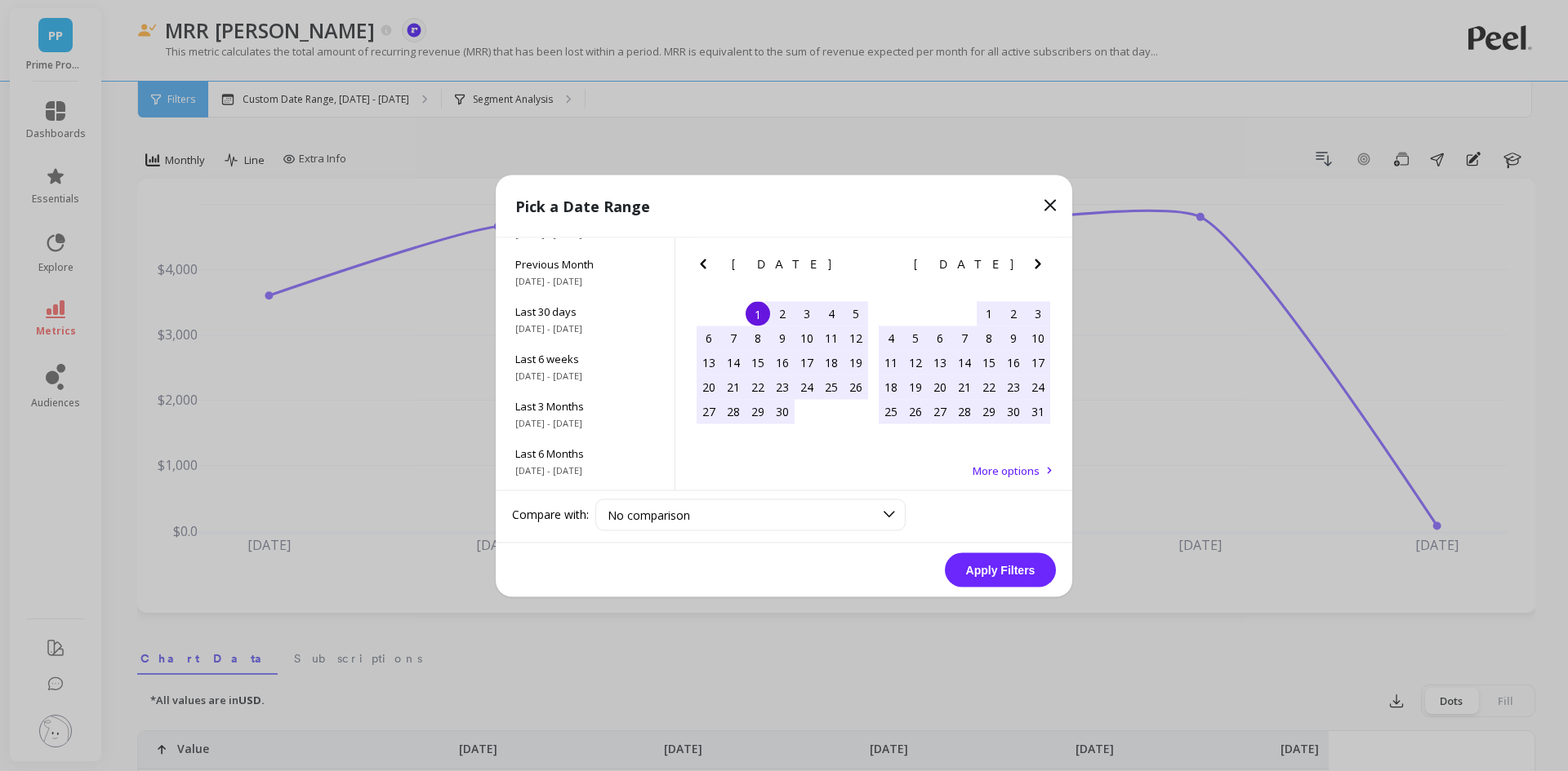
scroll to position [221, 0]
click at [580, 449] on div "All Data [DATE] - [DATE]" at bounding box center [585, 465] width 179 height 47
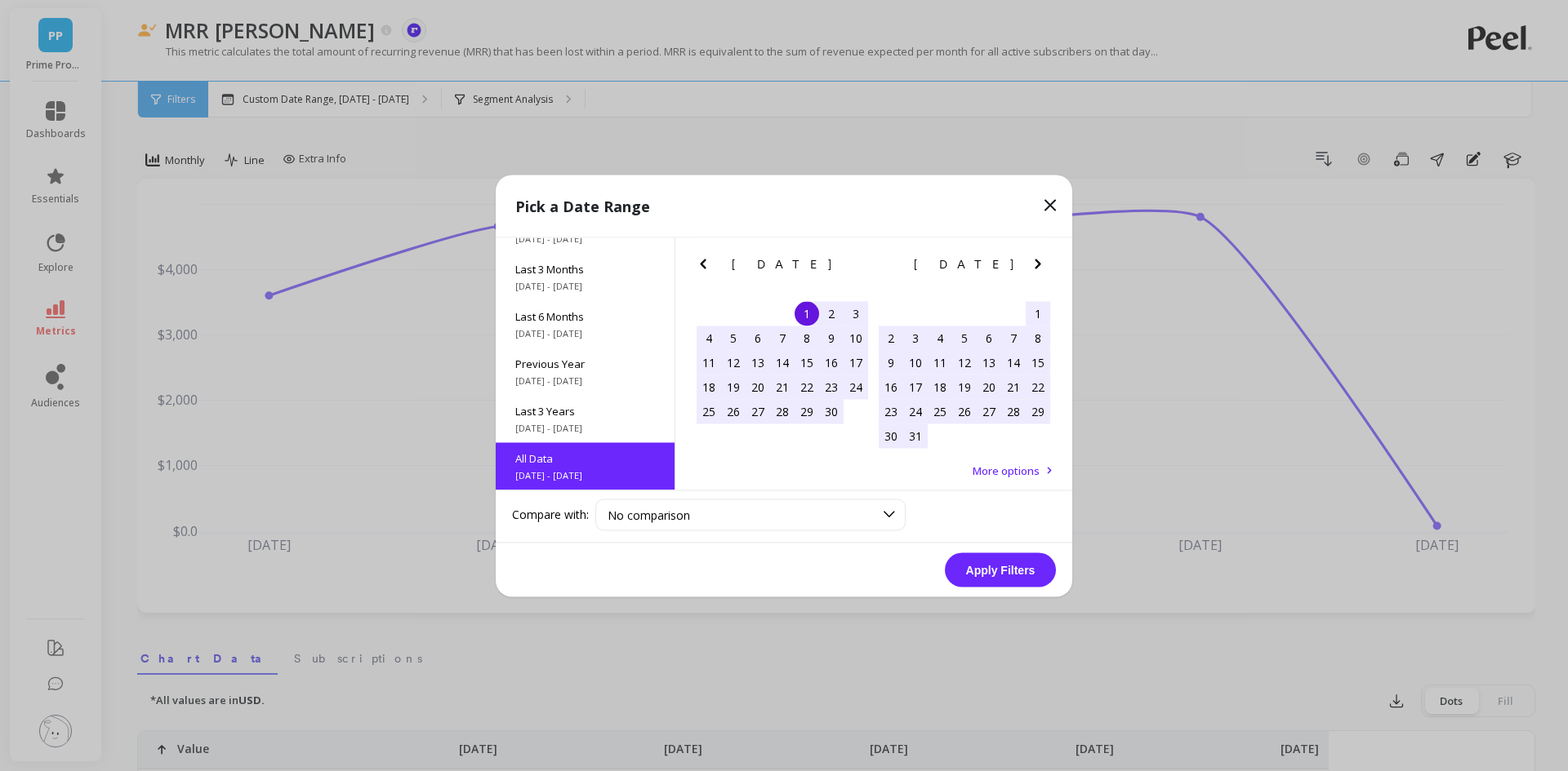
scroll to position [1, 0]
click at [1015, 569] on button "Apply Filters" at bounding box center [1000, 569] width 111 height 34
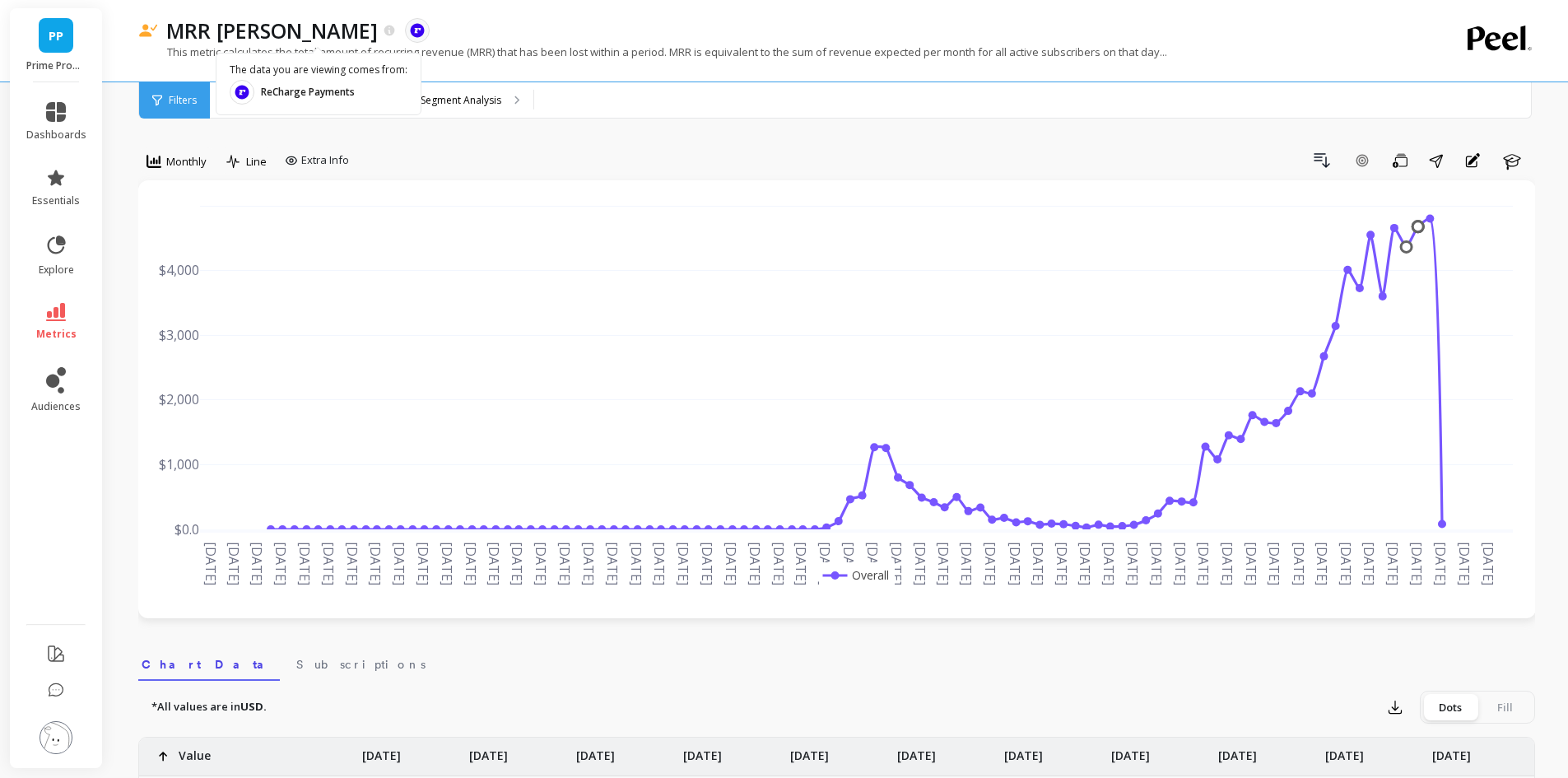
click at [686, 153] on div "Drill Down Add Goal Save Share Annotations Learn" at bounding box center [945, 161] width 1180 height 26
click at [339, 108] on div "All Data, [DATE] - [DATE]" at bounding box center [299, 100] width 179 height 36
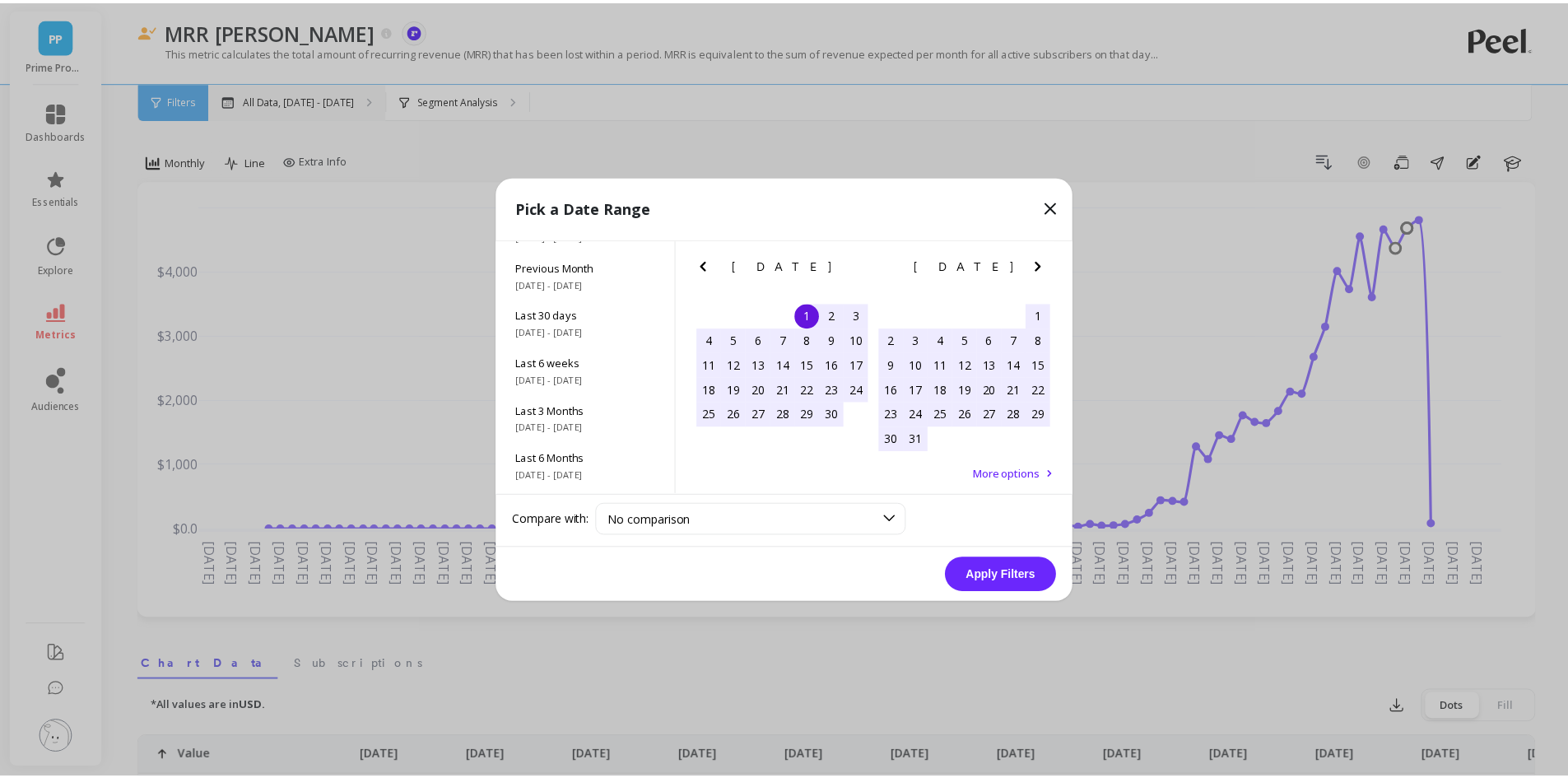
scroll to position [223, 0]
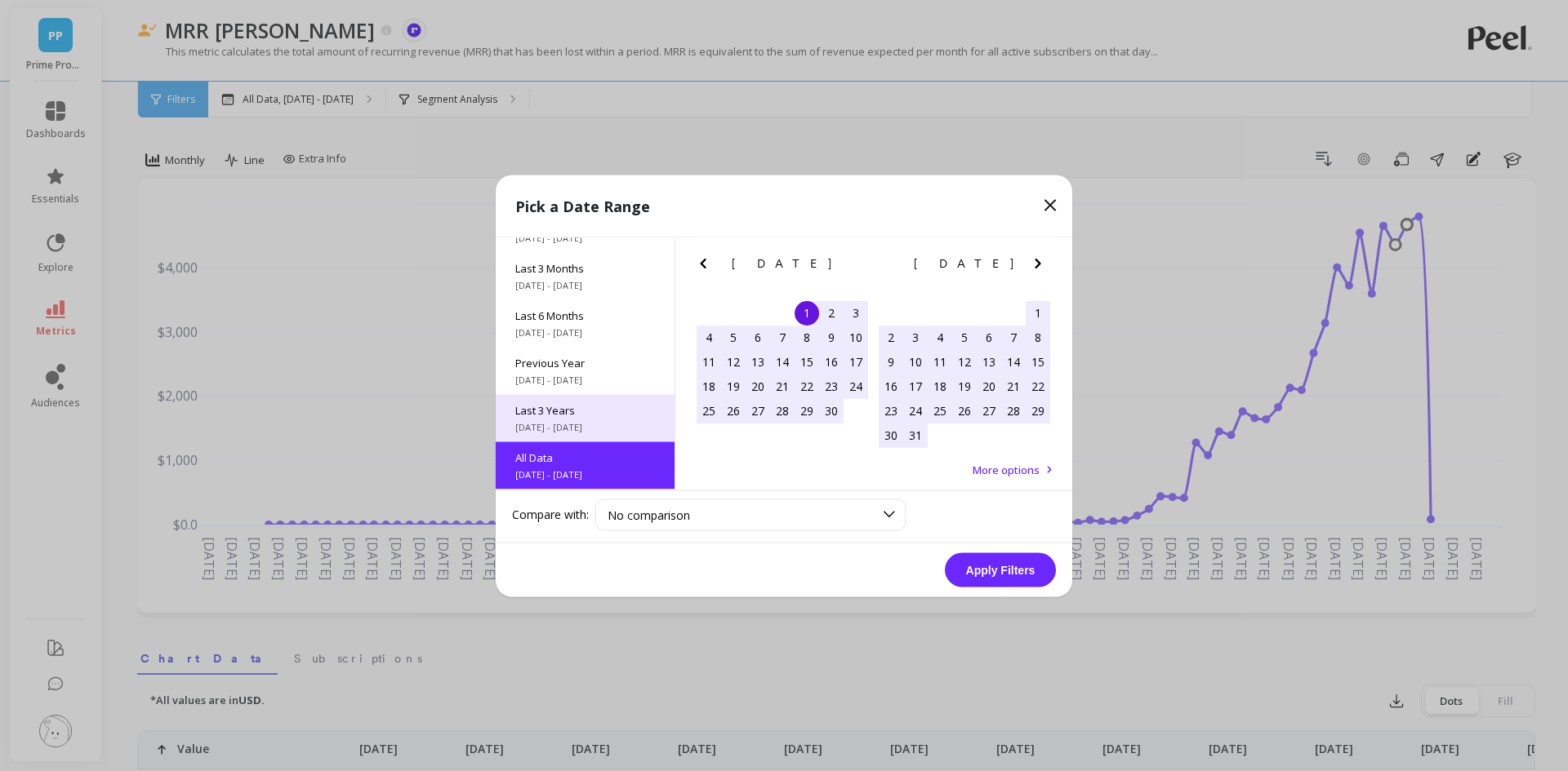
click at [618, 400] on div "Last 3 Years [DATE] - [DATE]" at bounding box center [585, 418] width 179 height 47
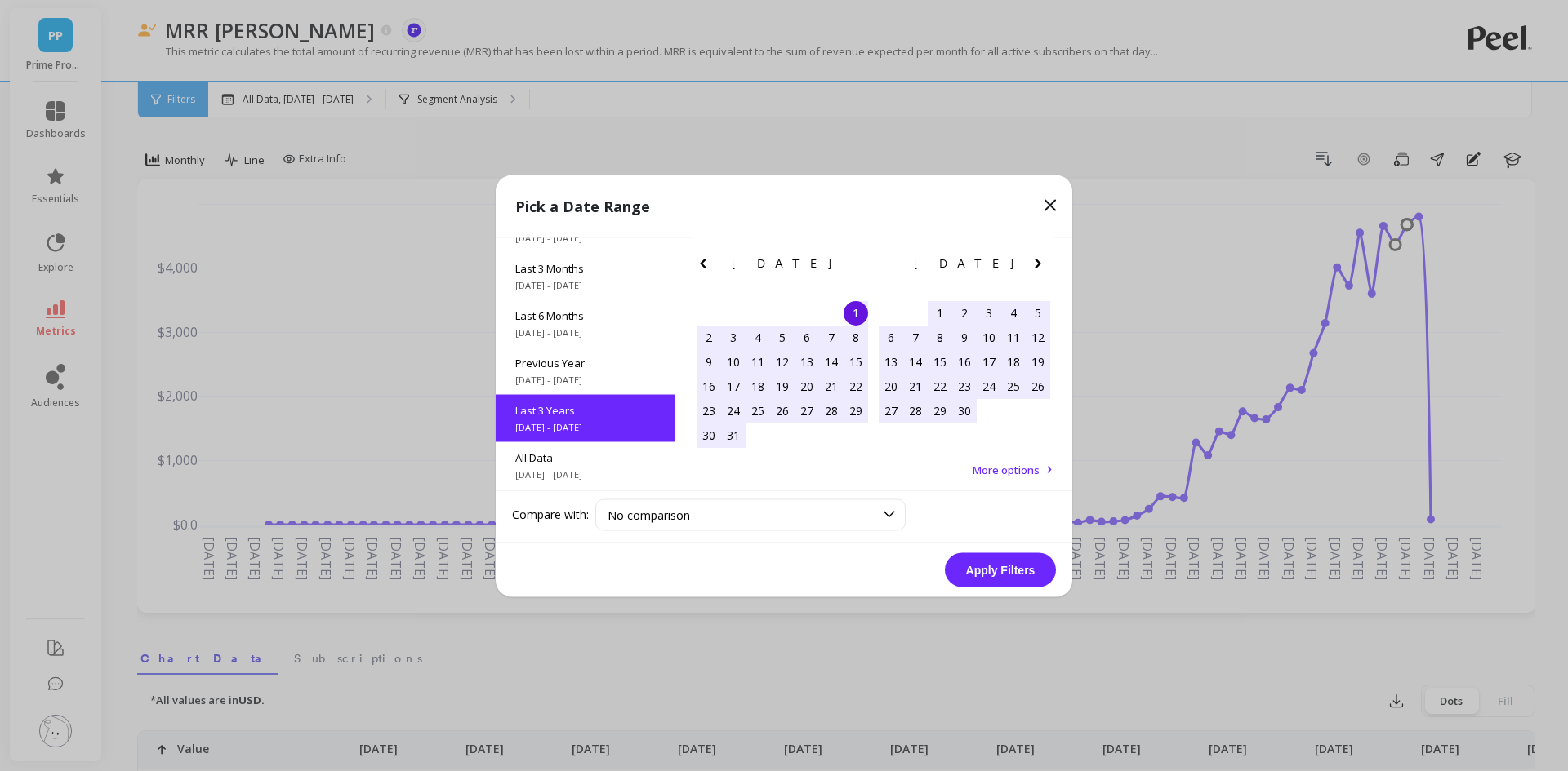
click at [976, 562] on button "Apply Filters" at bounding box center [1000, 569] width 111 height 34
